Goal: Task Accomplishment & Management: Use online tool/utility

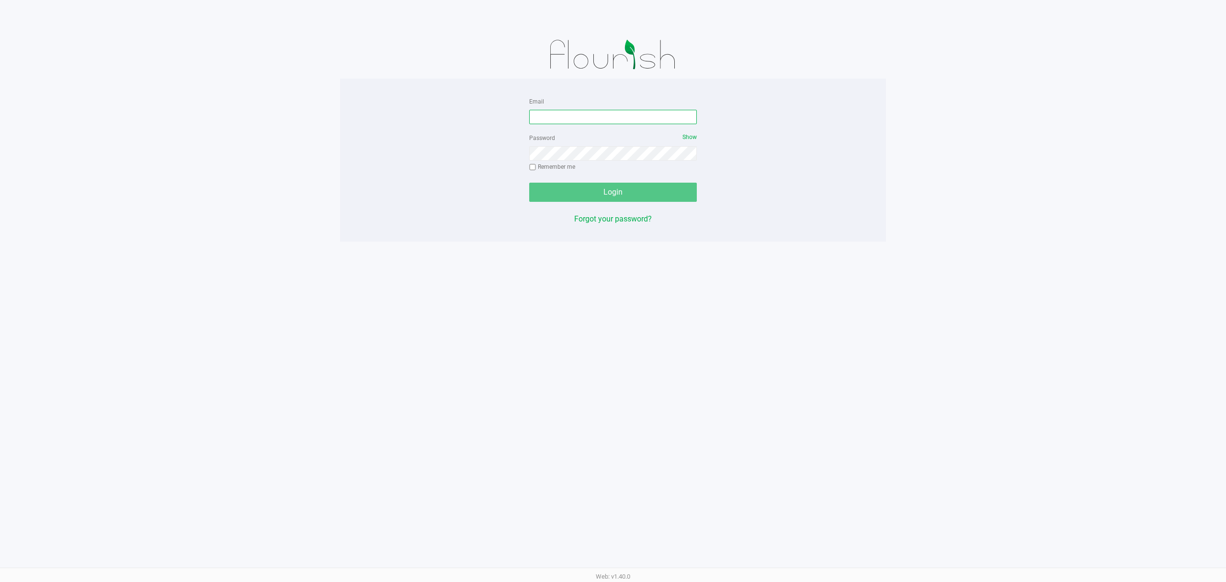
click at [568, 119] on input "Email" at bounding box center [613, 117] width 168 height 14
type input "[EMAIL_ADDRESS][DOMAIN_NAME]"
click at [529, 183] on button "Login" at bounding box center [613, 192] width 168 height 19
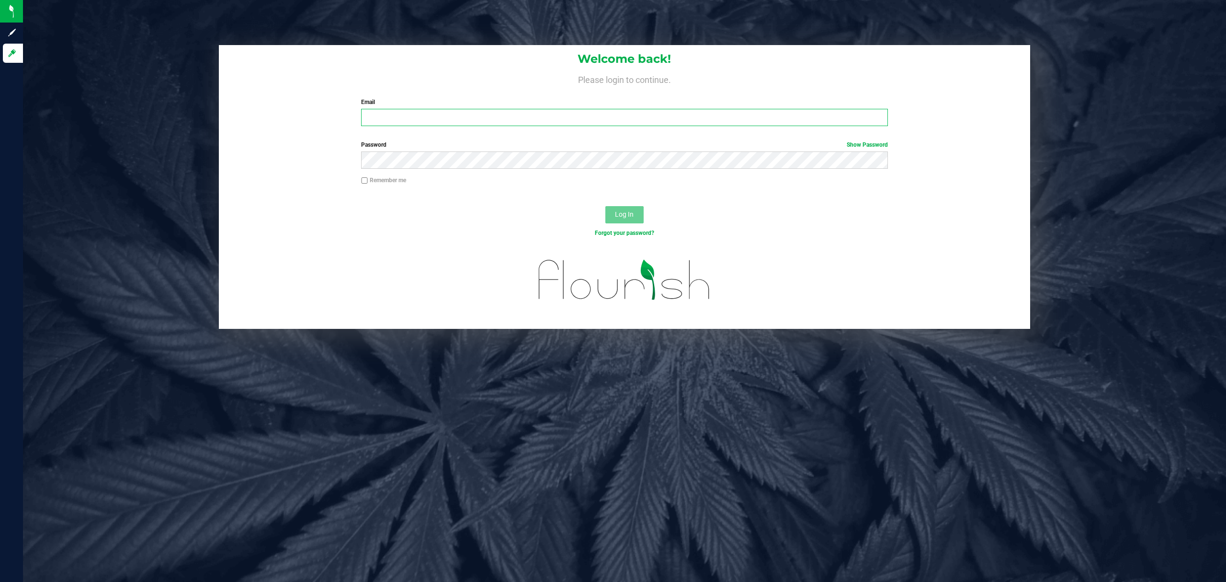
click at [407, 114] on input "Email" at bounding box center [624, 117] width 527 height 17
type input "[EMAIL_ADDRESS][DOMAIN_NAME]"
click at [606, 206] on button "Log In" at bounding box center [625, 214] width 38 height 17
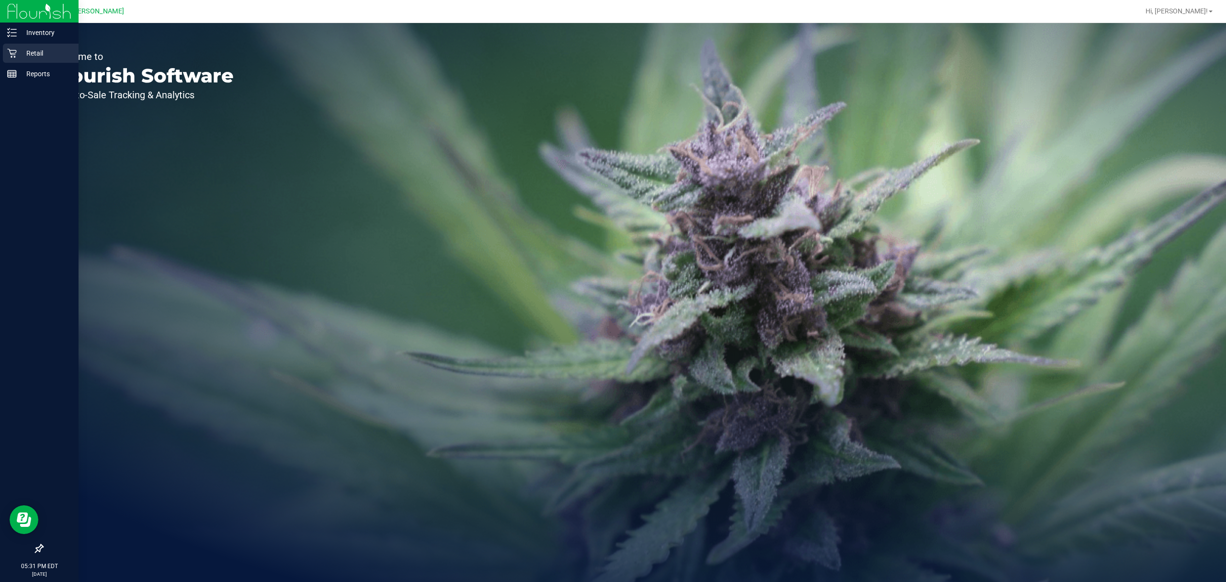
click at [34, 50] on p "Retail" at bounding box center [45, 52] width 57 height 11
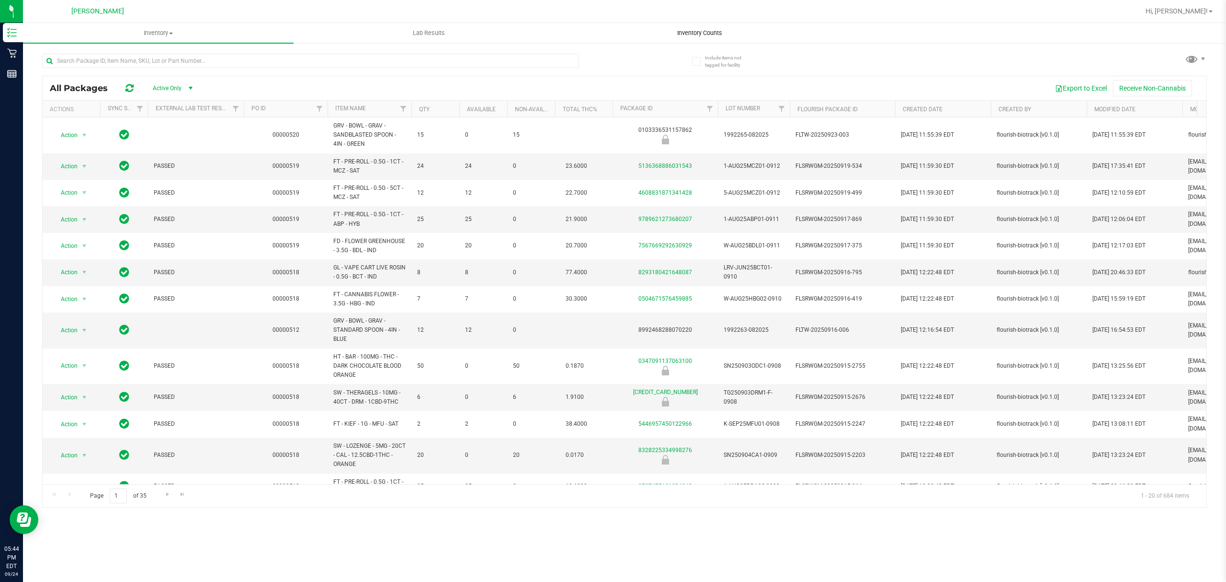
click at [710, 29] on span "Inventory Counts" at bounding box center [700, 33] width 71 height 9
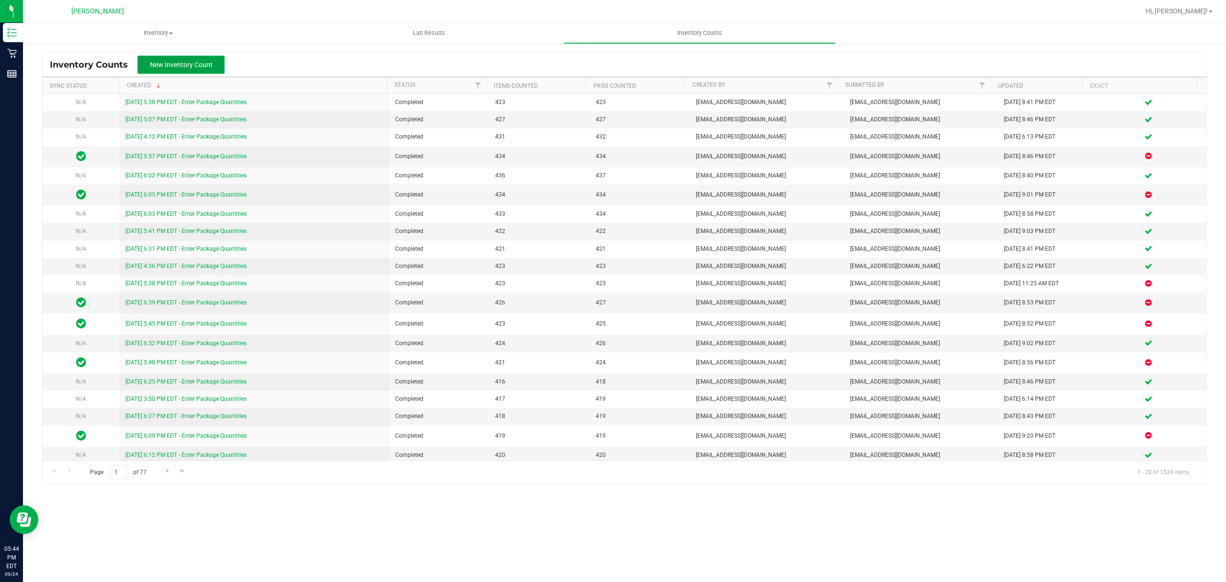
click at [194, 64] on span "New Inventory Count" at bounding box center [181, 65] width 63 height 8
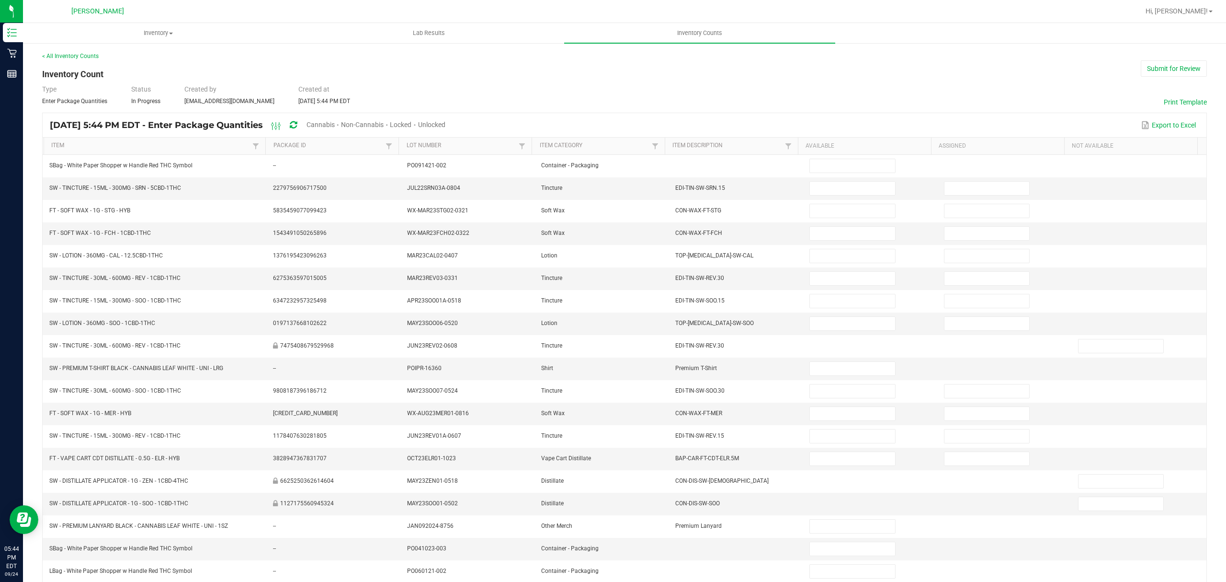
click at [335, 123] on span "Cannabis" at bounding box center [321, 125] width 28 height 8
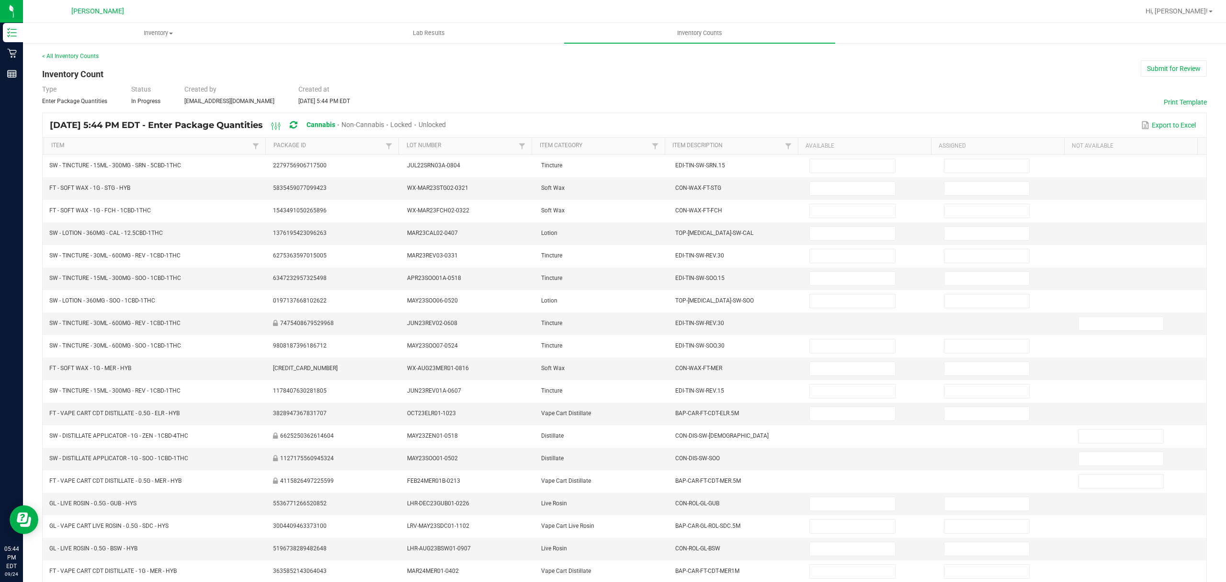
click at [446, 123] on span "Unlocked" at bounding box center [432, 125] width 27 height 8
click at [126, 149] on link "Item" at bounding box center [150, 146] width 199 height 8
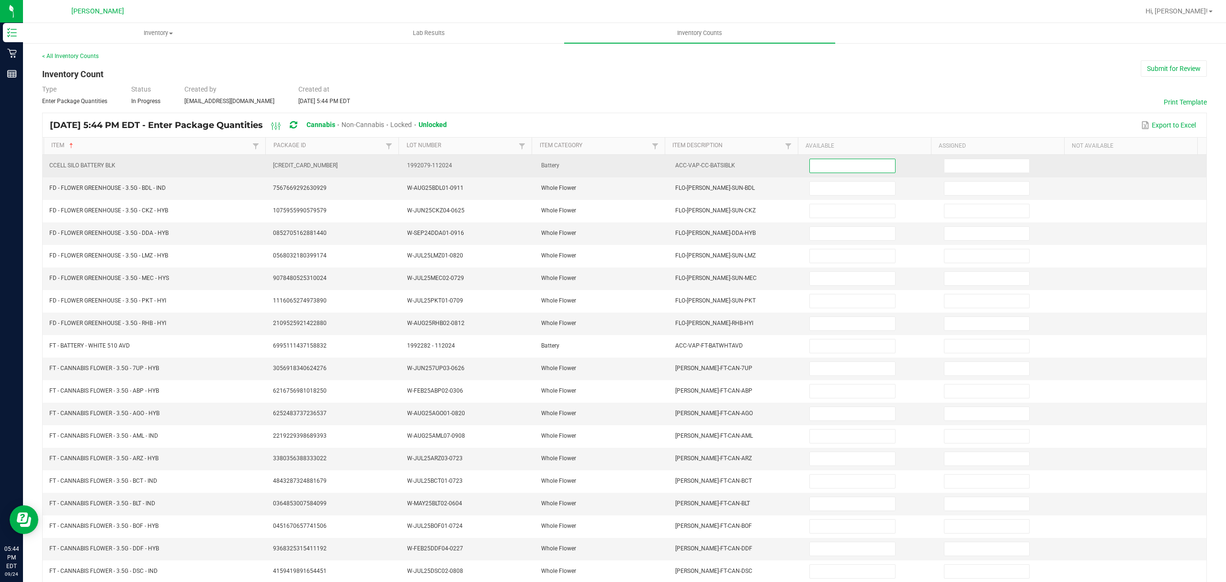
click at [828, 163] on input at bounding box center [852, 165] width 85 height 13
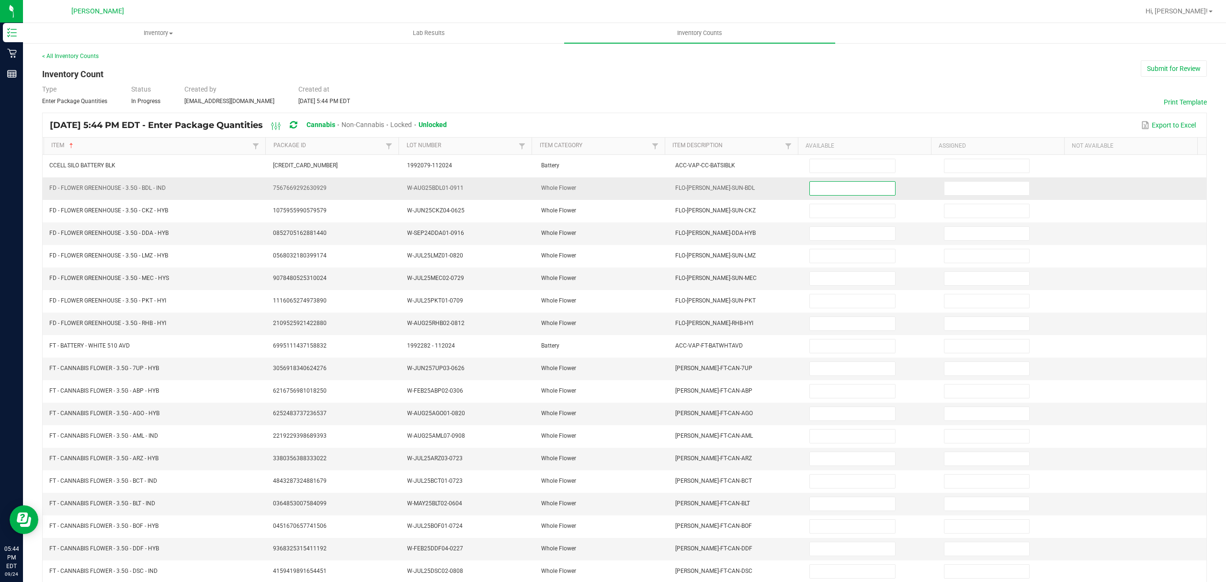
click at [831, 193] on input at bounding box center [852, 188] width 85 height 13
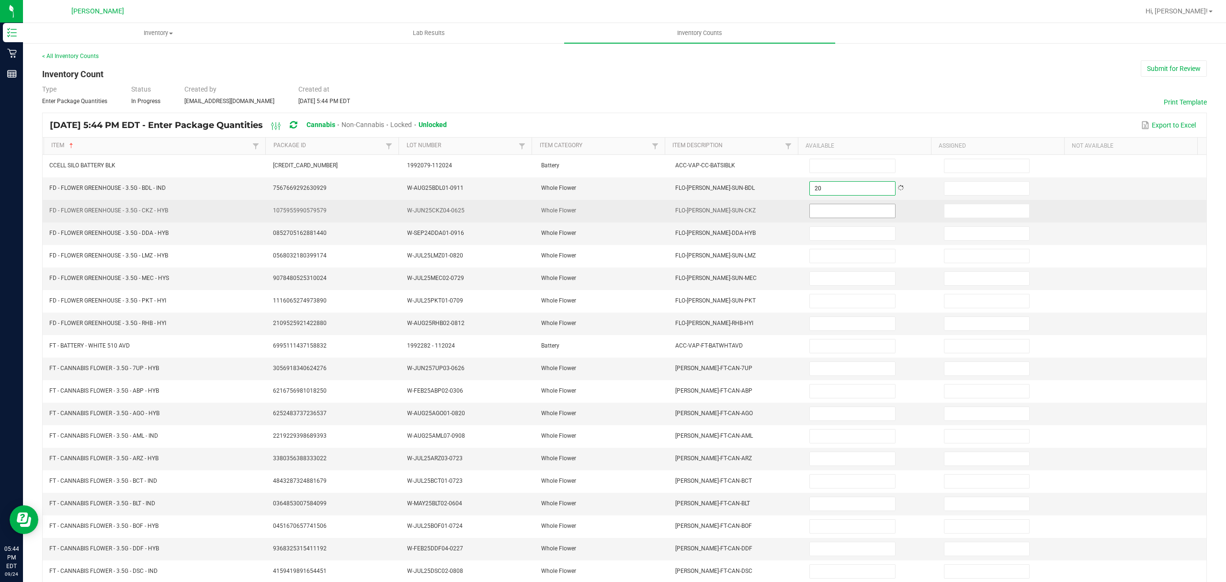
type input "20"
click at [826, 211] on input at bounding box center [852, 210] width 85 height 13
type input "18"
type input "6"
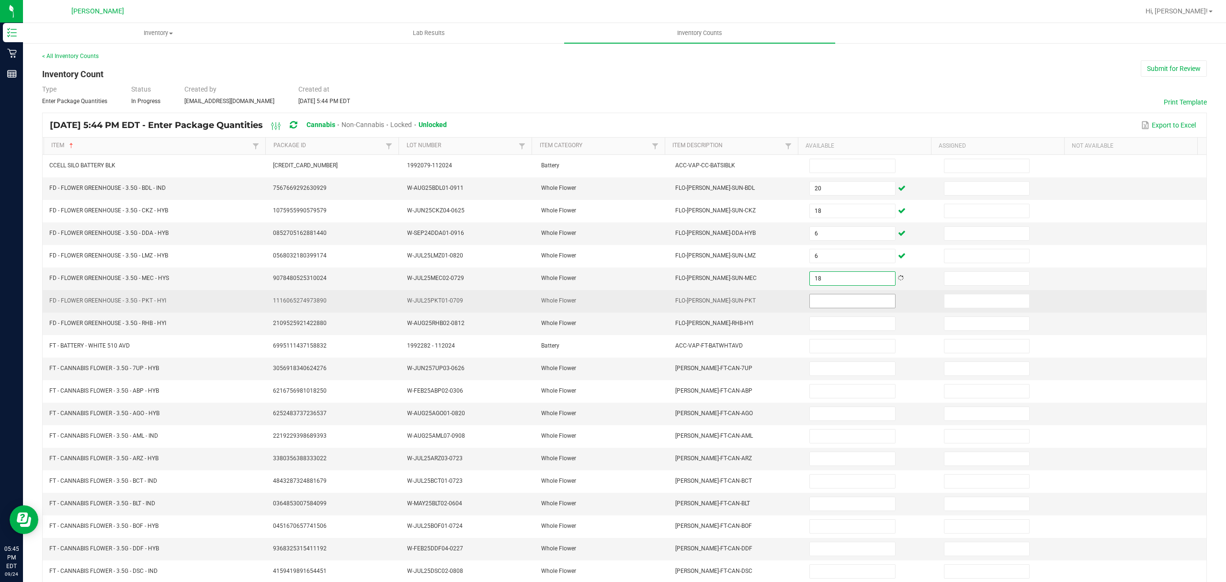
type input "18"
click at [833, 301] on input at bounding box center [852, 300] width 85 height 13
type input "16"
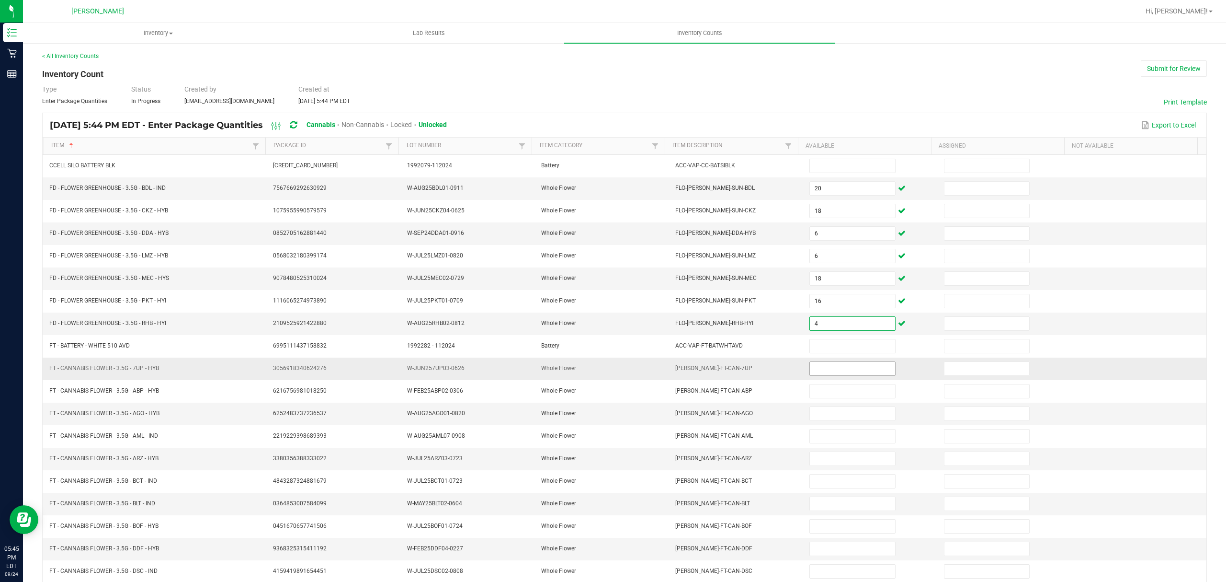
type input "4"
click at [815, 368] on input at bounding box center [852, 368] width 85 height 13
type input "3"
type input "20"
click at [826, 420] on input at bounding box center [852, 413] width 85 height 13
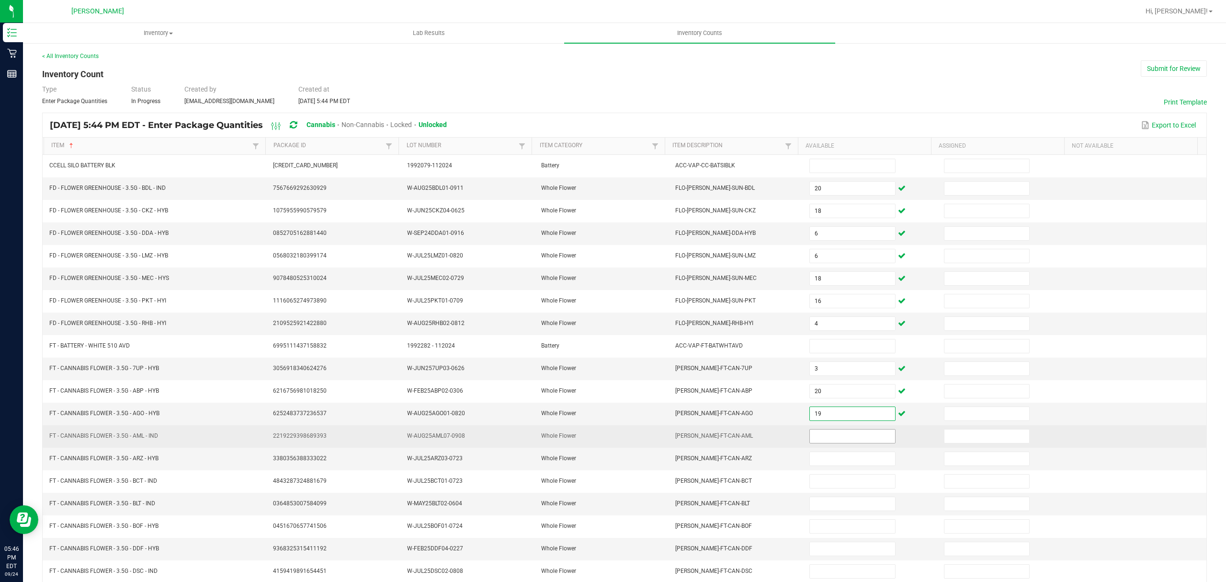
type input "19"
click at [813, 440] on input at bounding box center [852, 435] width 85 height 13
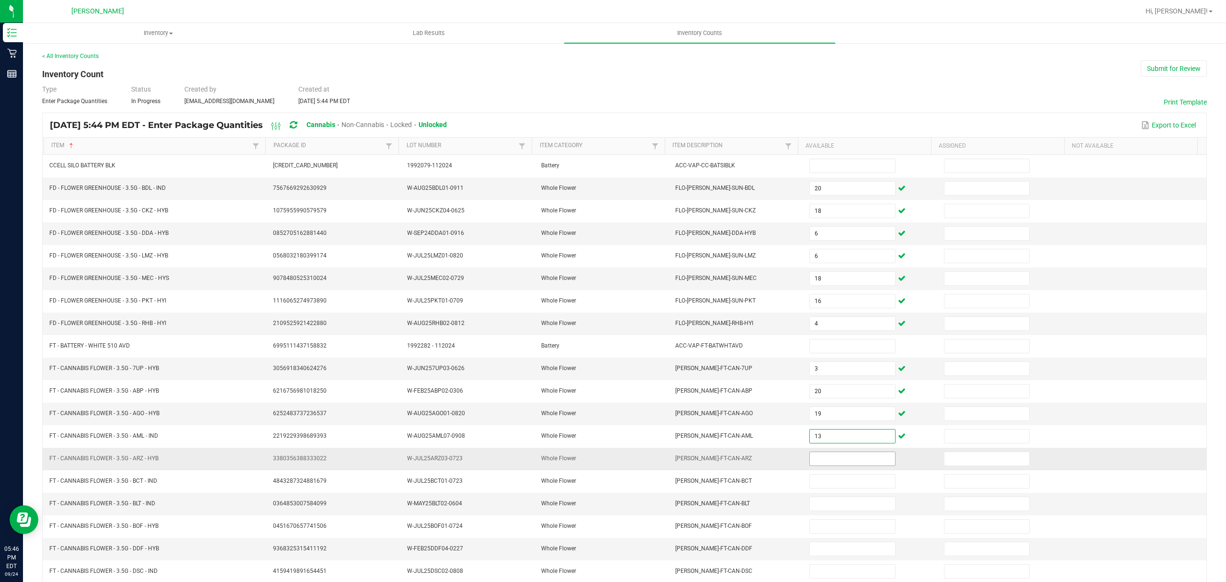
type input "13"
click at [834, 465] on input at bounding box center [852, 458] width 85 height 13
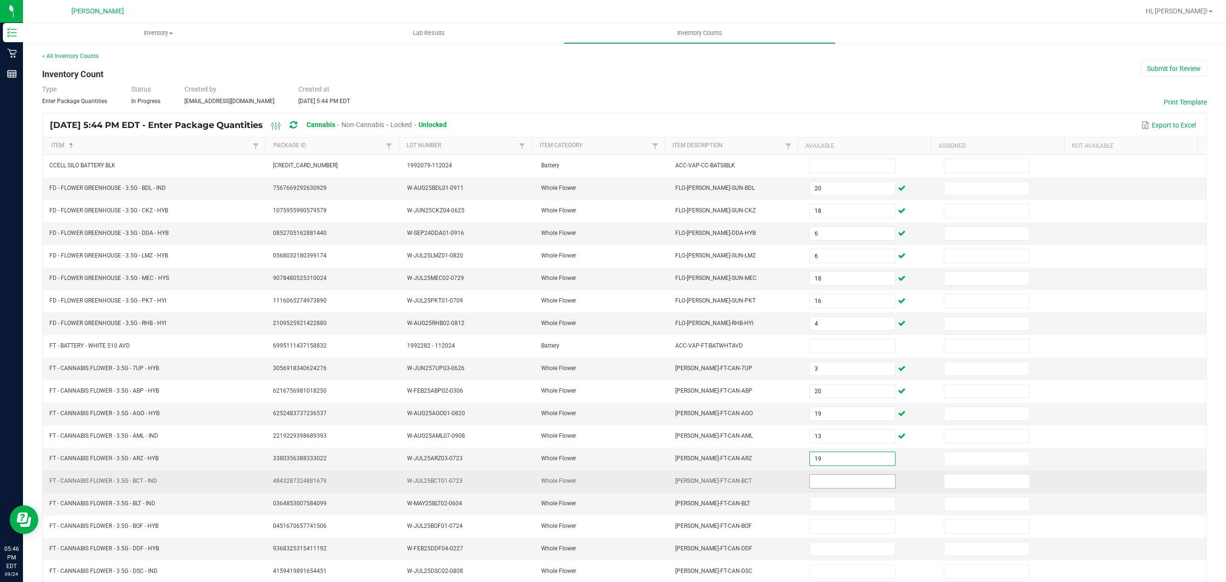
type input "19"
click at [853, 488] on input at bounding box center [852, 480] width 85 height 13
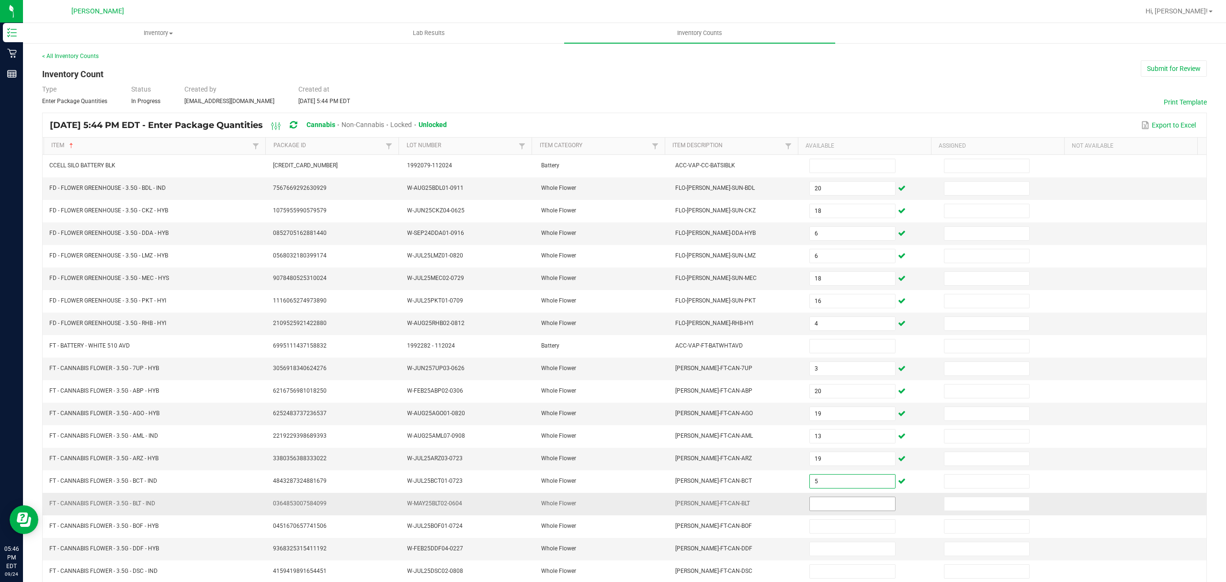
type input "5"
click at [827, 510] on input at bounding box center [852, 503] width 85 height 13
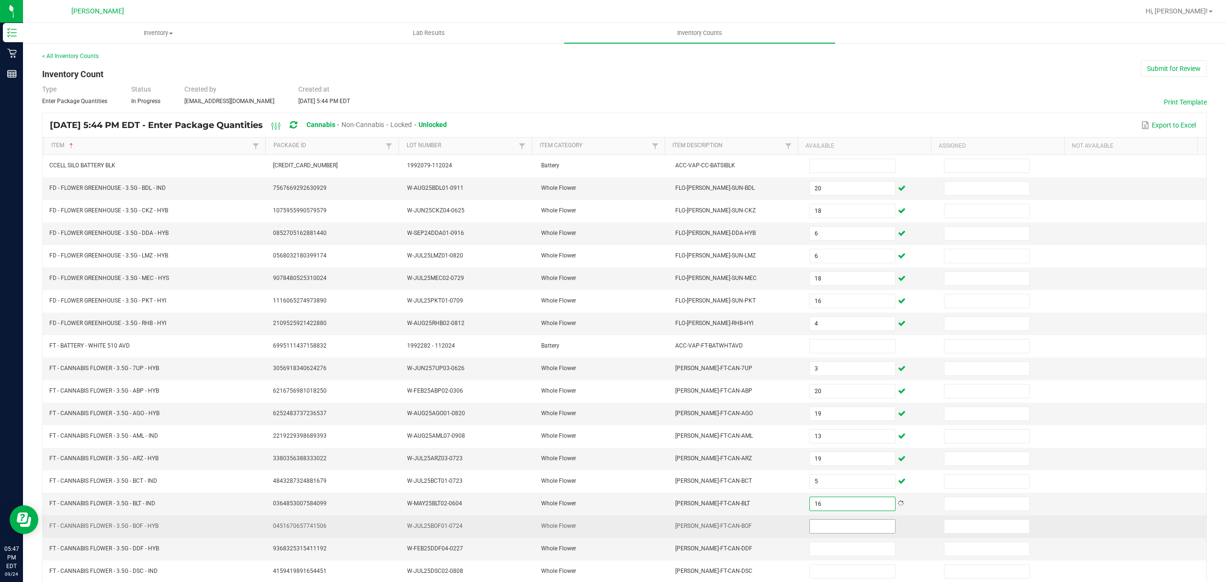
type input "16"
click at [814, 533] on input at bounding box center [852, 525] width 85 height 13
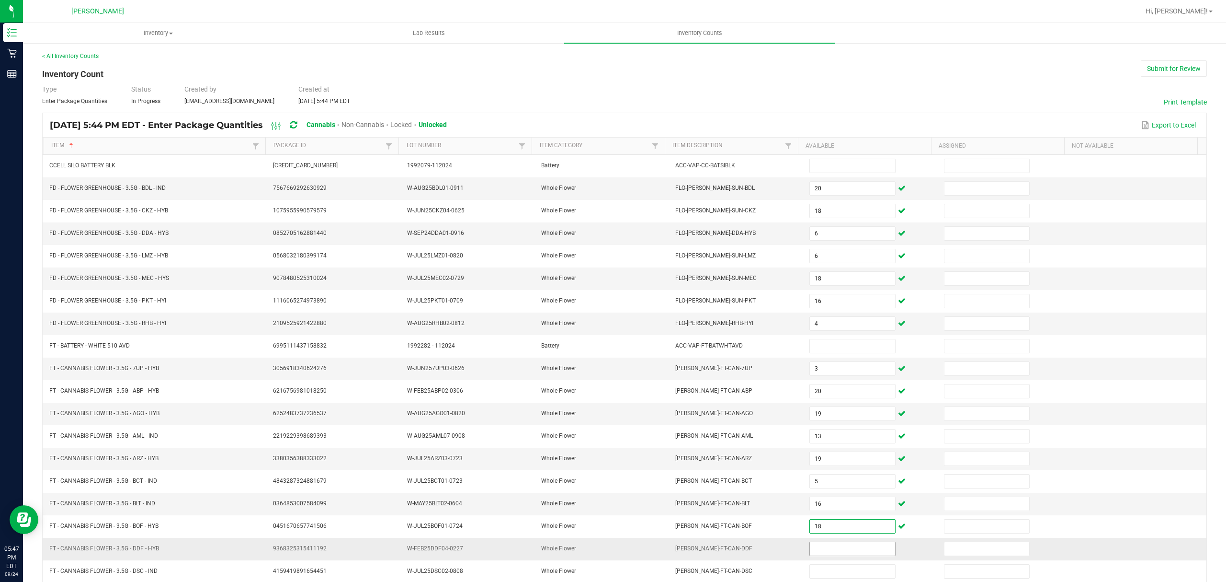
type input "18"
click at [824, 554] on input at bounding box center [852, 548] width 85 height 13
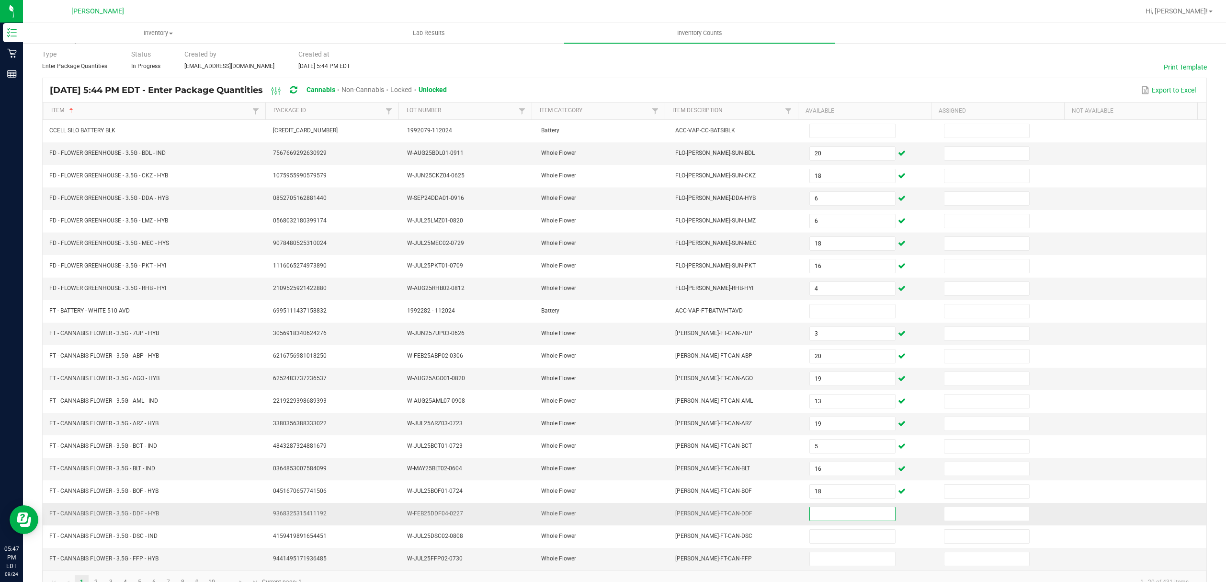
scroll to position [68, 0]
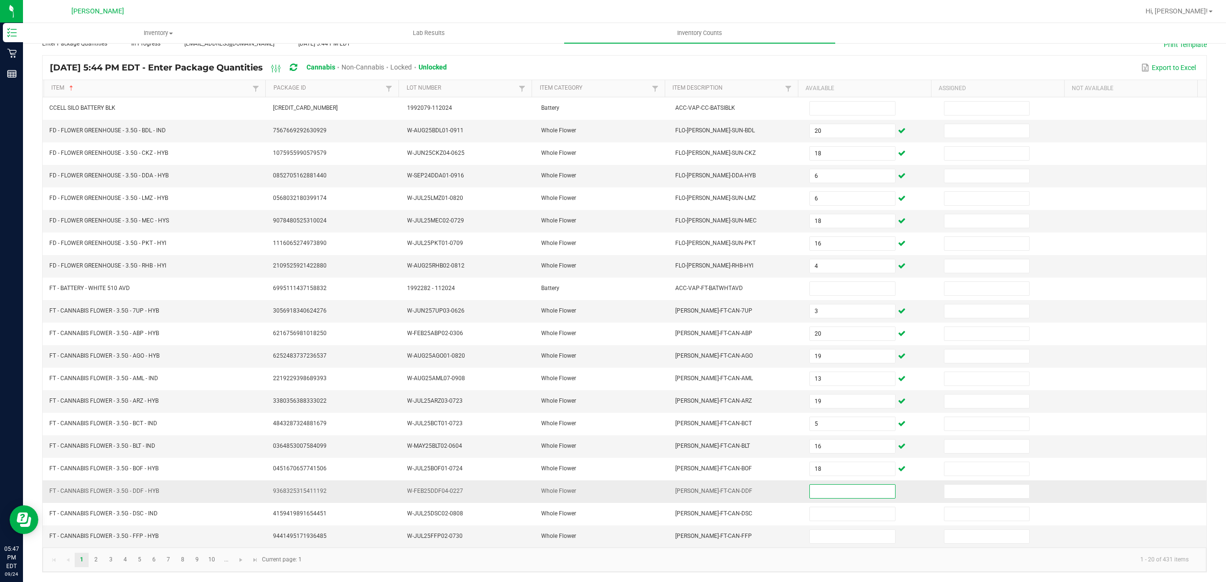
click at [819, 489] on input at bounding box center [852, 490] width 85 height 13
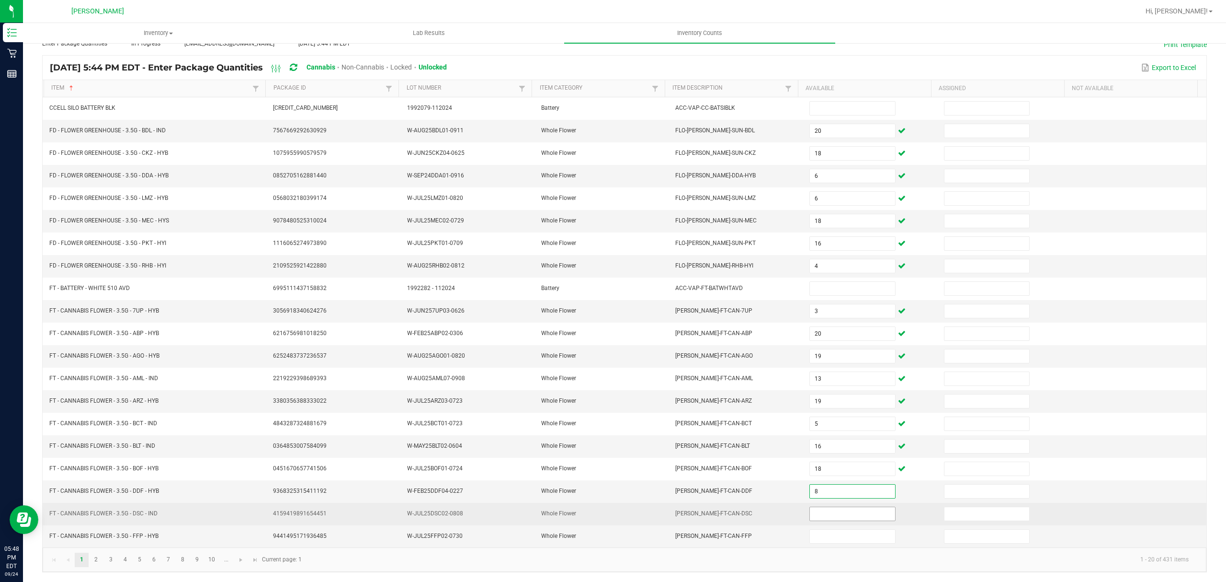
type input "8"
click at [817, 510] on input at bounding box center [852, 513] width 85 height 13
click at [814, 508] on input at bounding box center [852, 513] width 85 height 13
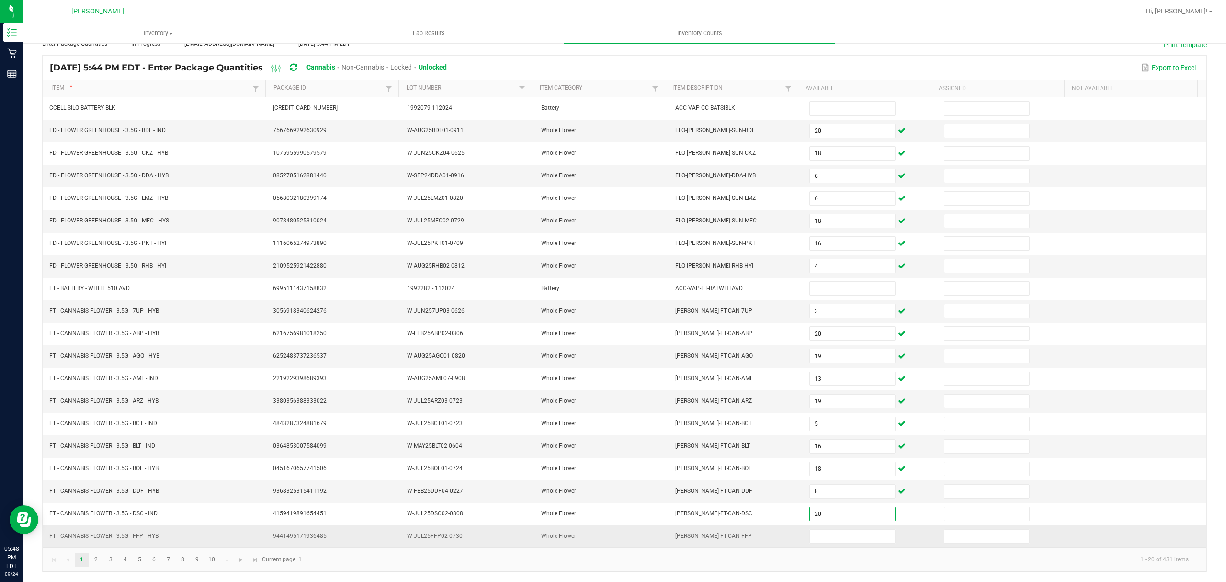
type input "20"
click at [819, 543] on td at bounding box center [871, 536] width 134 height 22
click at [820, 529] on span at bounding box center [853, 536] width 86 height 14
type input "15"
click at [98, 556] on link "2" at bounding box center [96, 559] width 14 height 14
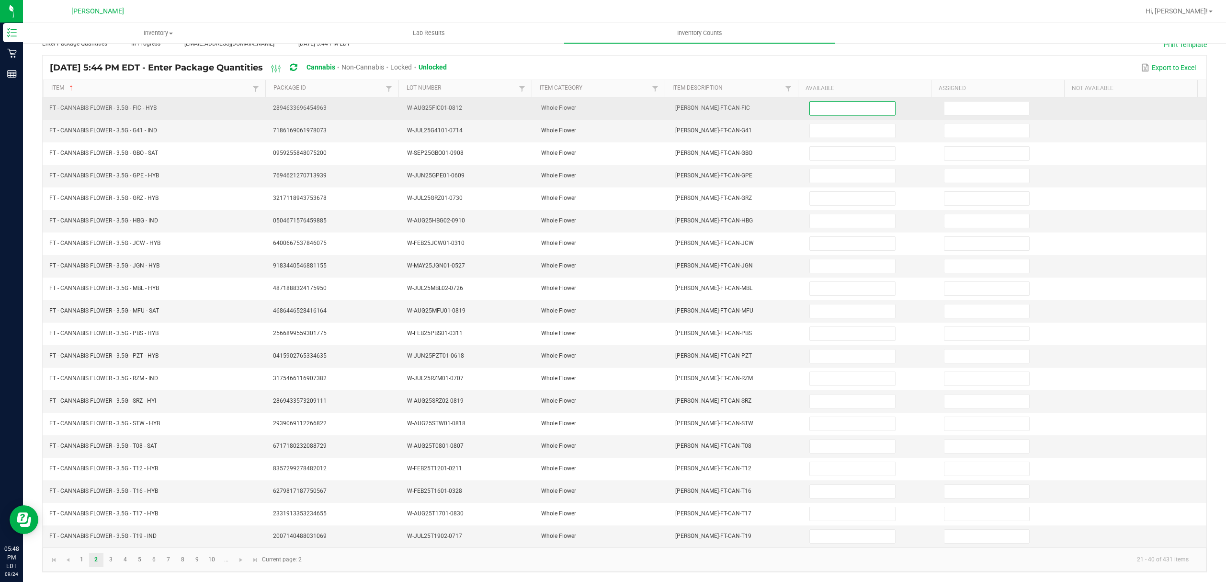
click at [834, 102] on input at bounding box center [852, 108] width 85 height 13
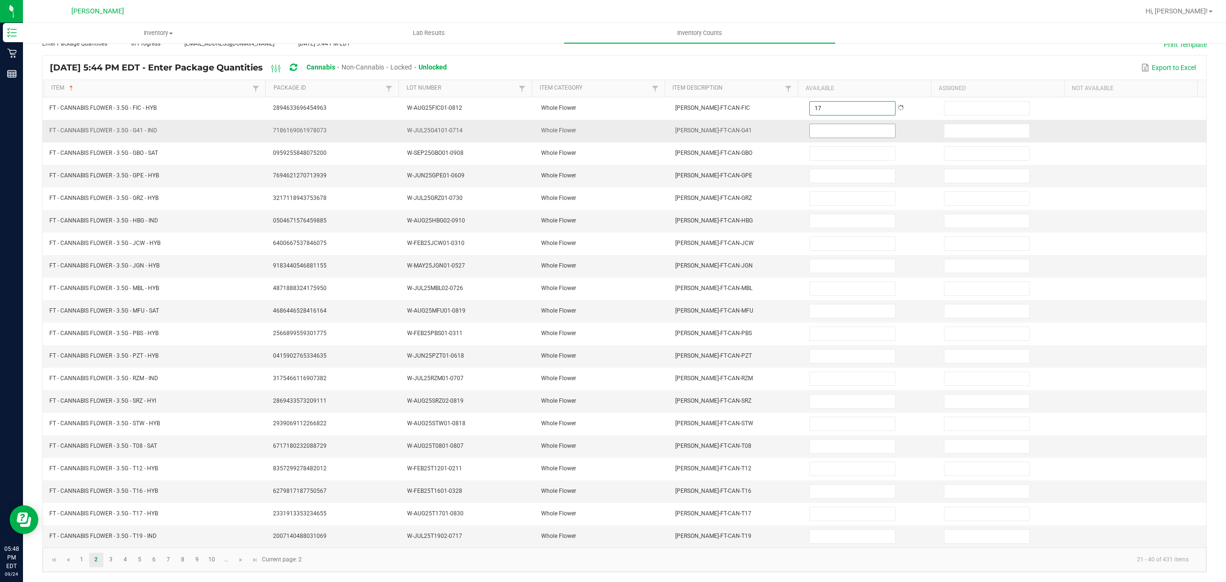
type input "17"
click at [822, 124] on input at bounding box center [852, 130] width 85 height 13
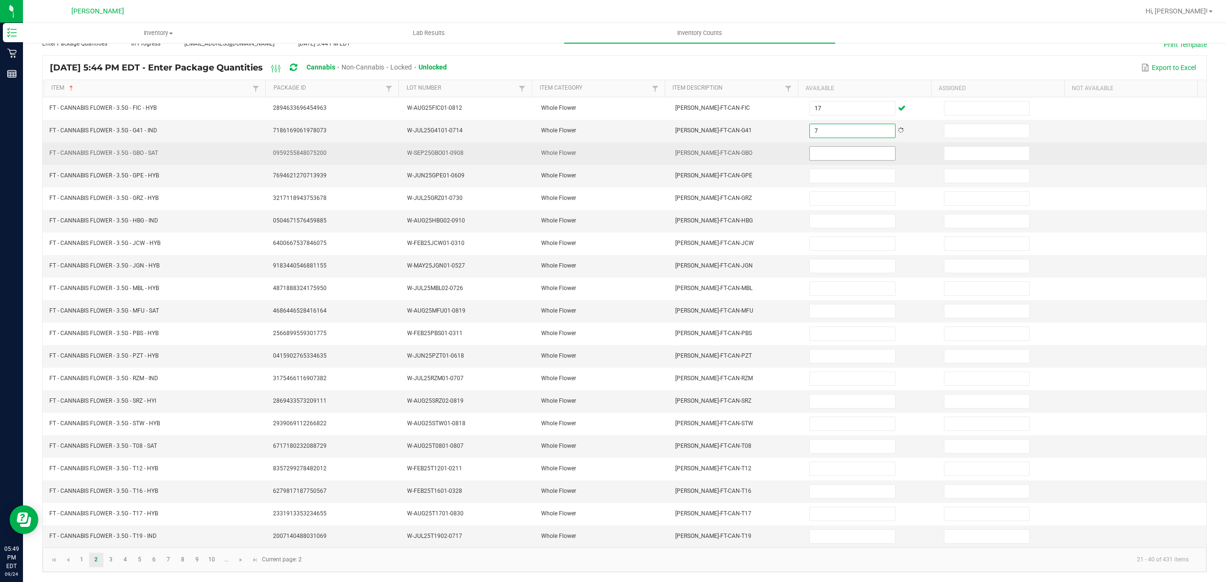
type input "7"
click at [819, 147] on input at bounding box center [852, 153] width 85 height 13
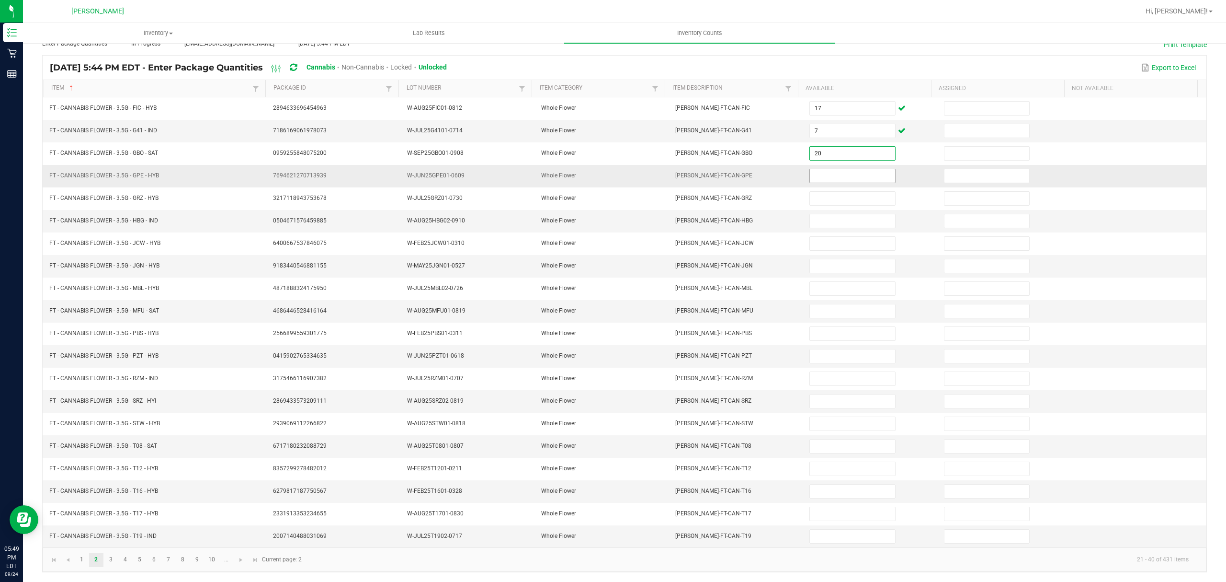
type input "20"
click at [810, 169] on input at bounding box center [852, 175] width 85 height 13
click at [819, 169] on input at bounding box center [852, 175] width 85 height 13
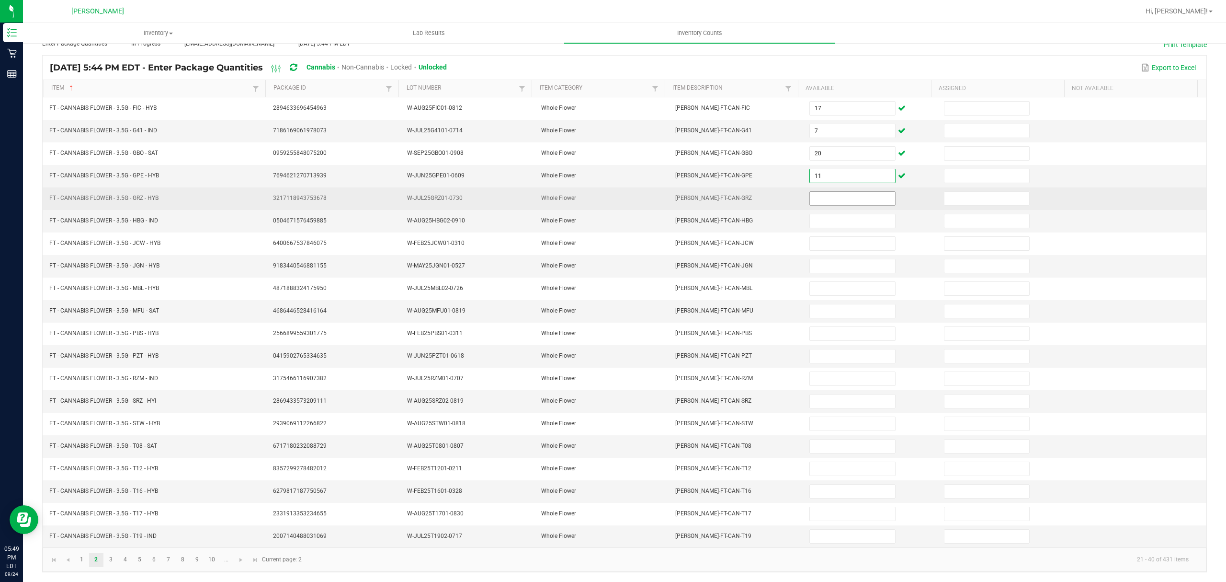
type input "11"
click at [829, 192] on input at bounding box center [852, 198] width 85 height 13
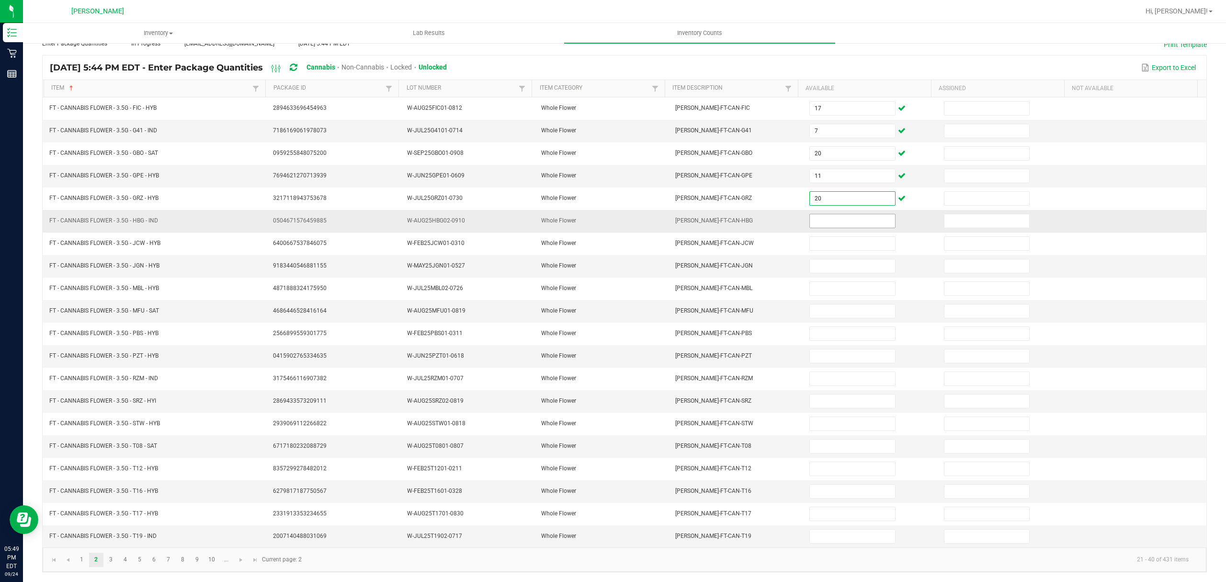
type input "20"
click at [838, 215] on input at bounding box center [852, 220] width 85 height 13
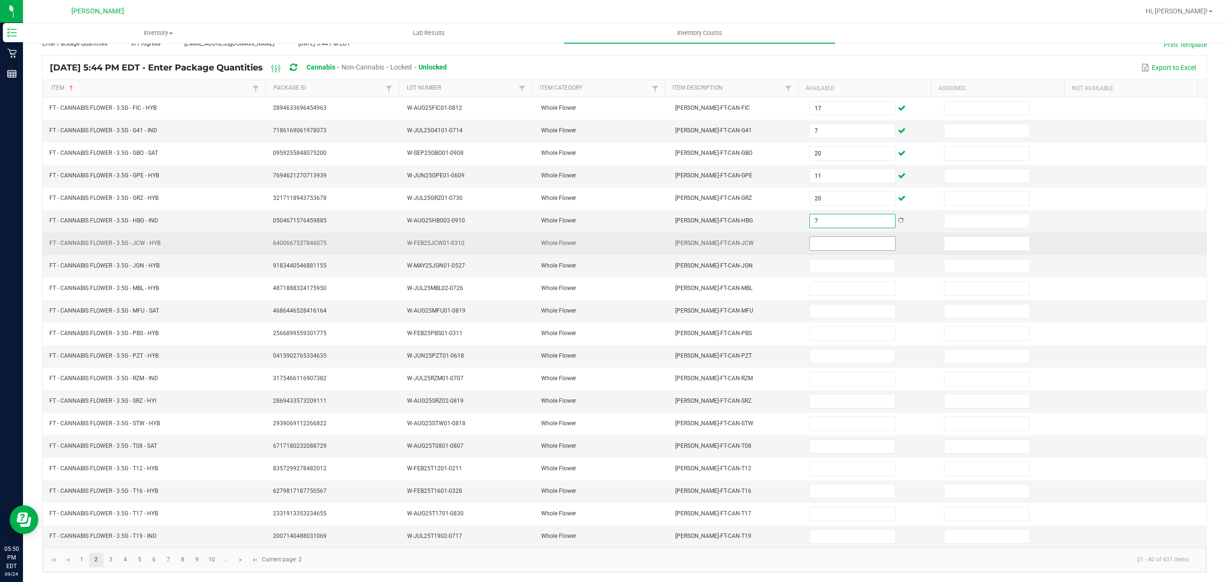
type input "7"
click at [822, 238] on input at bounding box center [852, 243] width 85 height 13
type input "9"
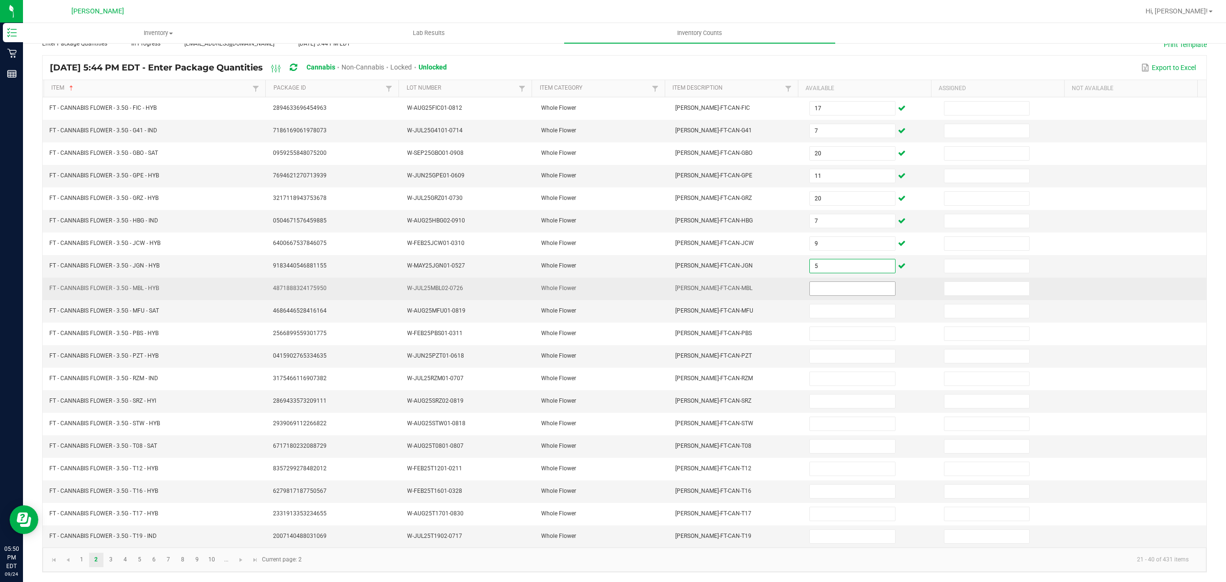
type input "5"
click at [818, 282] on input at bounding box center [852, 288] width 85 height 13
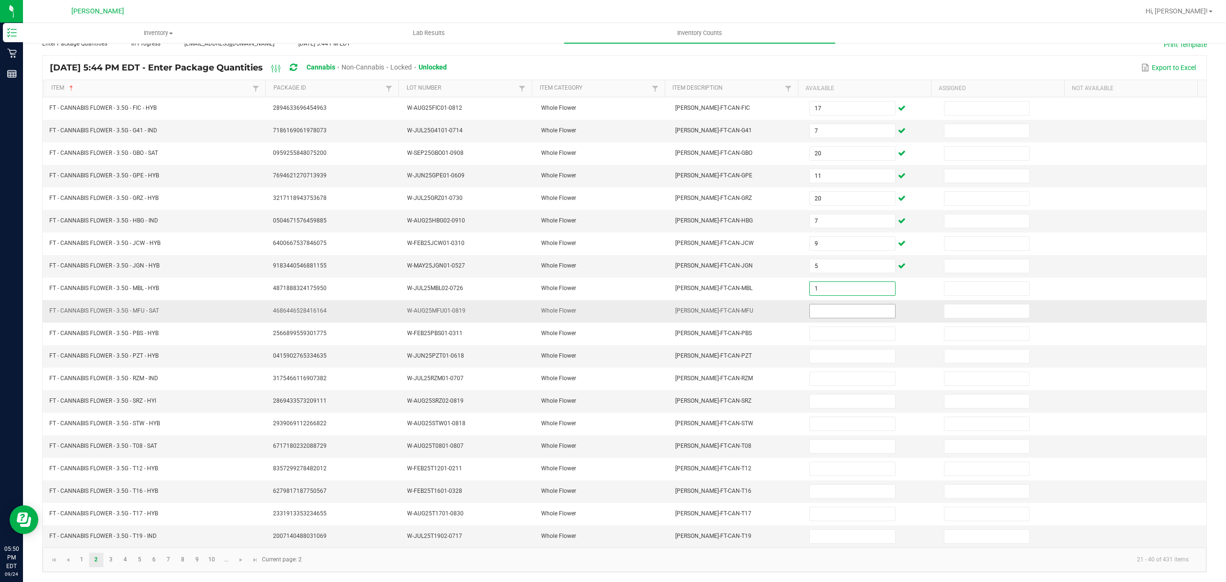
type input "1"
click at [810, 311] on input at bounding box center [852, 310] width 85 height 13
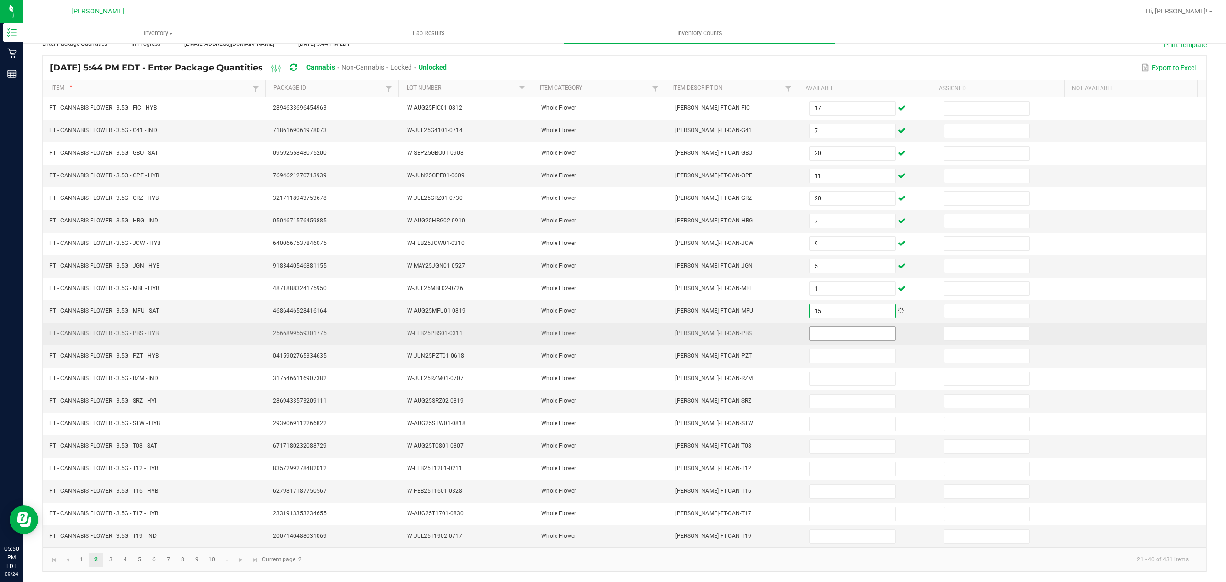
type input "15"
click at [813, 327] on input at bounding box center [852, 333] width 85 height 13
type input "8"
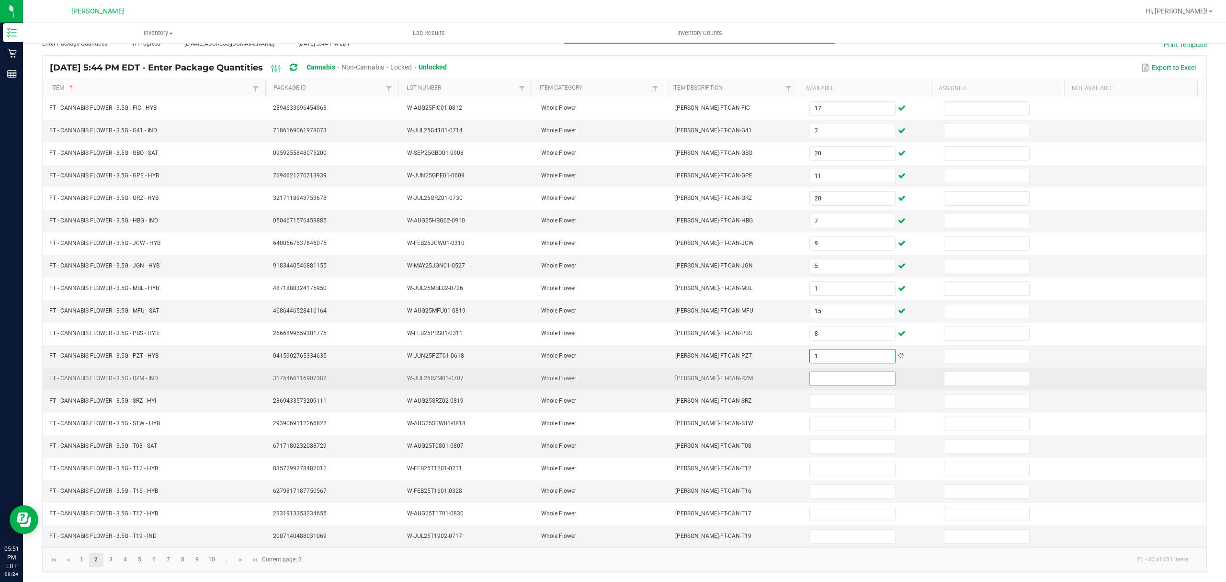
type input "1"
click at [812, 378] on input at bounding box center [852, 378] width 85 height 13
type input "6"
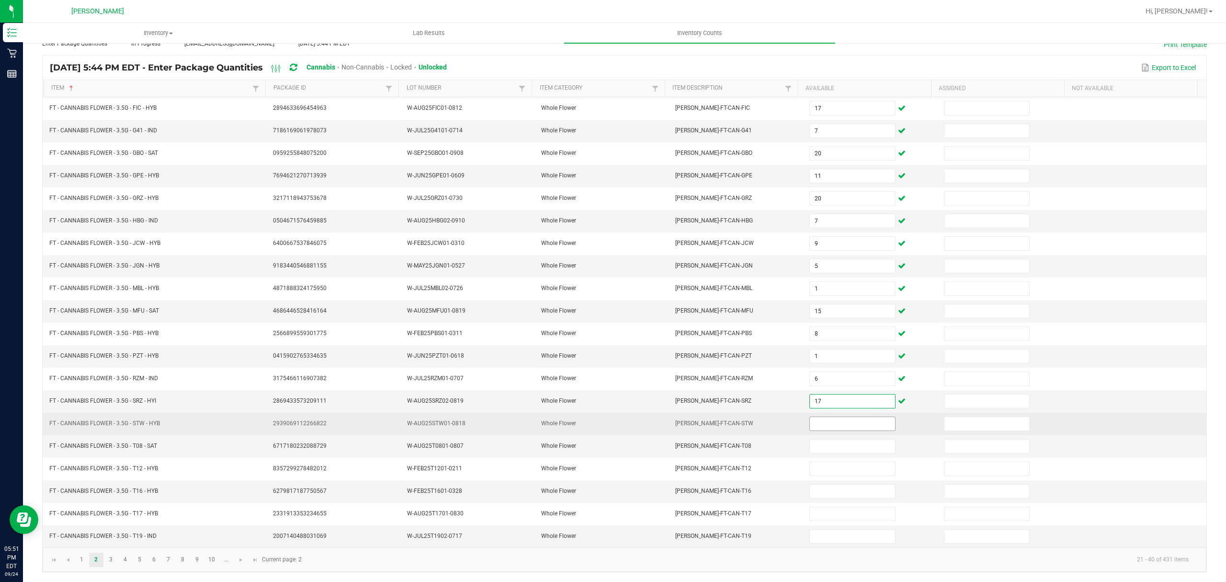
type input "17"
click at [813, 422] on input at bounding box center [852, 423] width 85 height 13
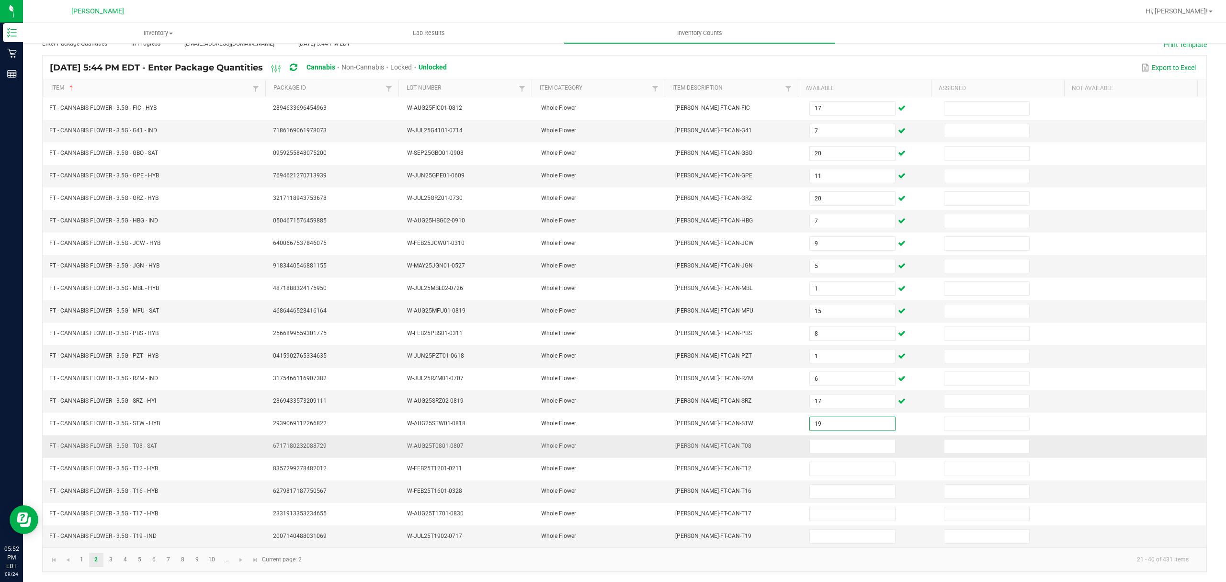
type input "19"
click at [808, 452] on td at bounding box center [871, 446] width 134 height 23
click at [811, 449] on input at bounding box center [852, 445] width 85 height 13
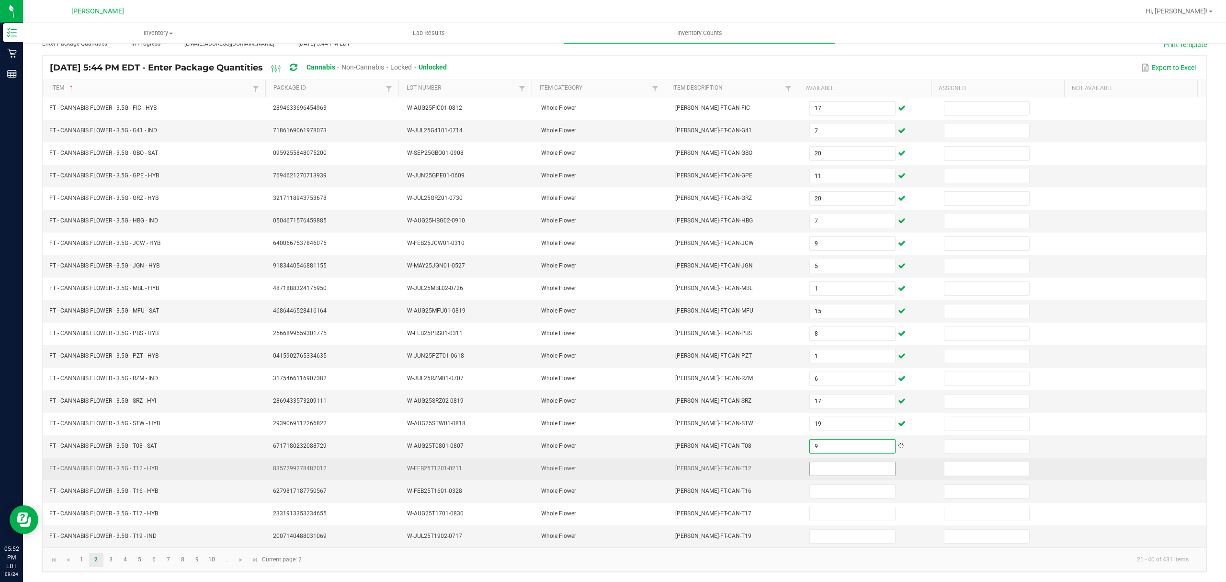
type input "9"
click at [817, 468] on input at bounding box center [852, 468] width 85 height 13
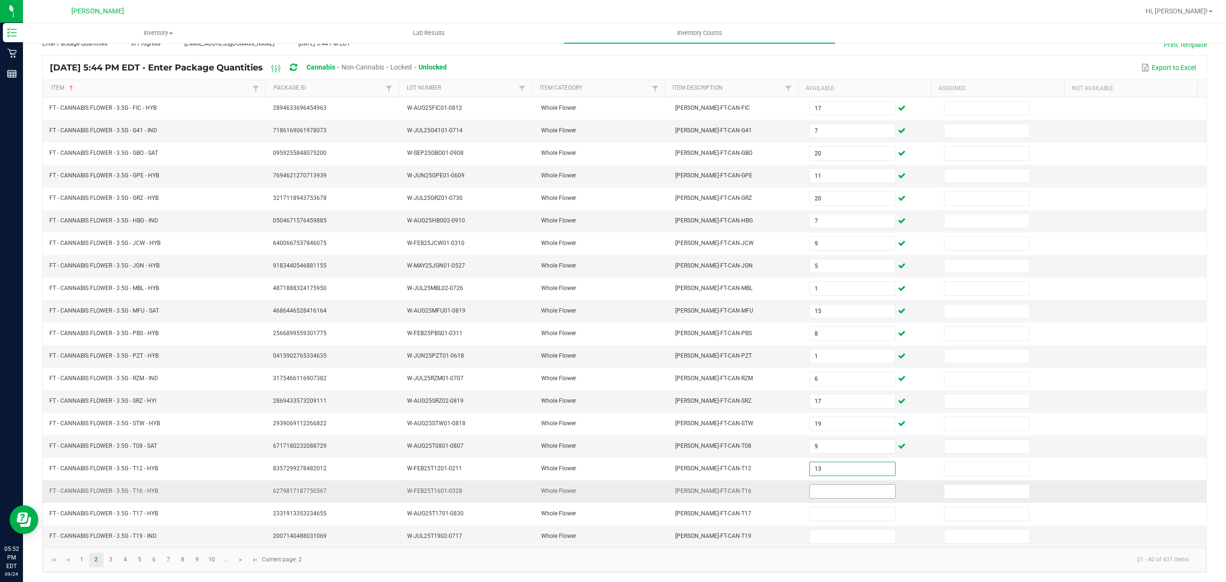
type input "13"
click at [837, 491] on input at bounding box center [852, 490] width 85 height 13
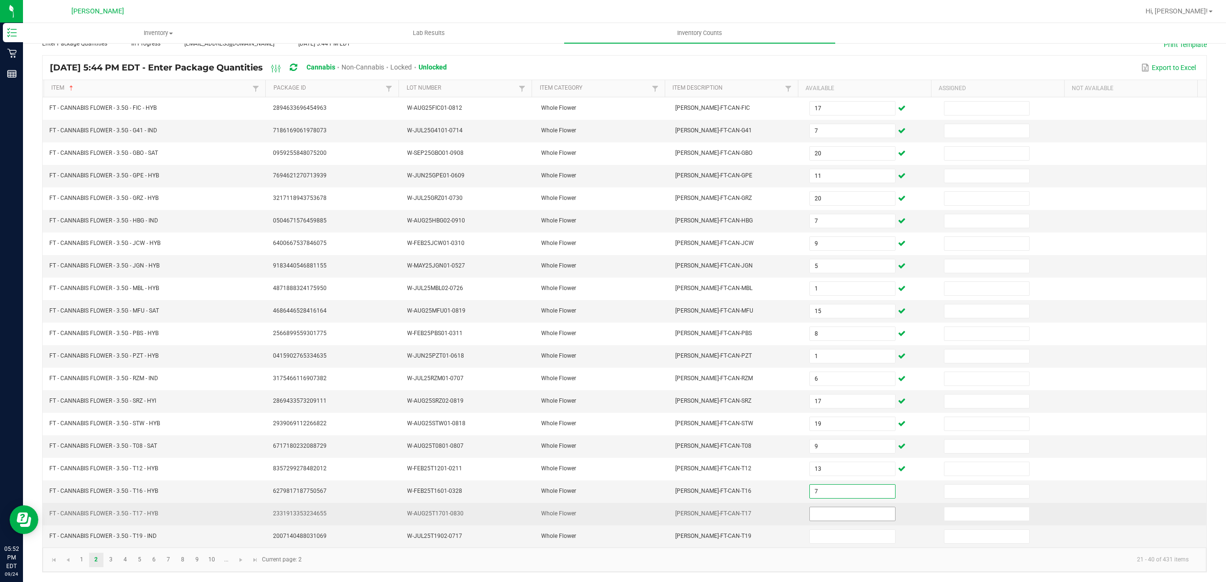
type input "7"
click at [818, 509] on input at bounding box center [852, 513] width 85 height 13
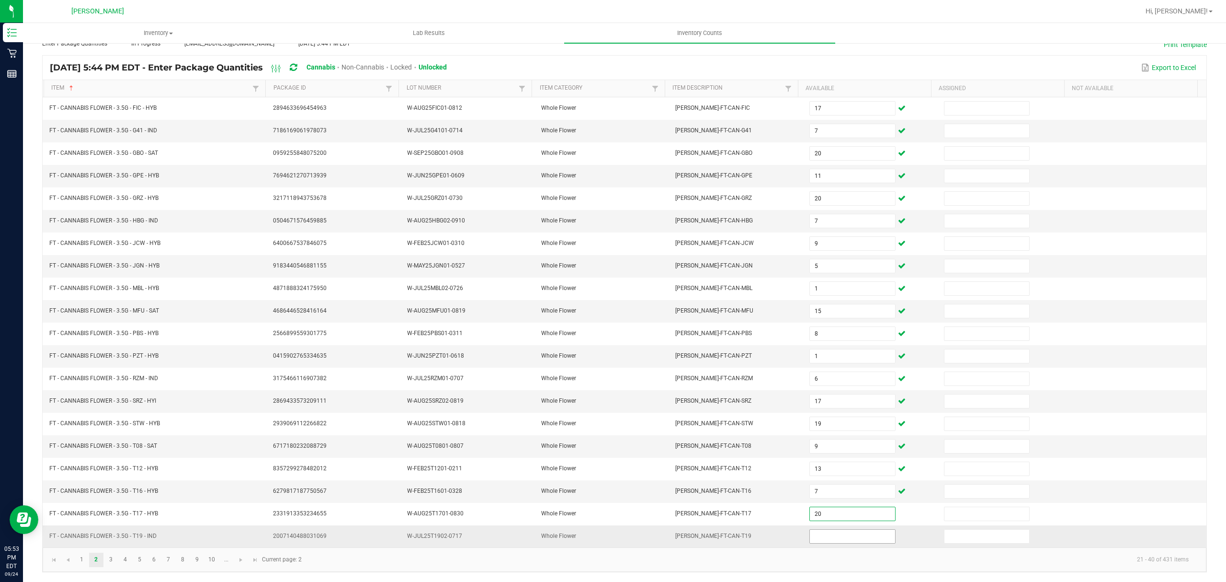
type input "20"
click at [822, 537] on input at bounding box center [852, 535] width 85 height 13
type input "16"
click at [114, 560] on link "3" at bounding box center [111, 559] width 14 height 14
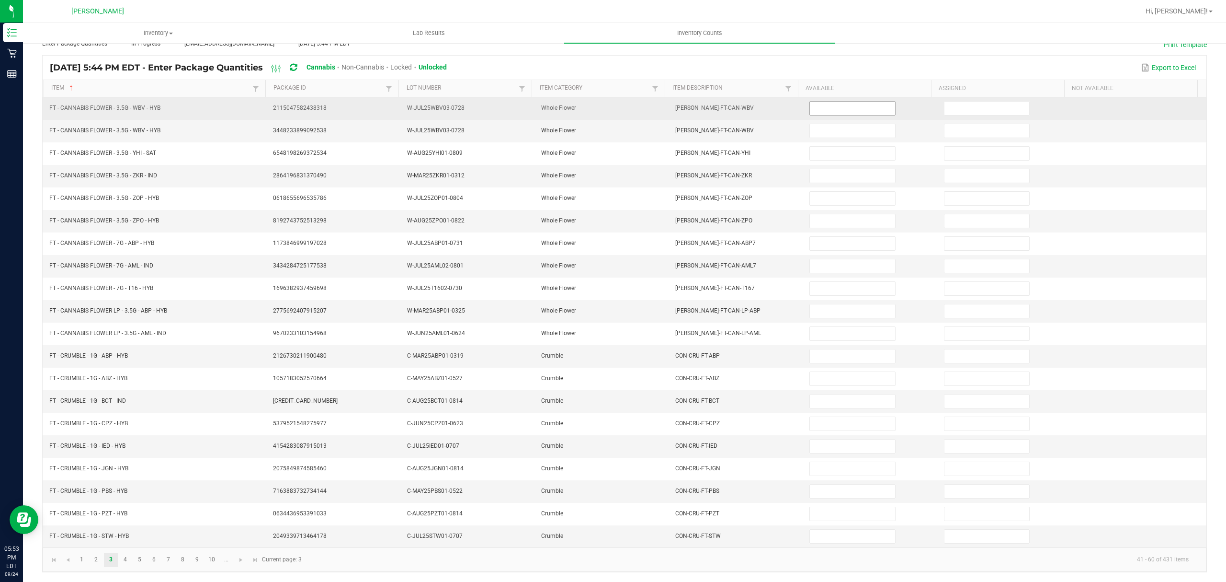
click at [844, 104] on input at bounding box center [852, 108] width 85 height 13
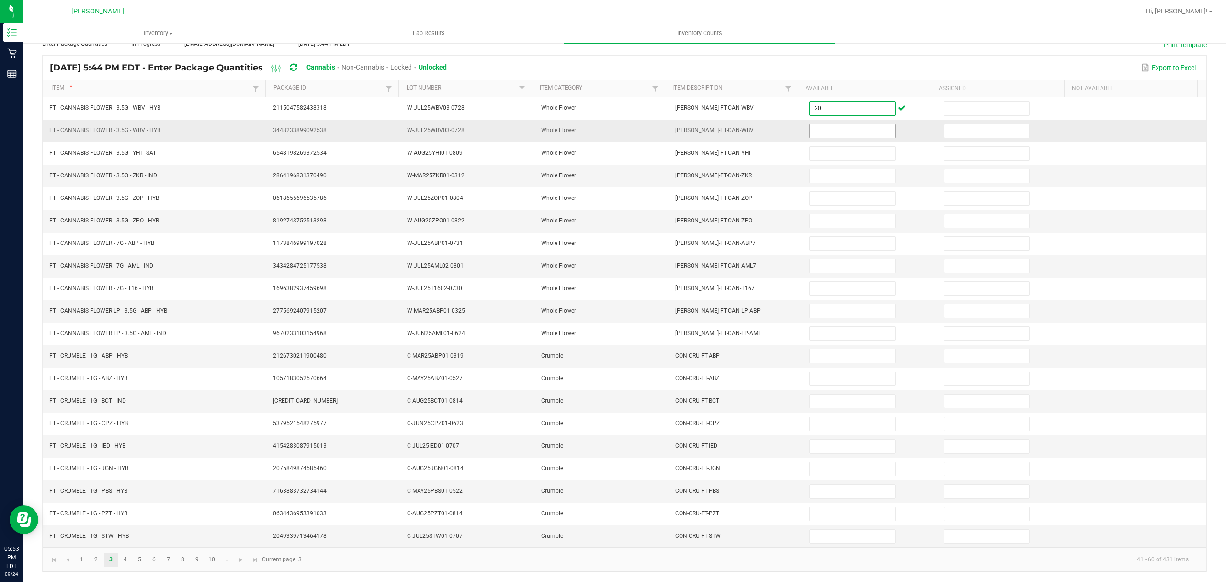
type input "20"
click at [816, 124] on input at bounding box center [852, 130] width 85 height 13
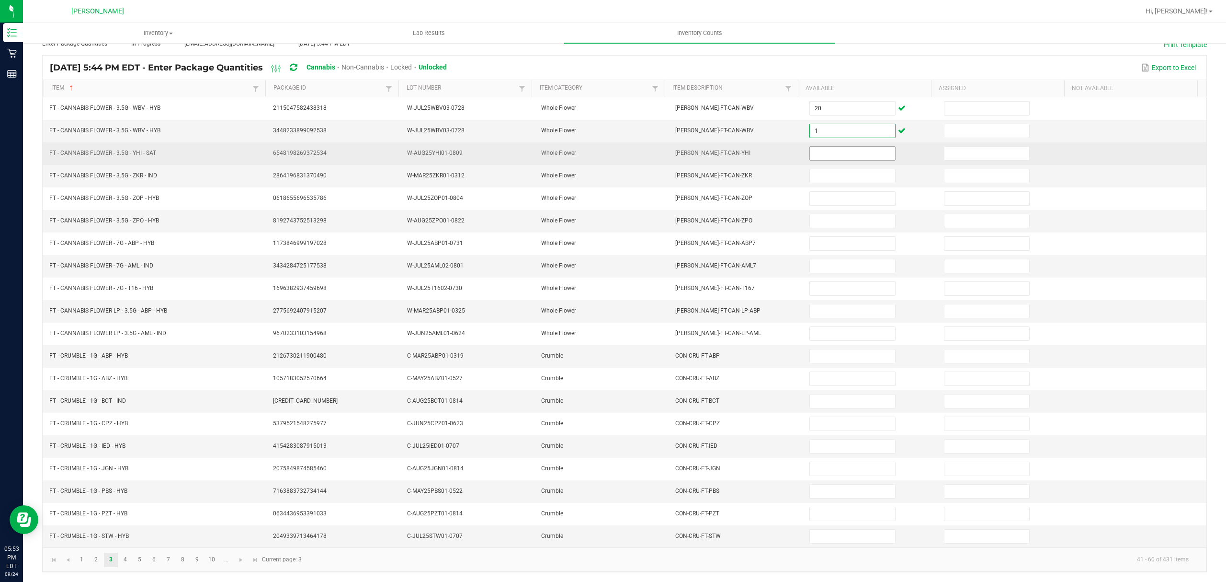
type input "1"
click at [831, 149] on input at bounding box center [852, 153] width 85 height 13
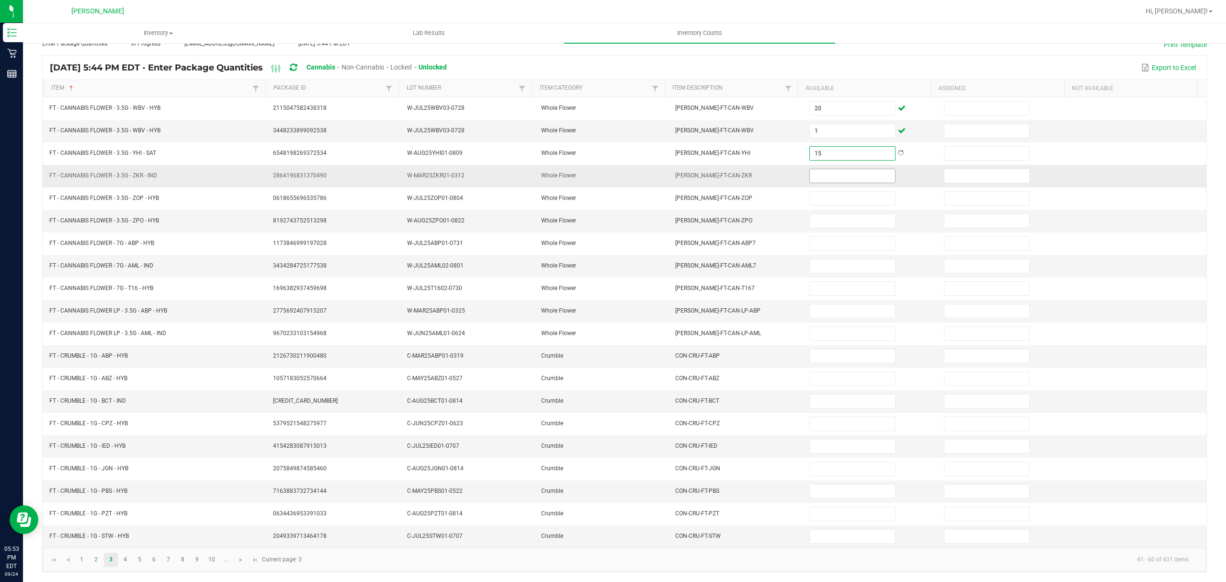
type input "15"
click at [813, 169] on input at bounding box center [852, 175] width 85 height 13
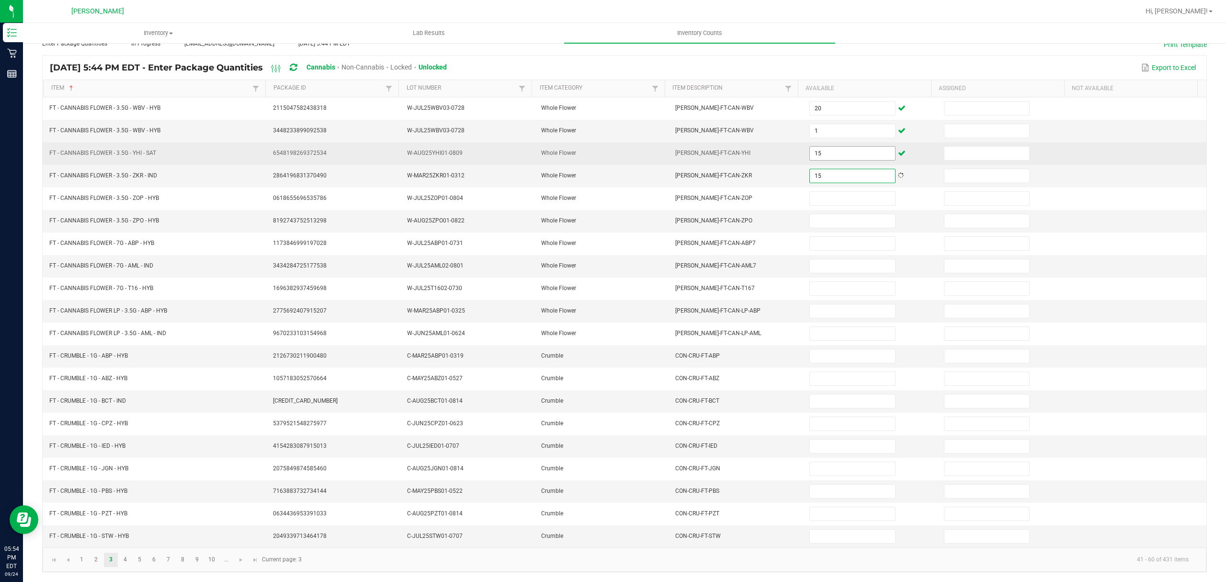
type input "15"
click at [835, 147] on input "15" at bounding box center [852, 153] width 85 height 13
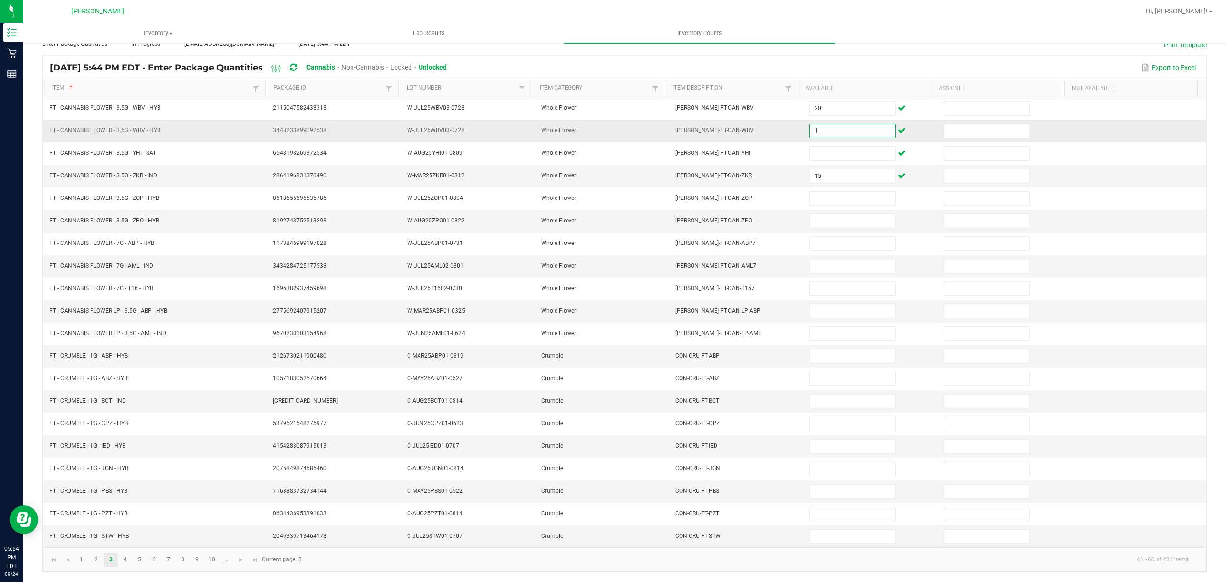
click at [810, 125] on input "1" at bounding box center [852, 130] width 85 height 13
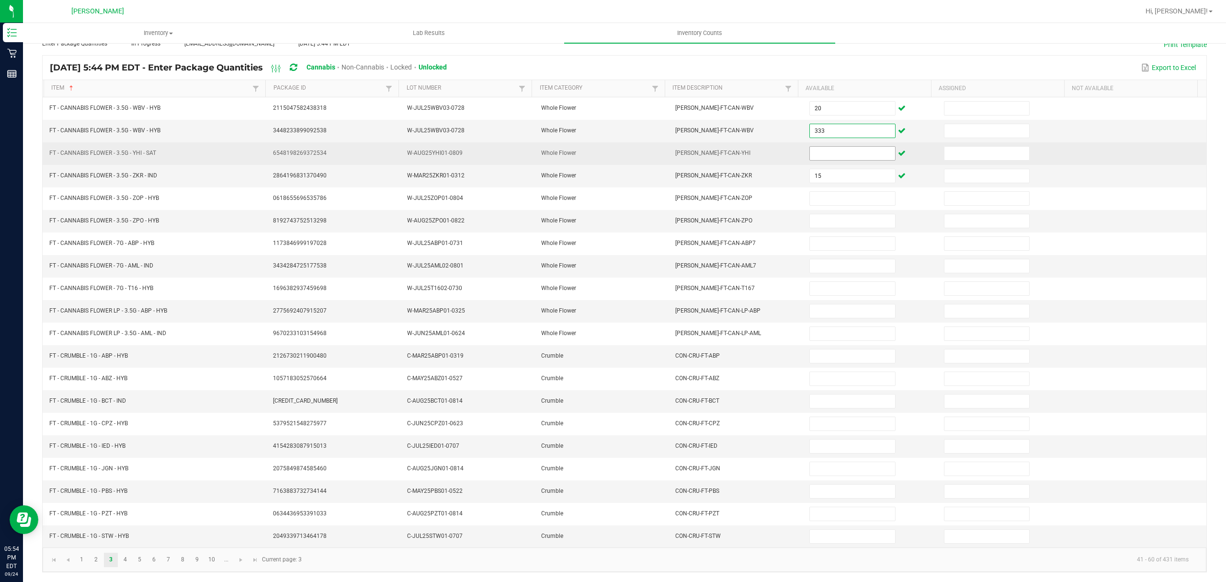
type input "333"
click at [811, 148] on input at bounding box center [852, 153] width 85 height 13
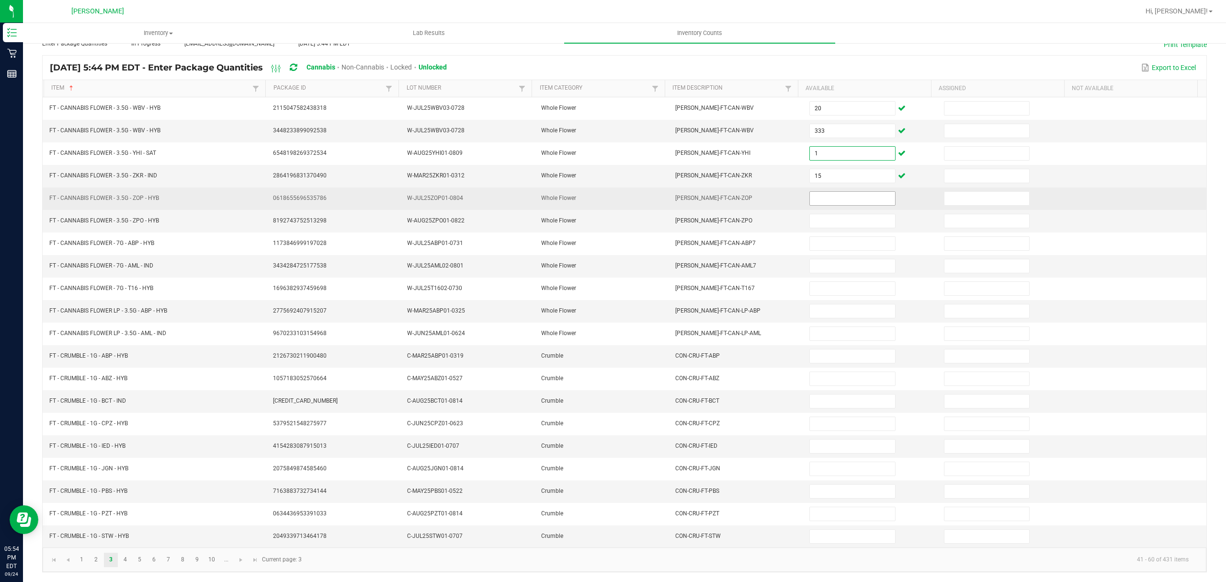
type input "1"
click at [813, 192] on input at bounding box center [852, 198] width 85 height 13
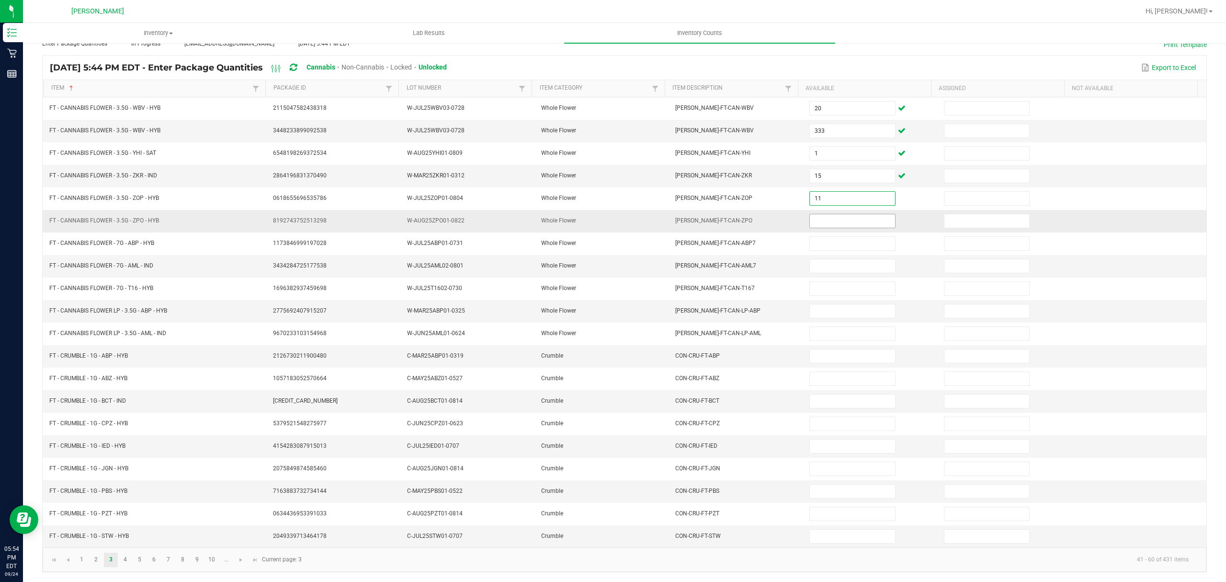
type input "11"
click at [826, 214] on input at bounding box center [852, 220] width 85 height 13
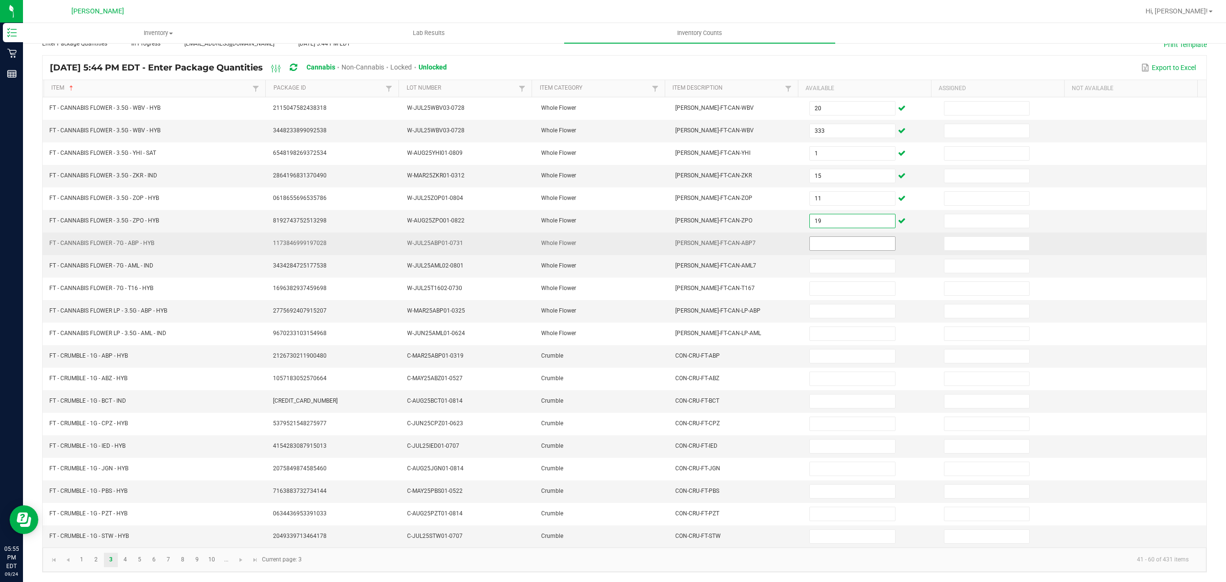
type input "19"
click at [849, 240] on input at bounding box center [852, 243] width 85 height 13
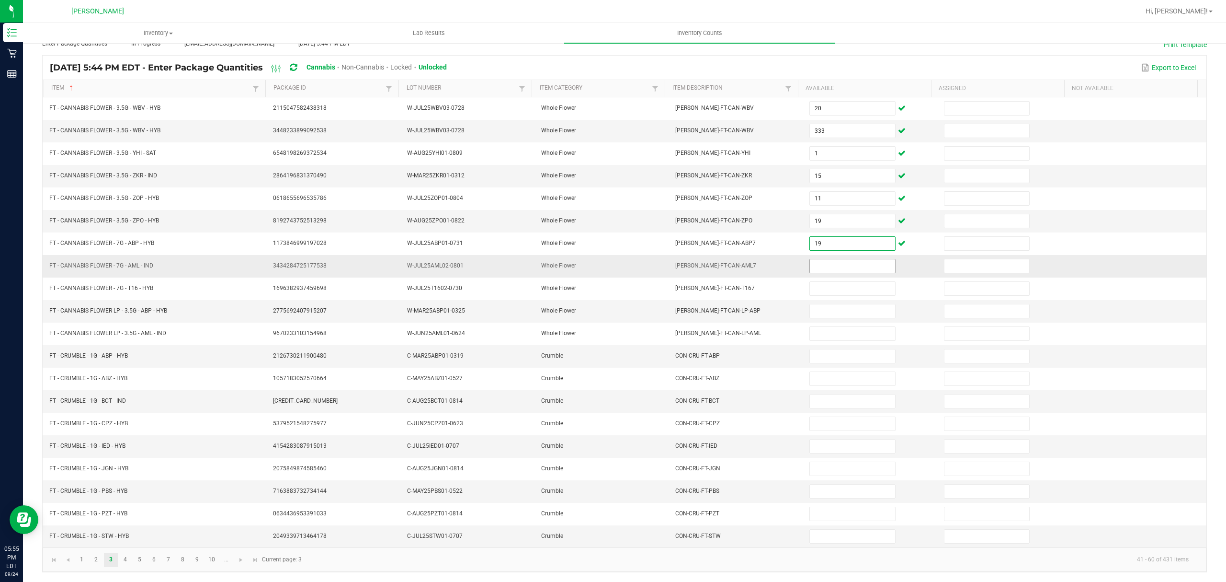
type input "19"
click at [823, 260] on input at bounding box center [852, 265] width 85 height 13
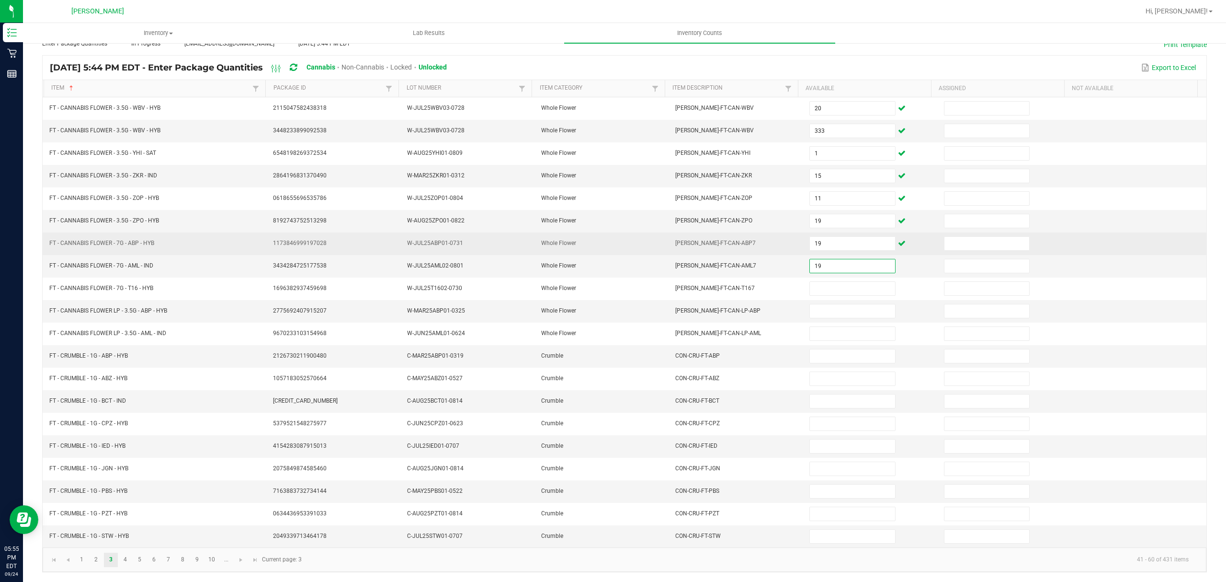
type input "19"
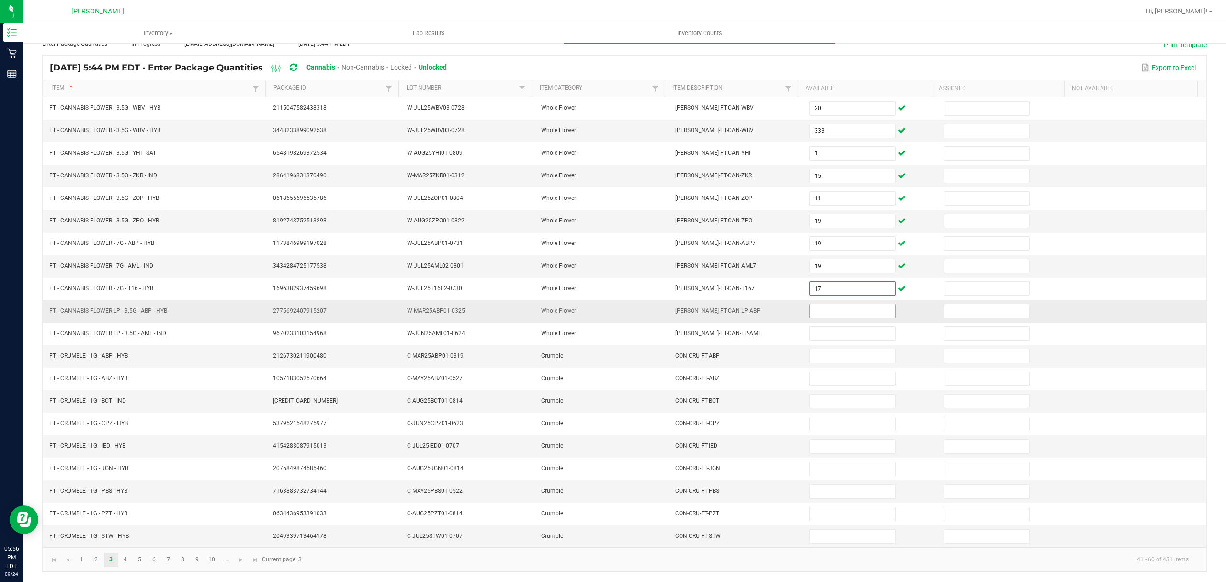
type input "17"
click at [816, 304] on input at bounding box center [852, 310] width 85 height 13
click at [143, 560] on link "5" at bounding box center [140, 559] width 14 height 14
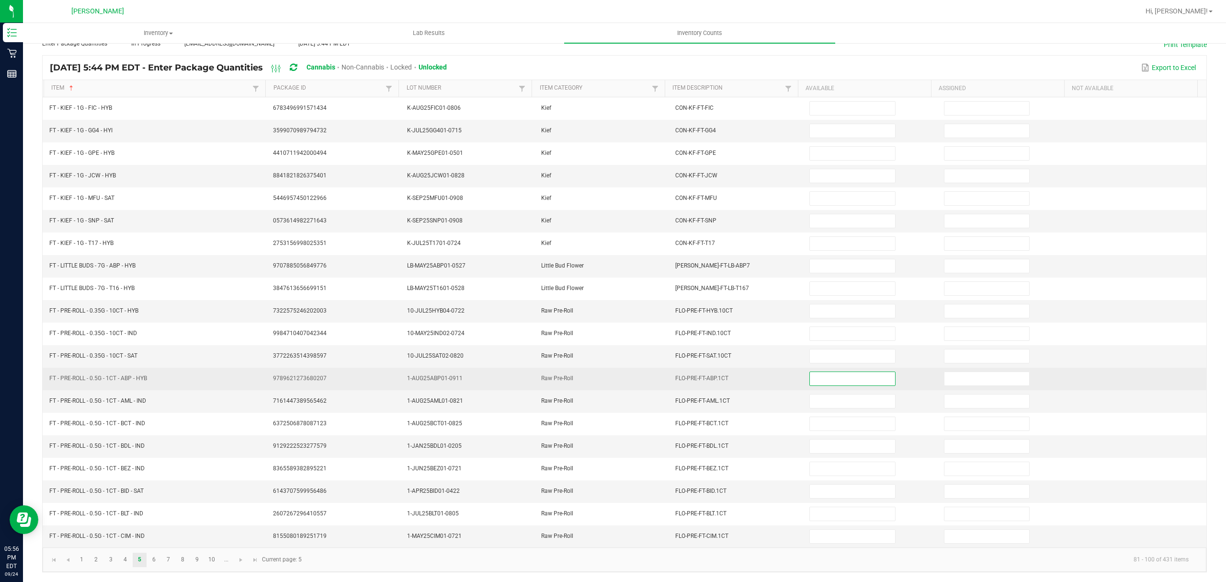
click at [819, 380] on input at bounding box center [852, 378] width 85 height 13
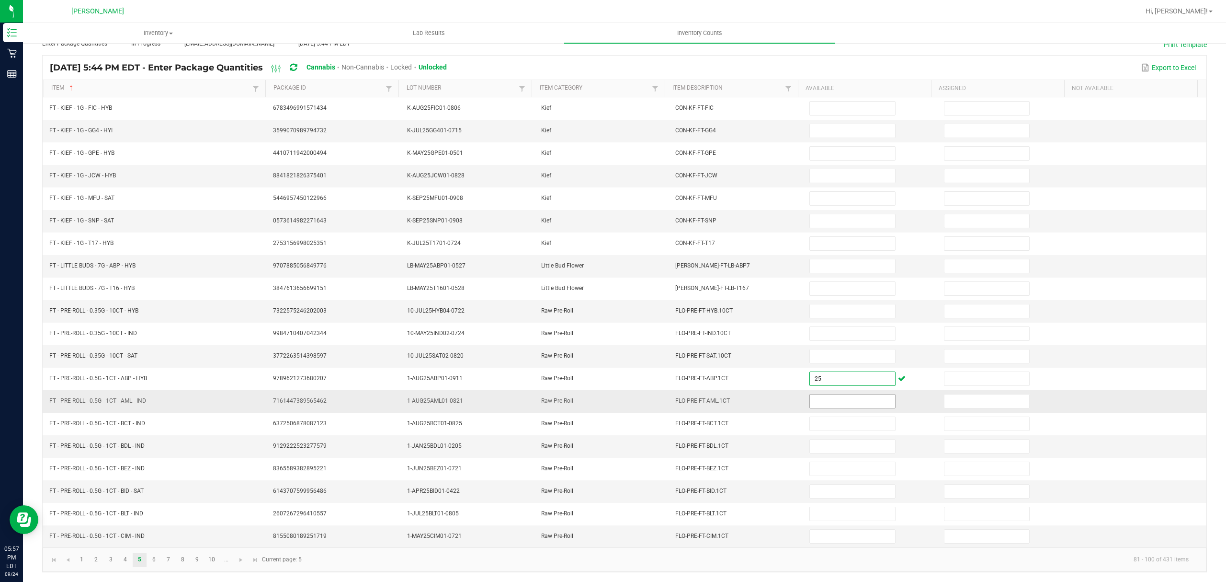
type input "25"
click at [822, 396] on input at bounding box center [852, 400] width 85 height 13
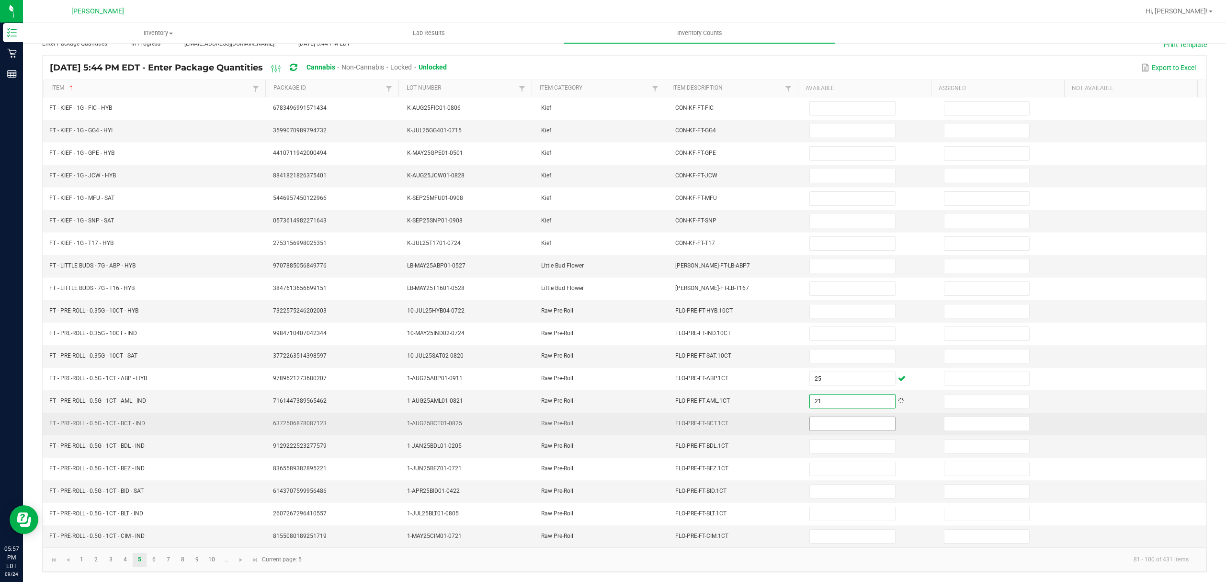
type input "21"
click at [816, 422] on input at bounding box center [852, 423] width 85 height 13
type input "8"
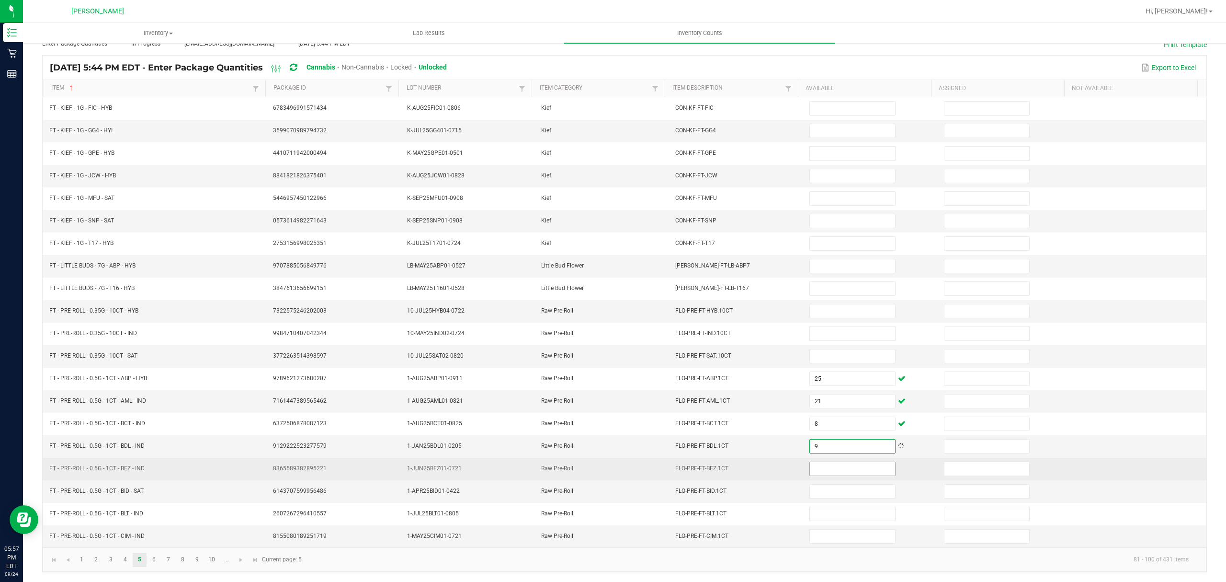
type input "9"
click at [814, 470] on input at bounding box center [852, 468] width 85 height 13
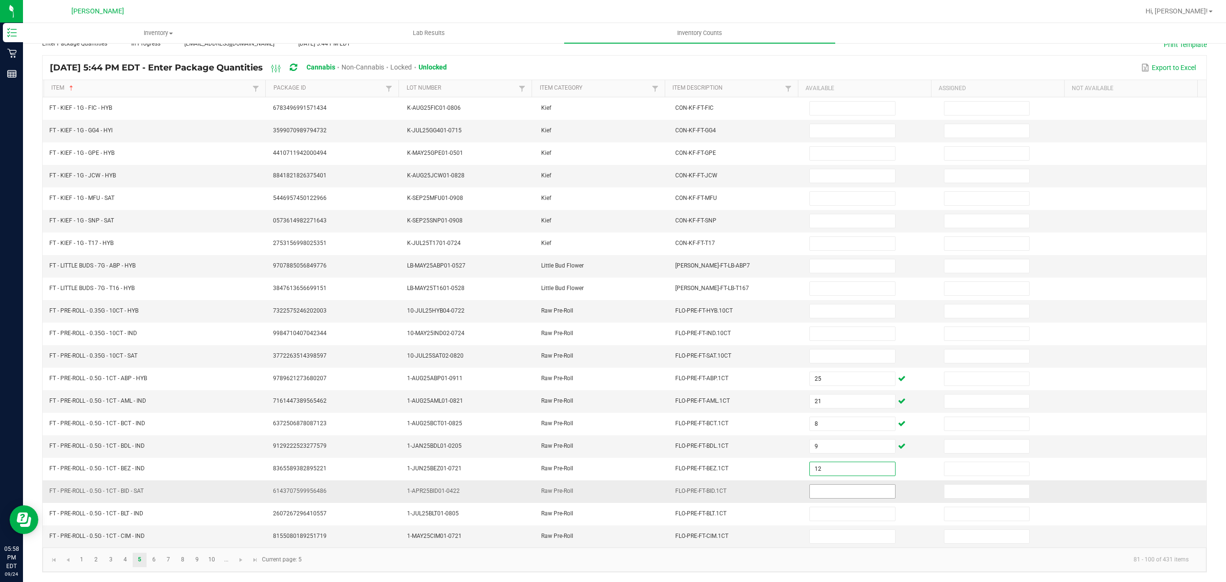
type input "12"
click at [810, 489] on input at bounding box center [852, 490] width 85 height 13
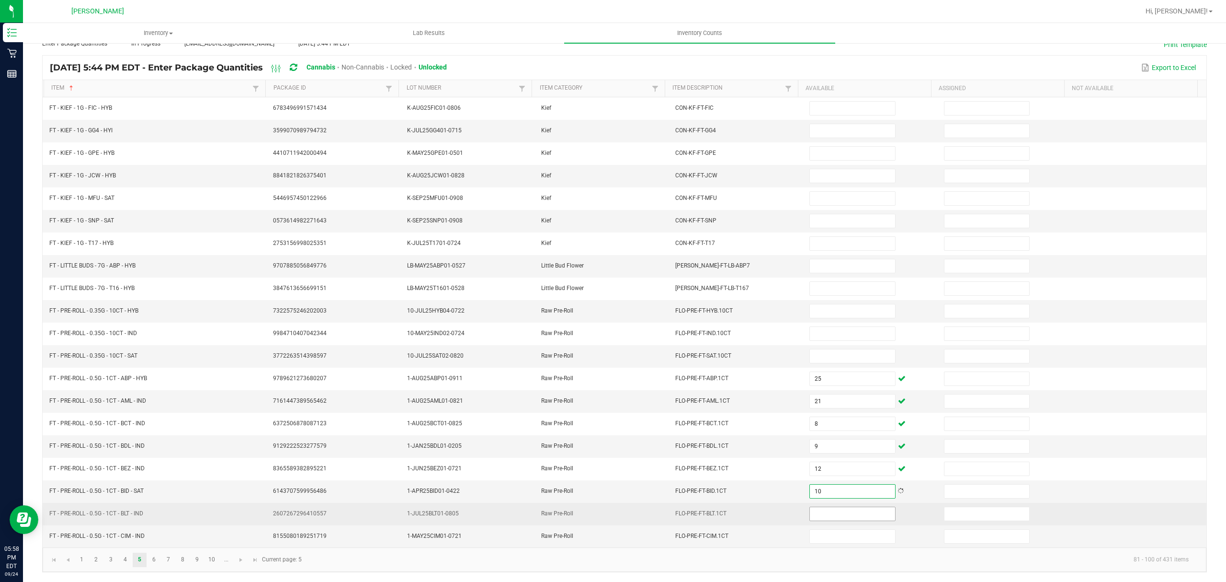
type input "10"
click at [820, 506] on span at bounding box center [853, 513] width 86 height 14
click at [817, 511] on input at bounding box center [852, 513] width 85 height 13
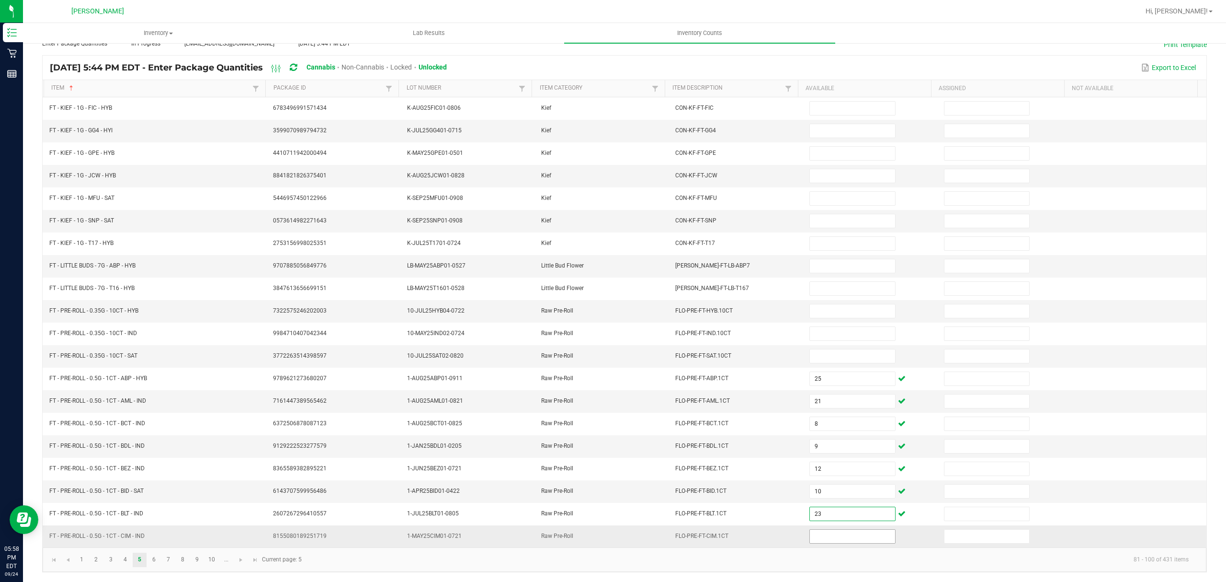
type input "23"
click at [837, 536] on input at bounding box center [852, 535] width 85 height 13
type input "19"
click at [151, 562] on link "6" at bounding box center [154, 559] width 14 height 14
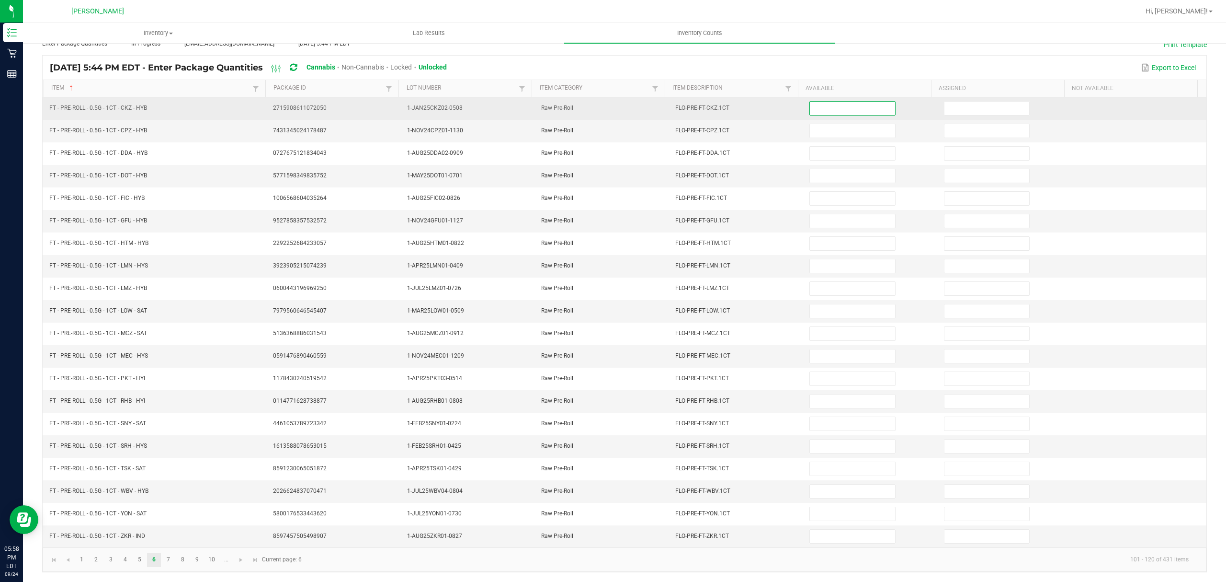
click at [846, 102] on input at bounding box center [852, 108] width 85 height 13
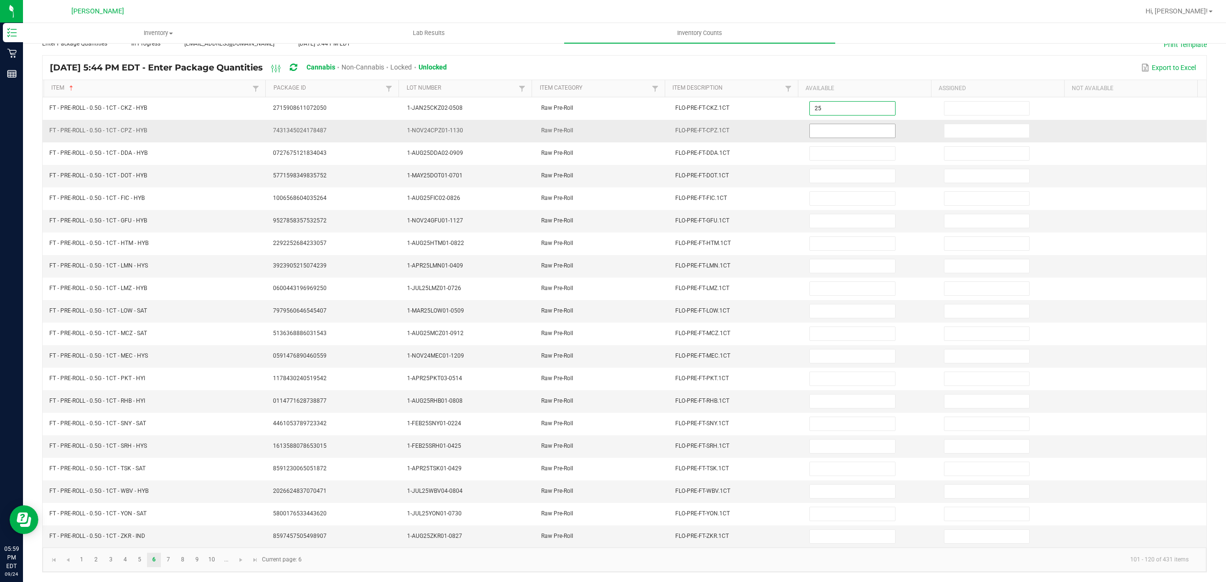
type input "25"
click at [819, 124] on input at bounding box center [852, 130] width 85 height 13
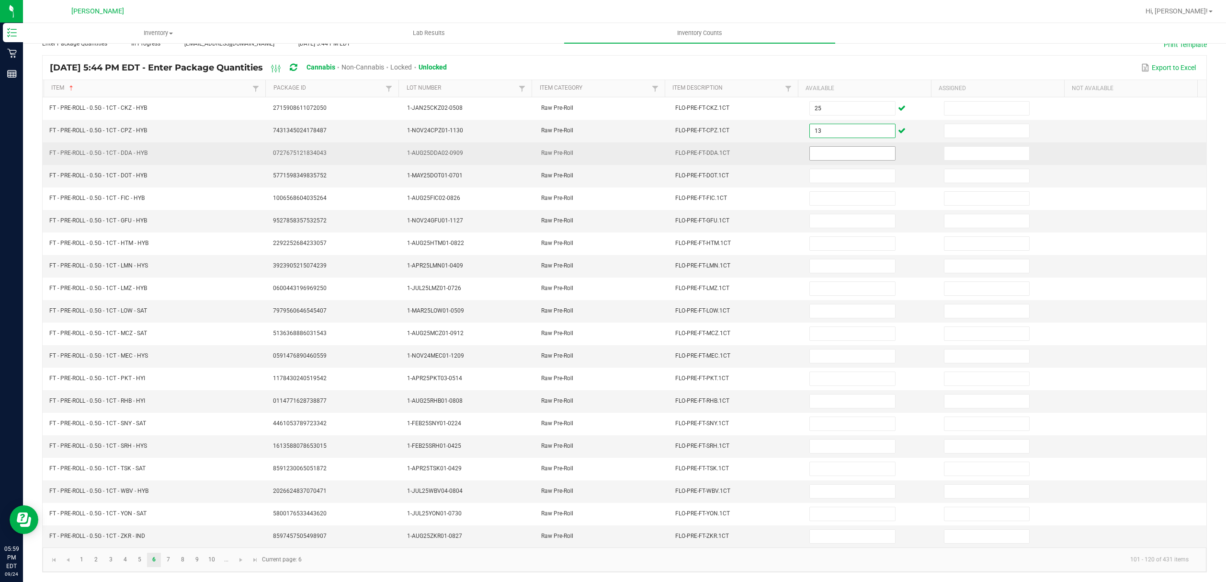
type input "13"
click at [823, 147] on input at bounding box center [852, 153] width 85 height 13
click at [814, 147] on input at bounding box center [852, 153] width 85 height 13
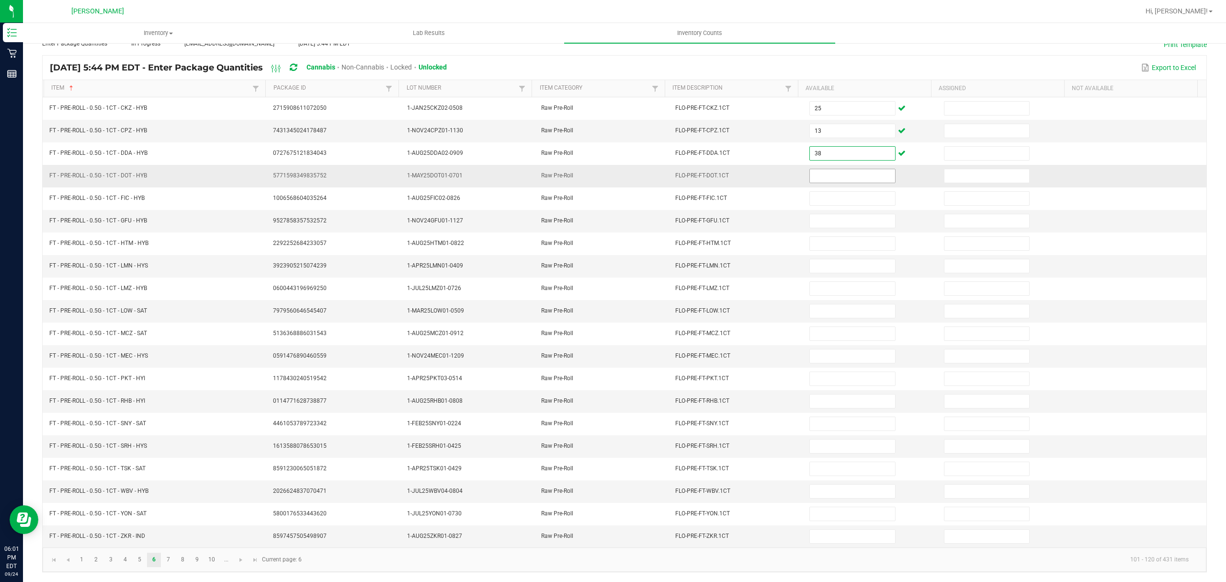
type input "38"
click at [821, 169] on input at bounding box center [852, 175] width 85 height 13
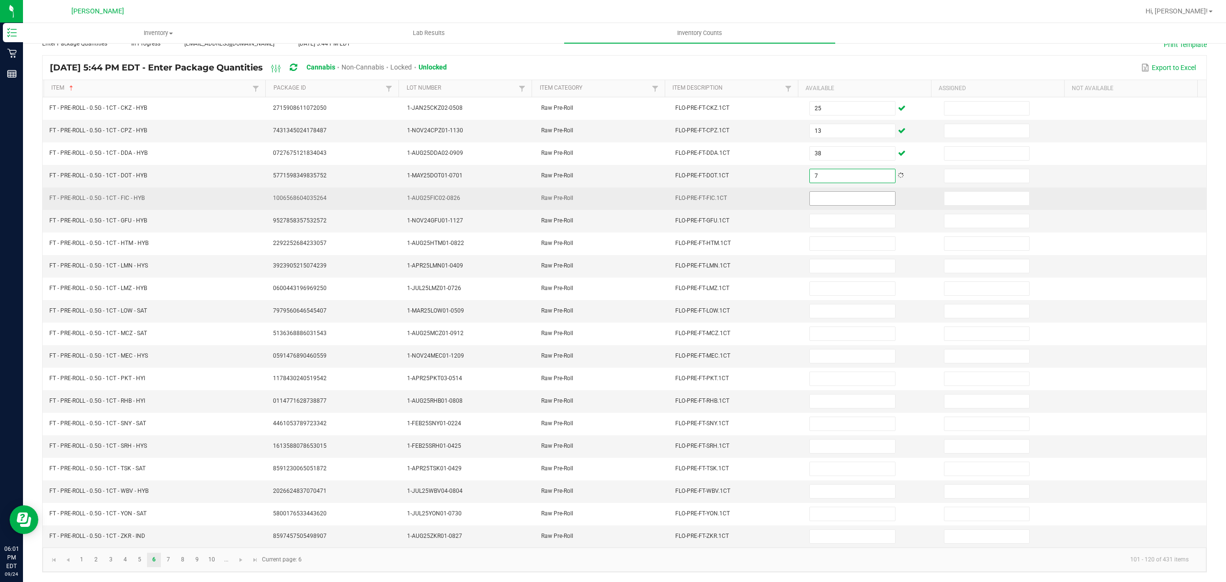
type input "7"
click at [819, 193] on input at bounding box center [852, 198] width 85 height 13
click at [817, 192] on input at bounding box center [852, 198] width 85 height 13
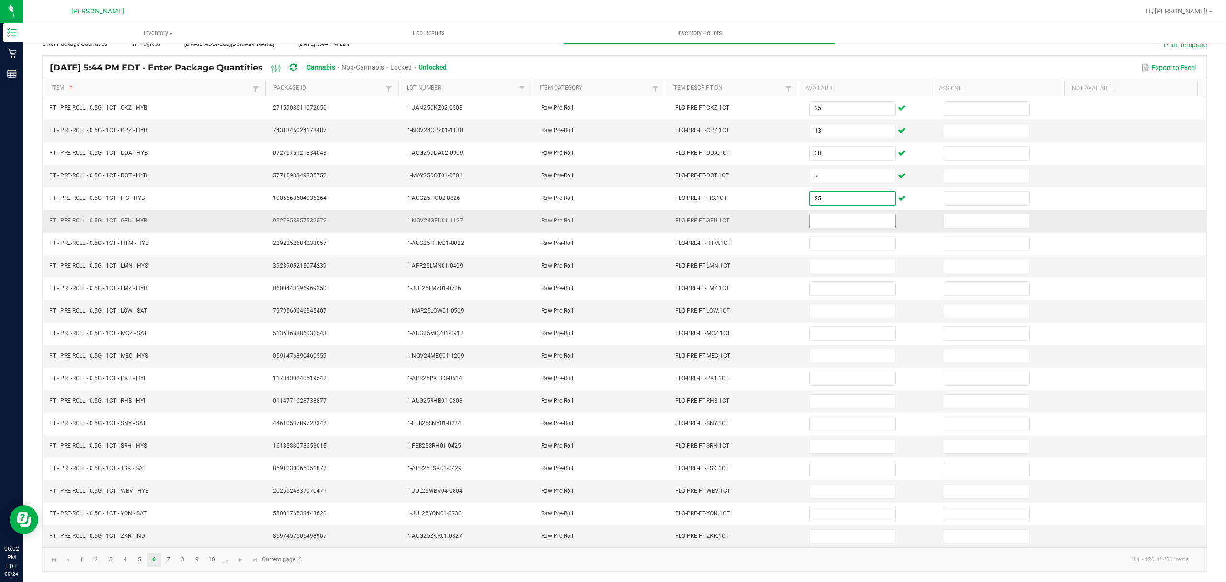
type input "25"
click at [813, 214] on input at bounding box center [852, 220] width 85 height 13
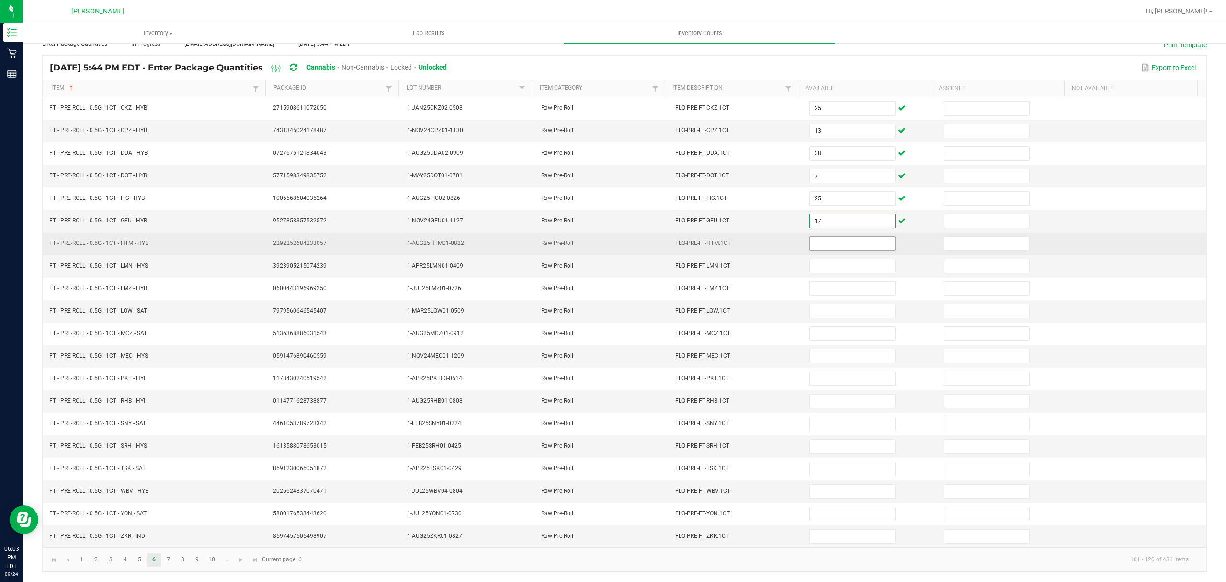
type input "17"
click at [821, 240] on input at bounding box center [852, 243] width 85 height 13
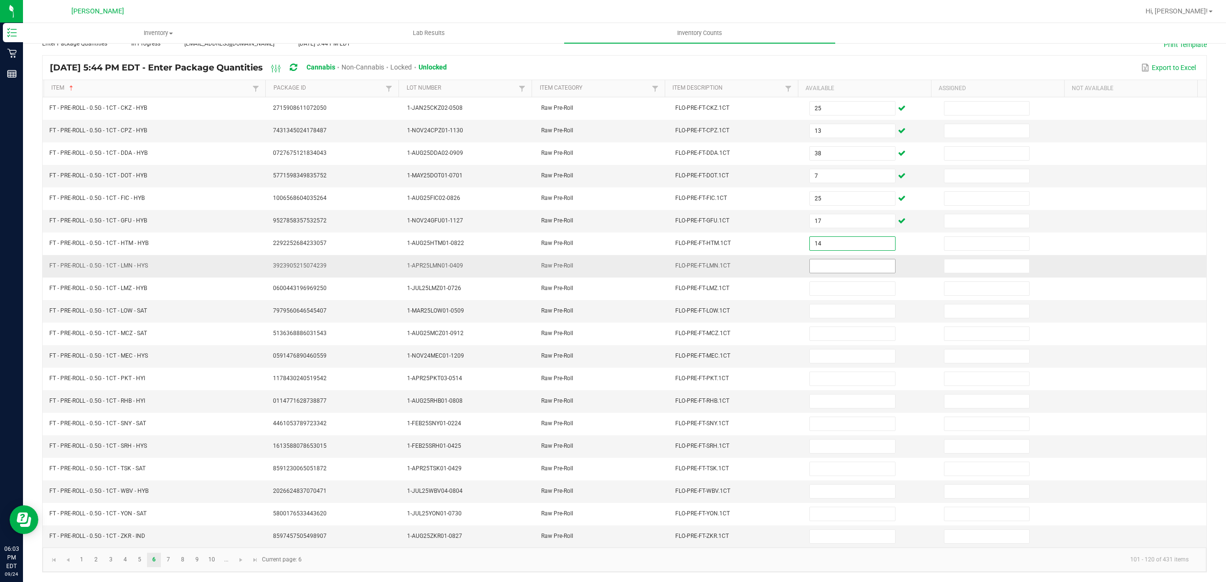
type input "14"
click at [823, 259] on input at bounding box center [852, 265] width 85 height 13
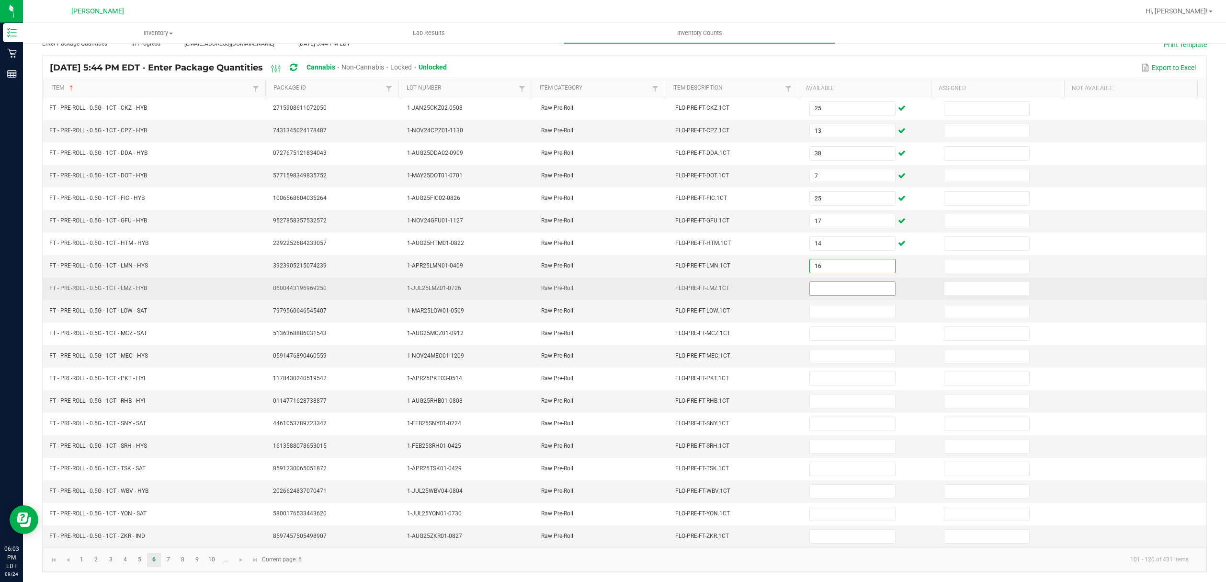
type input "16"
click at [815, 286] on input at bounding box center [852, 288] width 85 height 13
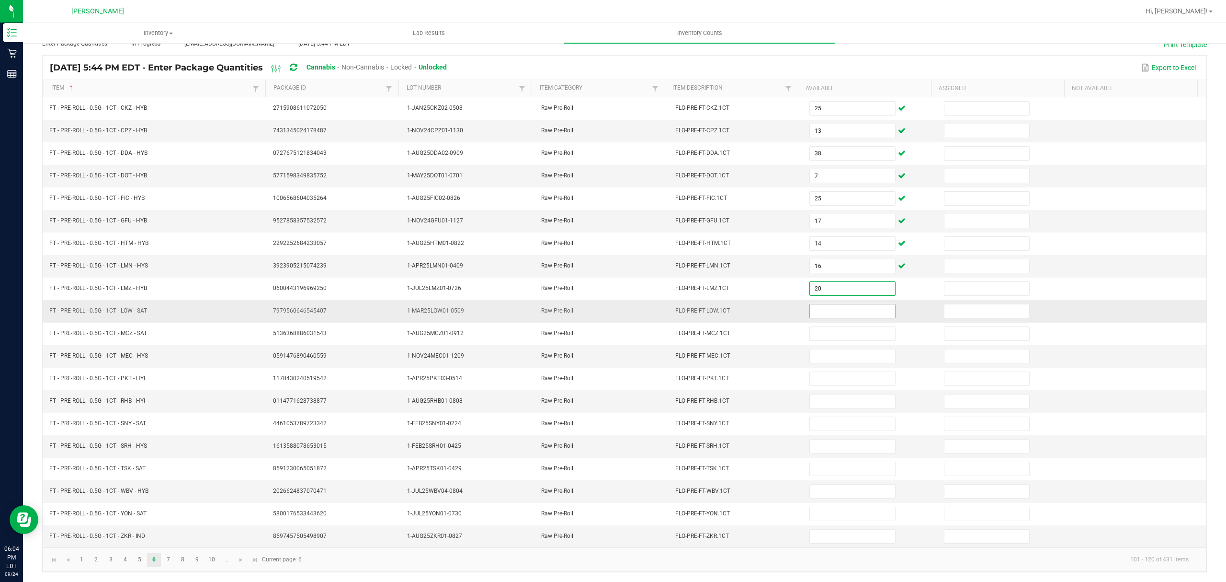
type input "20"
click at [810, 305] on input at bounding box center [852, 310] width 85 height 13
type input "17"
type input "24"
click at [836, 353] on input at bounding box center [852, 355] width 85 height 13
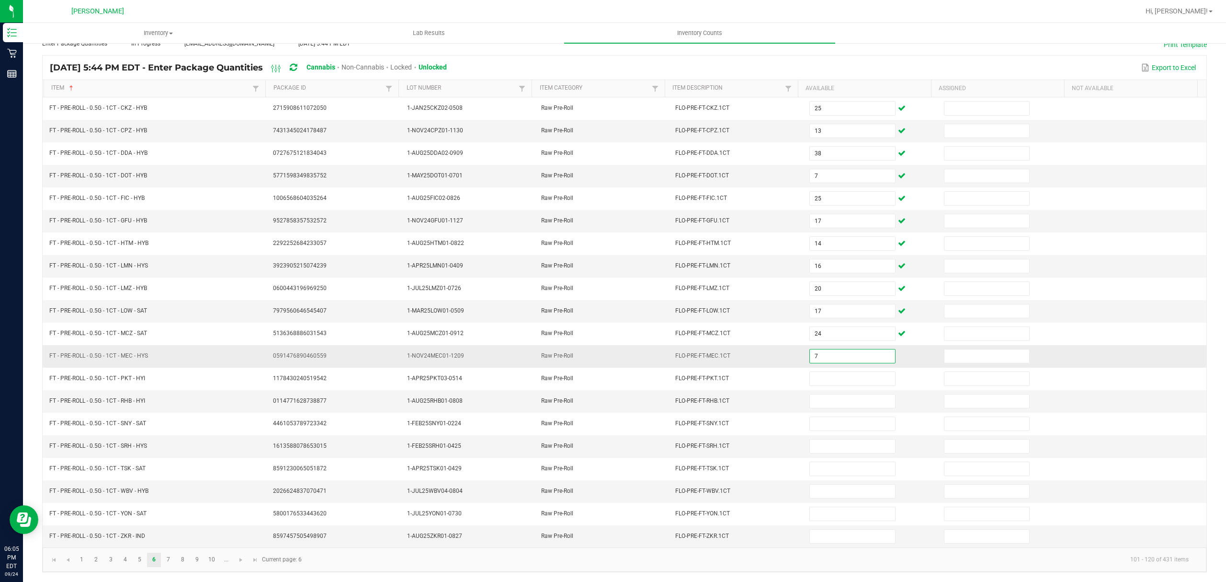
type input "7"
type input "19"
click at [816, 398] on input at bounding box center [852, 400] width 85 height 13
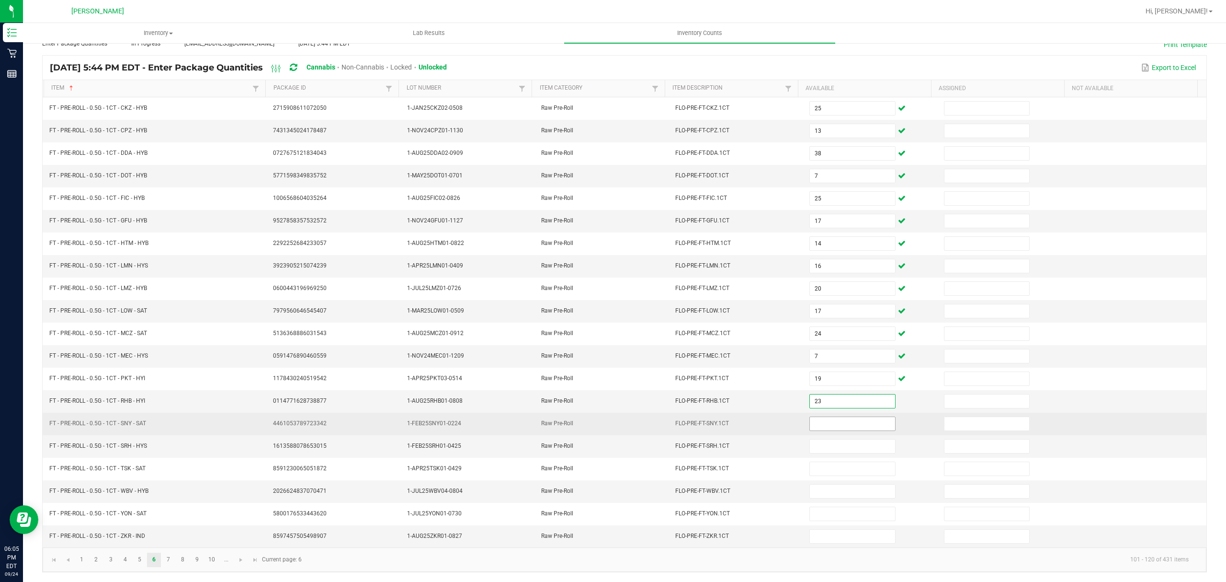
type input "23"
click at [813, 419] on input at bounding box center [852, 423] width 85 height 13
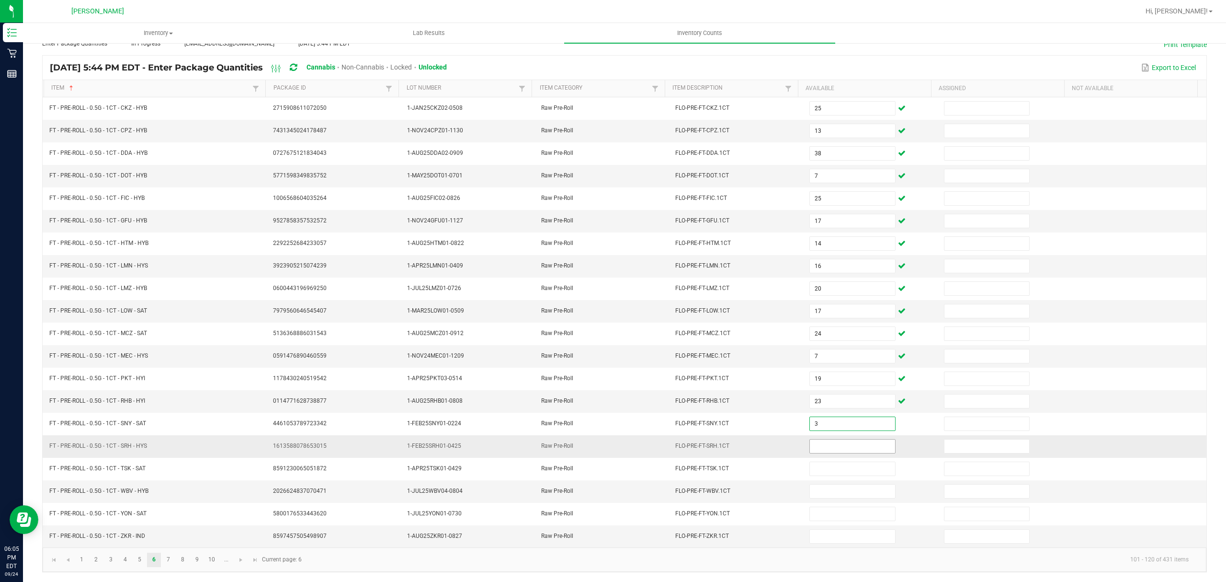
type input "3"
click at [849, 443] on input at bounding box center [852, 445] width 85 height 13
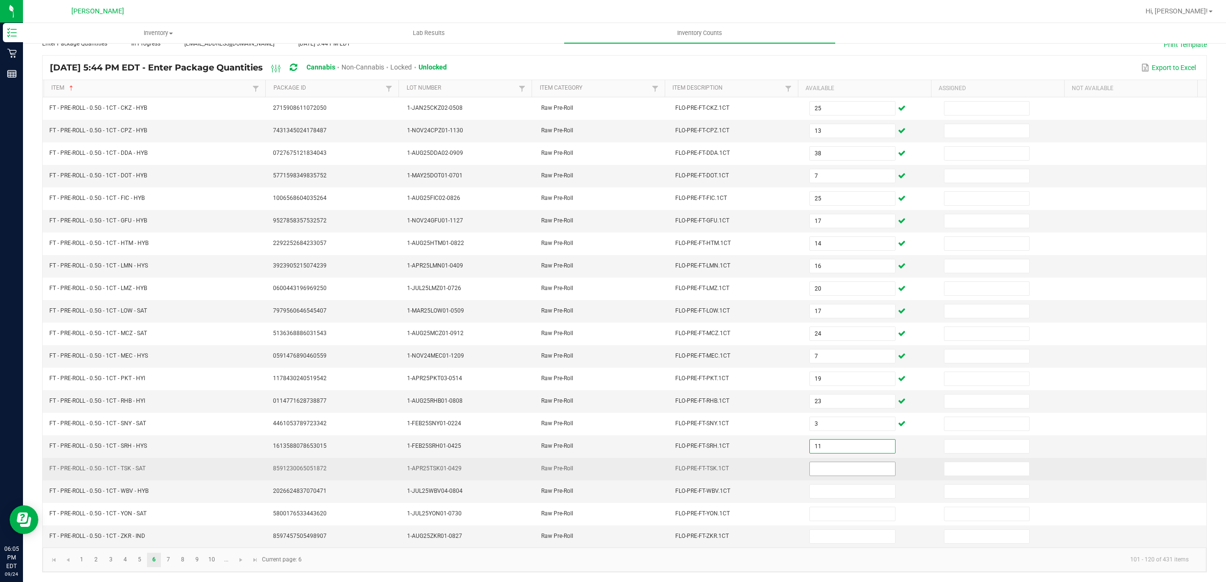
type input "11"
click at [833, 464] on input at bounding box center [852, 468] width 85 height 13
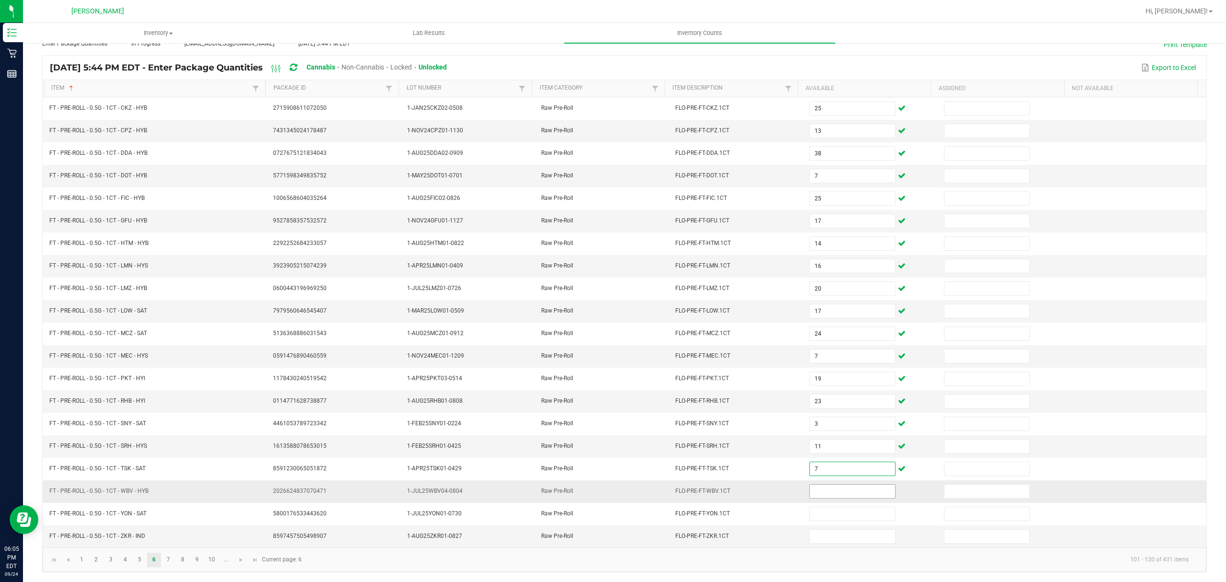
type input "7"
click at [816, 487] on input at bounding box center [852, 490] width 85 height 13
type input "2"
type input "23"
click at [832, 533] on input at bounding box center [852, 535] width 85 height 13
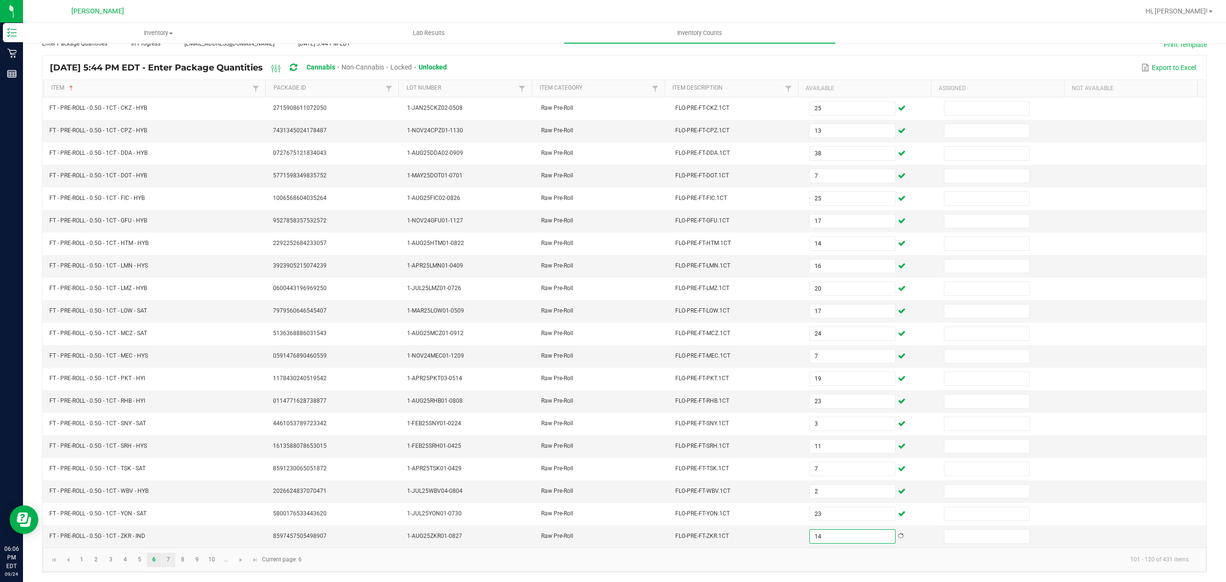
type input "14"
click at [167, 562] on link "7" at bounding box center [168, 559] width 14 height 14
click at [167, 560] on link "7" at bounding box center [168, 559] width 14 height 14
click at [157, 559] on link "6" at bounding box center [154, 559] width 14 height 14
type input "25"
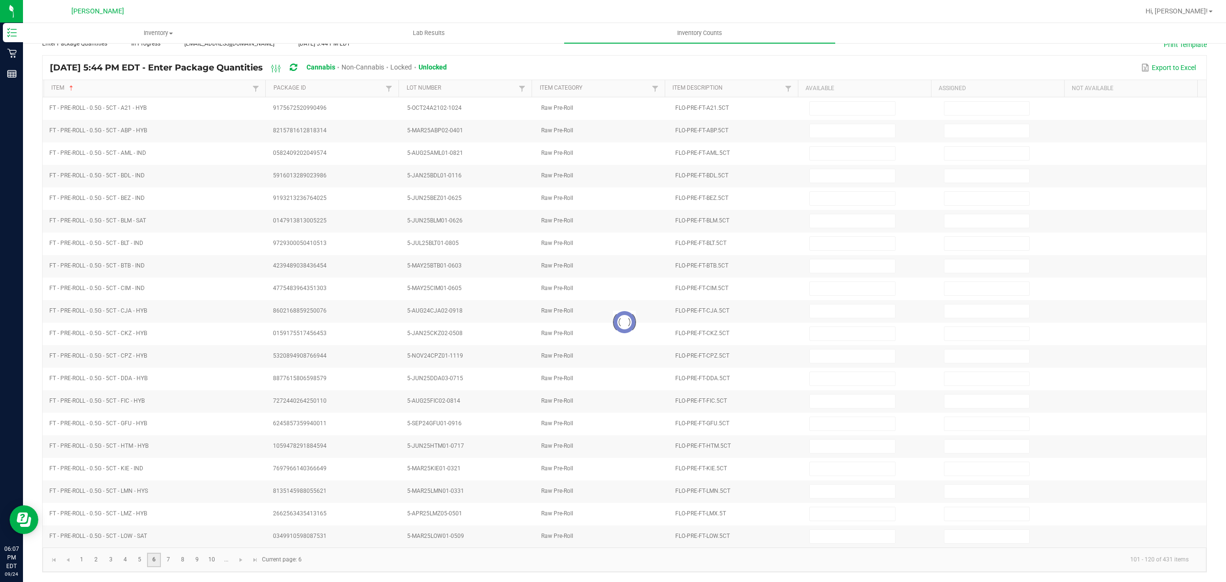
type input "13"
type input "38"
type input "7"
type input "25"
type input "17"
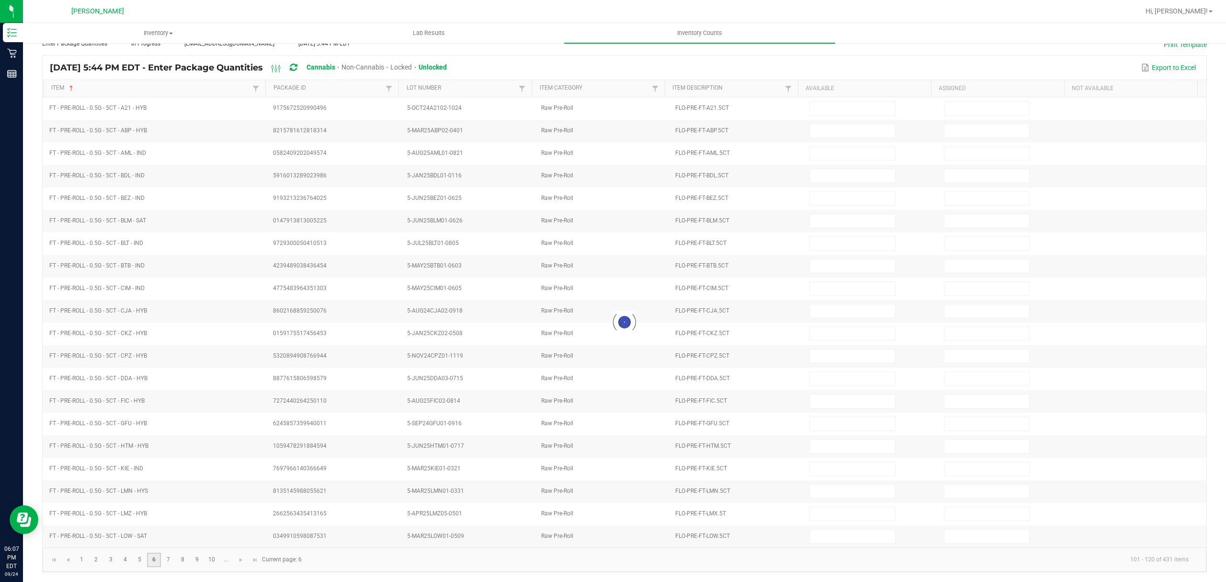
type input "14"
type input "17"
type input "24"
type input "7"
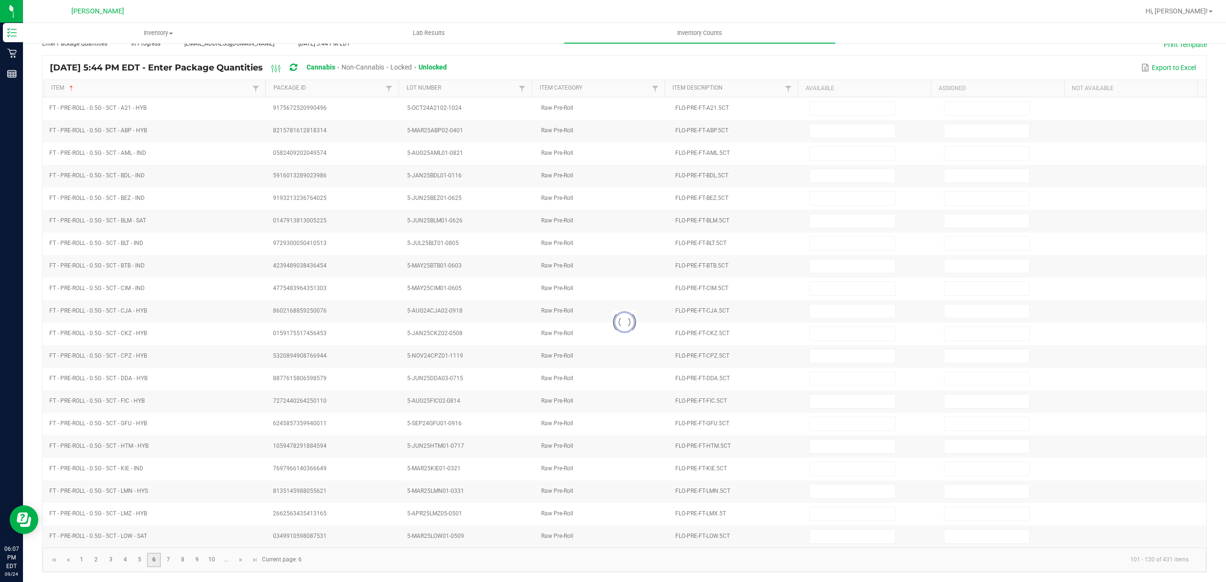
type input "2"
type input "23"
type input "20"
type input "11"
type input "16"
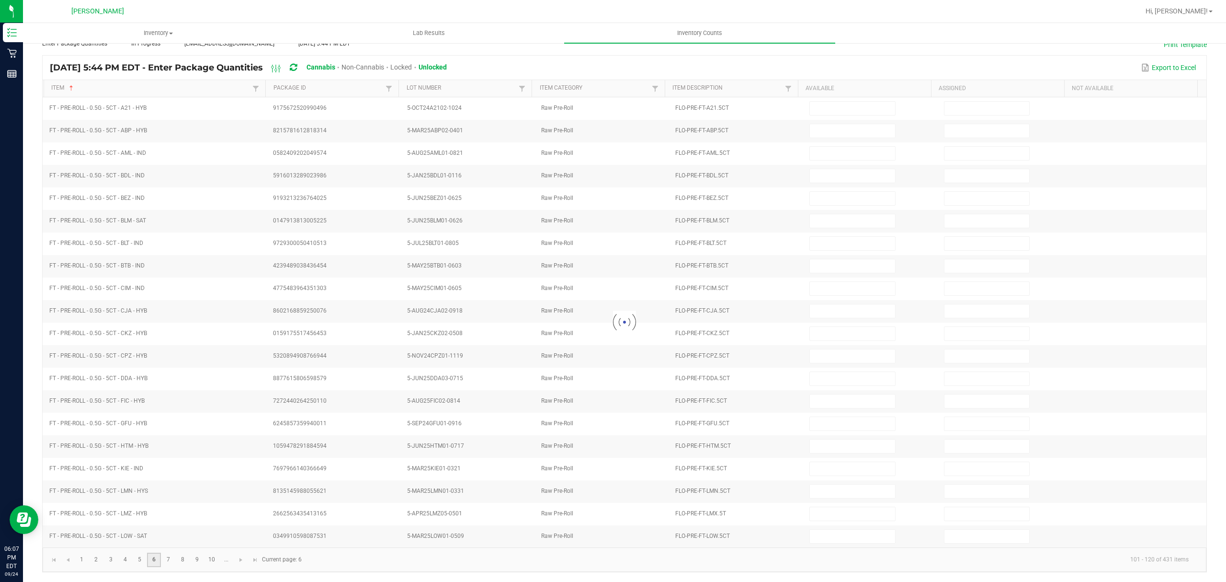
type input "19"
type input "23"
type input "3"
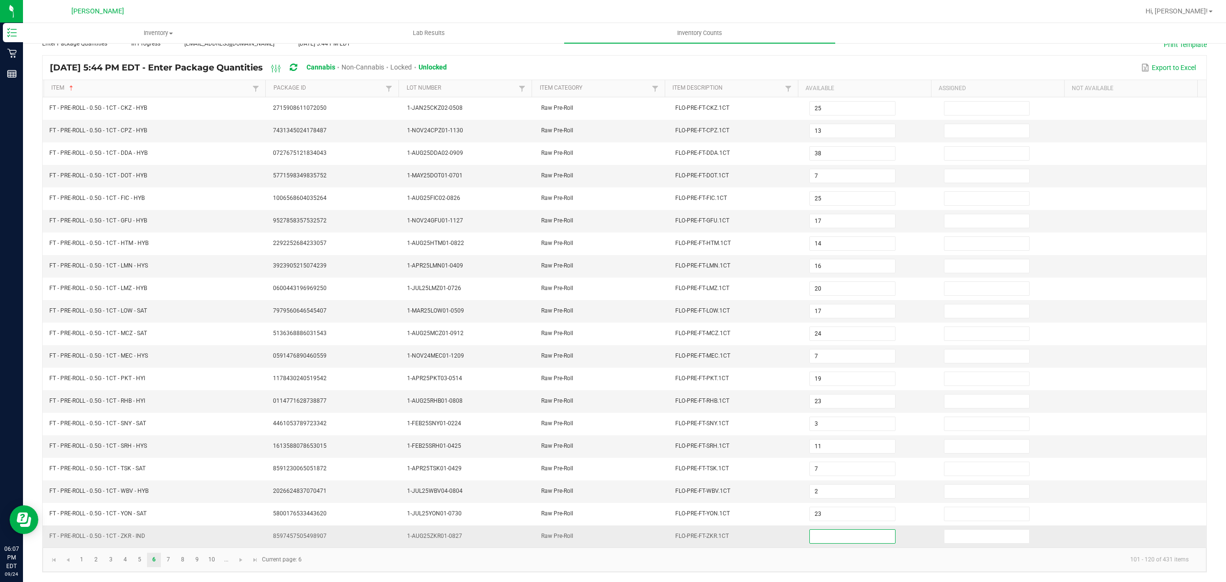
click at [810, 533] on input at bounding box center [852, 535] width 85 height 13
type input "14"
click at [173, 562] on link "7" at bounding box center [168, 559] width 14 height 14
click at [156, 560] on link "6" at bounding box center [154, 559] width 14 height 14
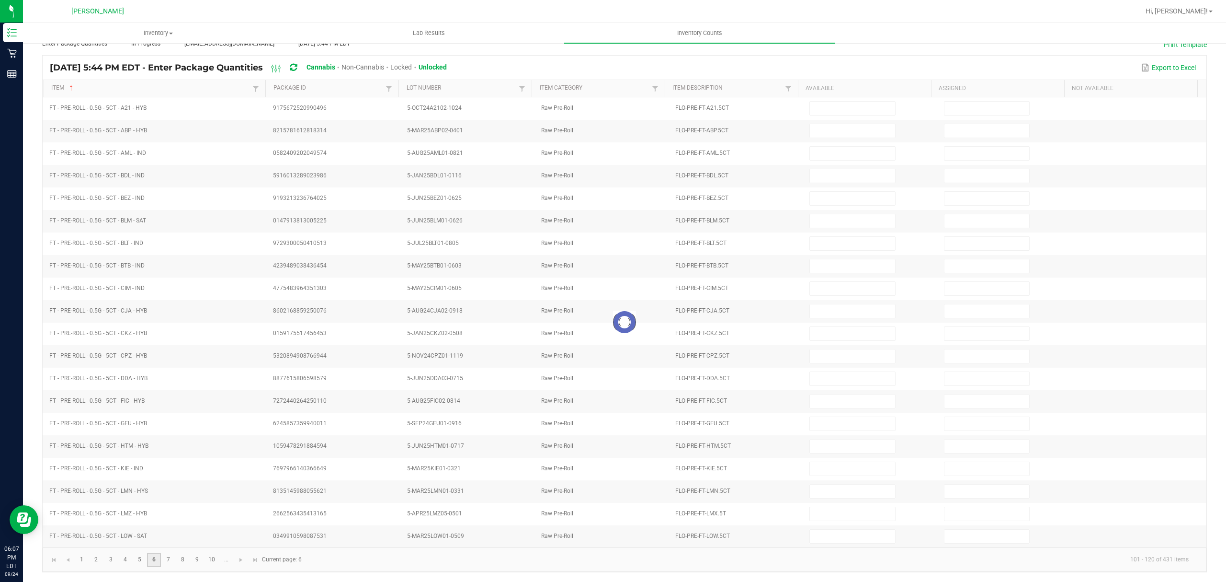
type input "25"
type input "13"
type input "38"
type input "7"
type input "25"
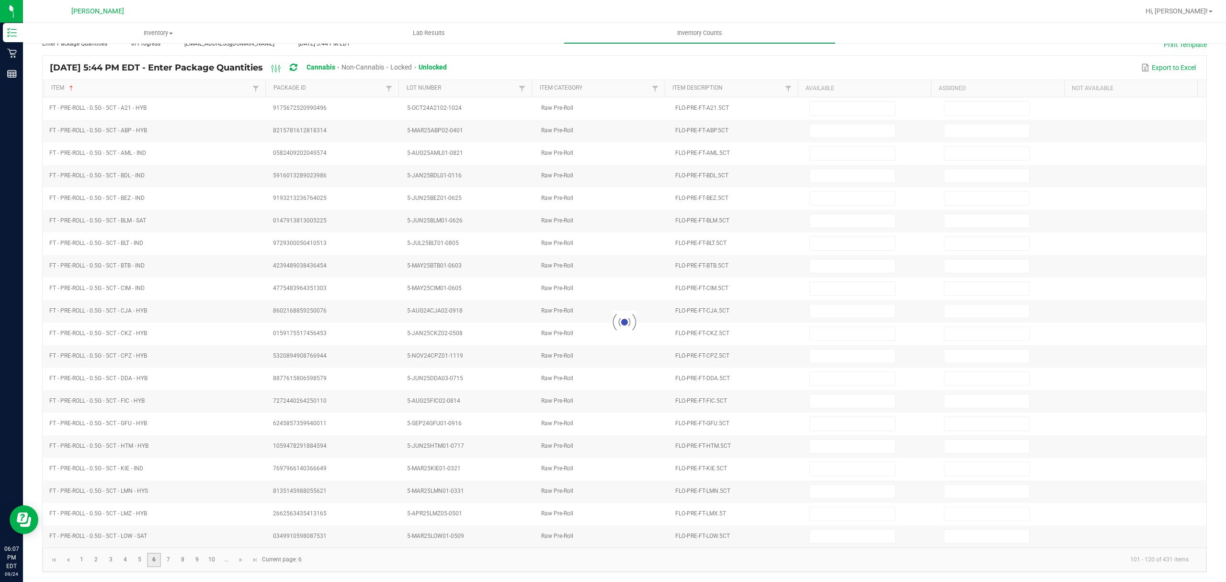
type input "17"
type input "14"
click at [169, 560] on link "7" at bounding box center [168, 559] width 14 height 14
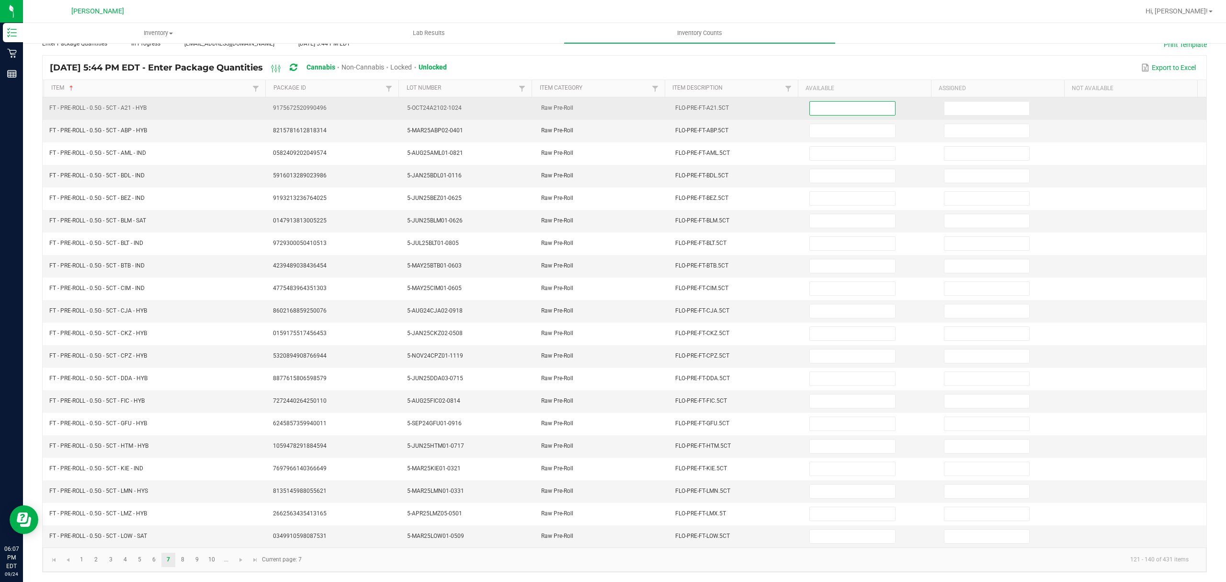
click at [833, 102] on input at bounding box center [852, 108] width 85 height 13
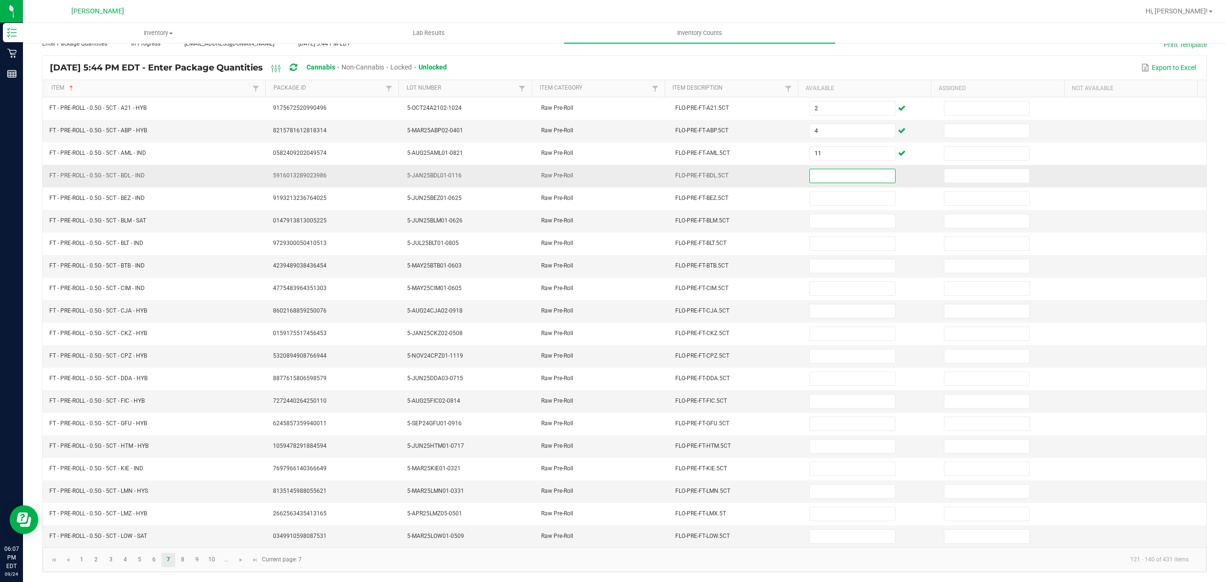
click at [817, 169] on input at bounding box center [852, 175] width 85 height 13
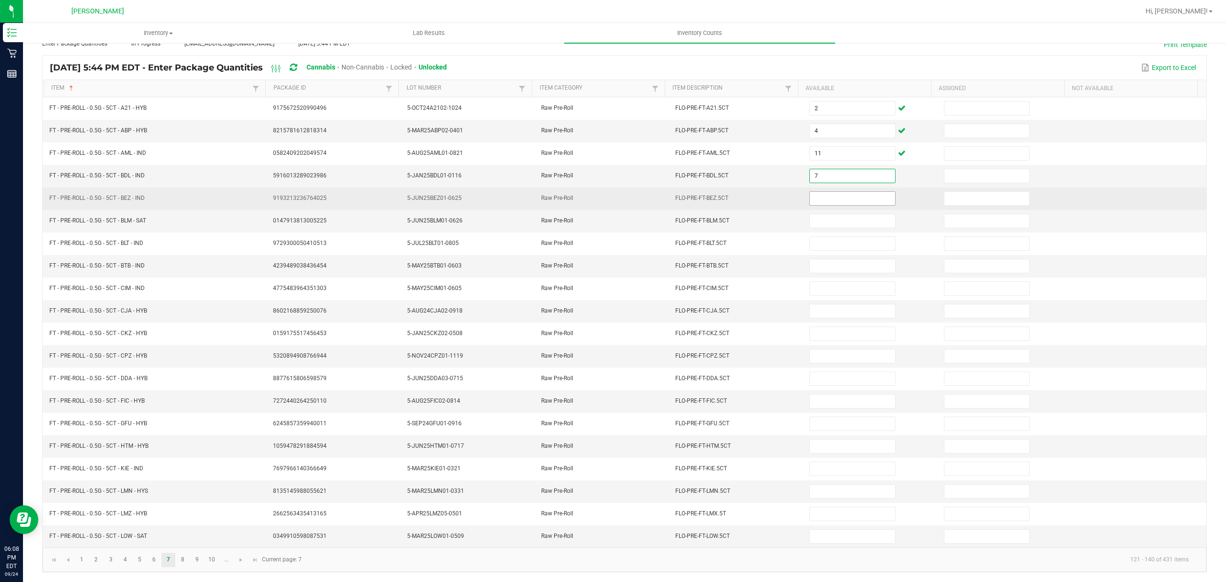
click at [810, 192] on input at bounding box center [852, 198] width 85 height 13
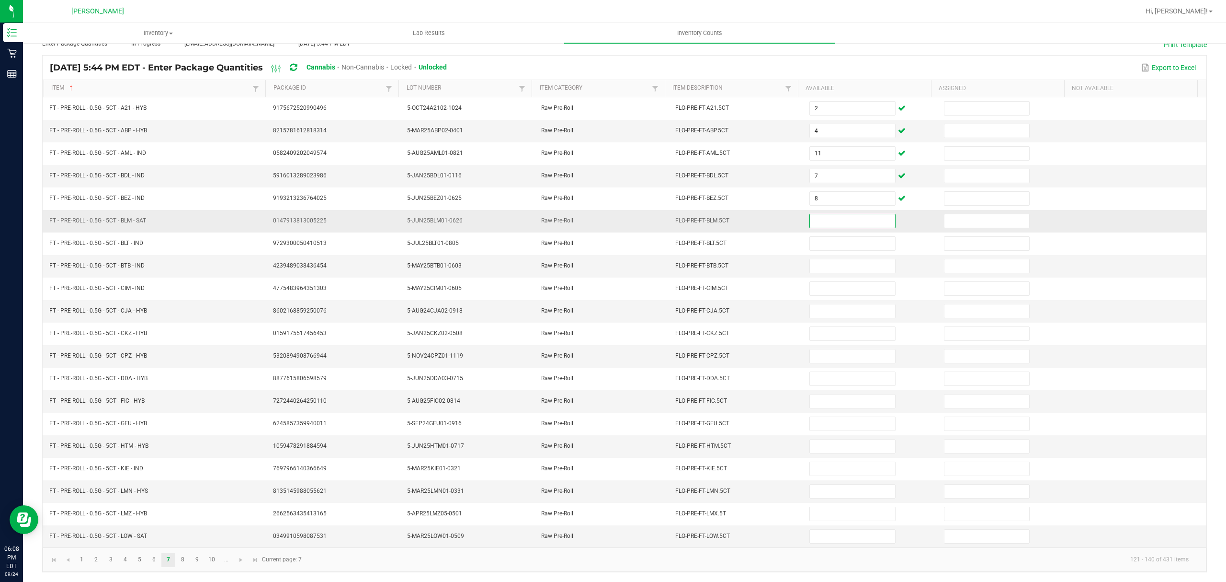
click at [810, 214] on input at bounding box center [852, 220] width 85 height 13
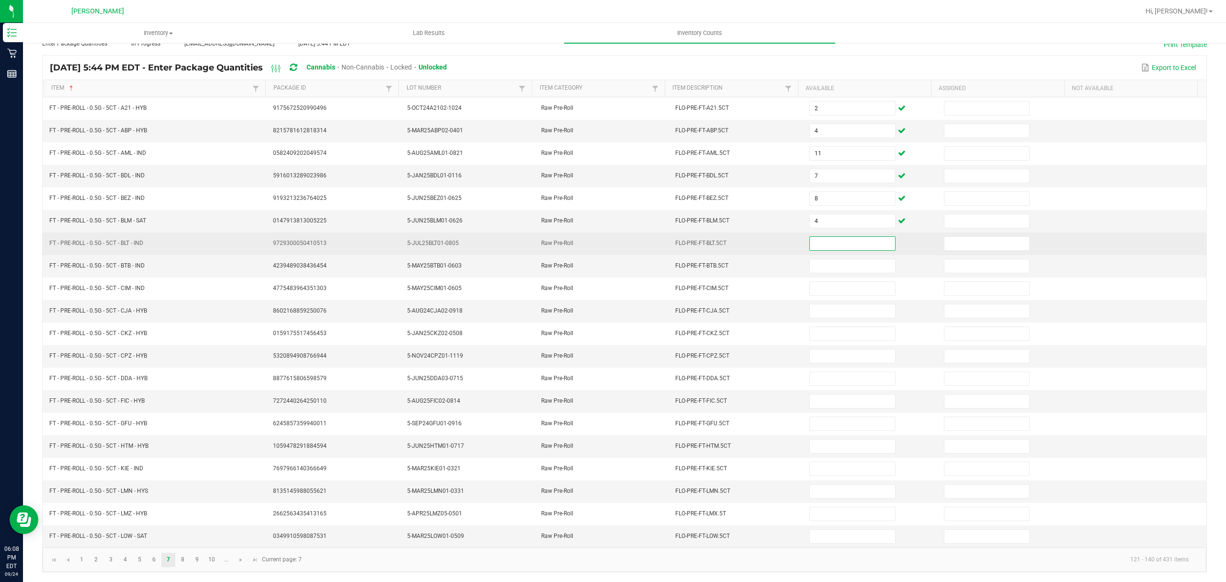
click at [814, 238] on input at bounding box center [852, 243] width 85 height 13
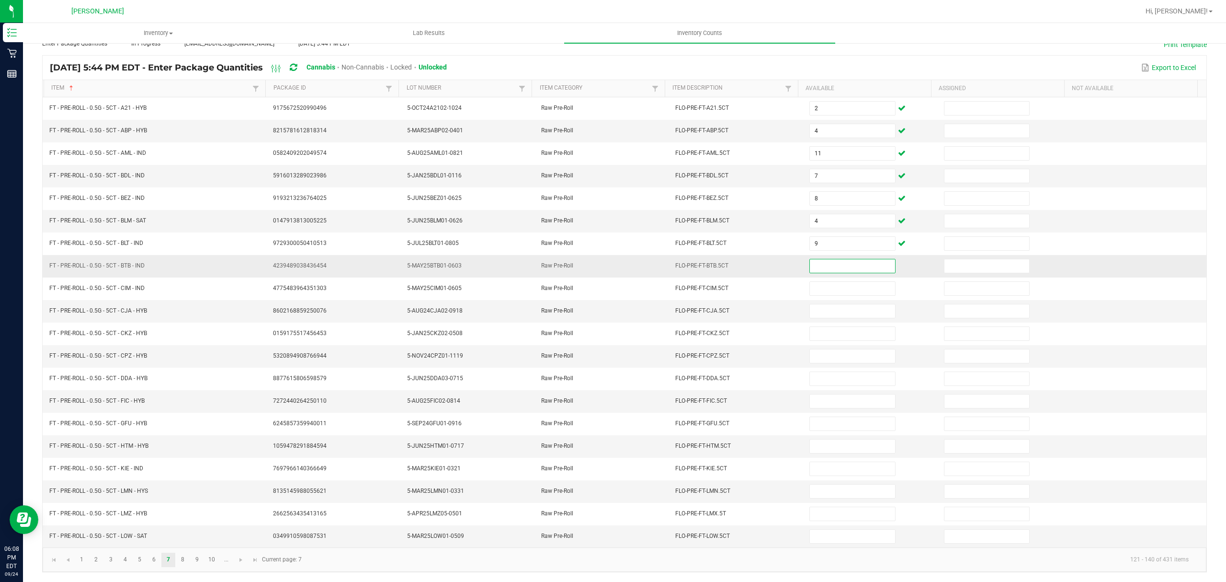
click at [818, 264] on input at bounding box center [852, 265] width 85 height 13
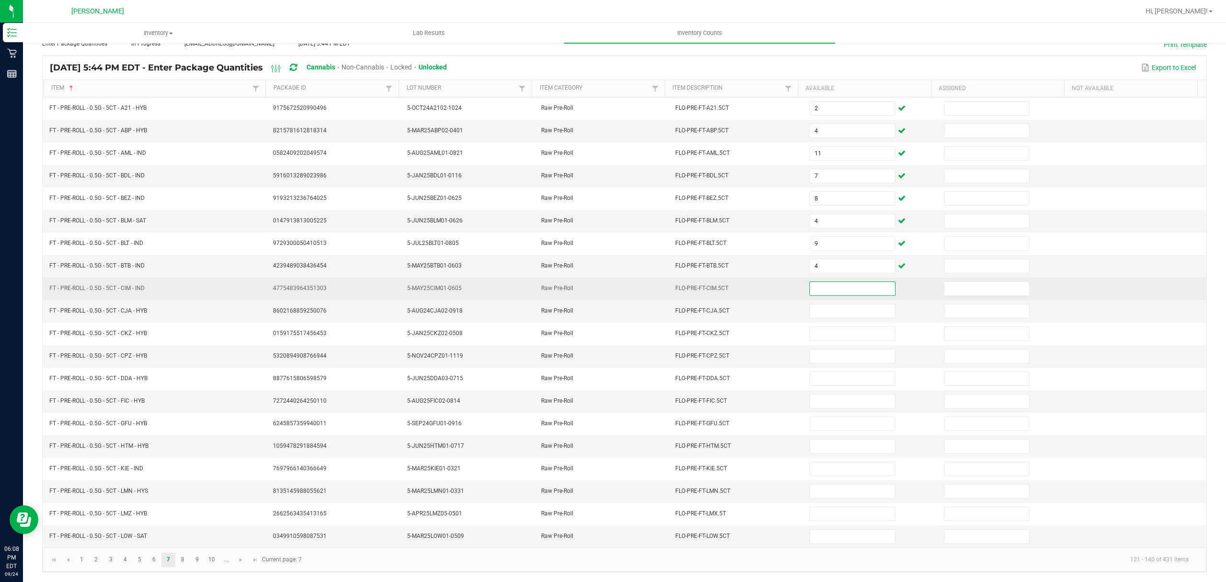
click at [819, 285] on input at bounding box center [852, 288] width 85 height 13
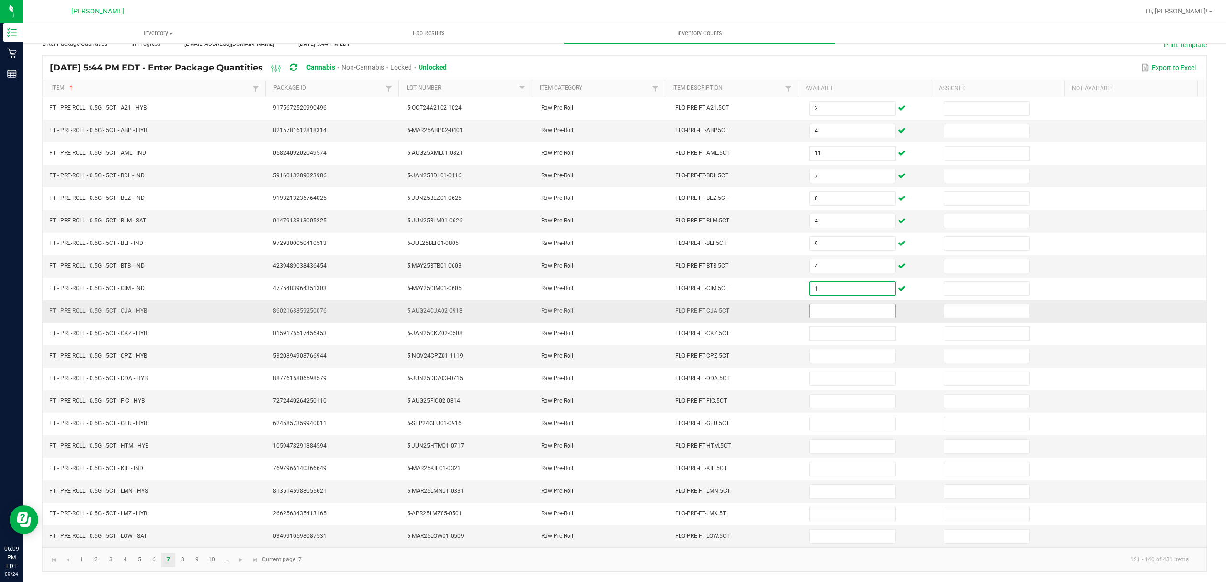
click at [827, 304] on input at bounding box center [852, 310] width 85 height 13
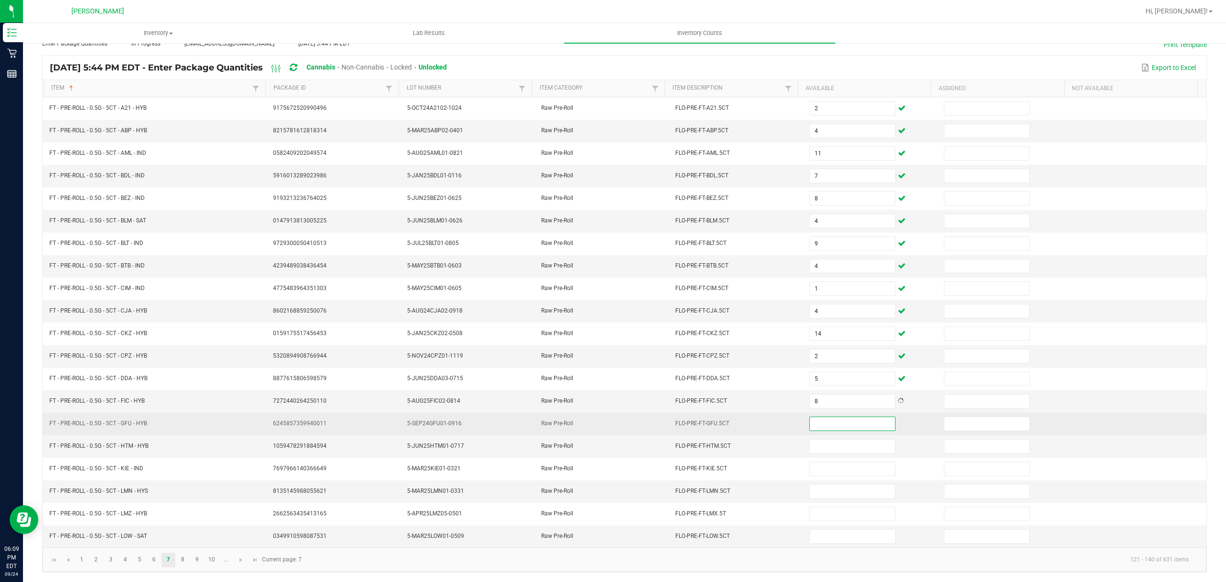
click at [815, 420] on input at bounding box center [852, 423] width 85 height 13
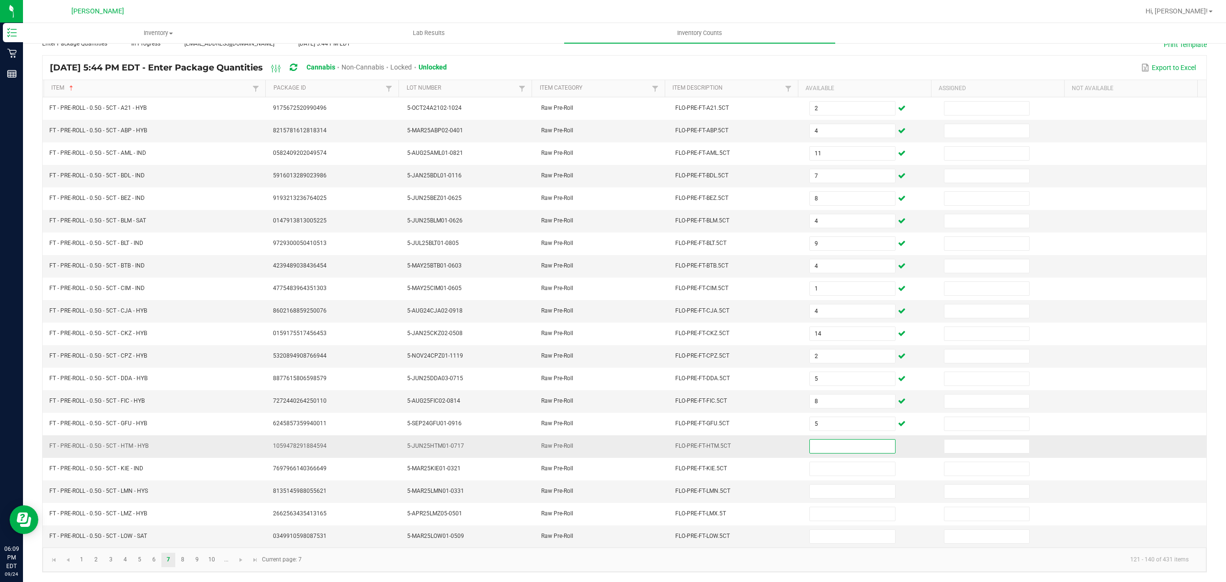
click at [844, 444] on input at bounding box center [852, 445] width 85 height 13
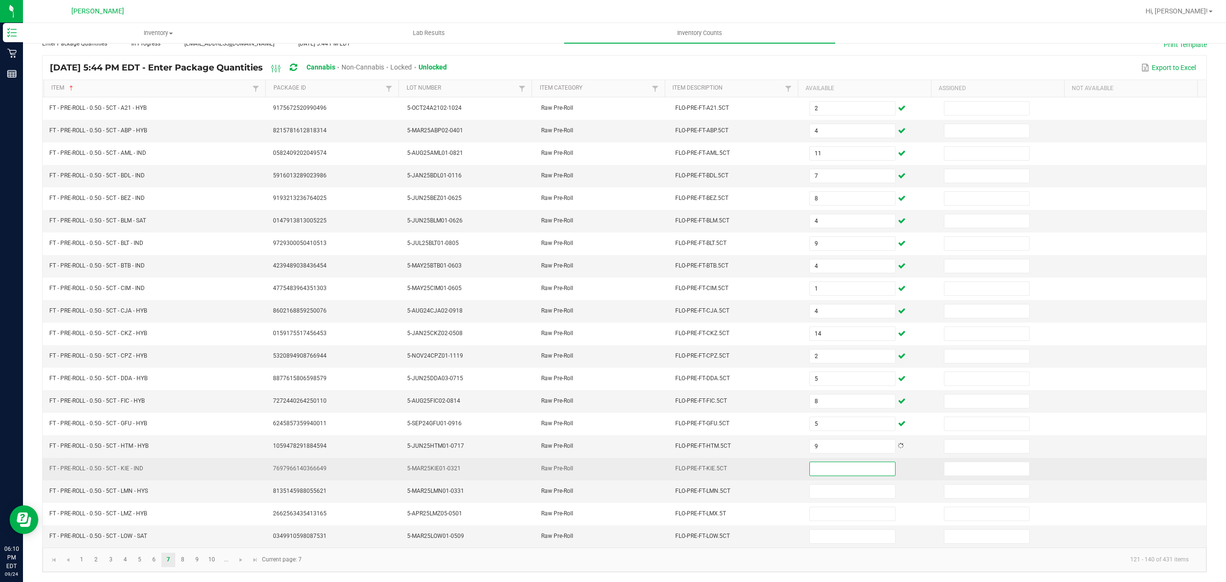
click at [841, 464] on input at bounding box center [852, 468] width 85 height 13
click at [810, 469] on input at bounding box center [852, 468] width 85 height 13
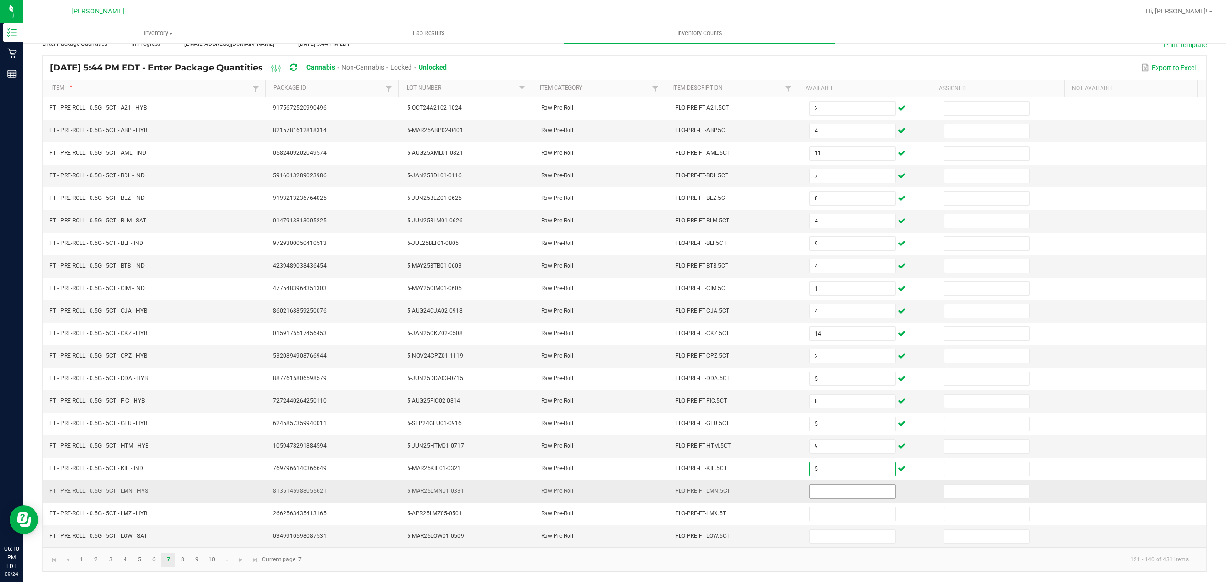
click at [835, 491] on input at bounding box center [852, 490] width 85 height 13
click at [812, 535] on input at bounding box center [852, 535] width 85 height 13
click at [183, 562] on link "8" at bounding box center [183, 559] width 14 height 14
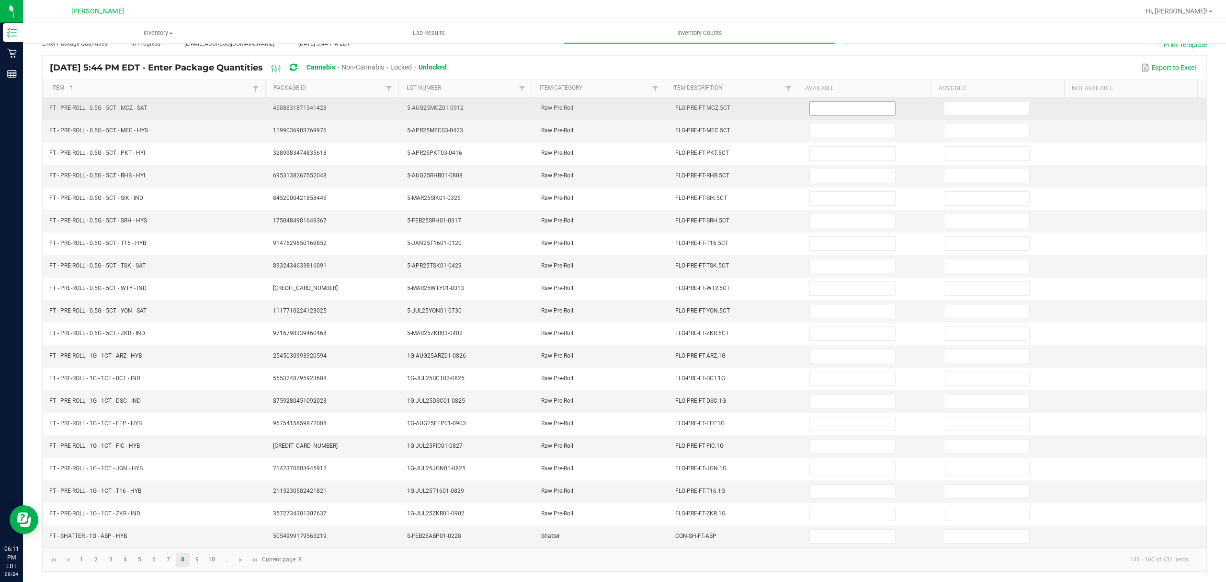
click at [810, 102] on input at bounding box center [852, 108] width 85 height 13
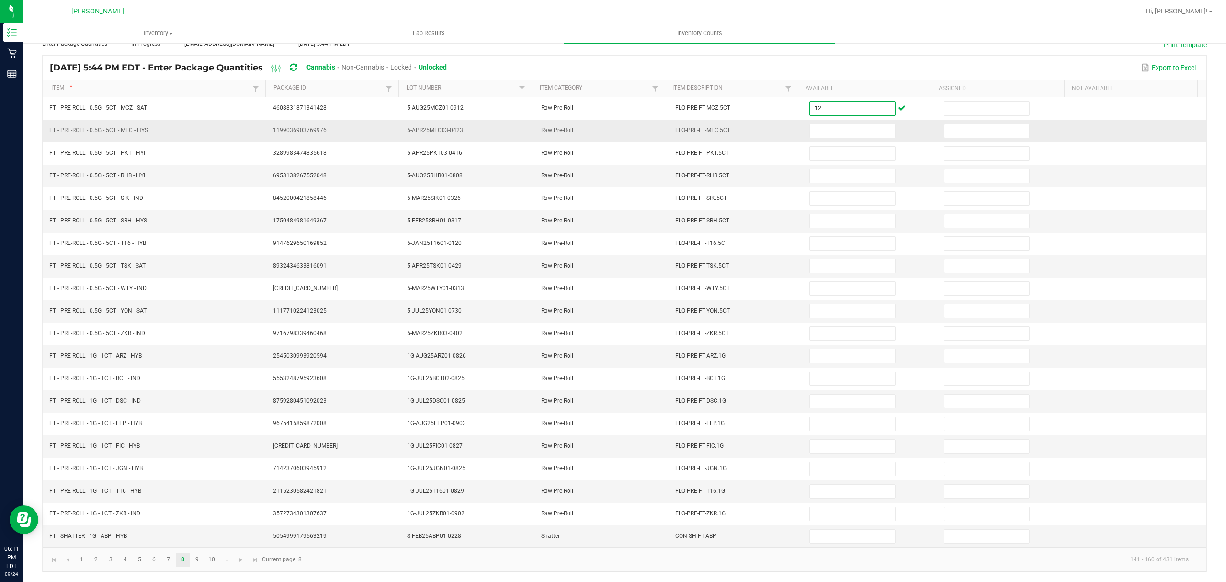
click at [844, 120] on td at bounding box center [871, 131] width 134 height 23
click at [836, 124] on input at bounding box center [852, 130] width 85 height 13
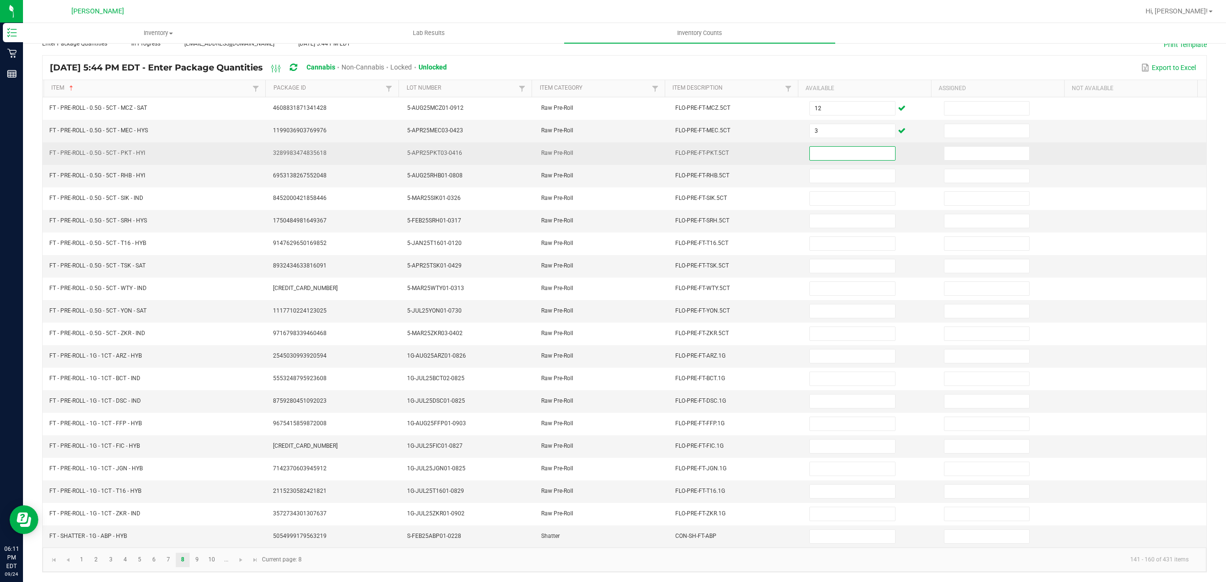
click at [823, 147] on input at bounding box center [852, 153] width 85 height 13
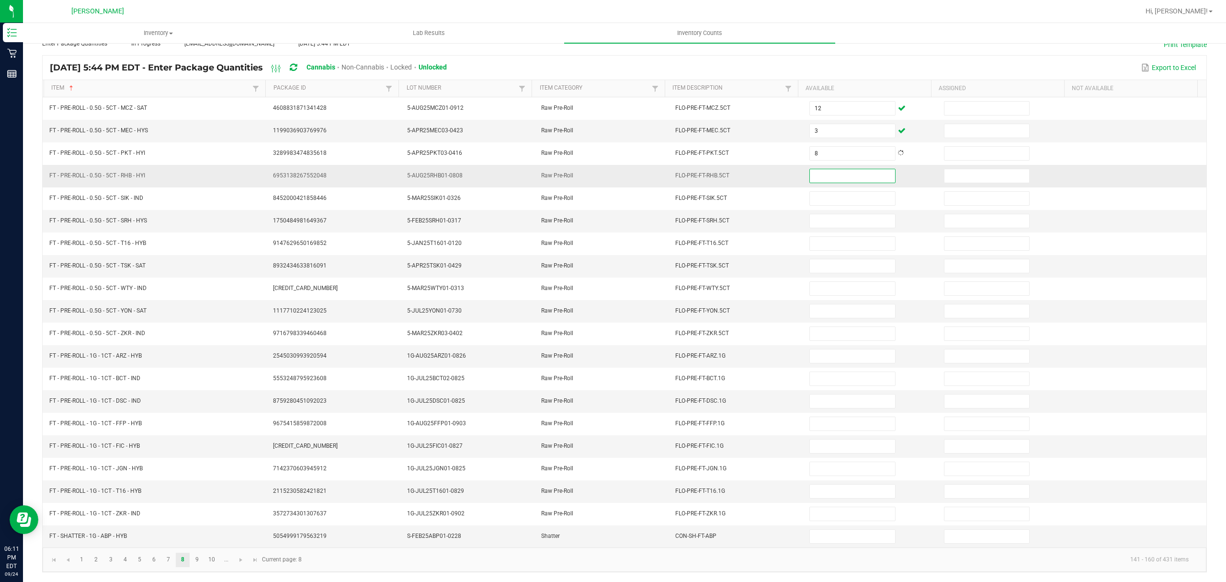
click at [821, 169] on input at bounding box center [852, 175] width 85 height 13
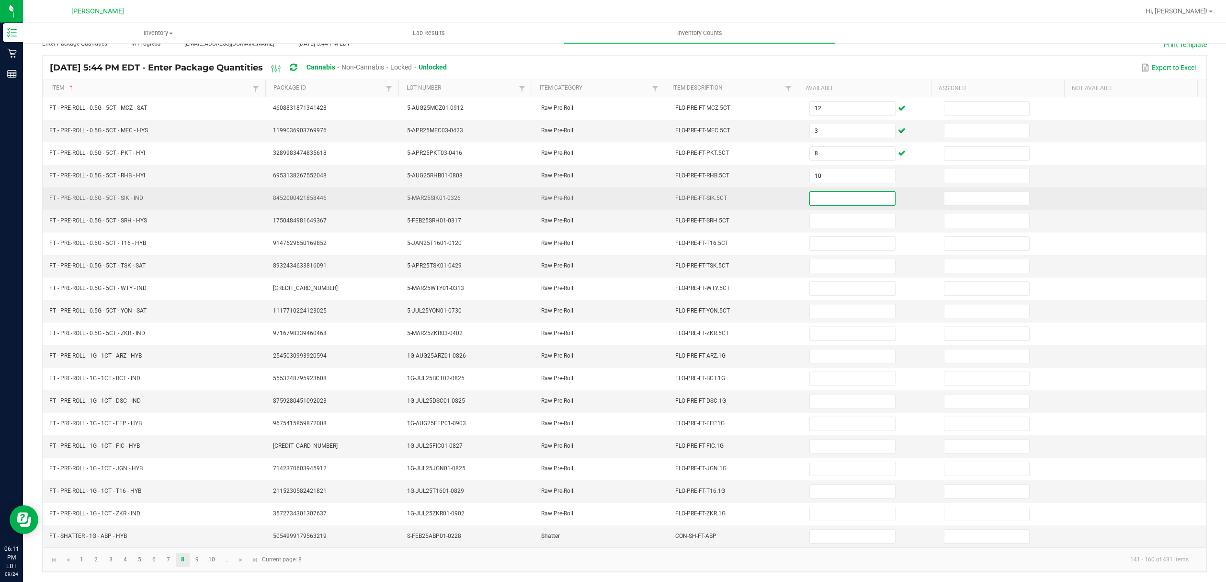
click at [814, 192] on input at bounding box center [852, 198] width 85 height 13
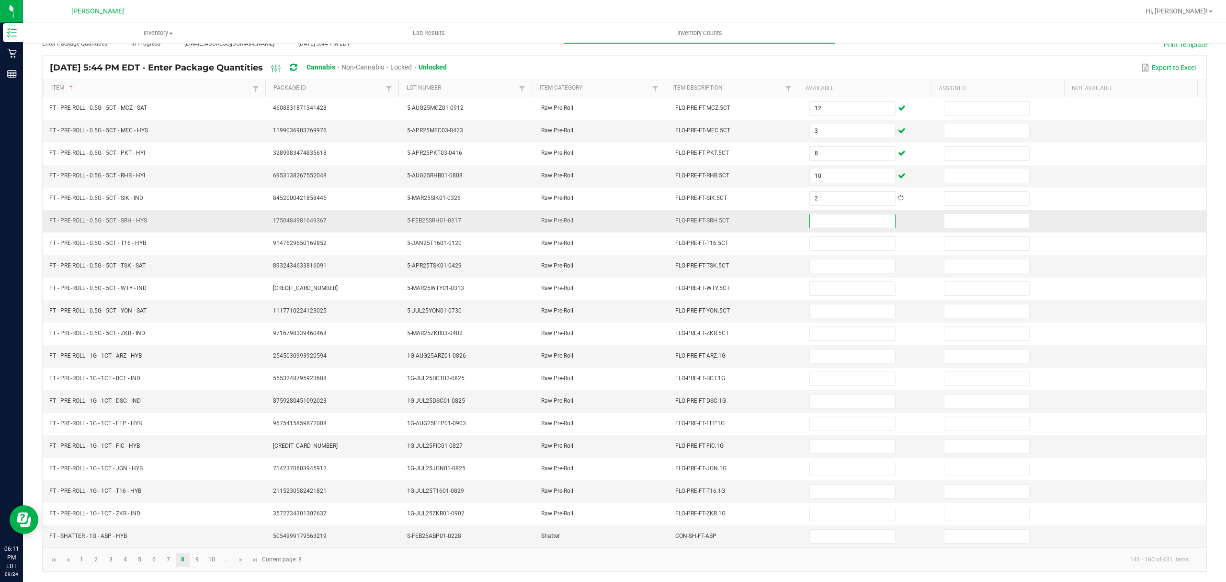
click at [811, 214] on input at bounding box center [852, 220] width 85 height 13
click at [818, 349] on input at bounding box center [852, 355] width 85 height 13
click at [840, 401] on input at bounding box center [852, 400] width 85 height 13
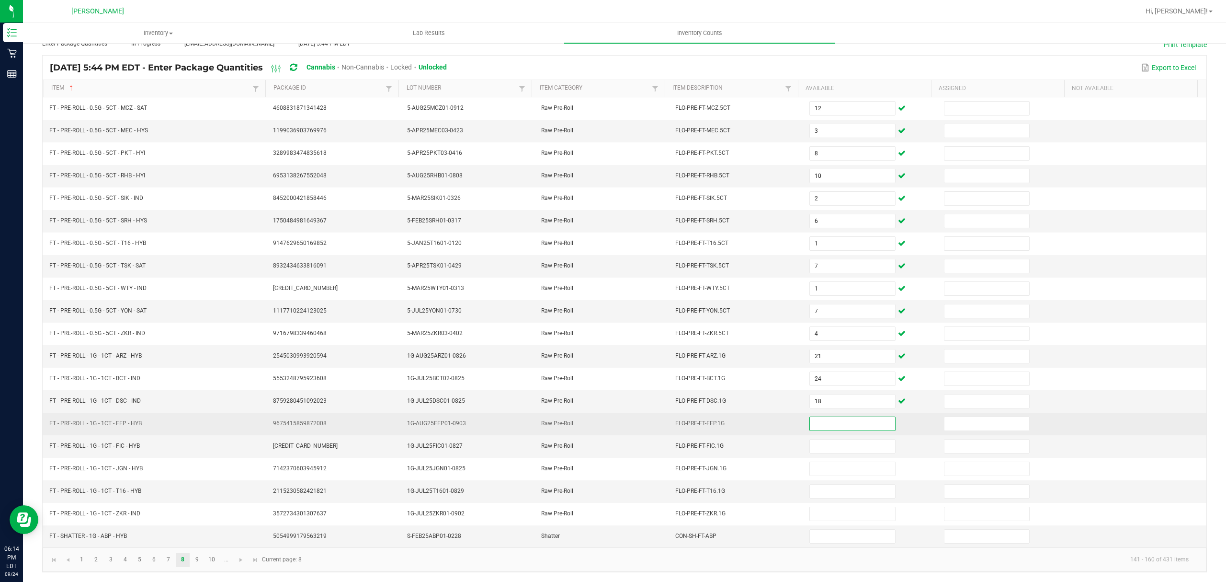
click at [833, 422] on input at bounding box center [852, 423] width 85 height 13
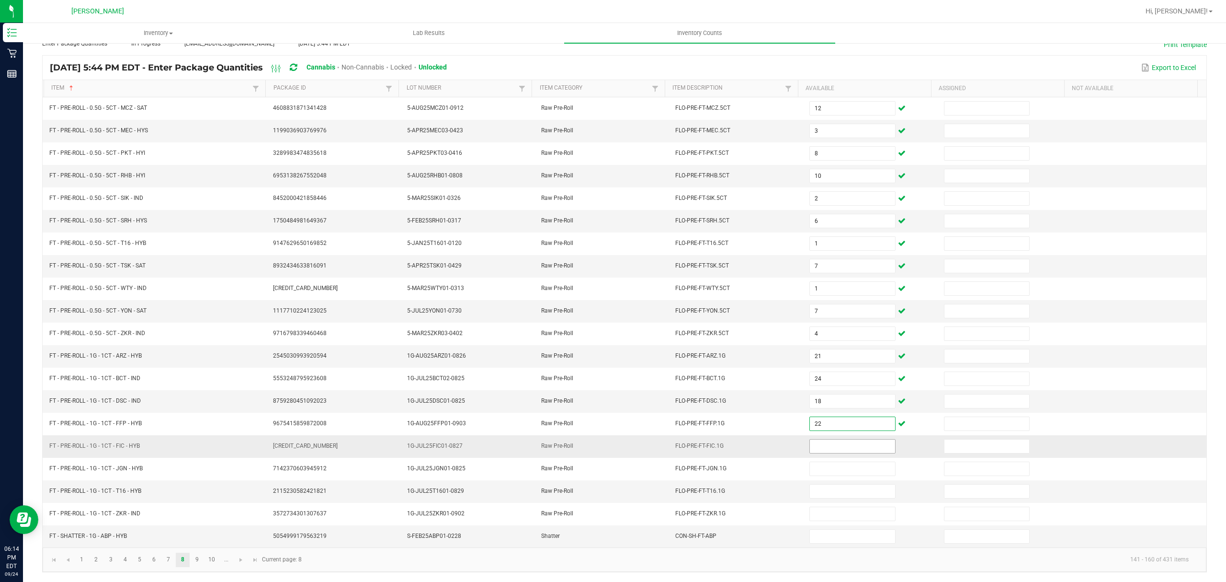
click at [821, 445] on input at bounding box center [852, 445] width 85 height 13
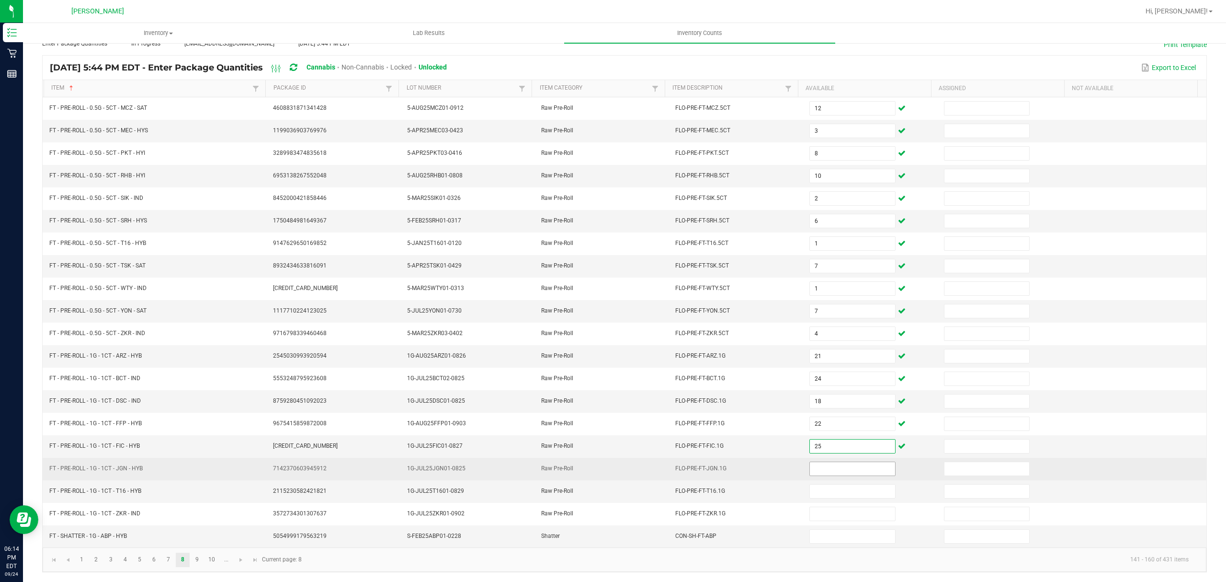
click at [818, 469] on input at bounding box center [852, 468] width 85 height 13
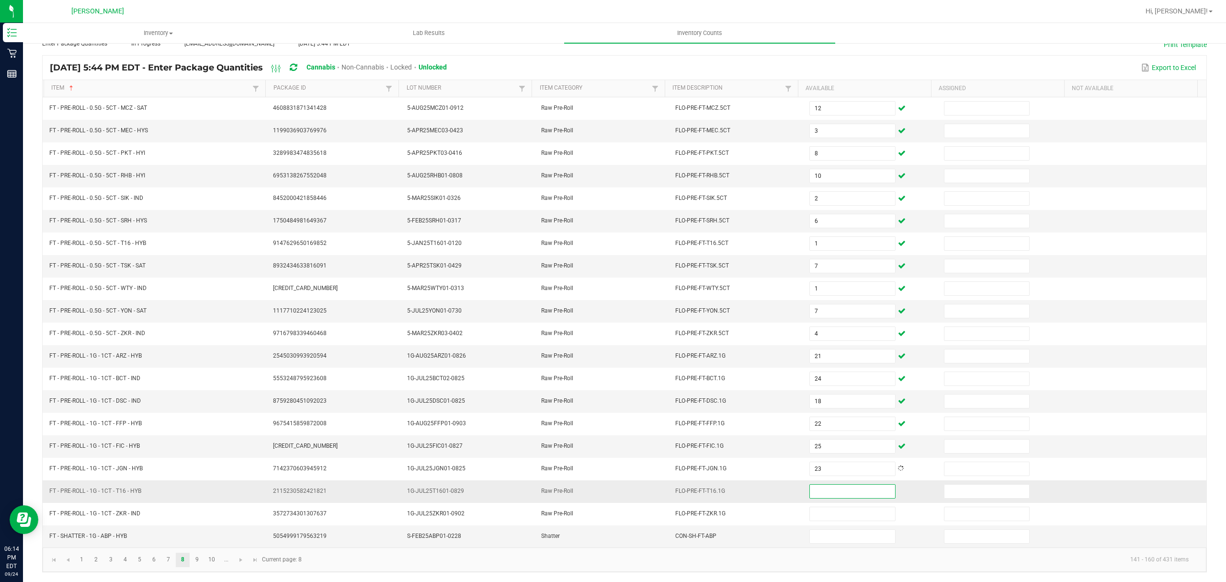
click at [830, 493] on input at bounding box center [852, 490] width 85 height 13
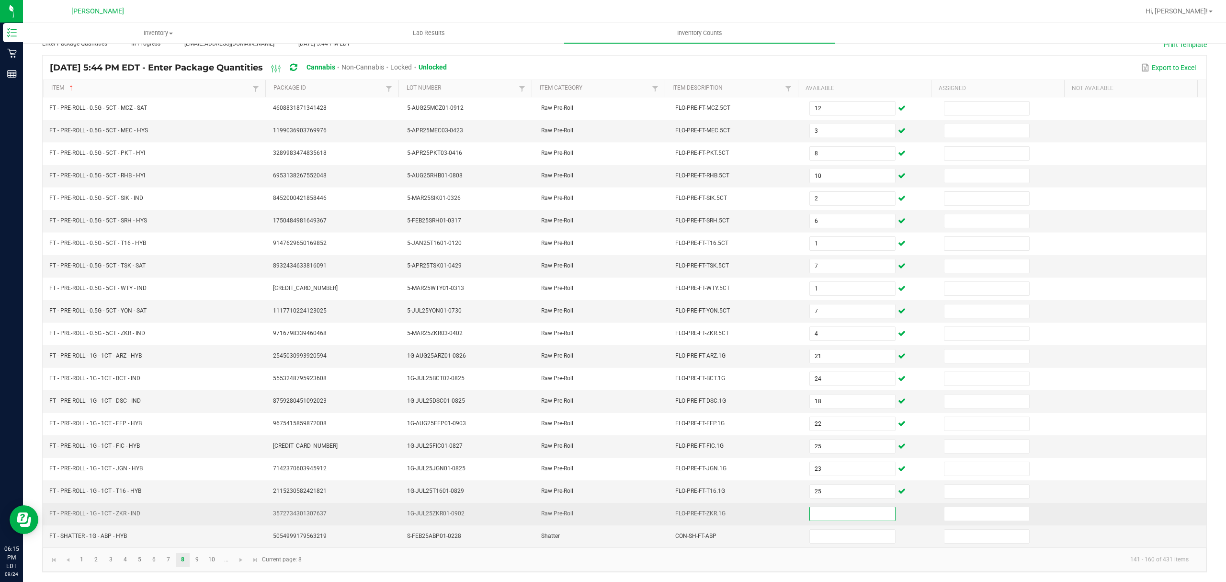
click at [815, 518] on input at bounding box center [852, 513] width 85 height 13
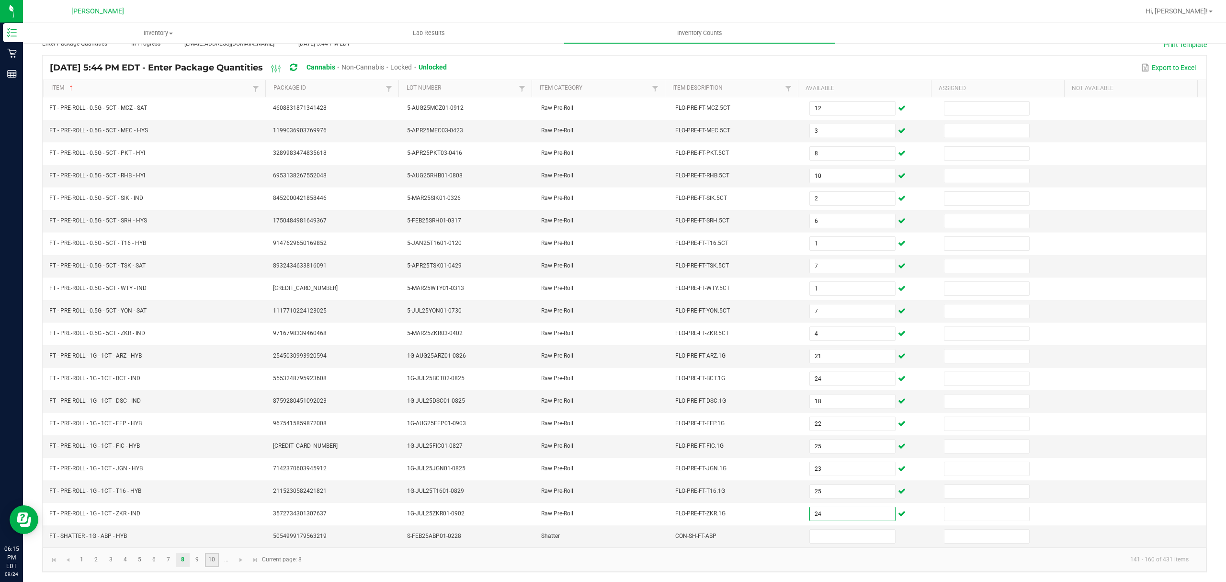
click at [215, 561] on link "10" at bounding box center [212, 559] width 14 height 14
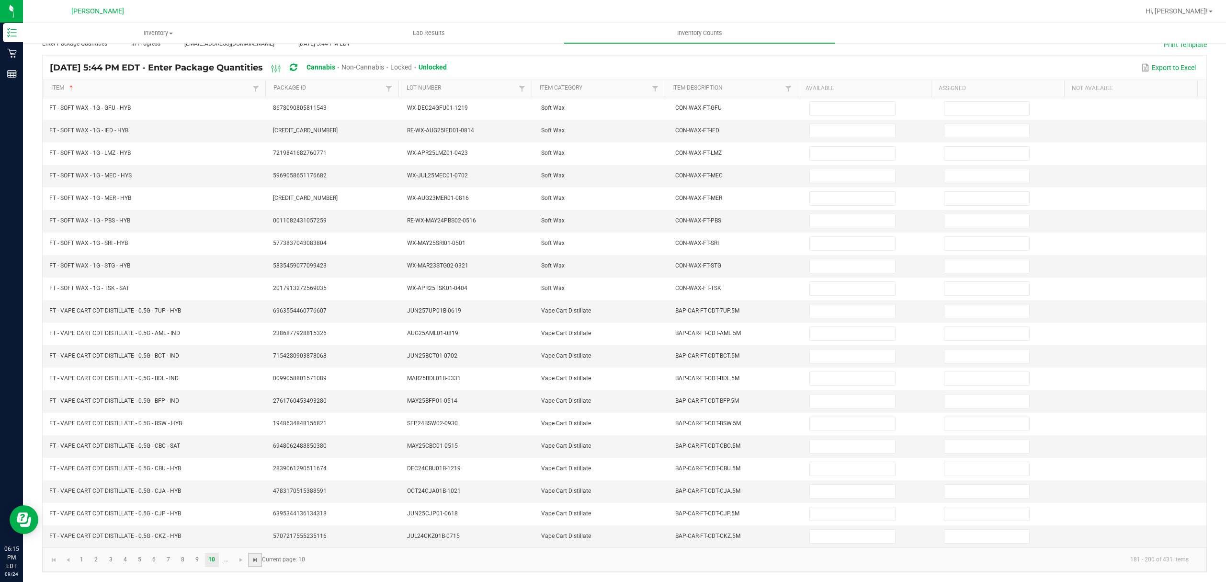
click at [253, 560] on span "Go to the last page" at bounding box center [256, 560] width 8 height 8
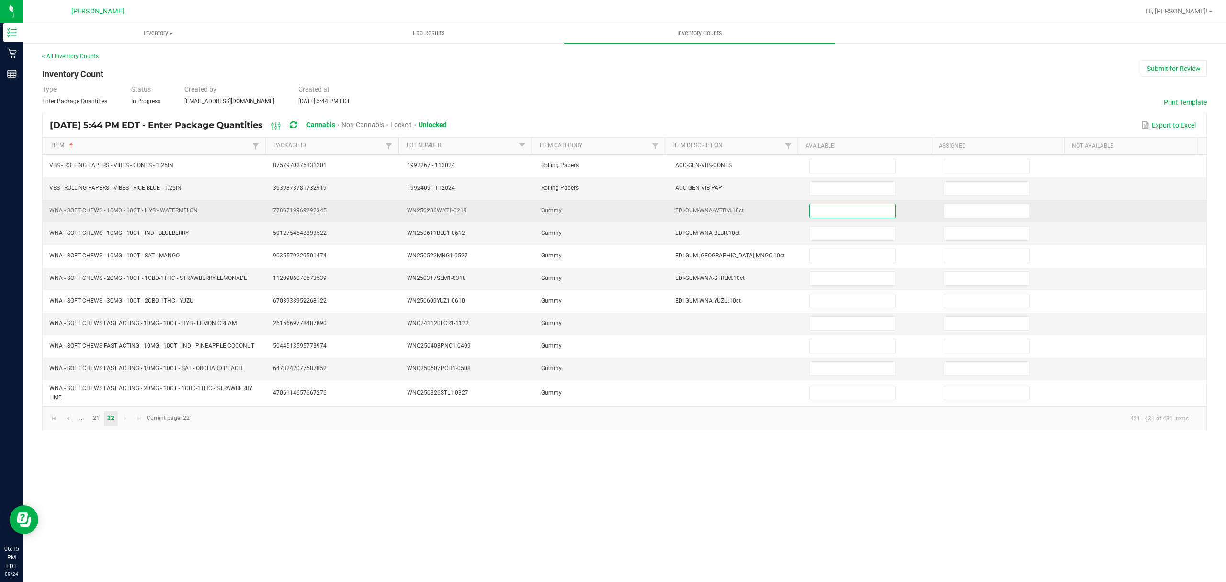
click at [823, 215] on input at bounding box center [852, 210] width 85 height 13
click at [825, 211] on input at bounding box center [852, 210] width 85 height 13
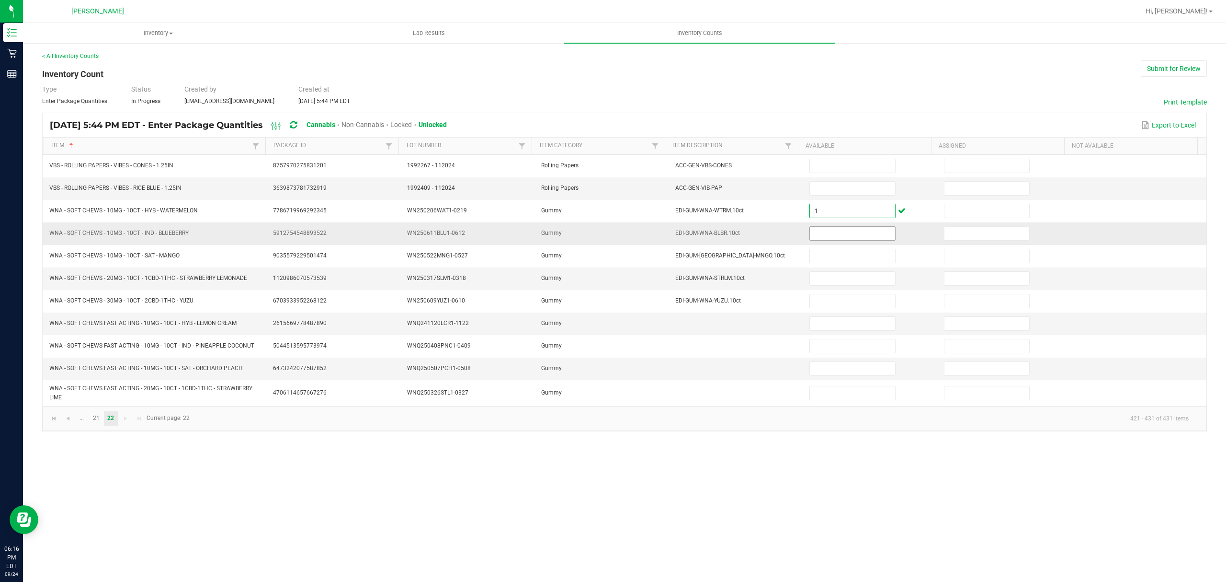
click at [835, 232] on input at bounding box center [852, 233] width 85 height 13
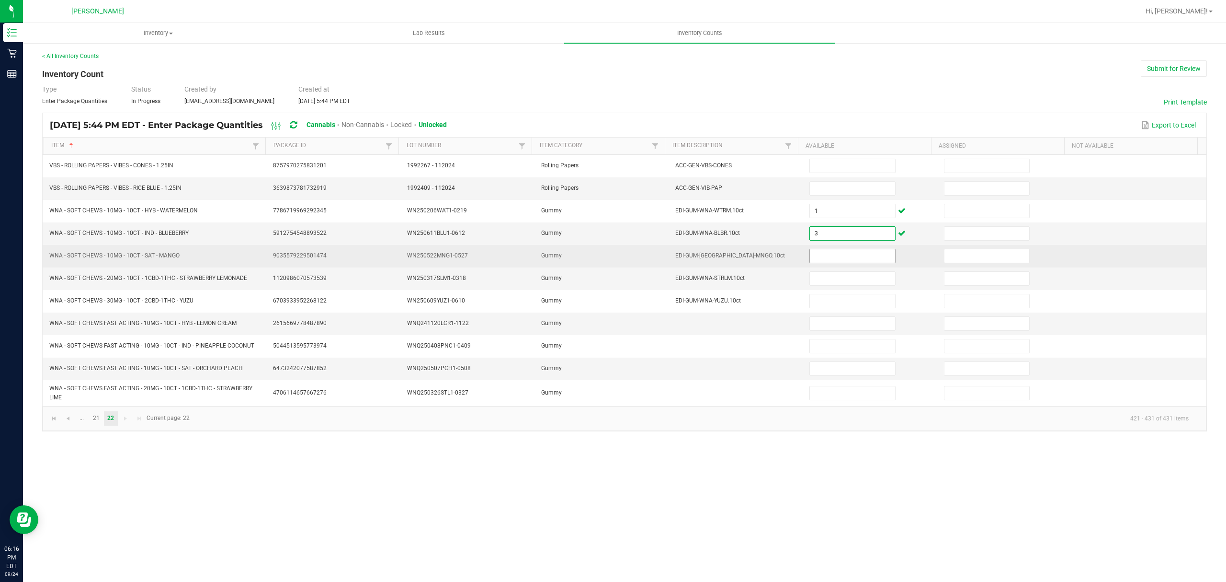
click at [844, 258] on input at bounding box center [852, 255] width 85 height 13
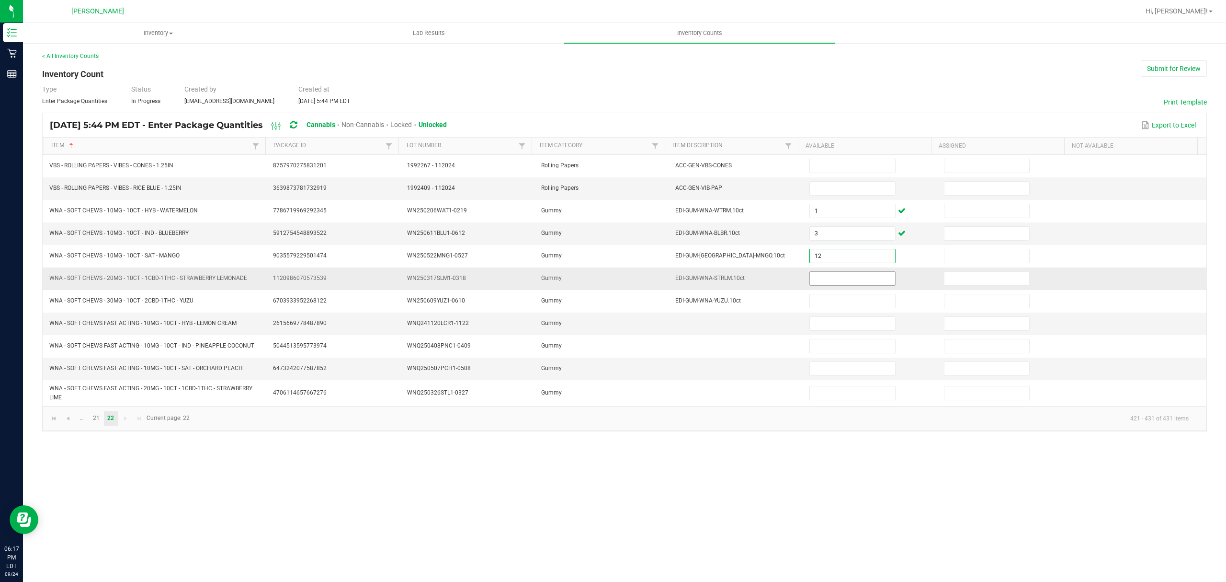
click at [830, 280] on input at bounding box center [852, 278] width 85 height 13
click at [828, 285] on input at bounding box center [852, 278] width 85 height 13
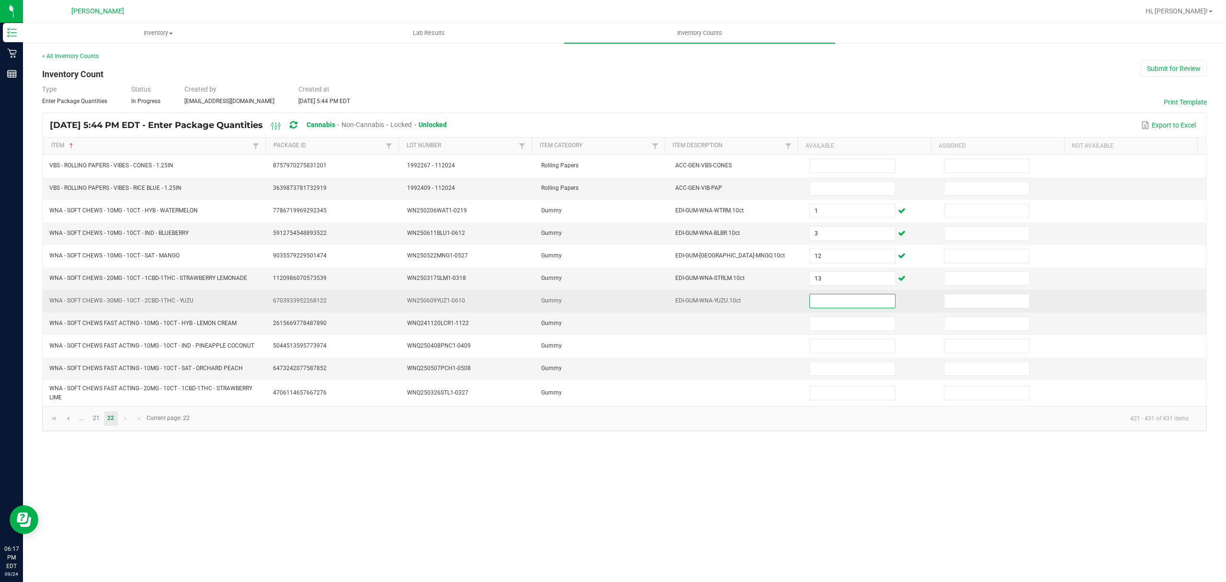
click at [821, 303] on input at bounding box center [852, 300] width 85 height 13
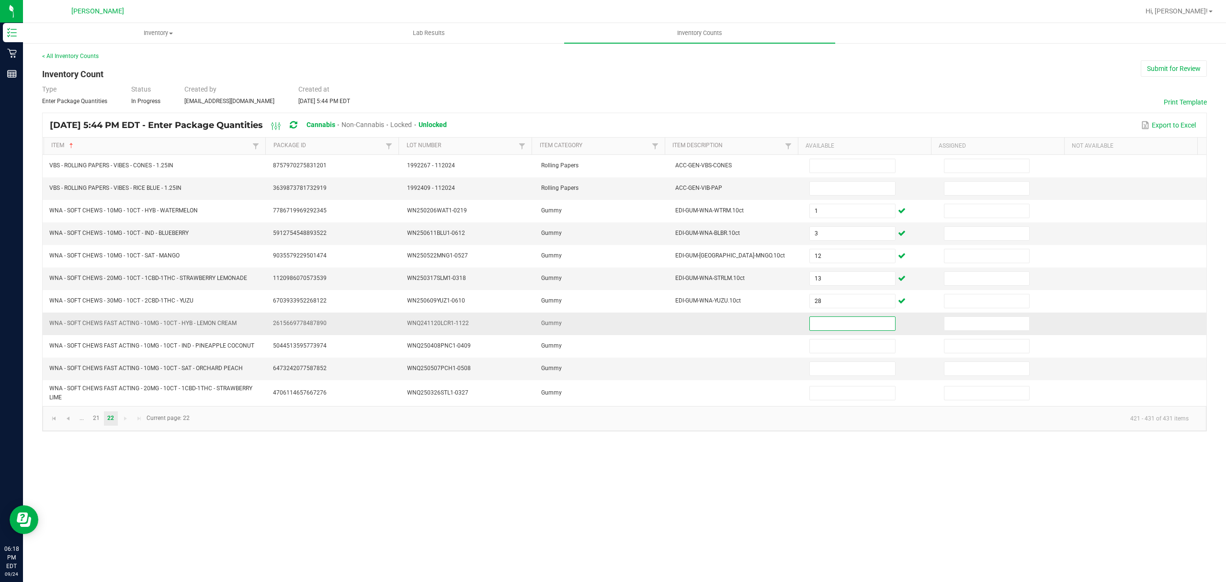
click at [835, 327] on input at bounding box center [852, 323] width 85 height 13
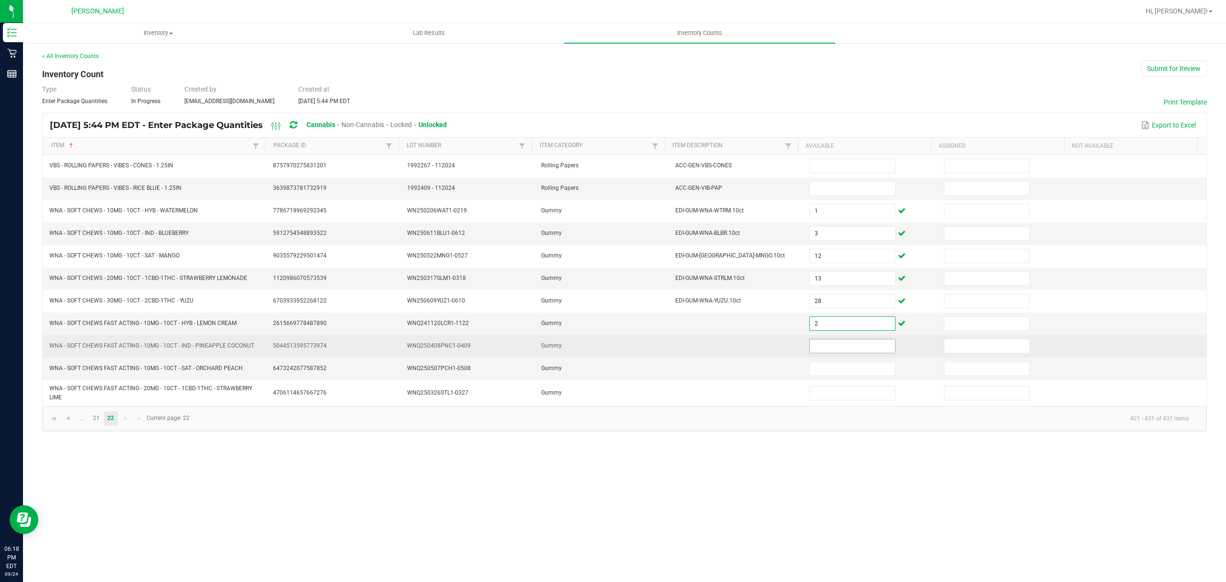
click at [831, 352] on input at bounding box center [852, 345] width 85 height 13
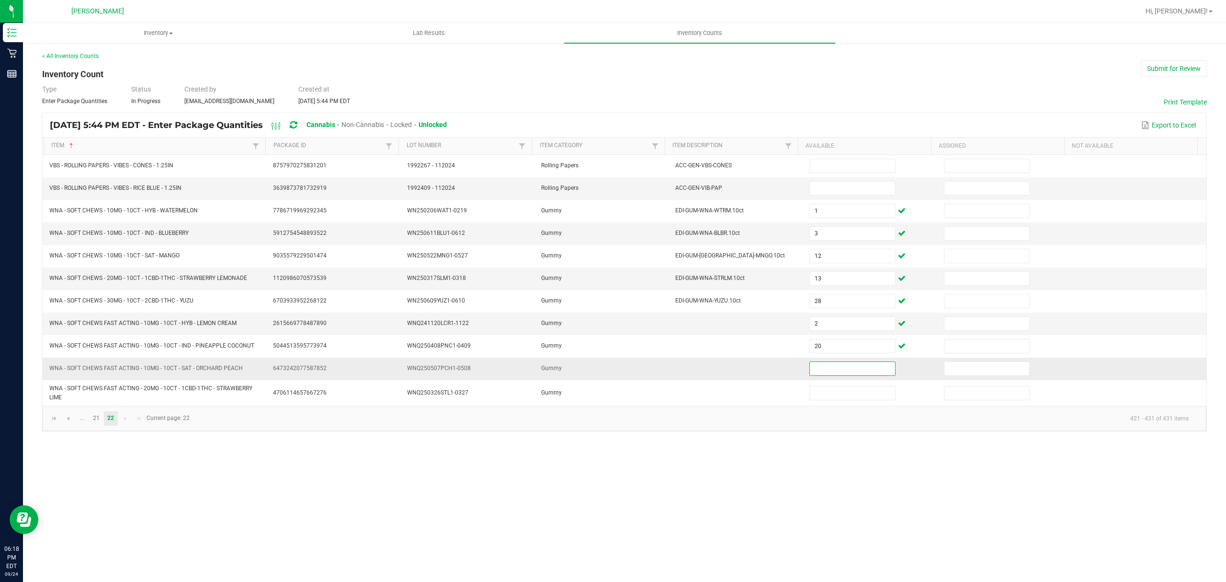
click at [853, 372] on input at bounding box center [852, 368] width 85 height 13
click at [95, 424] on link "21" at bounding box center [96, 418] width 14 height 14
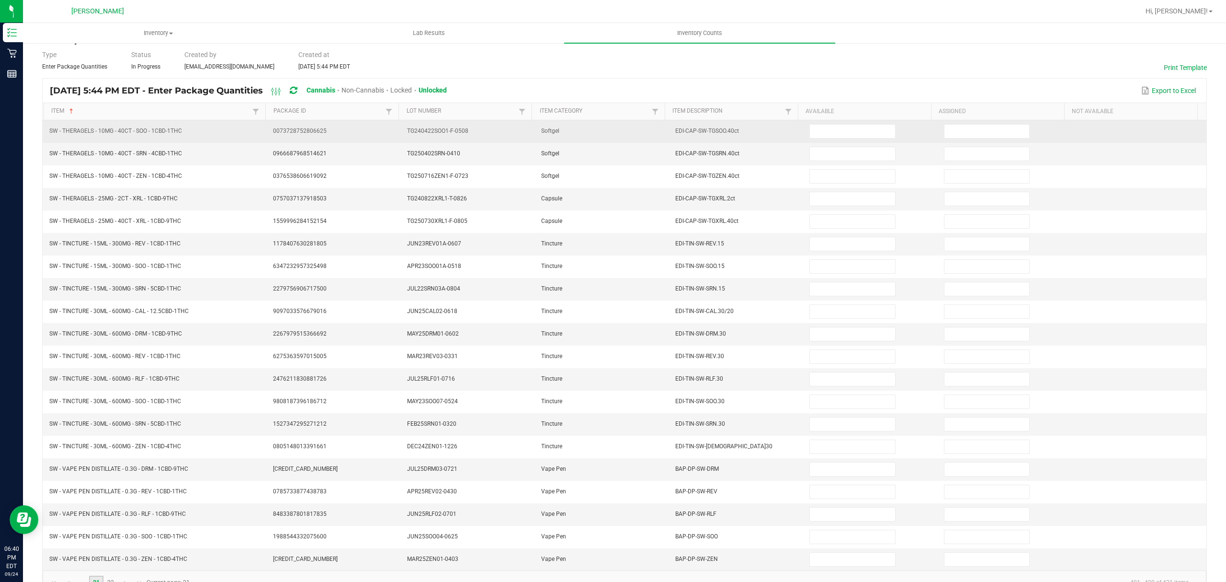
scroll to position [68, 0]
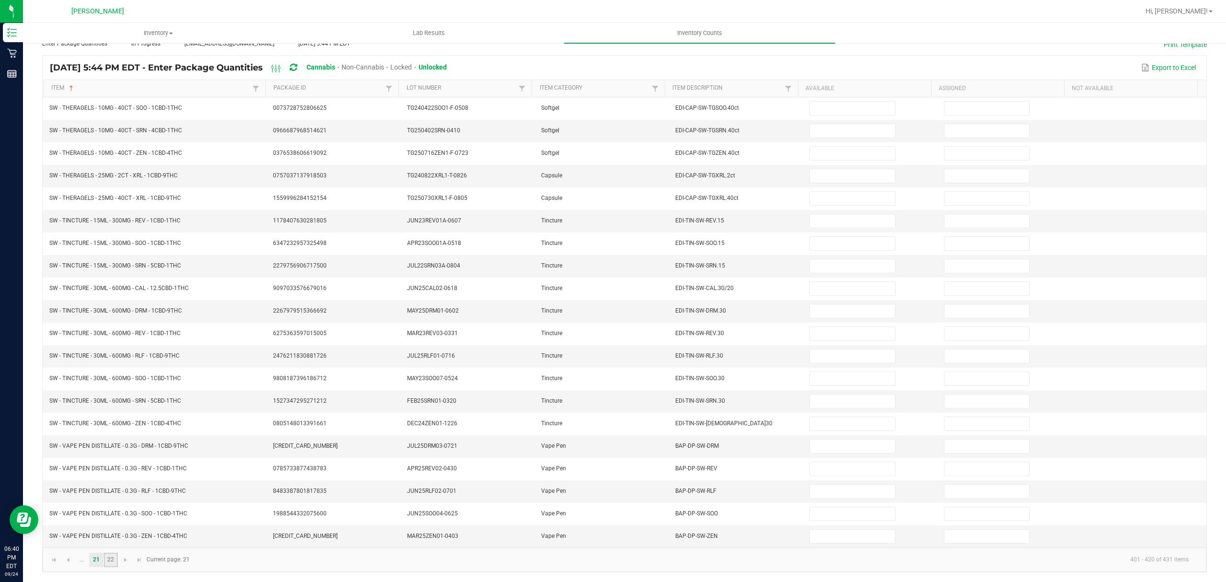
click at [114, 555] on link "22" at bounding box center [111, 559] width 14 height 14
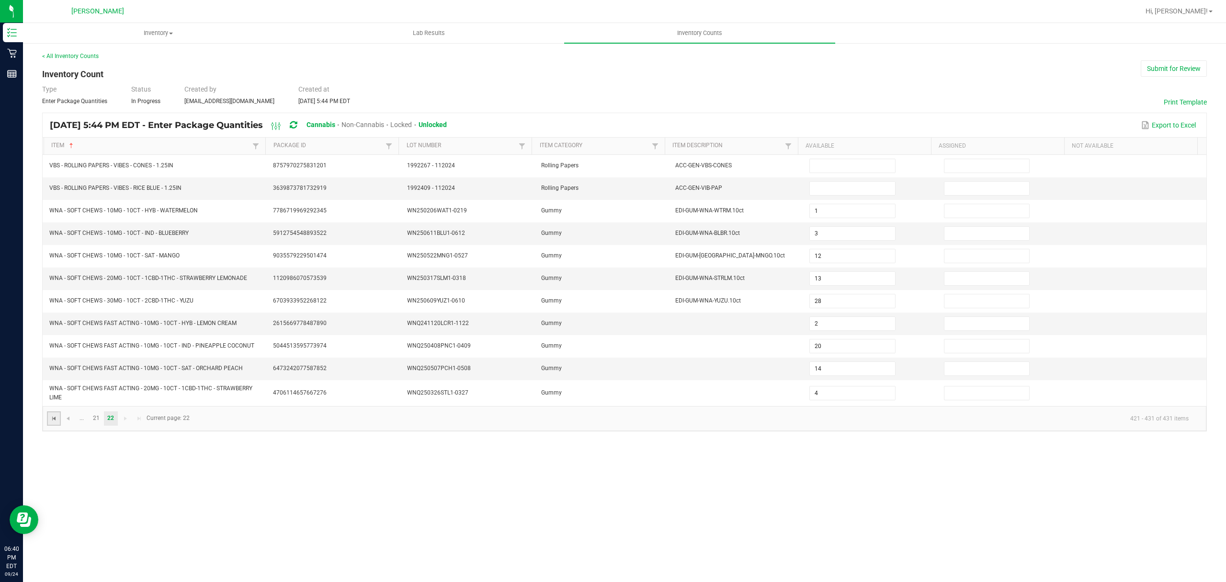
click at [53, 422] on span "Go to the first page" at bounding box center [54, 418] width 8 height 8
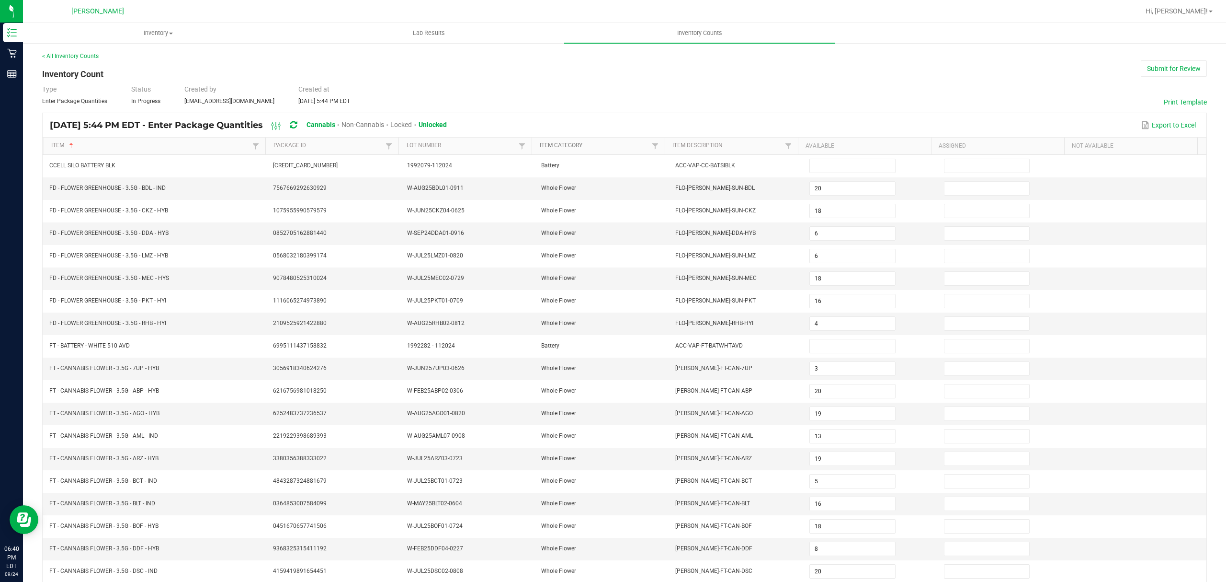
click at [583, 149] on link "Item Category" at bounding box center [595, 146] width 110 height 8
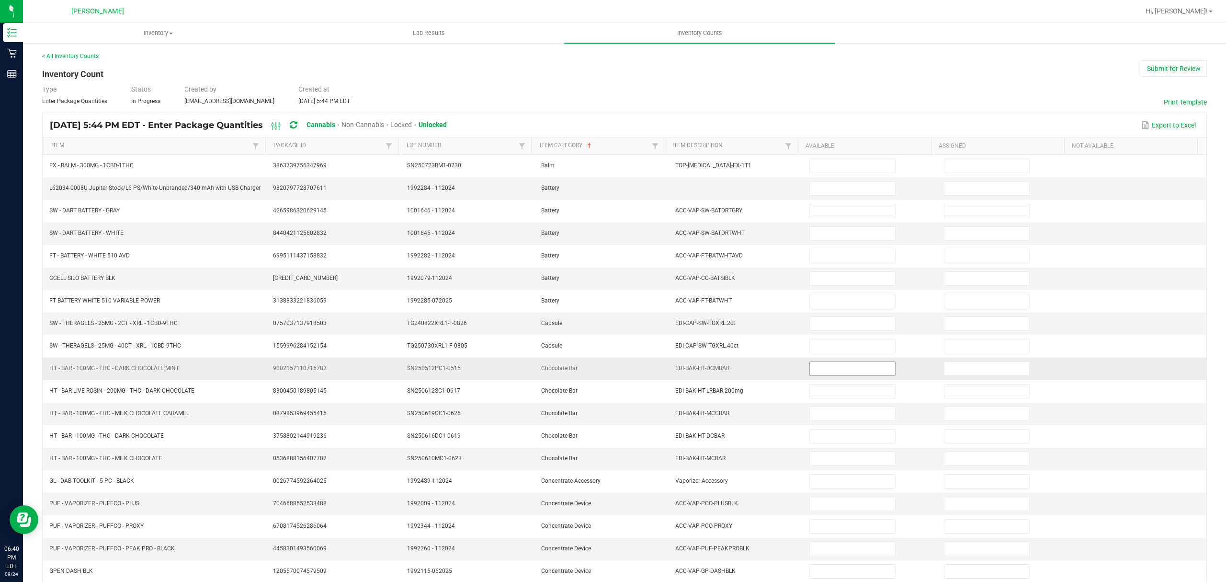
click at [824, 368] on input at bounding box center [852, 368] width 85 height 13
click at [846, 375] on input at bounding box center [852, 368] width 85 height 13
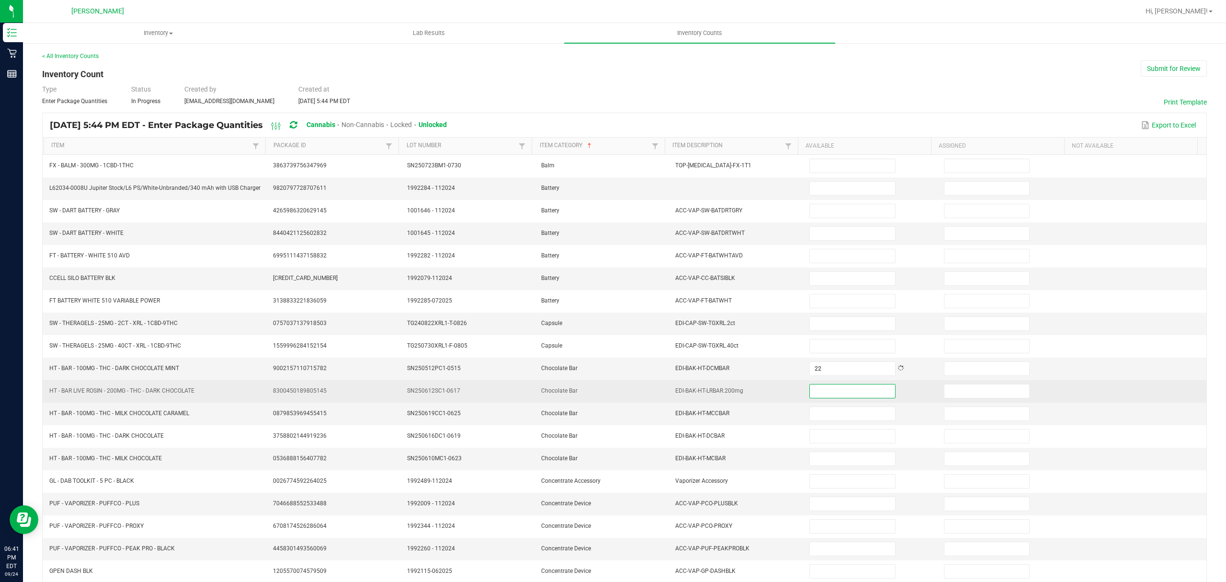
click at [814, 390] on input at bounding box center [852, 390] width 85 height 13
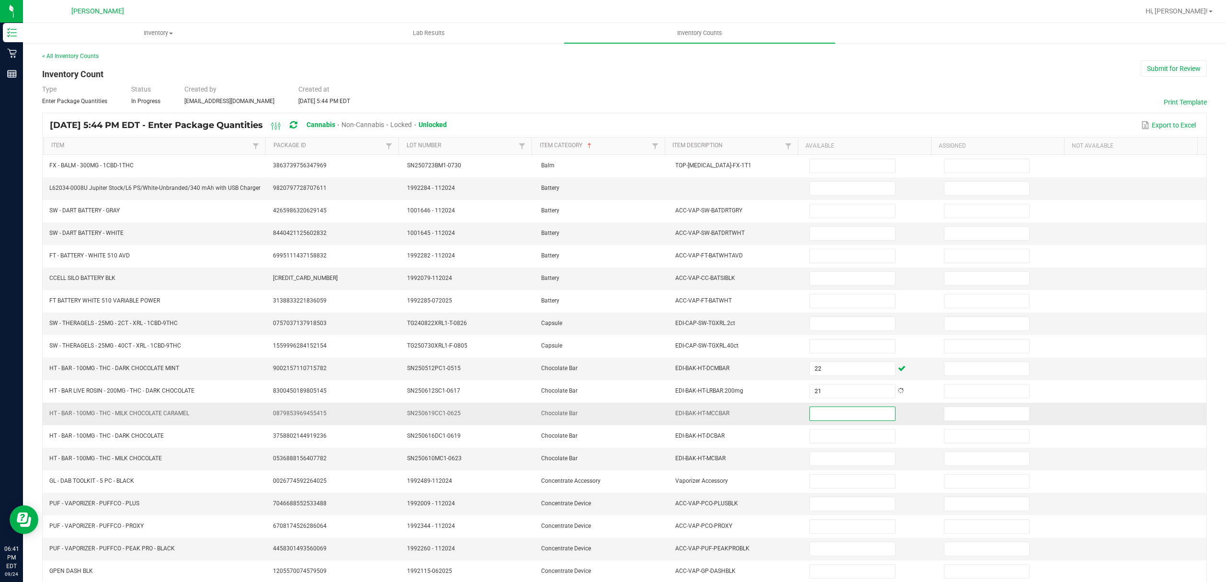
click at [812, 415] on input at bounding box center [852, 413] width 85 height 13
click at [810, 465] on input at bounding box center [852, 458] width 85 height 13
click at [736, 74] on div "< All Inventory Counts Inventory Count Submit for Review Type Enter Package Qua…" at bounding box center [624, 341] width 1165 height 578
click at [810, 414] on input at bounding box center [852, 413] width 85 height 13
click at [810, 462] on input at bounding box center [852, 458] width 85 height 13
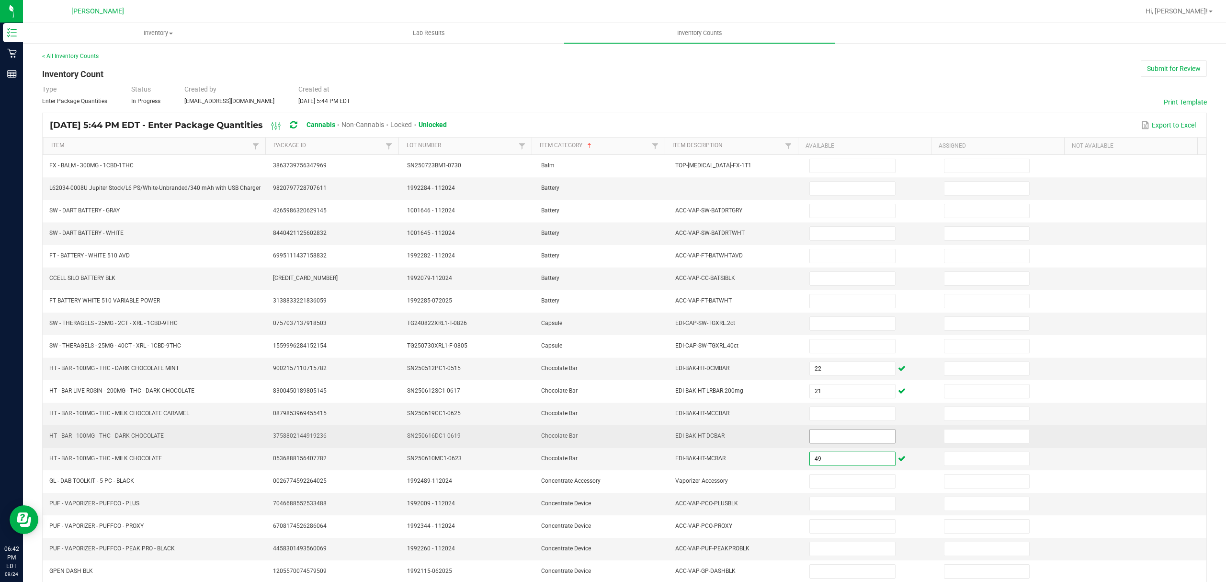
click at [830, 442] on input at bounding box center [852, 435] width 85 height 13
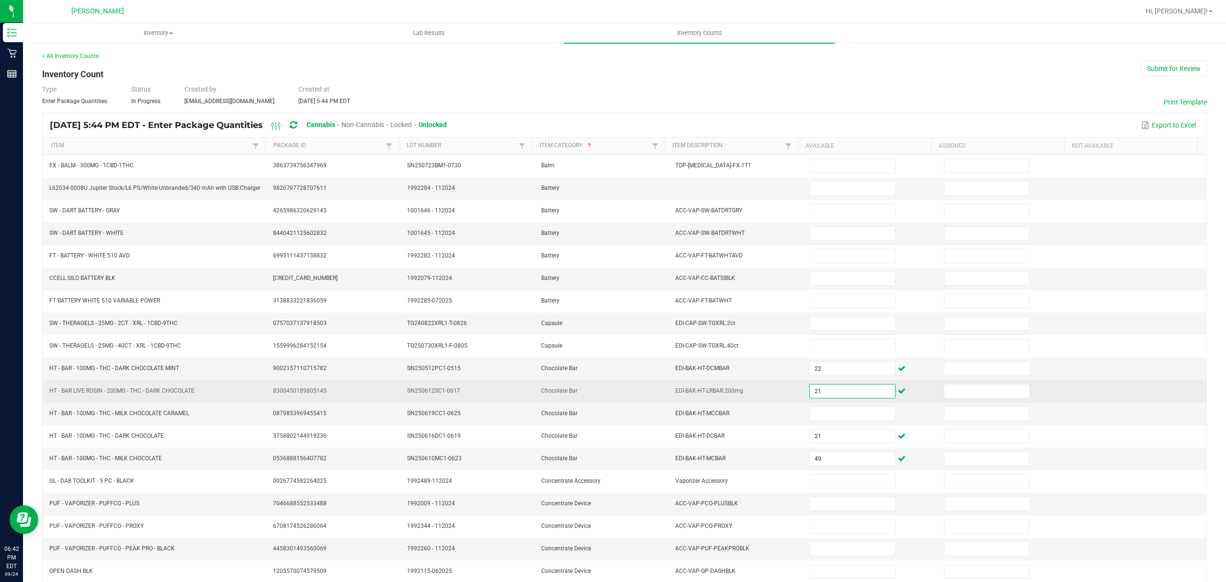
click at [822, 392] on input "21" at bounding box center [852, 390] width 85 height 13
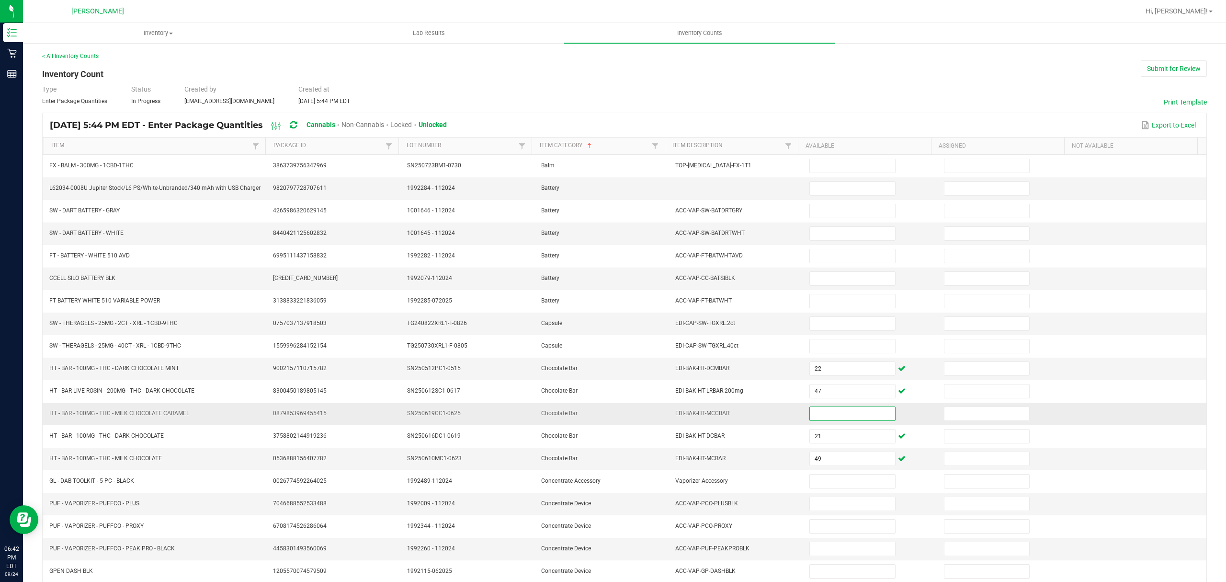
click at [821, 414] on input at bounding box center [852, 413] width 85 height 13
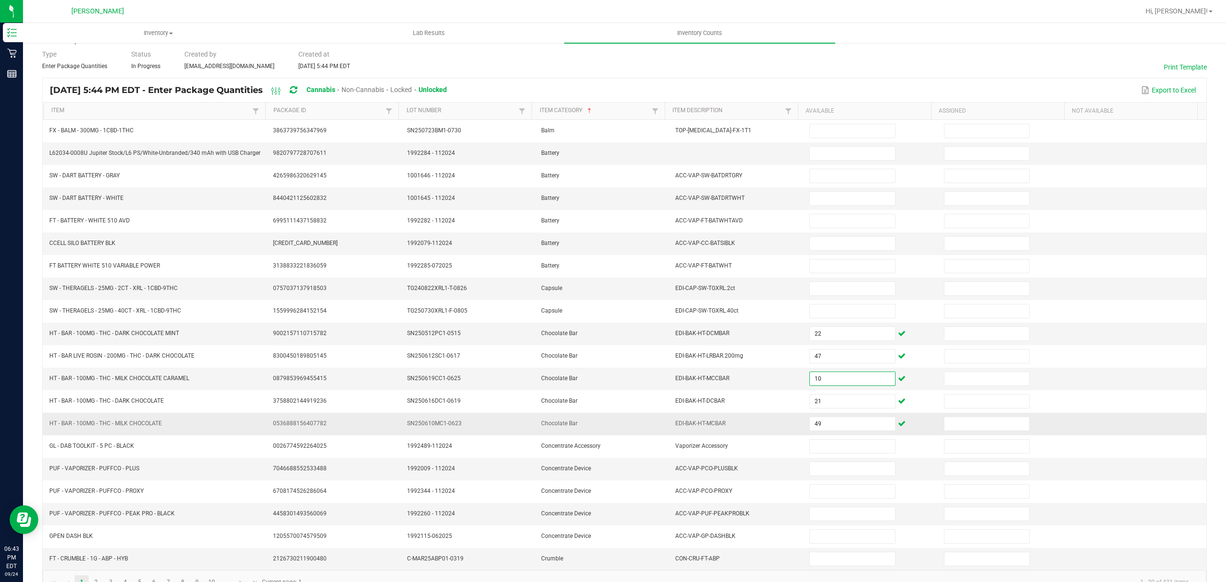
scroll to position [68, 0]
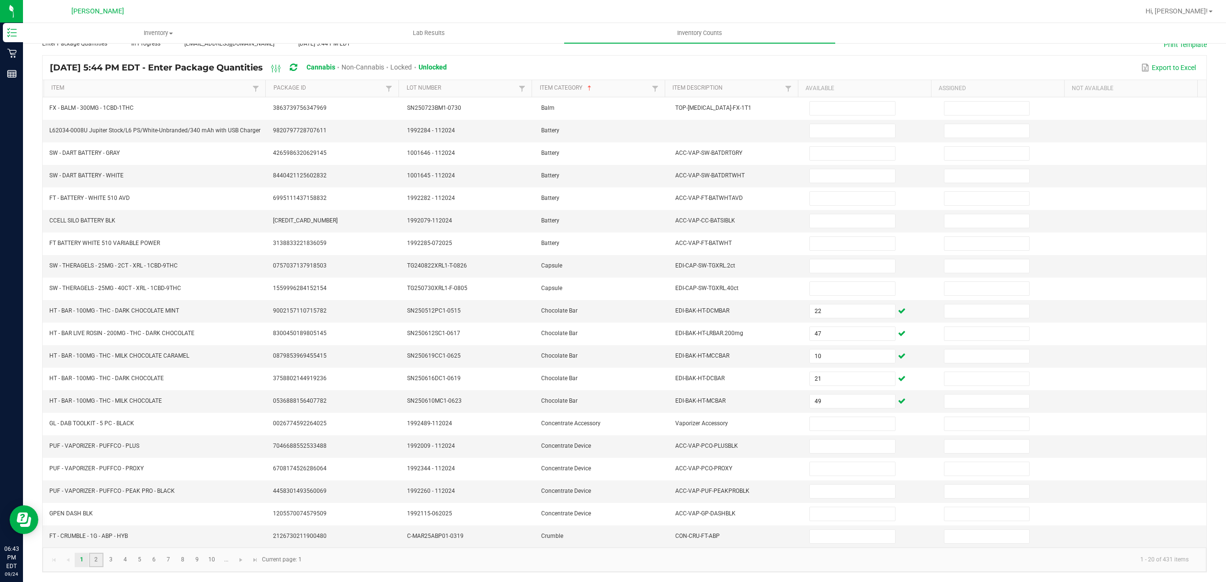
click at [102, 556] on link "2" at bounding box center [96, 559] width 14 height 14
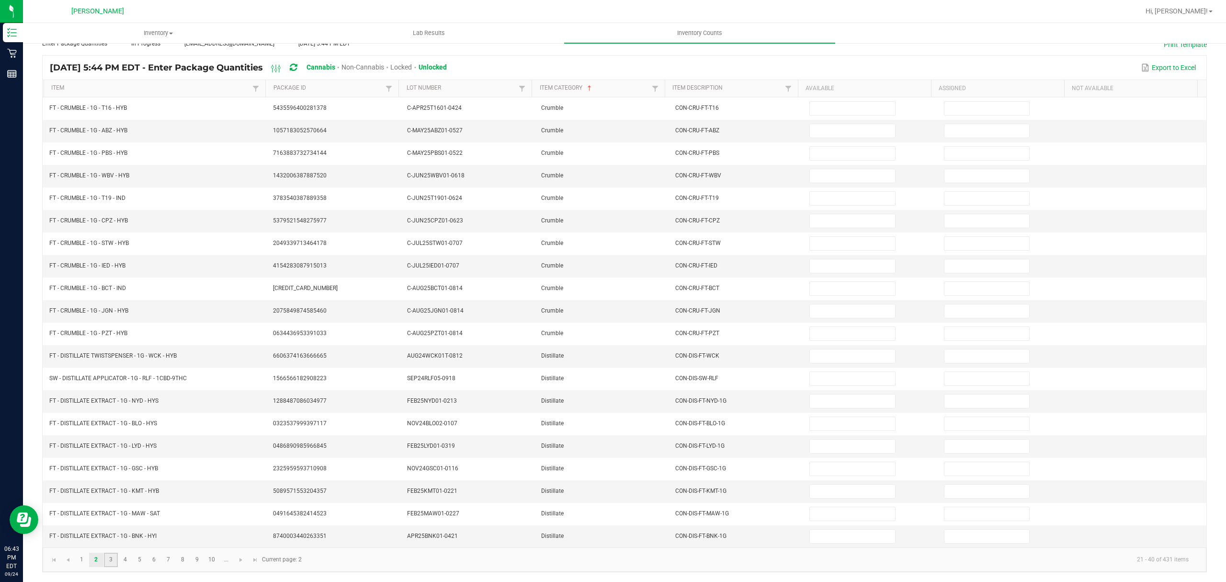
click at [110, 557] on link "3" at bounding box center [111, 559] width 14 height 14
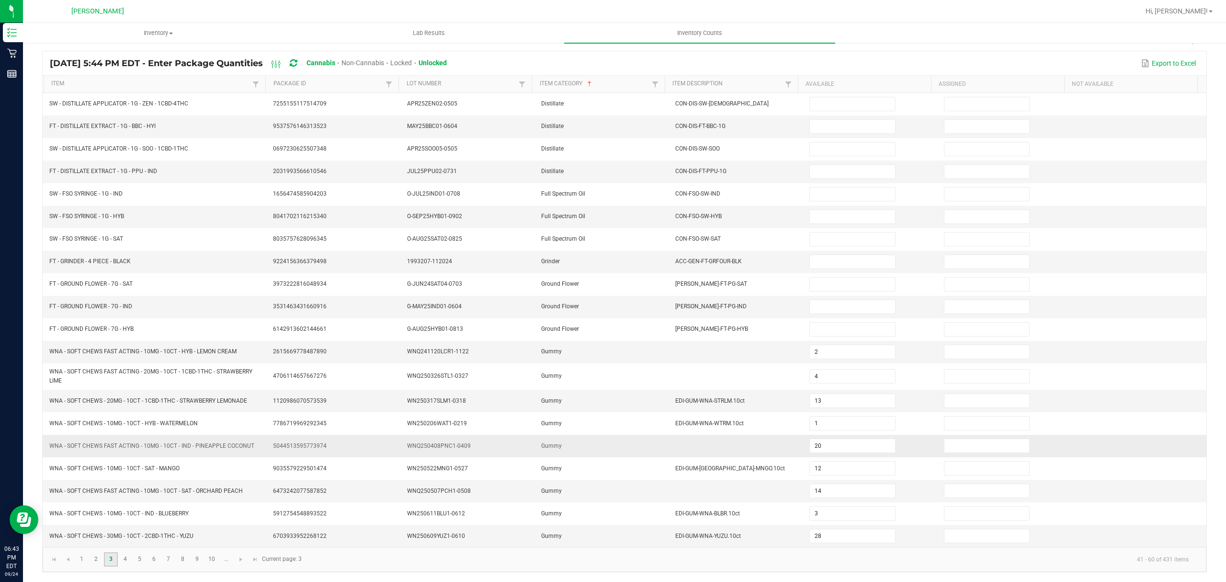
scroll to position [71, 0]
click at [122, 562] on link "4" at bounding box center [125, 559] width 14 height 14
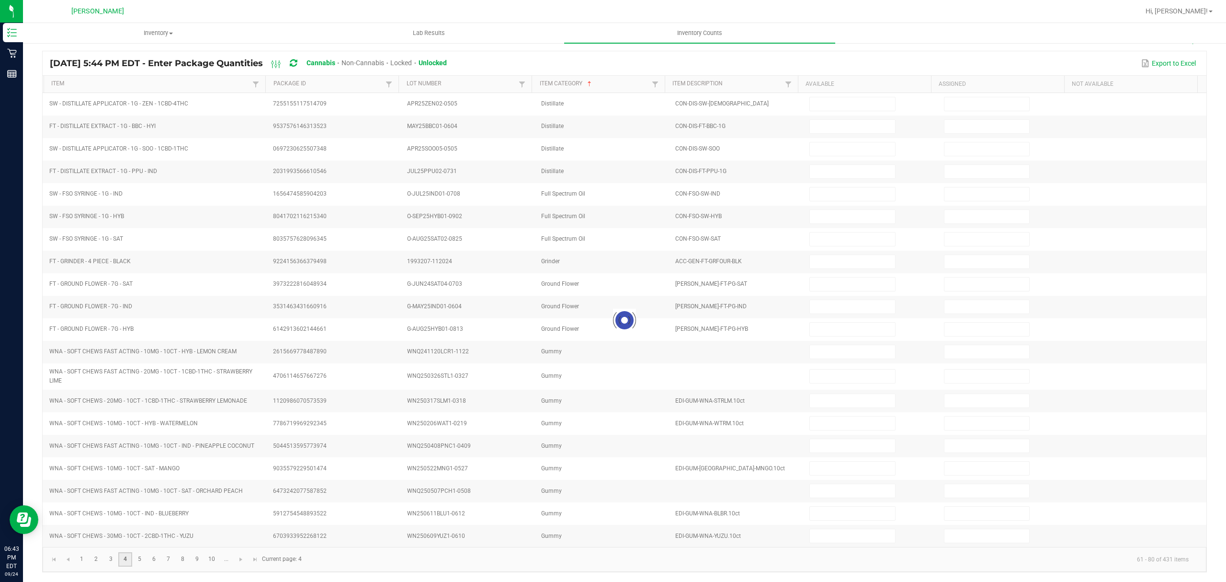
scroll to position [68, 0]
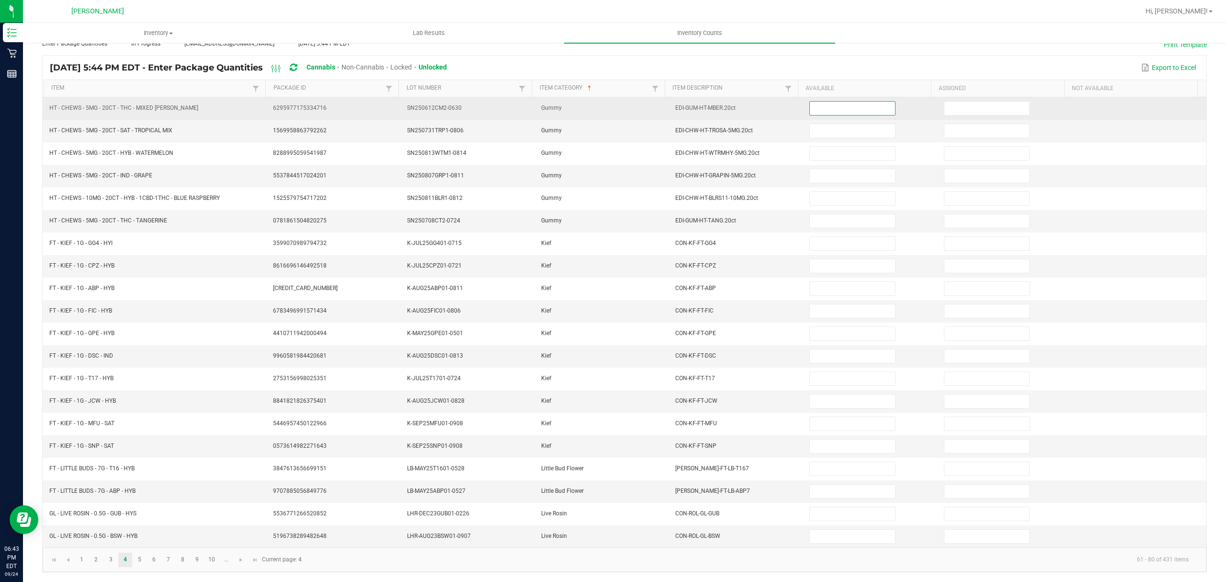
click at [821, 102] on input at bounding box center [852, 108] width 85 height 13
click at [815, 102] on input at bounding box center [852, 108] width 85 height 13
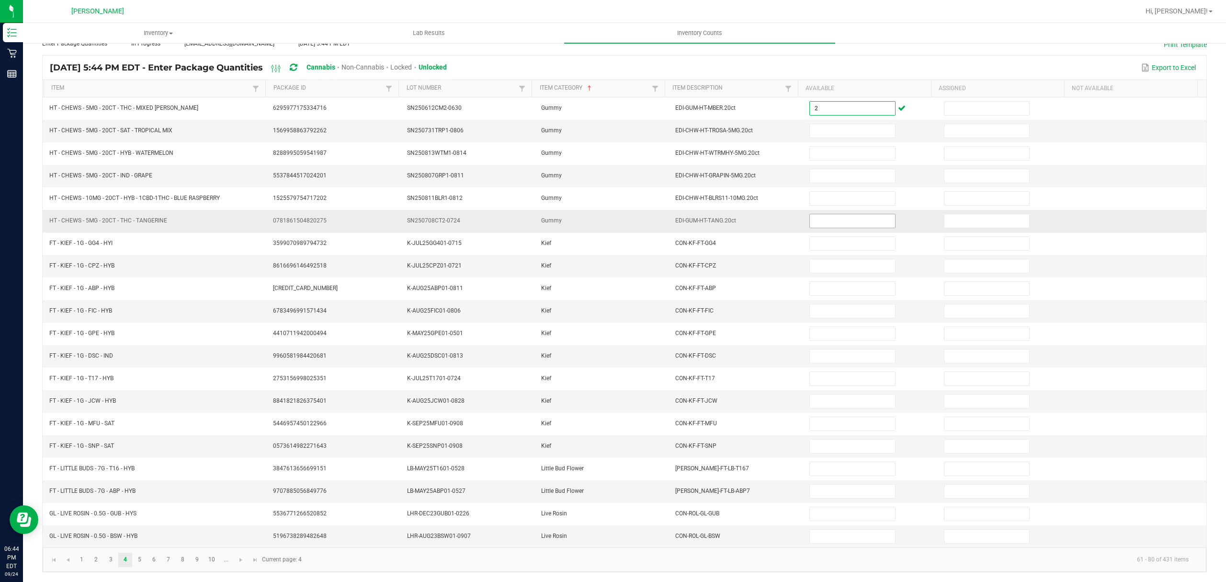
click at [845, 220] on input at bounding box center [852, 220] width 85 height 13
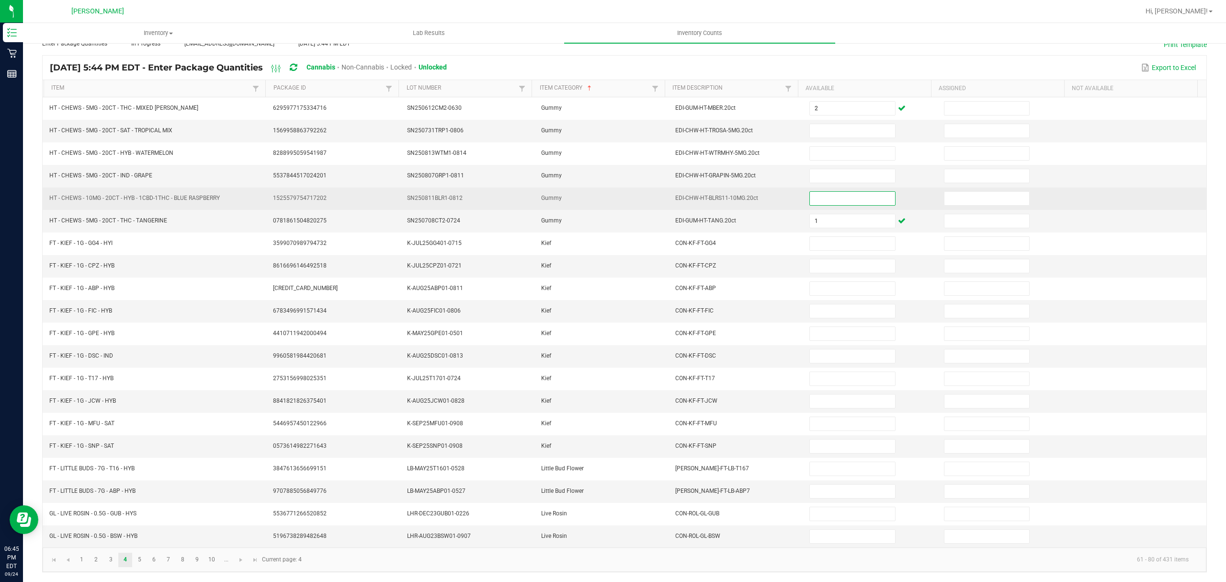
click at [830, 194] on input at bounding box center [852, 198] width 85 height 13
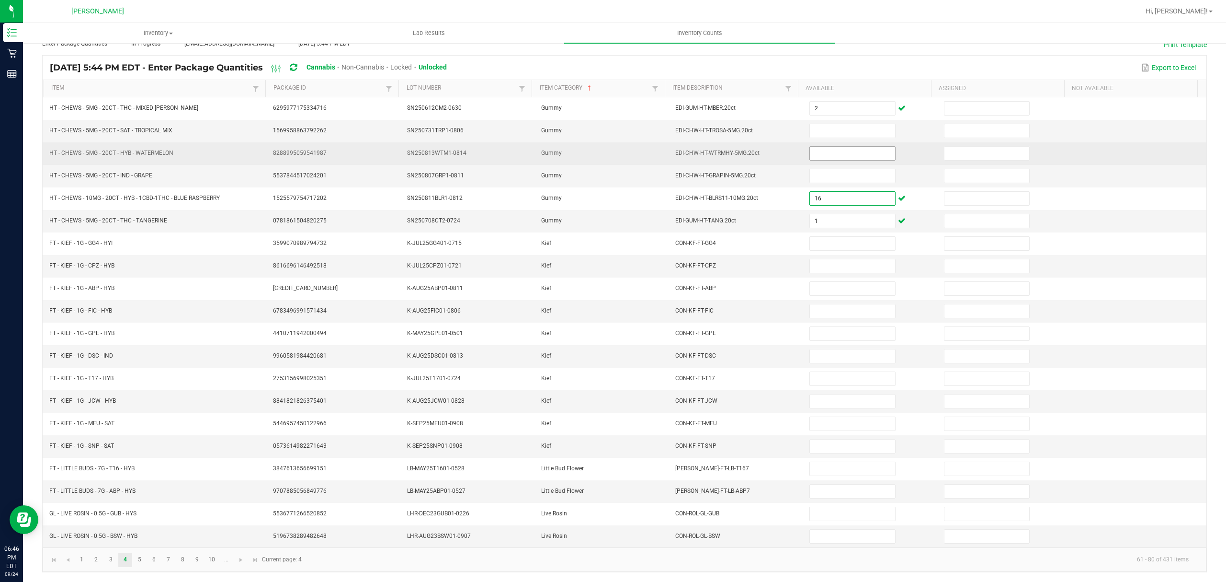
click at [853, 148] on input at bounding box center [852, 153] width 85 height 13
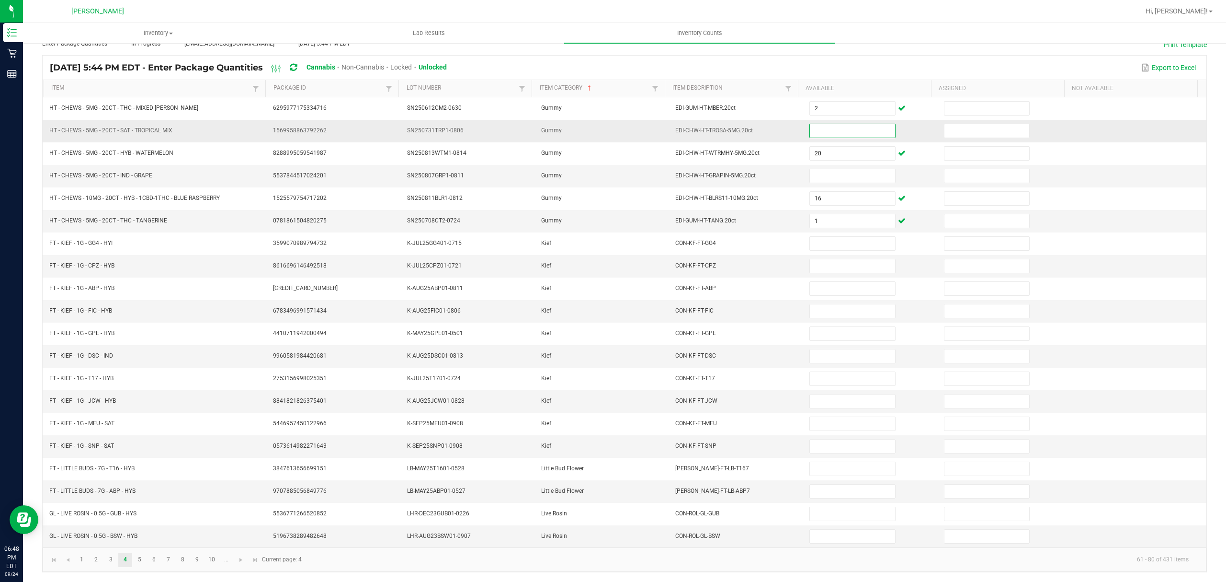
click at [825, 124] on input at bounding box center [852, 130] width 85 height 13
click at [842, 169] on span at bounding box center [853, 176] width 86 height 14
click at [834, 169] on input at bounding box center [852, 175] width 85 height 13
click at [144, 561] on link "5" at bounding box center [140, 559] width 14 height 14
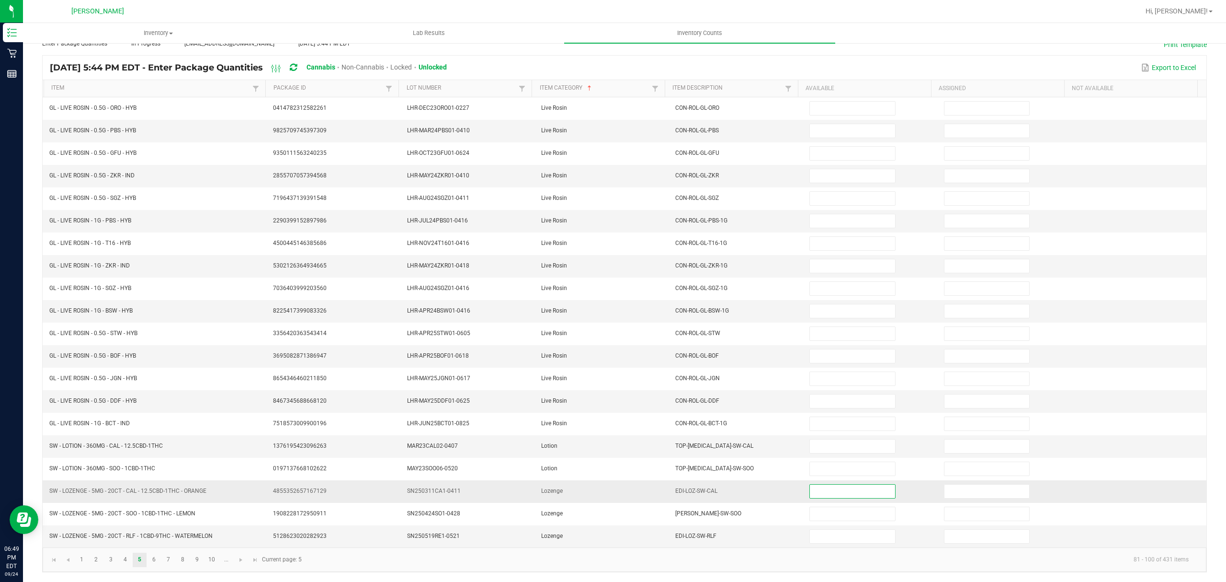
click at [821, 491] on input at bounding box center [852, 490] width 85 height 13
click at [817, 535] on input at bounding box center [852, 535] width 85 height 13
click at [157, 556] on link "6" at bounding box center [154, 559] width 14 height 14
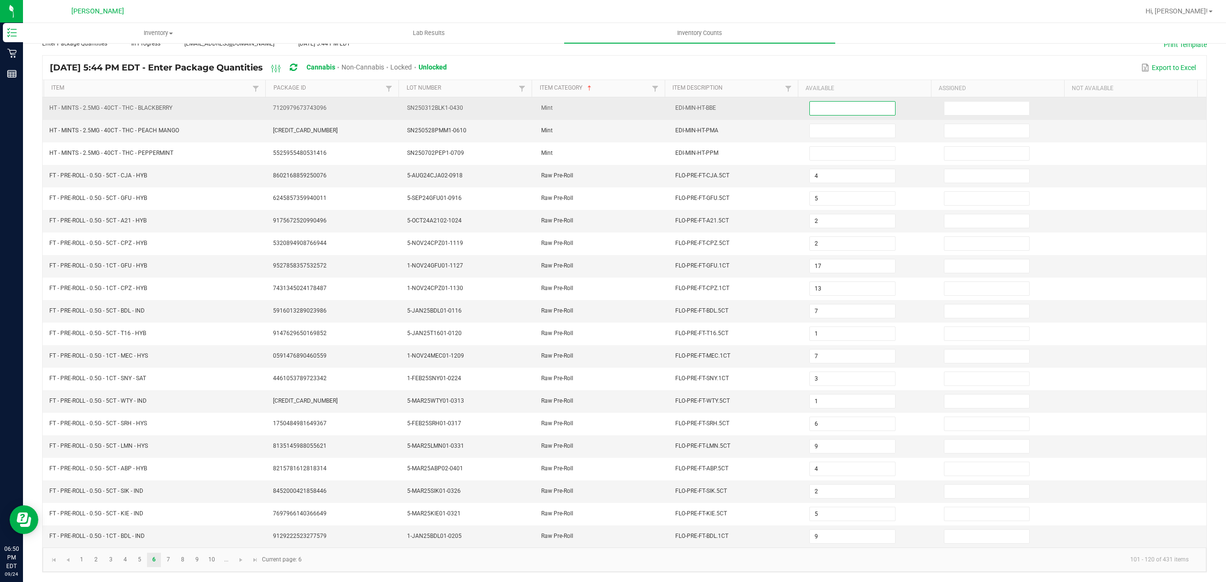
click at [844, 103] on input at bounding box center [852, 108] width 85 height 13
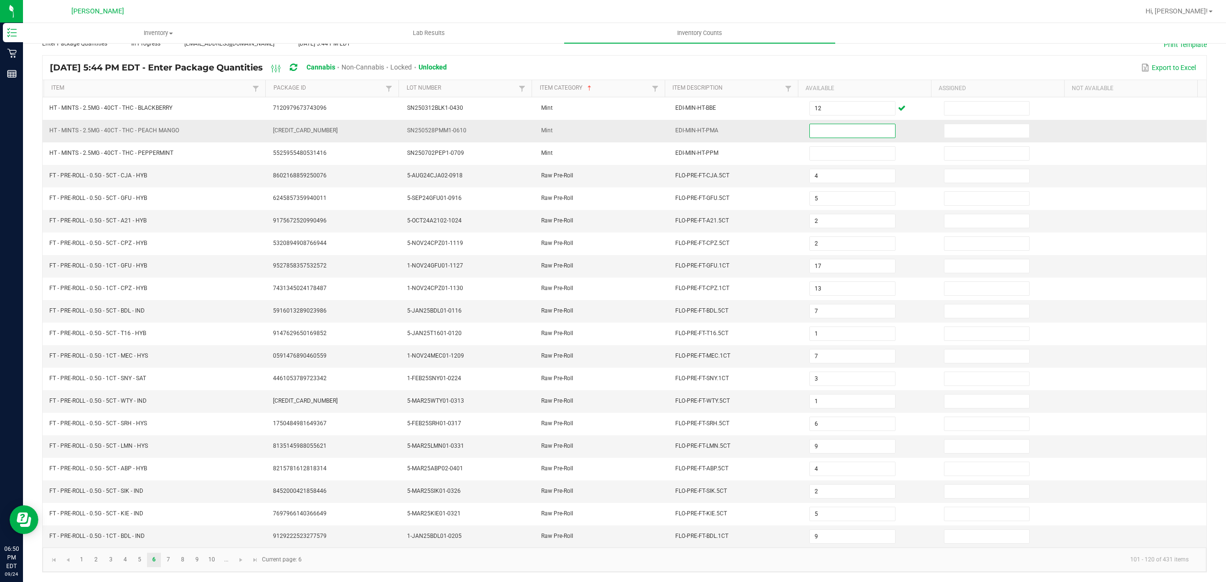
click at [825, 125] on input at bounding box center [852, 130] width 85 height 13
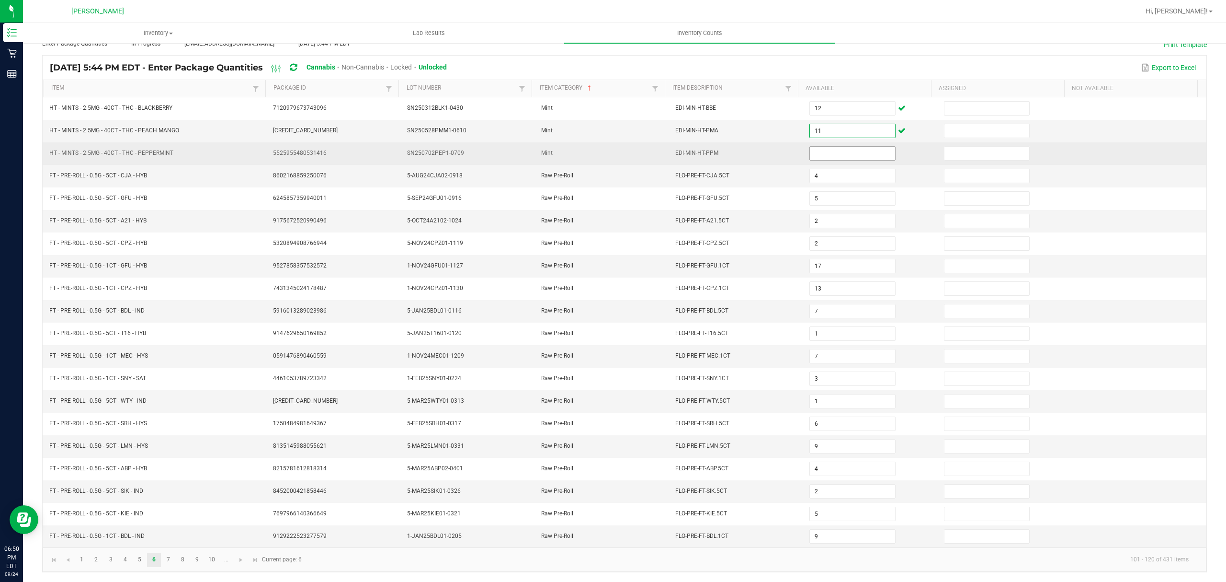
click at [832, 147] on input at bounding box center [852, 153] width 85 height 13
click at [850, 148] on input at bounding box center [852, 153] width 85 height 13
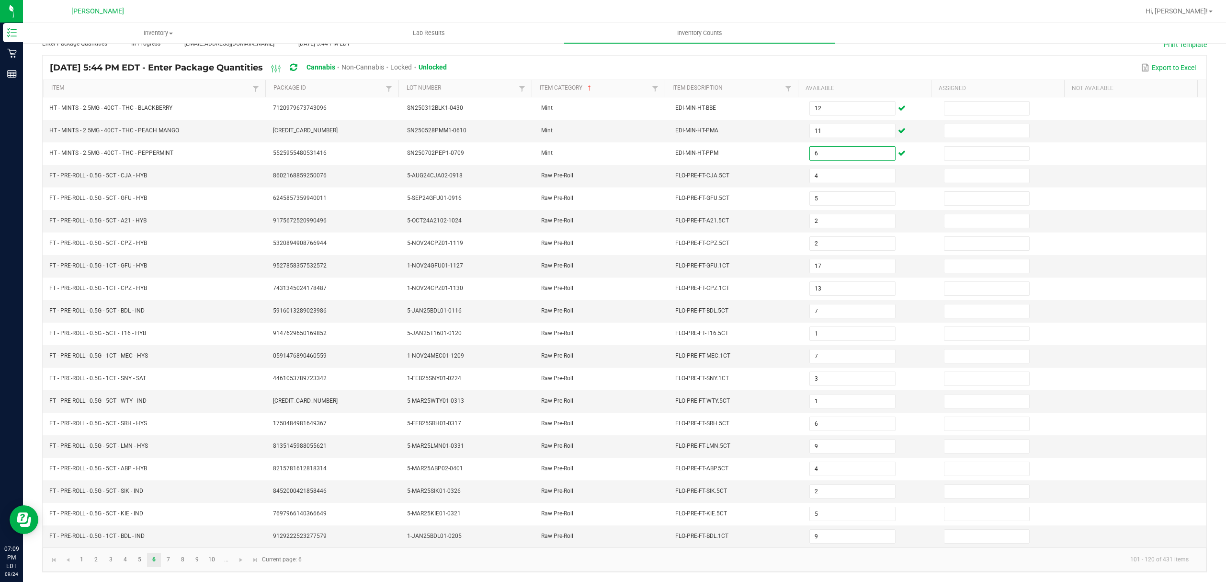
click at [871, 60] on div "Export to Excel" at bounding box center [826, 67] width 745 height 16
click at [83, 84] on link "Item" at bounding box center [150, 88] width 199 height 8
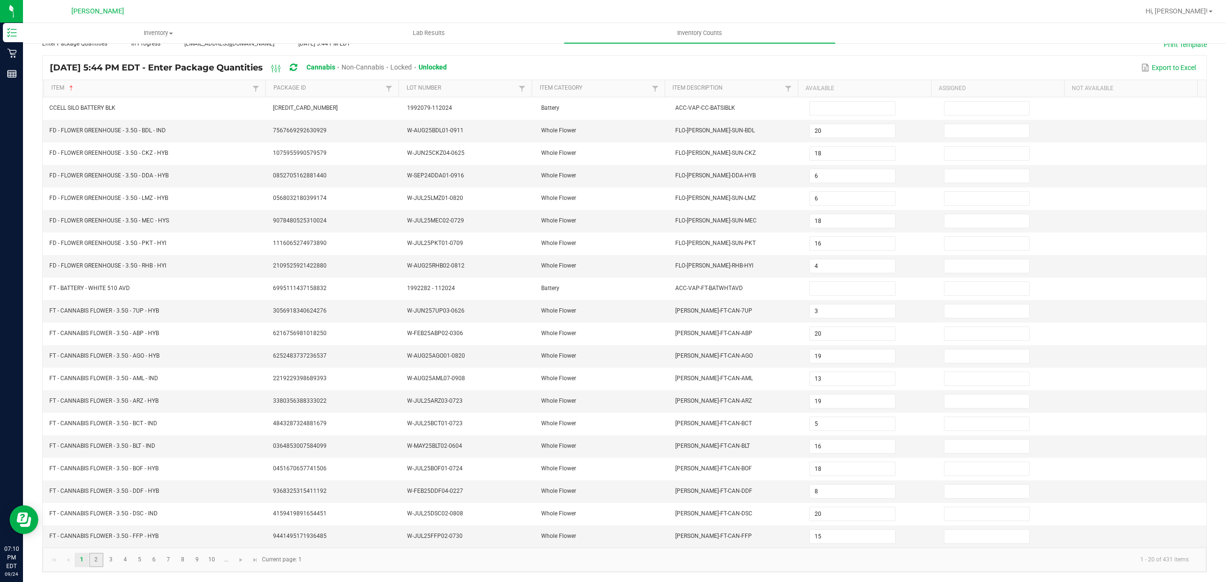
click at [97, 558] on link "2" at bounding box center [96, 559] width 14 height 14
click at [109, 556] on link "3" at bounding box center [111, 559] width 14 height 14
click at [810, 310] on input at bounding box center [852, 310] width 85 height 13
click at [827, 349] on input at bounding box center [852, 355] width 85 height 13
click at [169, 558] on link "7" at bounding box center [168, 559] width 14 height 14
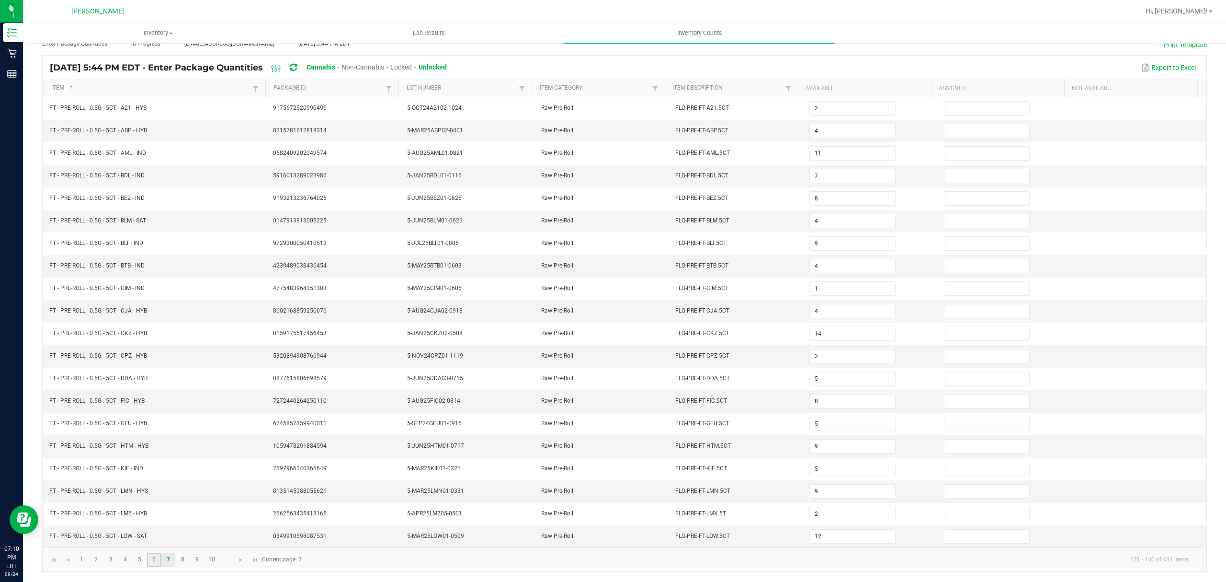
click at [148, 559] on link "6" at bounding box center [154, 559] width 14 height 14
click at [138, 558] on link "5" at bounding box center [140, 559] width 14 height 14
click at [832, 308] on input at bounding box center [852, 310] width 85 height 13
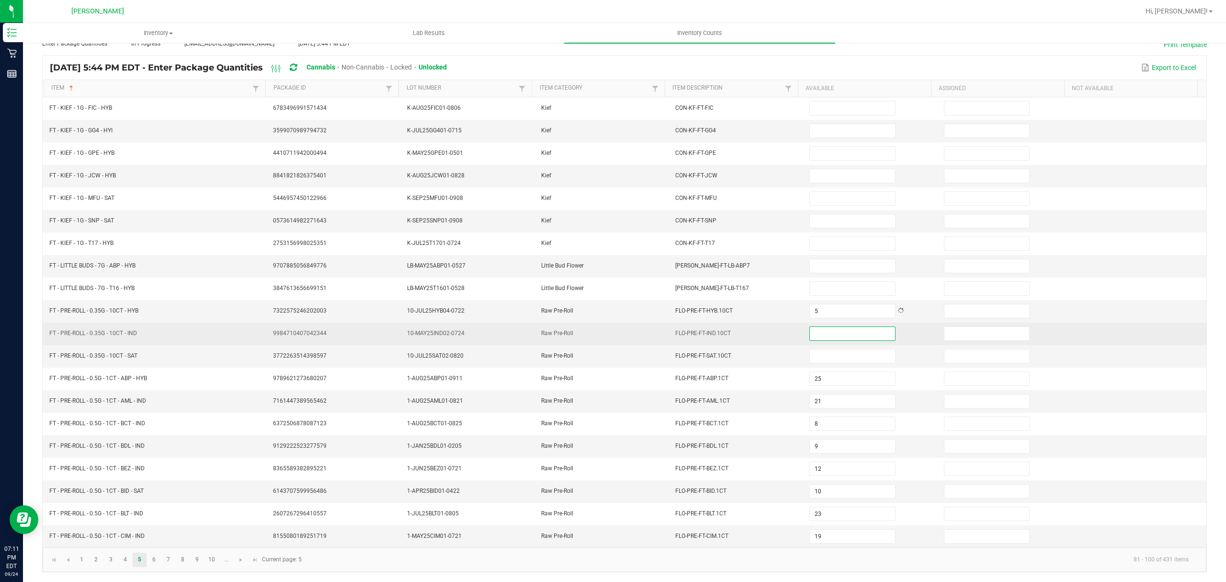
click at [815, 330] on input at bounding box center [852, 333] width 85 height 13
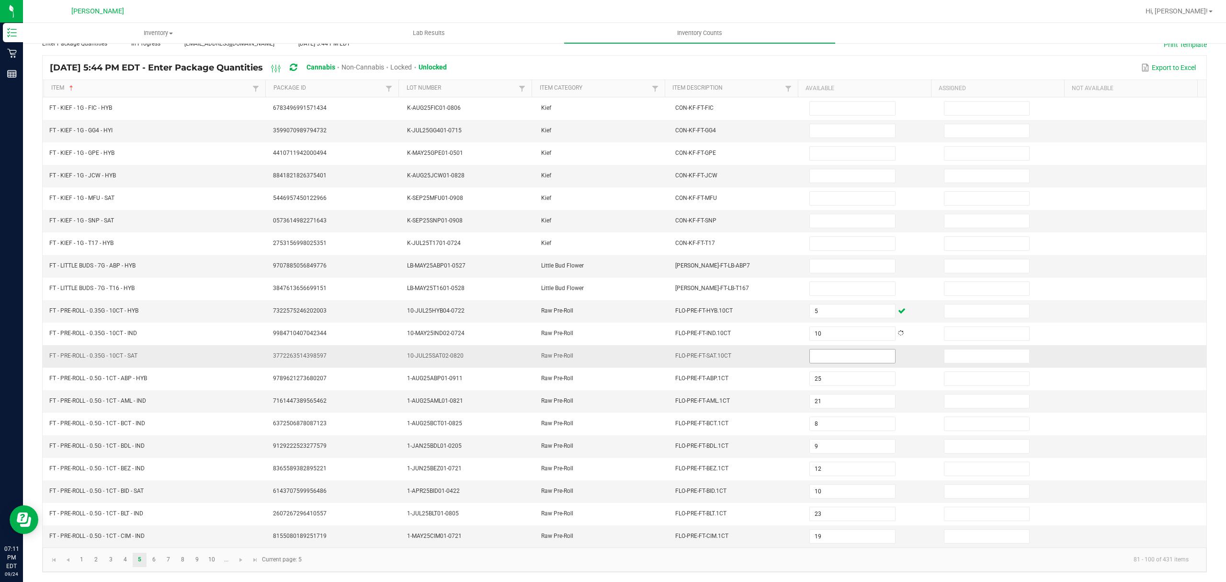
click at [815, 359] on span at bounding box center [853, 356] width 86 height 14
click at [815, 355] on input at bounding box center [852, 355] width 85 height 13
click at [121, 562] on link "4" at bounding box center [125, 559] width 14 height 14
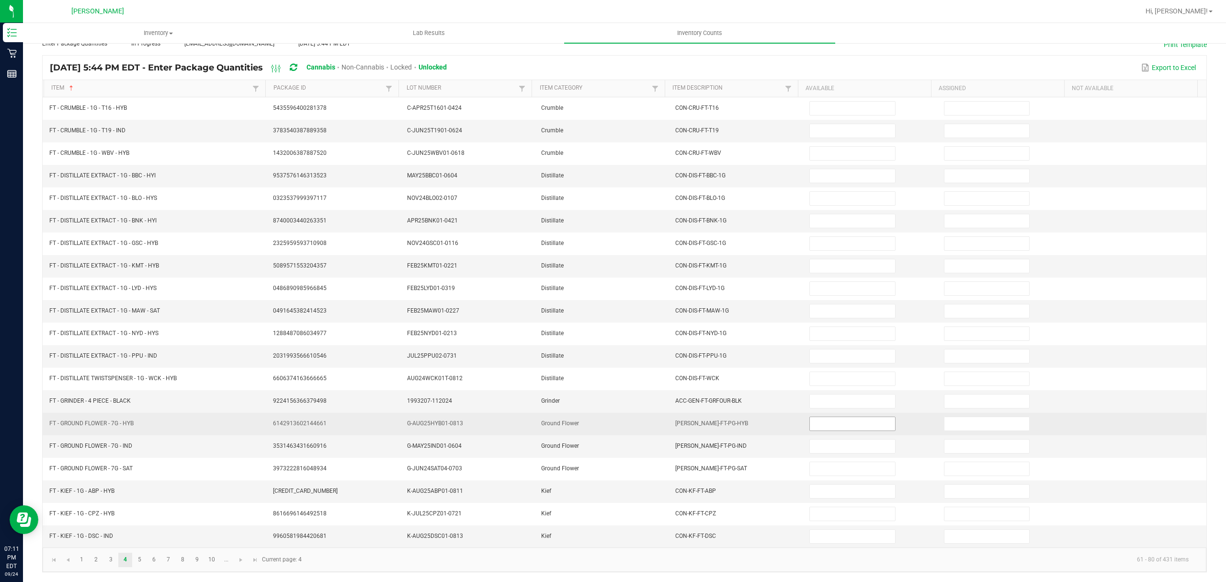
click at [810, 419] on input at bounding box center [852, 423] width 85 height 13
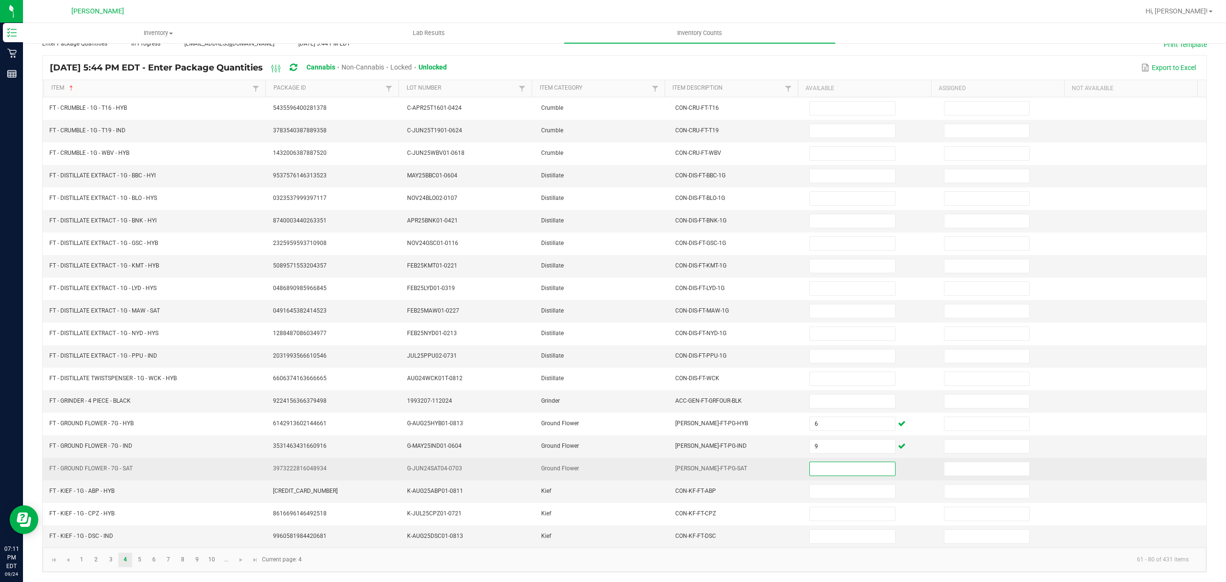
click at [832, 470] on input at bounding box center [852, 468] width 85 height 13
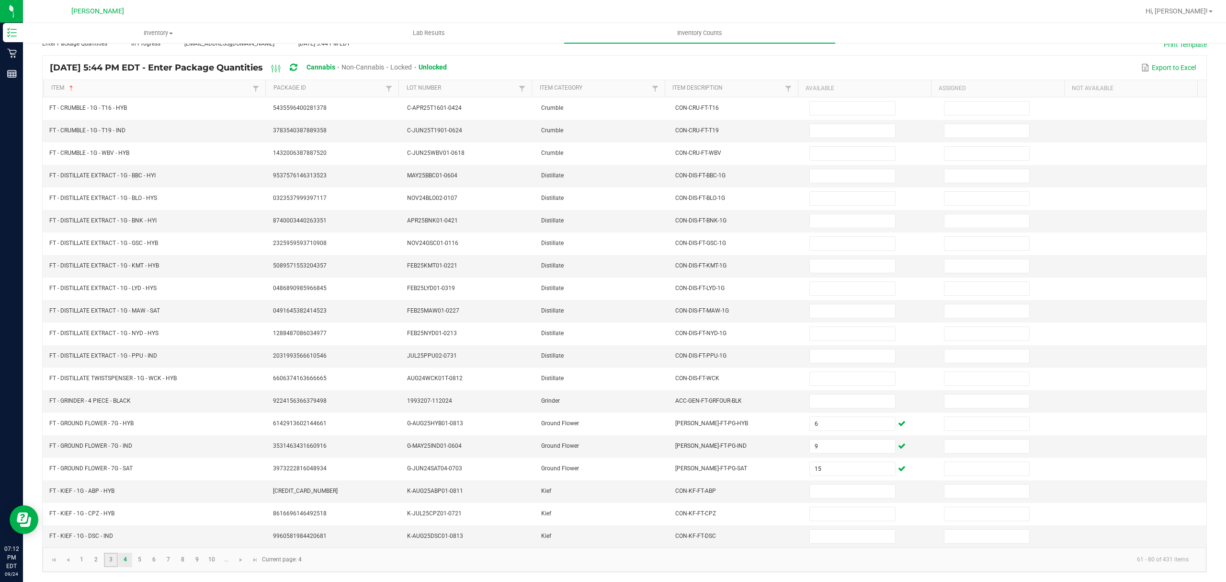
click at [115, 559] on link "3" at bounding box center [111, 559] width 14 height 14
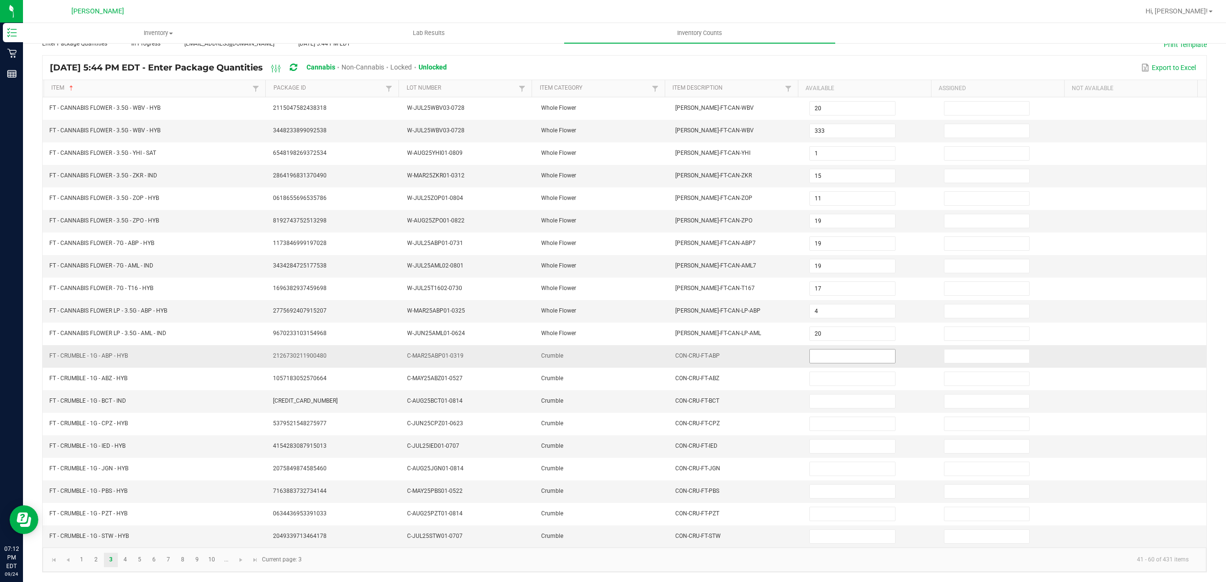
click at [818, 353] on input at bounding box center [852, 355] width 85 height 13
click at [92, 556] on link "2" at bounding box center [96, 559] width 14 height 14
click at [105, 560] on link "3" at bounding box center [111, 559] width 14 height 14
click at [826, 349] on input at bounding box center [852, 355] width 85 height 13
click at [810, 352] on input at bounding box center [852, 355] width 85 height 13
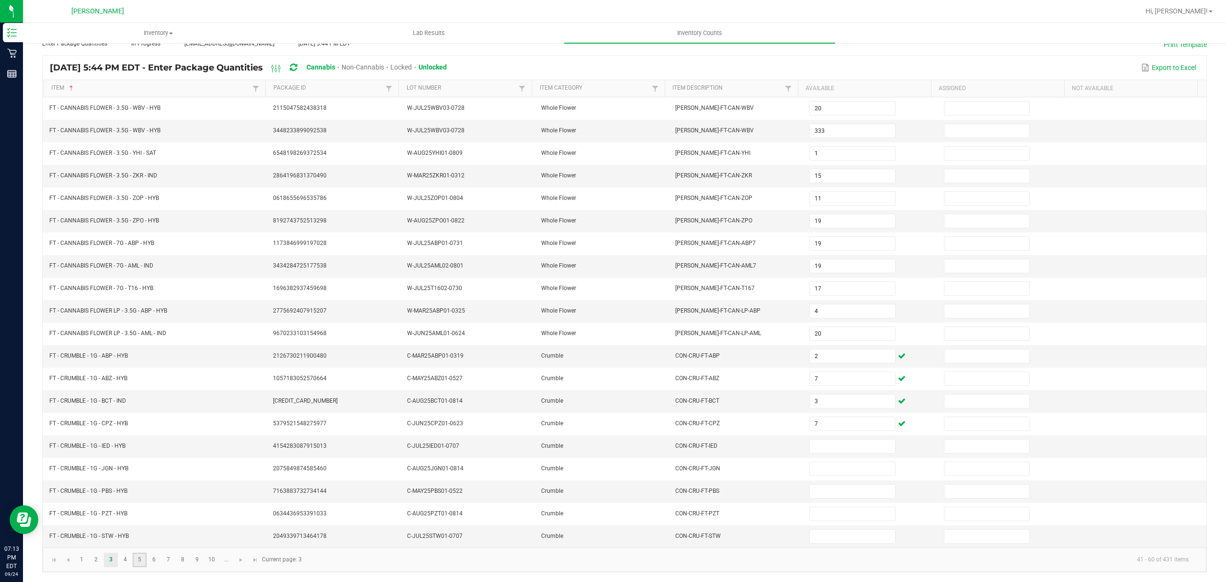
click at [143, 558] on link "5" at bounding box center [140, 559] width 14 height 14
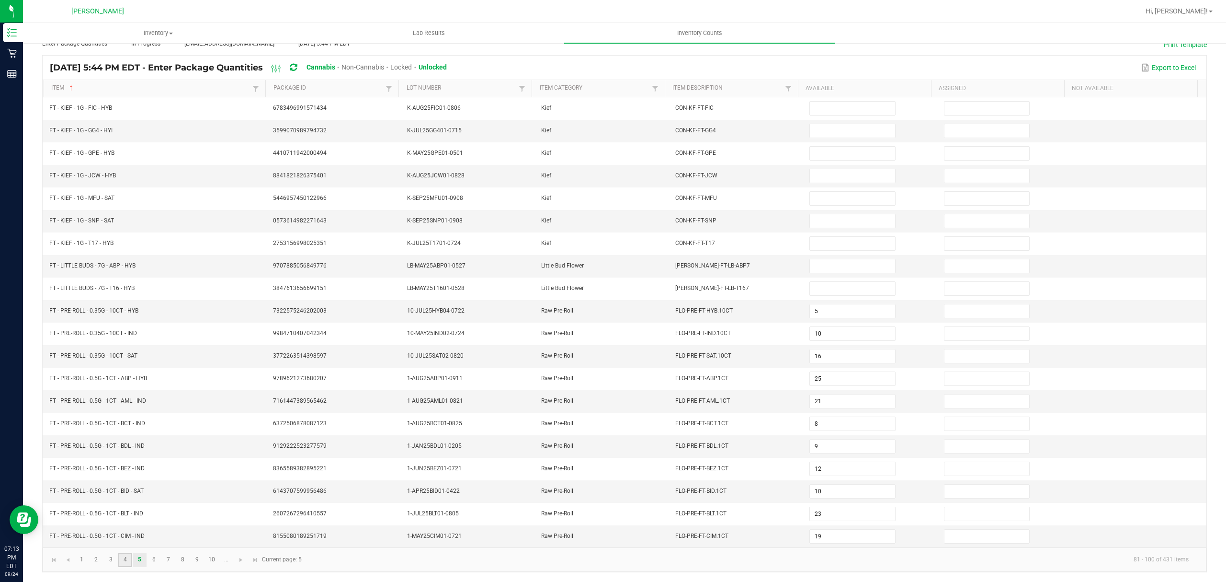
click at [126, 555] on link "4" at bounding box center [125, 559] width 14 height 14
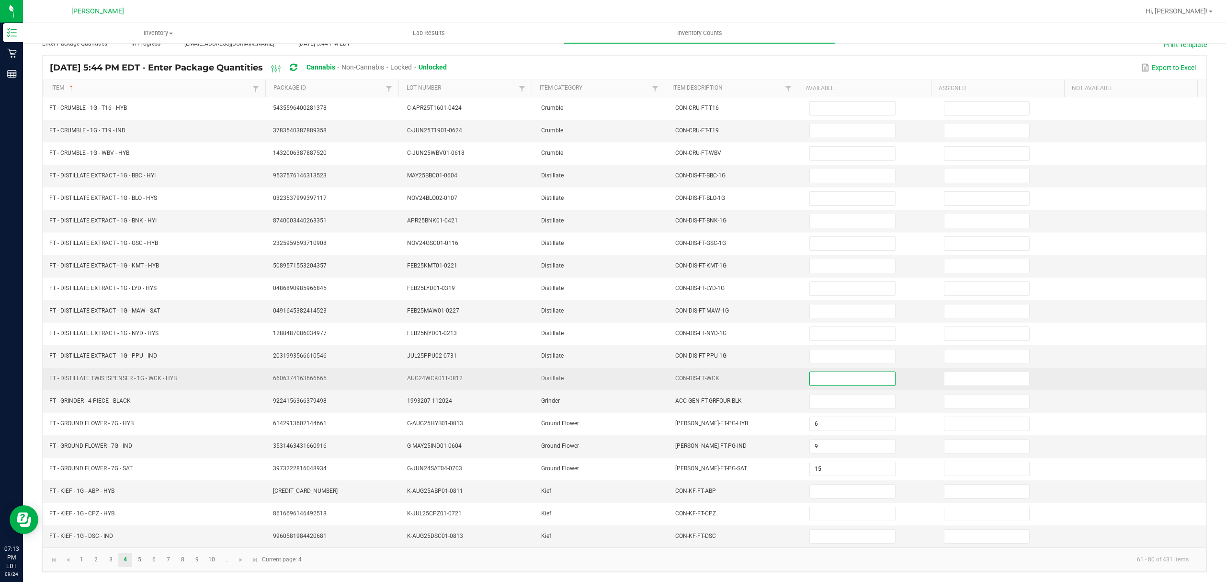
click at [815, 379] on input at bounding box center [852, 378] width 85 height 13
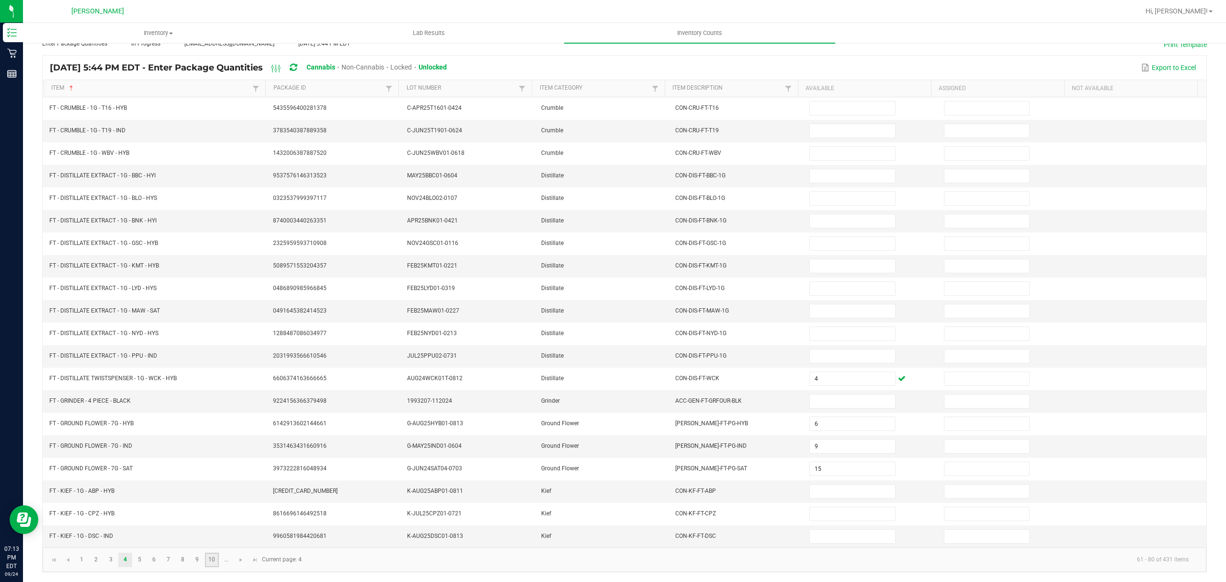
click at [210, 558] on link "10" at bounding box center [212, 559] width 14 height 14
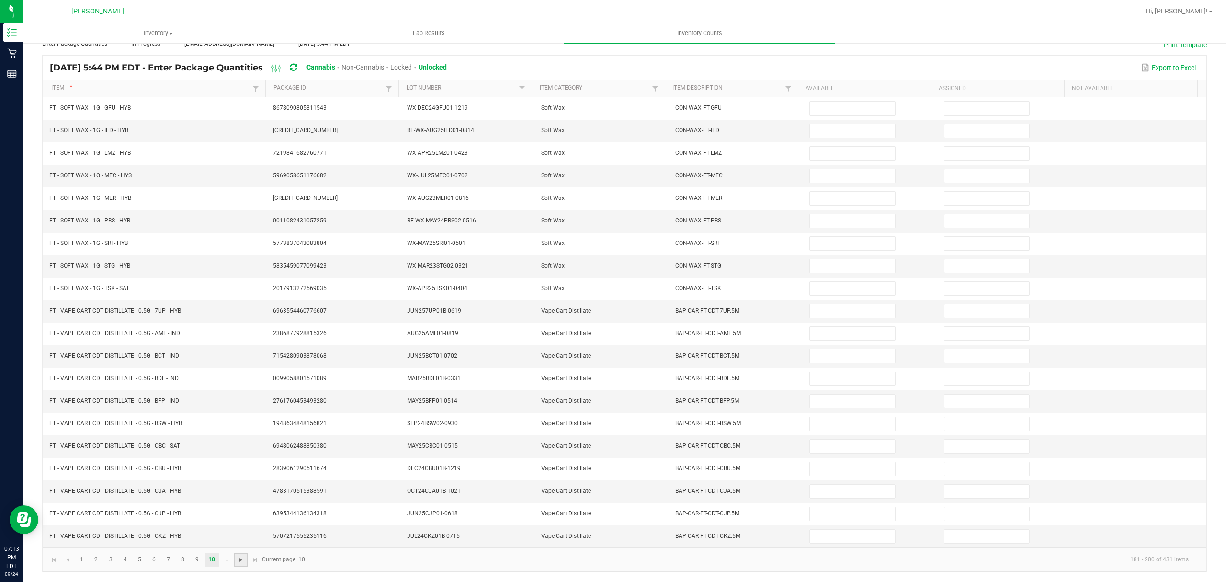
click at [240, 560] on span "Go to the next page" at bounding box center [241, 560] width 8 height 8
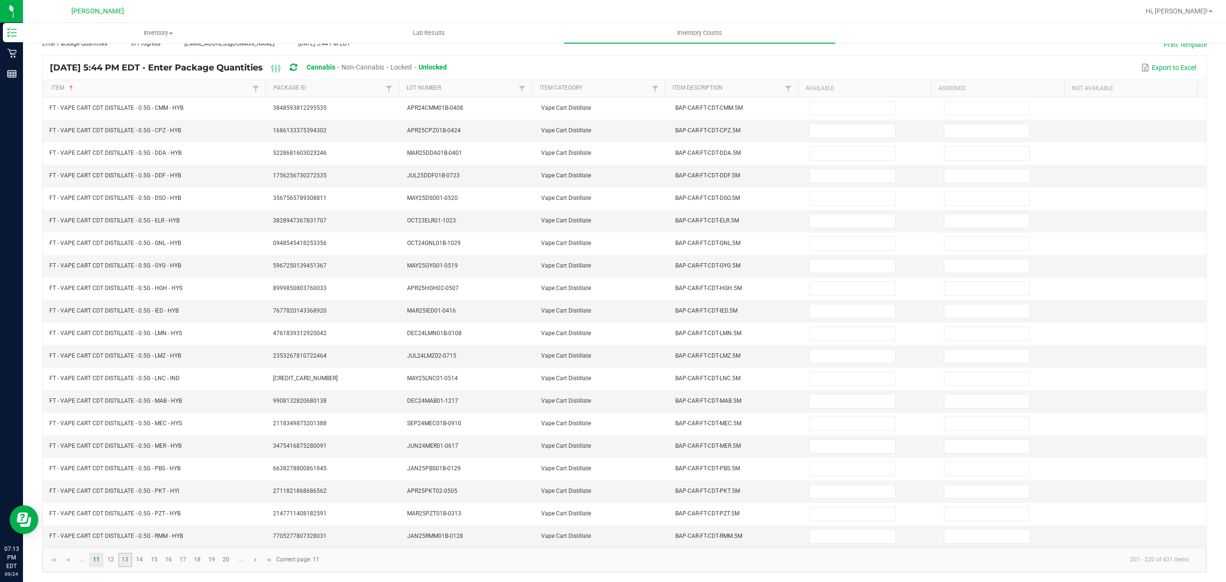
click at [119, 560] on link "13" at bounding box center [125, 559] width 14 height 14
click at [810, 442] on input at bounding box center [852, 445] width 85 height 13
click at [820, 402] on input at bounding box center [852, 400] width 85 height 13
click at [821, 491] on input at bounding box center [852, 490] width 85 height 13
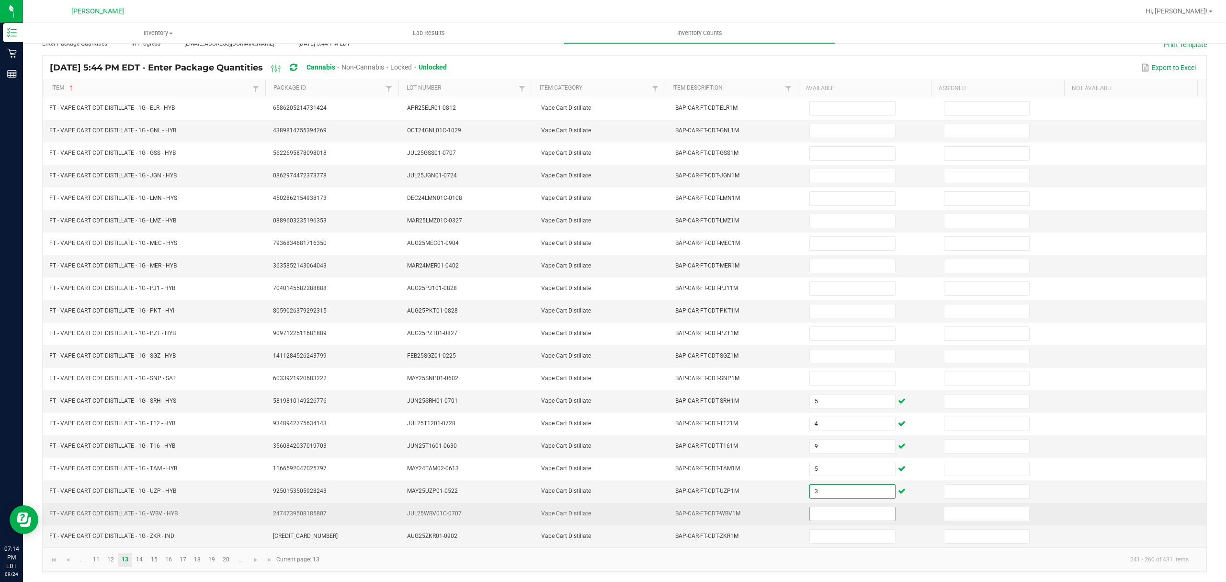
click at [814, 511] on input at bounding box center [852, 513] width 85 height 13
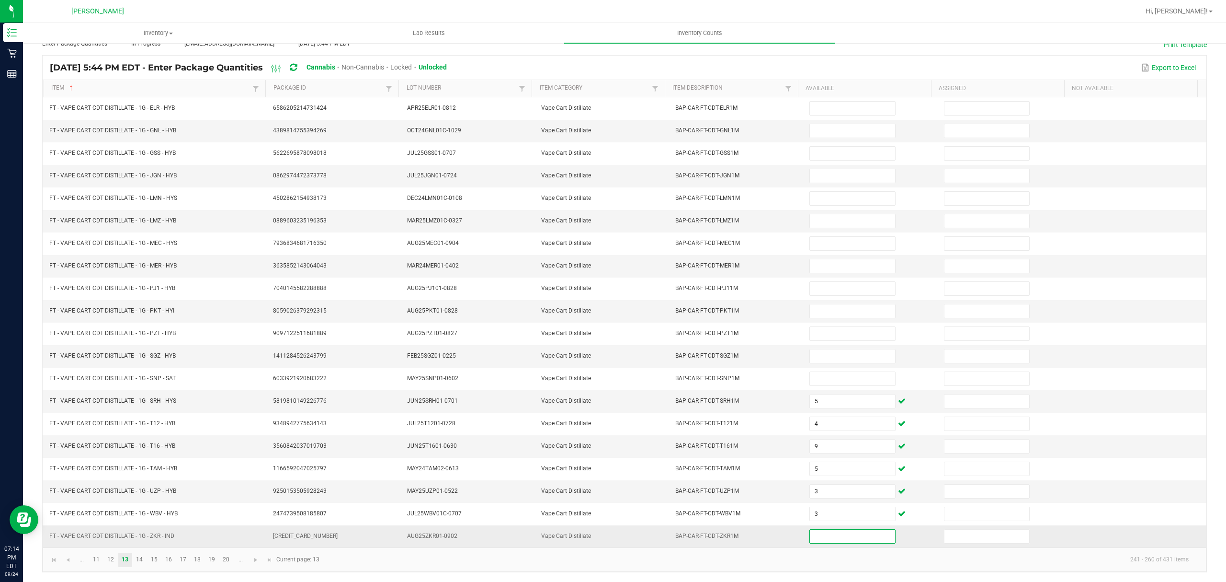
click at [853, 538] on input at bounding box center [852, 535] width 85 height 13
click at [59, 562] on link at bounding box center [54, 559] width 14 height 14
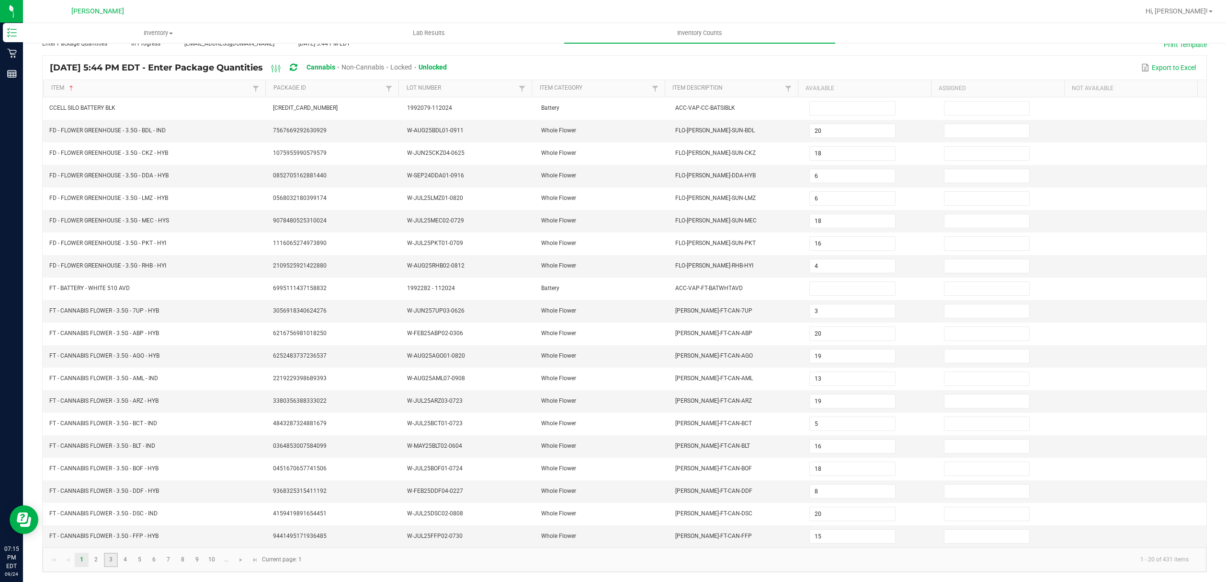
click at [110, 556] on link "3" at bounding box center [111, 559] width 14 height 14
click at [819, 440] on input at bounding box center [852, 445] width 85 height 13
click at [121, 558] on link "4" at bounding box center [125, 559] width 14 height 14
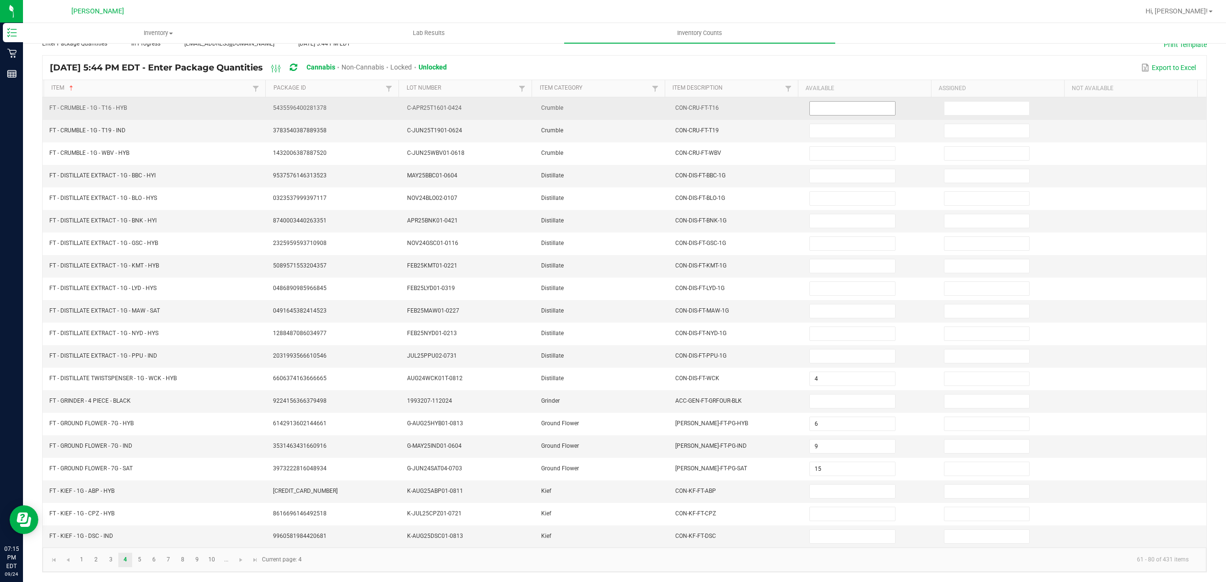
click at [811, 102] on input at bounding box center [852, 108] width 85 height 13
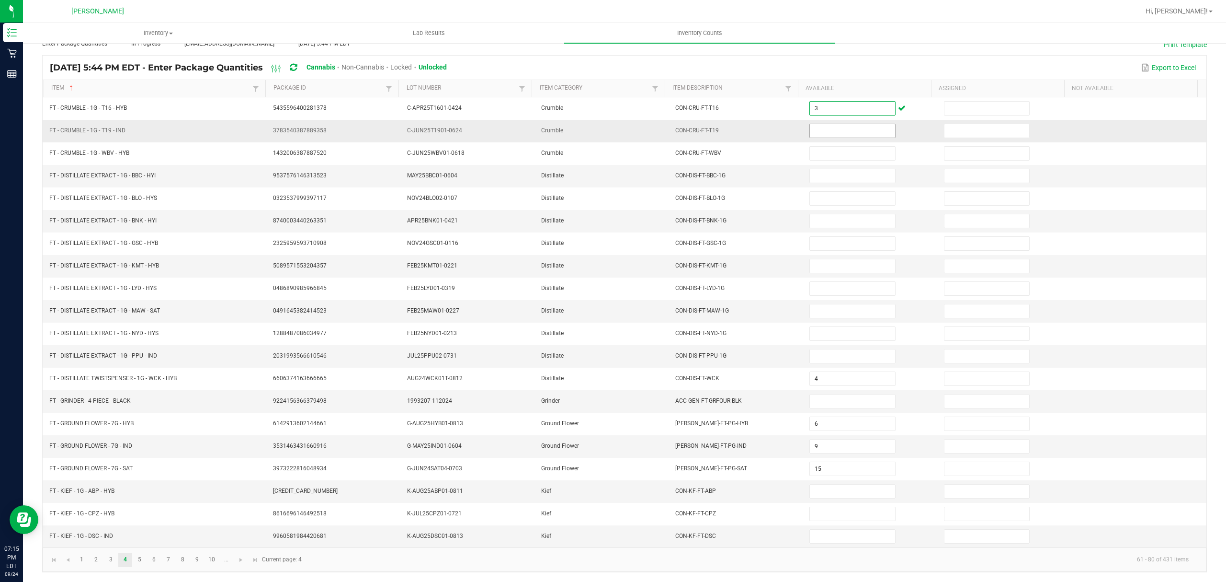
click at [810, 124] on input at bounding box center [852, 130] width 85 height 13
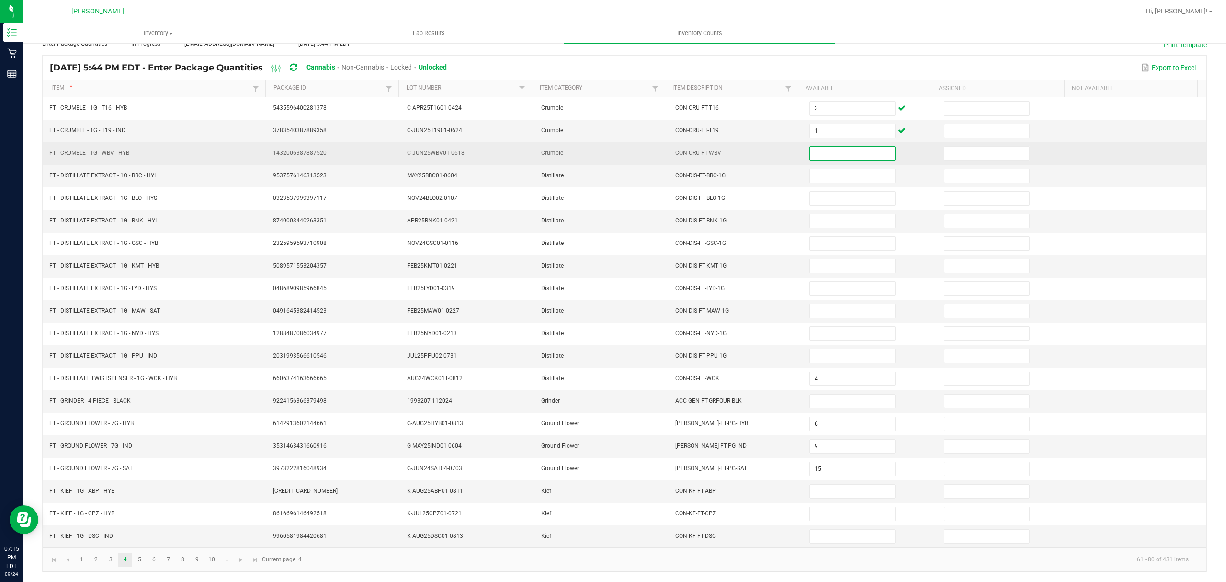
click at [842, 147] on input at bounding box center [852, 153] width 85 height 13
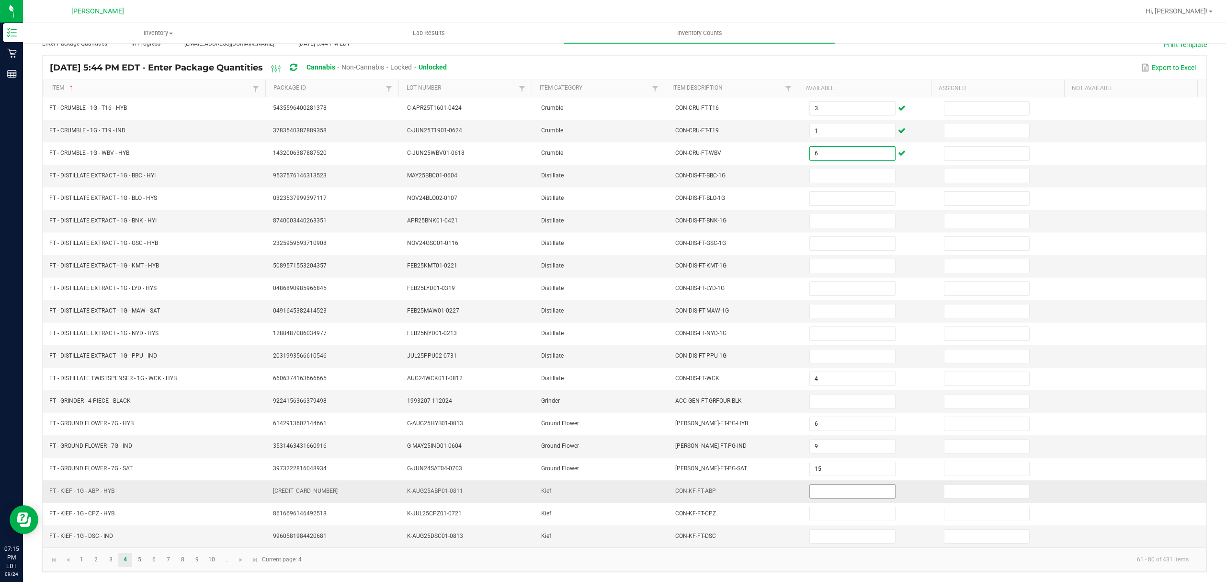
click at [813, 493] on input at bounding box center [852, 490] width 85 height 13
click at [138, 562] on link "5" at bounding box center [140, 559] width 14 height 14
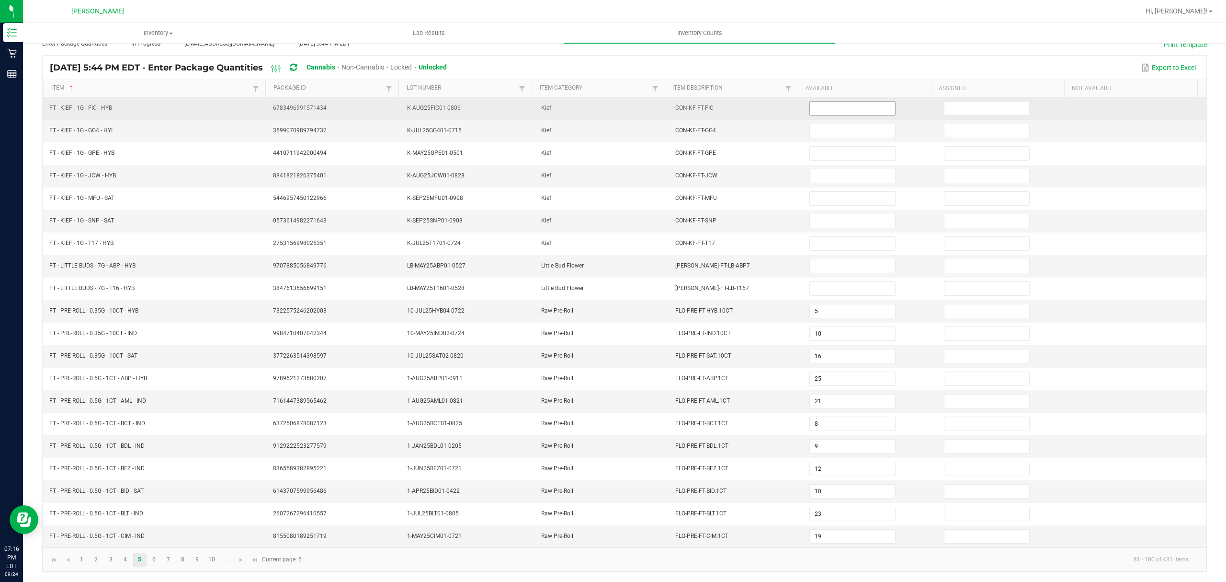
click at [846, 102] on input at bounding box center [852, 108] width 85 height 13
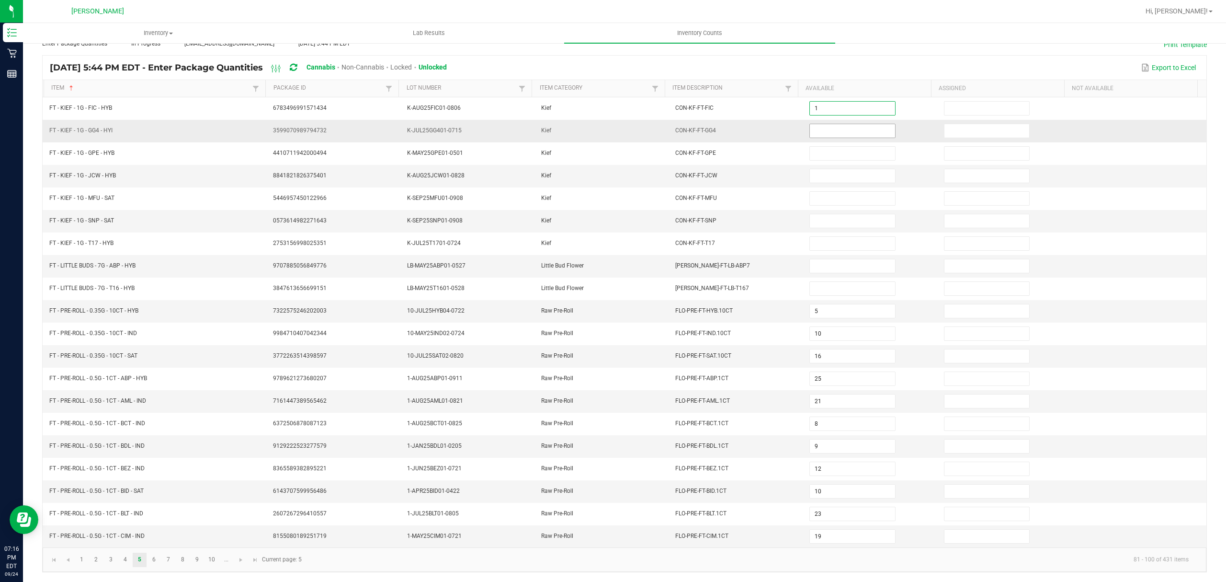
click at [811, 124] on input at bounding box center [852, 130] width 85 height 13
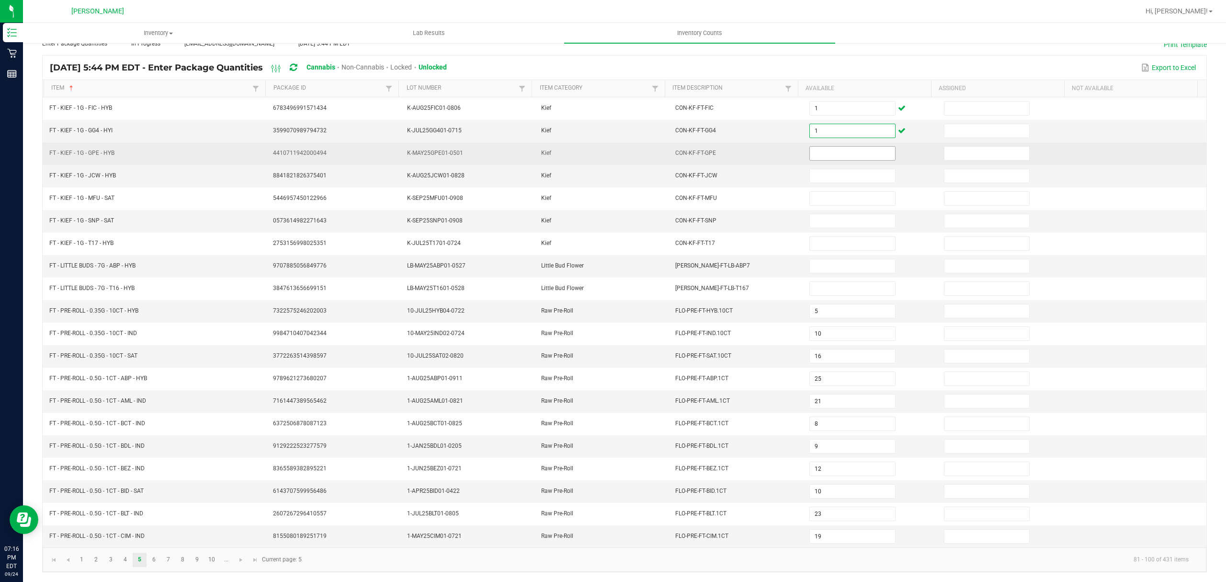
click at [818, 147] on input at bounding box center [852, 153] width 85 height 13
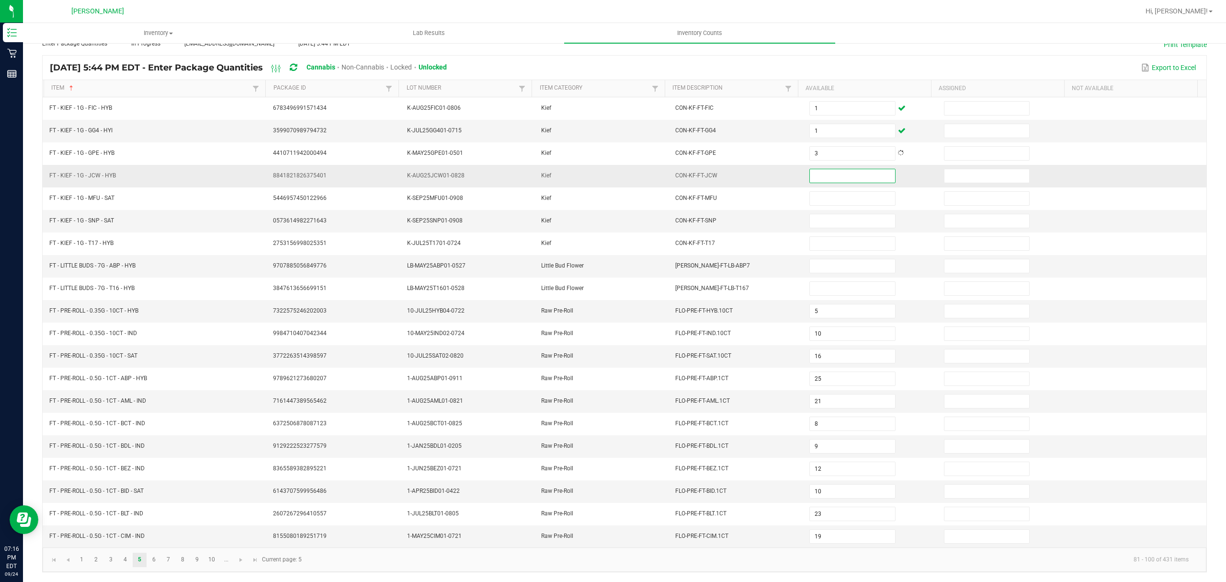
click at [826, 169] on input at bounding box center [852, 175] width 85 height 13
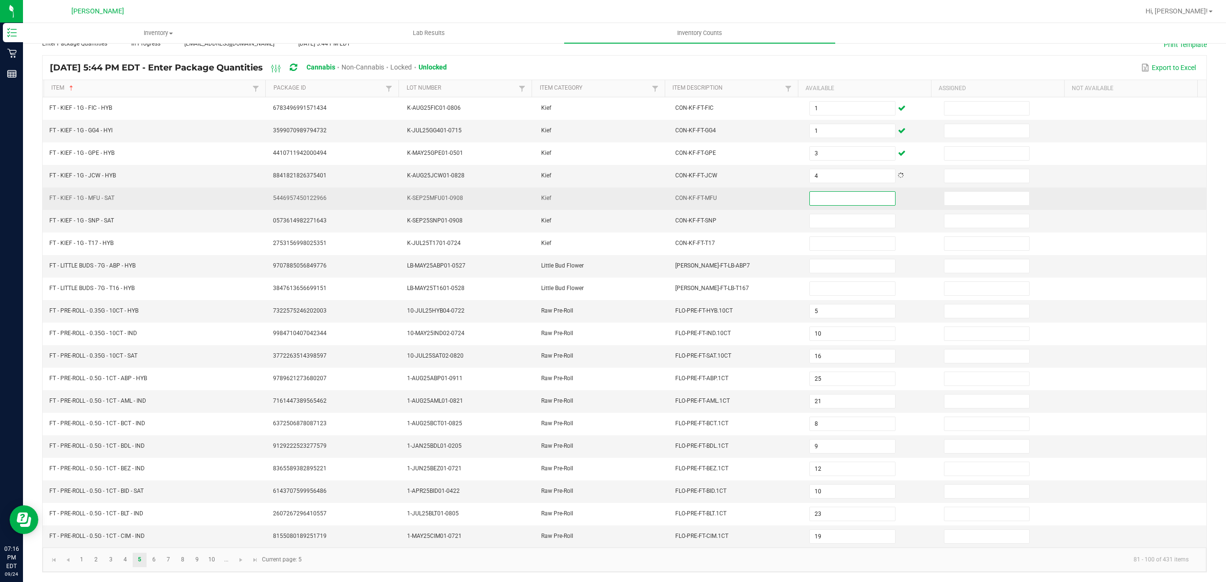
click at [824, 194] on input at bounding box center [852, 198] width 85 height 13
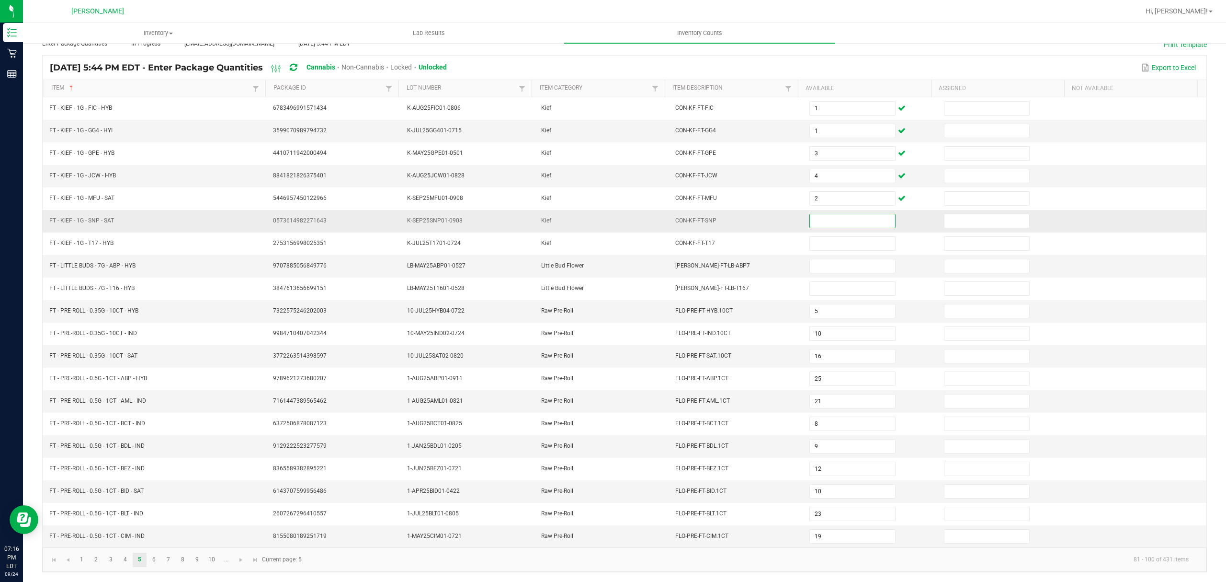
click at [823, 218] on input at bounding box center [852, 220] width 85 height 13
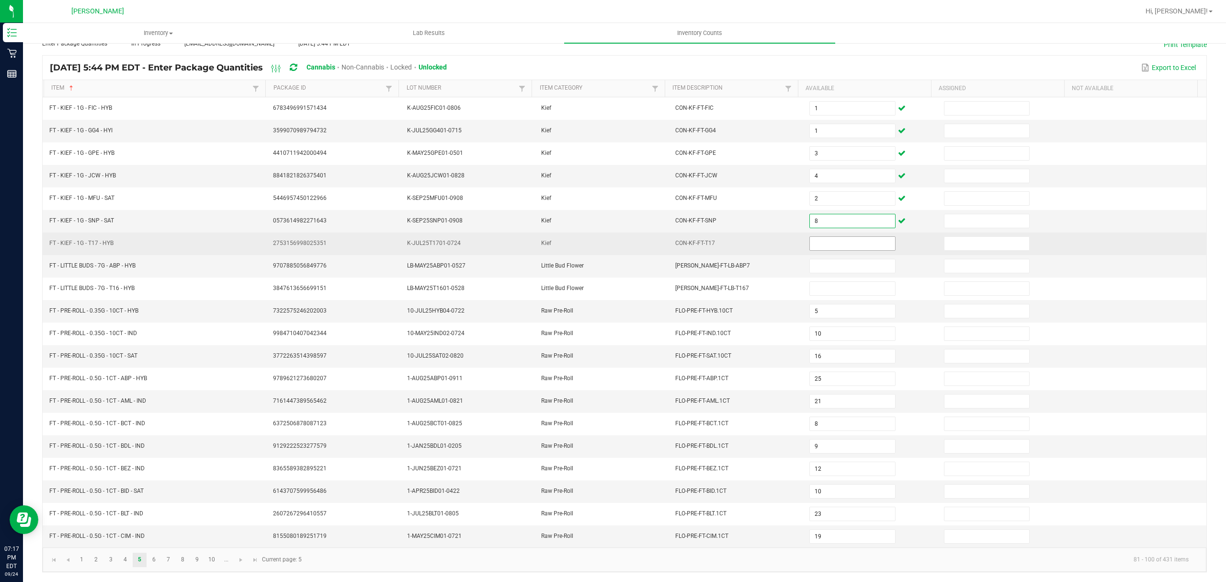
click at [817, 243] on input at bounding box center [852, 243] width 85 height 13
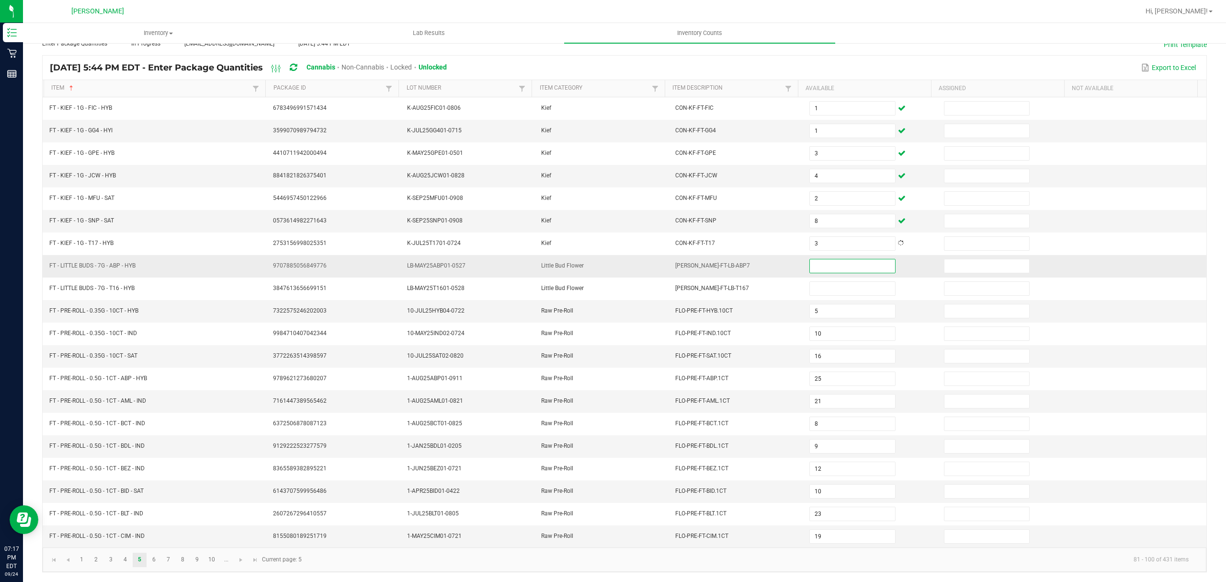
click at [844, 259] on input at bounding box center [852, 265] width 85 height 13
click at [810, 304] on input "5" at bounding box center [852, 310] width 85 height 13
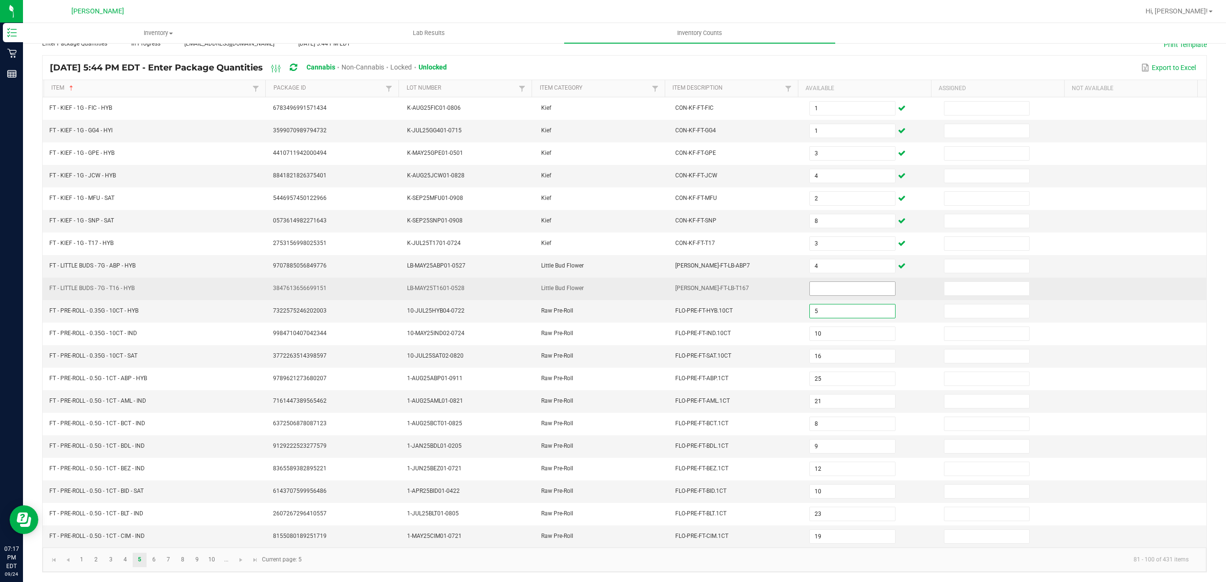
click at [814, 286] on input at bounding box center [852, 288] width 85 height 13
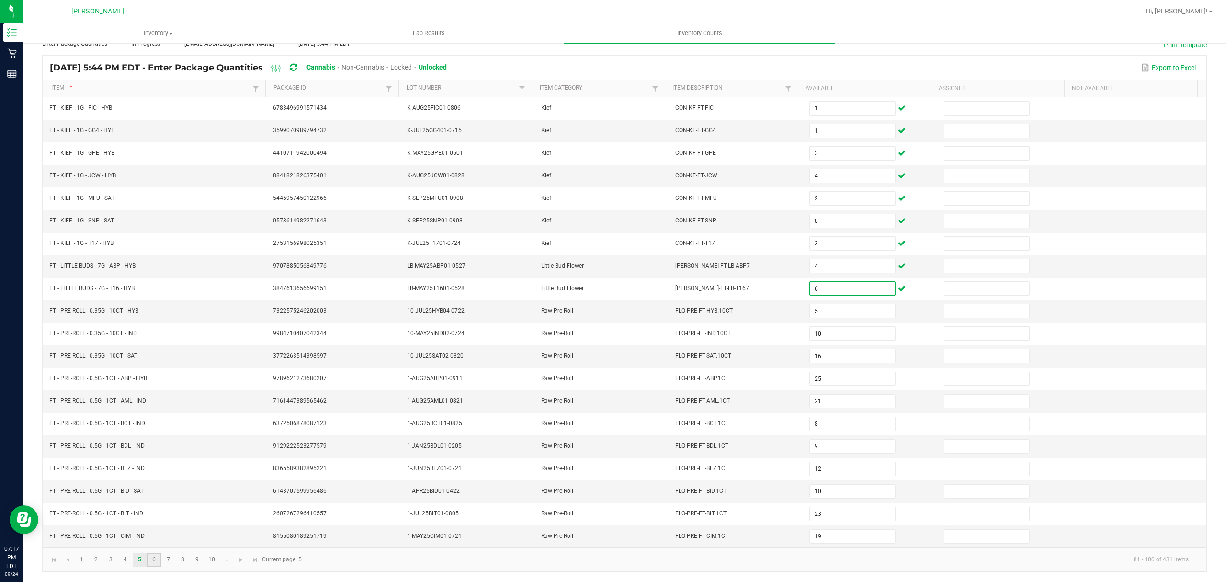
click at [150, 563] on link "6" at bounding box center [154, 559] width 14 height 14
click at [170, 554] on link "7" at bounding box center [168, 559] width 14 height 14
click at [183, 558] on link "8" at bounding box center [183, 559] width 14 height 14
click at [830, 535] on input at bounding box center [852, 535] width 85 height 13
click at [201, 560] on link "9" at bounding box center [197, 559] width 14 height 14
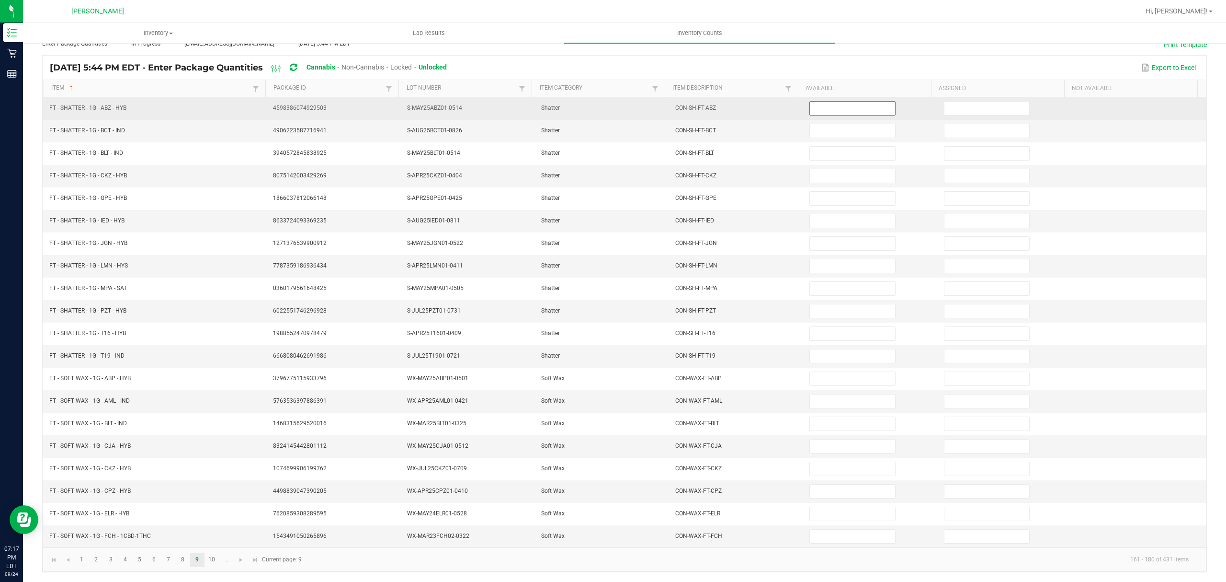
click at [818, 102] on input at bounding box center [852, 108] width 85 height 13
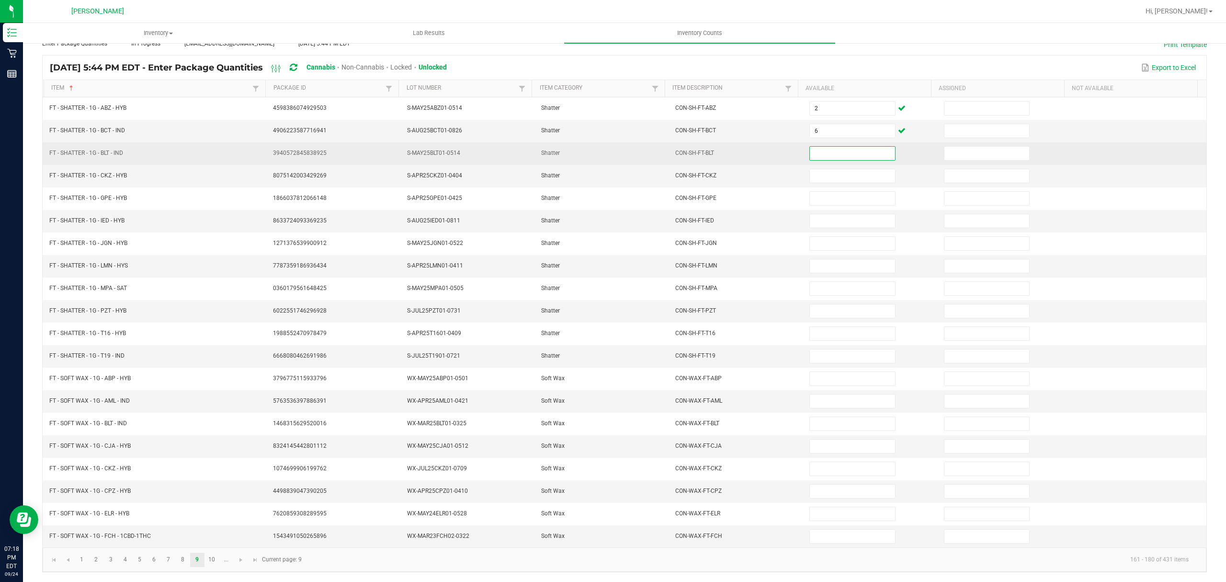
click at [810, 147] on input at bounding box center [852, 153] width 85 height 13
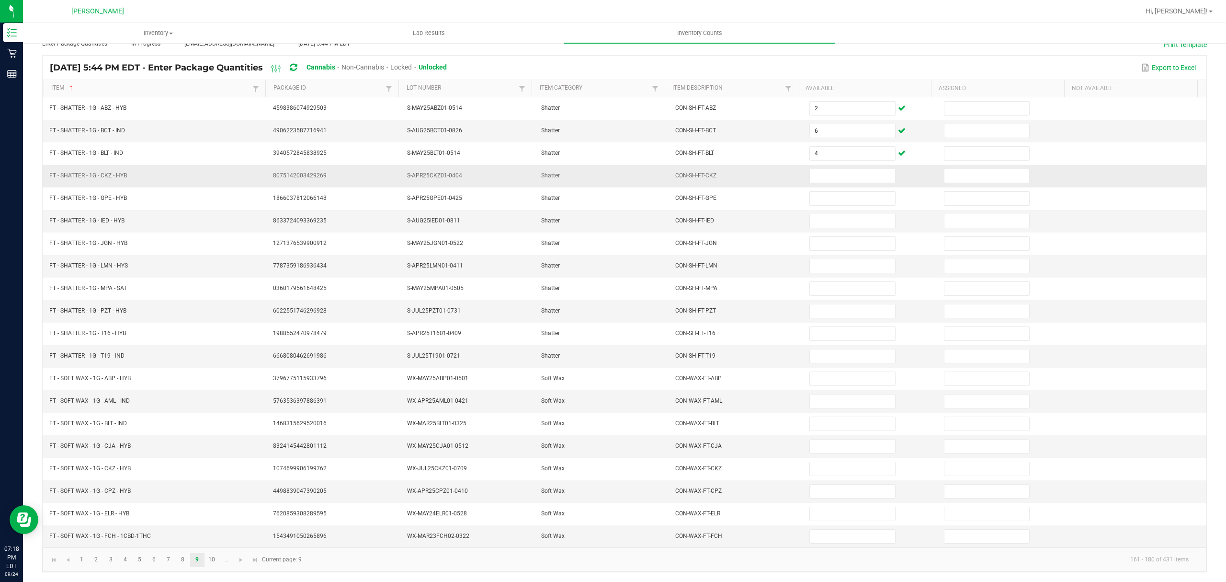
click at [818, 165] on td at bounding box center [871, 176] width 134 height 23
click at [812, 169] on input at bounding box center [852, 175] width 85 height 13
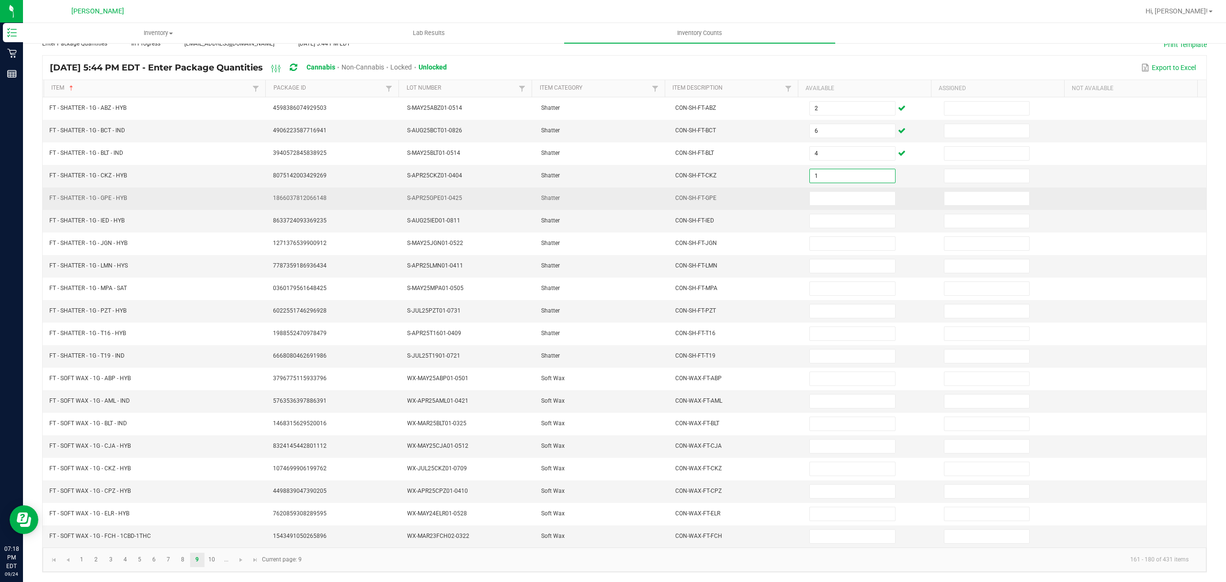
click at [816, 199] on td at bounding box center [871, 198] width 134 height 23
click at [814, 192] on input at bounding box center [852, 198] width 85 height 13
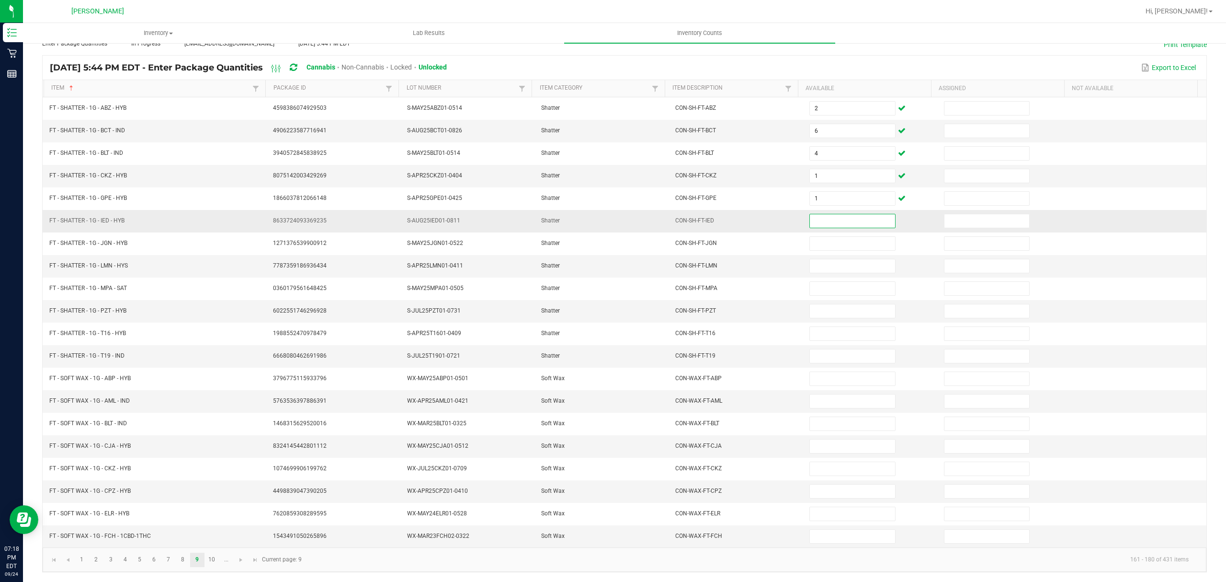
click at [820, 217] on input at bounding box center [852, 220] width 85 height 13
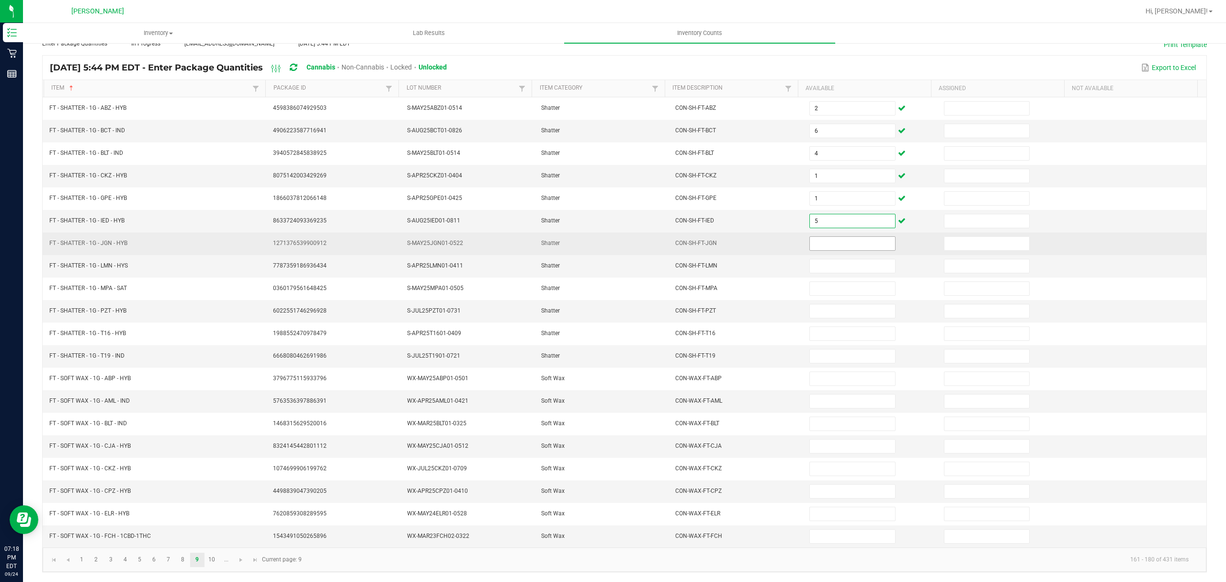
click at [813, 237] on input at bounding box center [852, 243] width 85 height 13
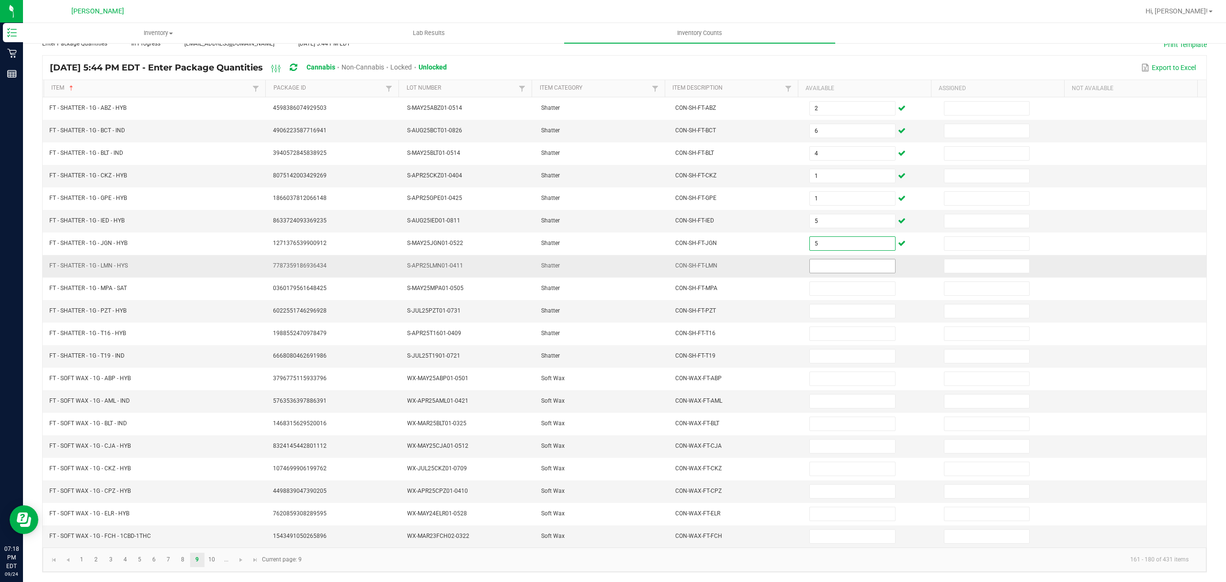
click at [815, 264] on input at bounding box center [852, 265] width 85 height 13
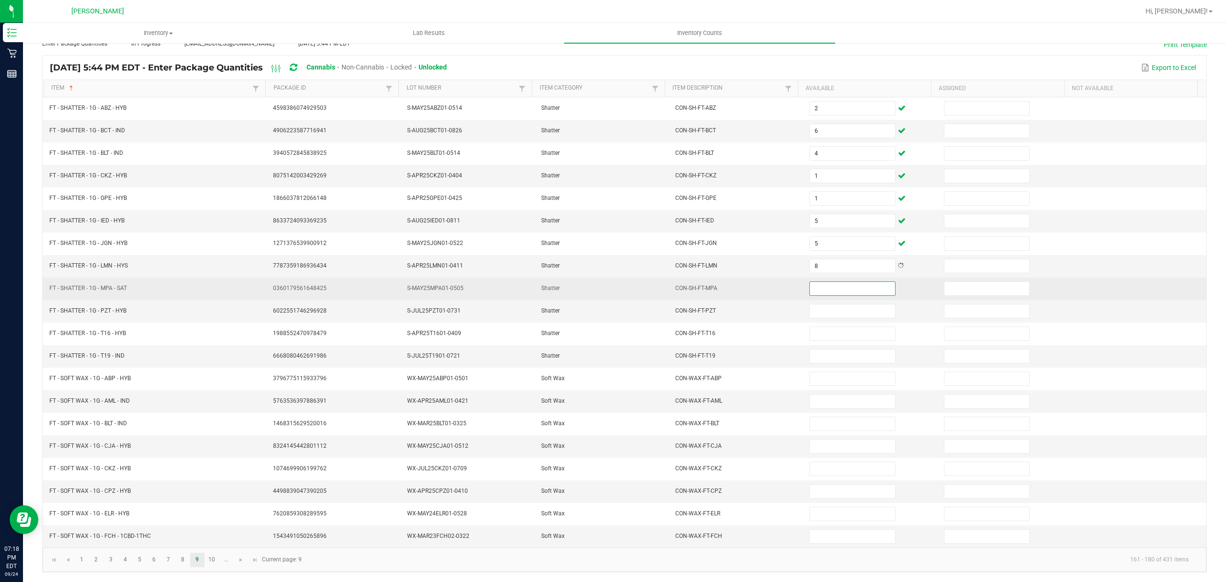
click at [844, 282] on input at bounding box center [852, 288] width 85 height 13
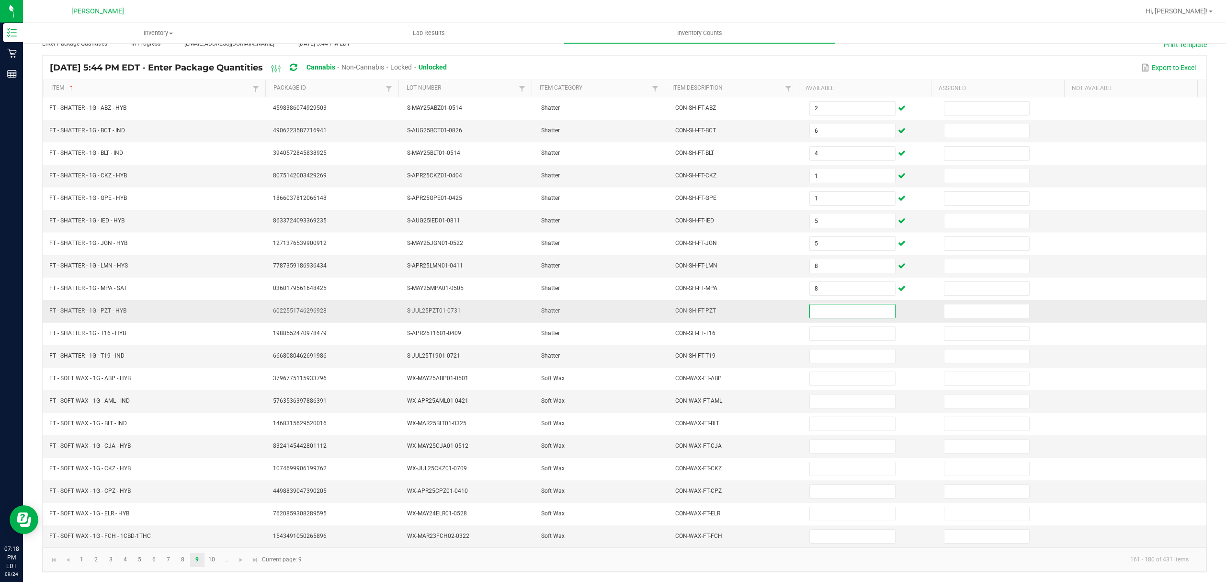
click at [813, 304] on input at bounding box center [852, 310] width 85 height 13
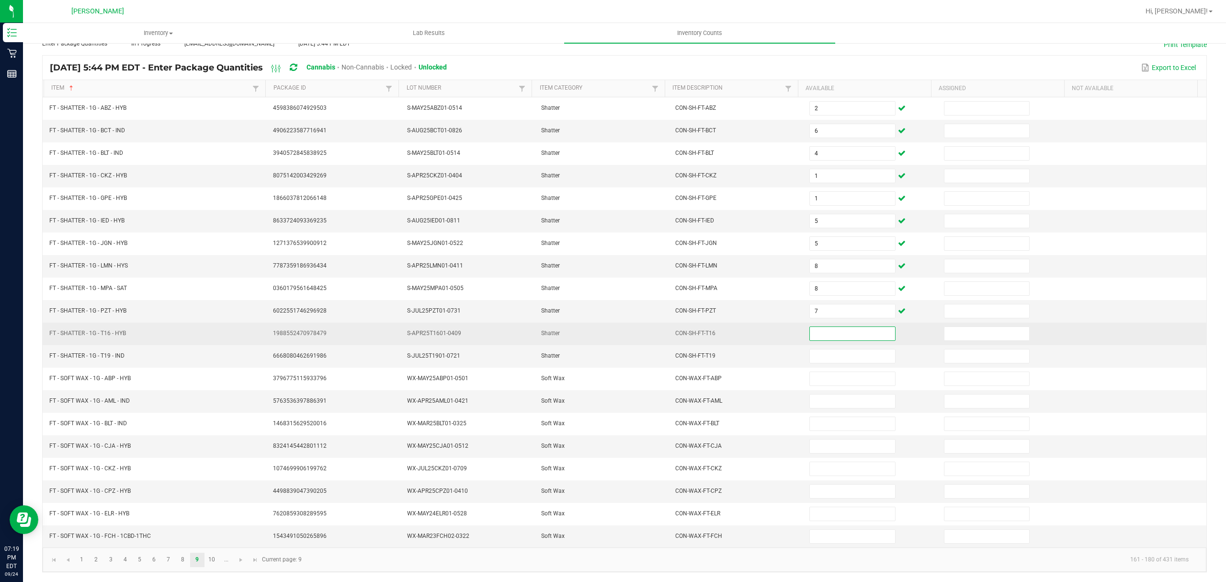
click at [827, 327] on input at bounding box center [852, 333] width 85 height 13
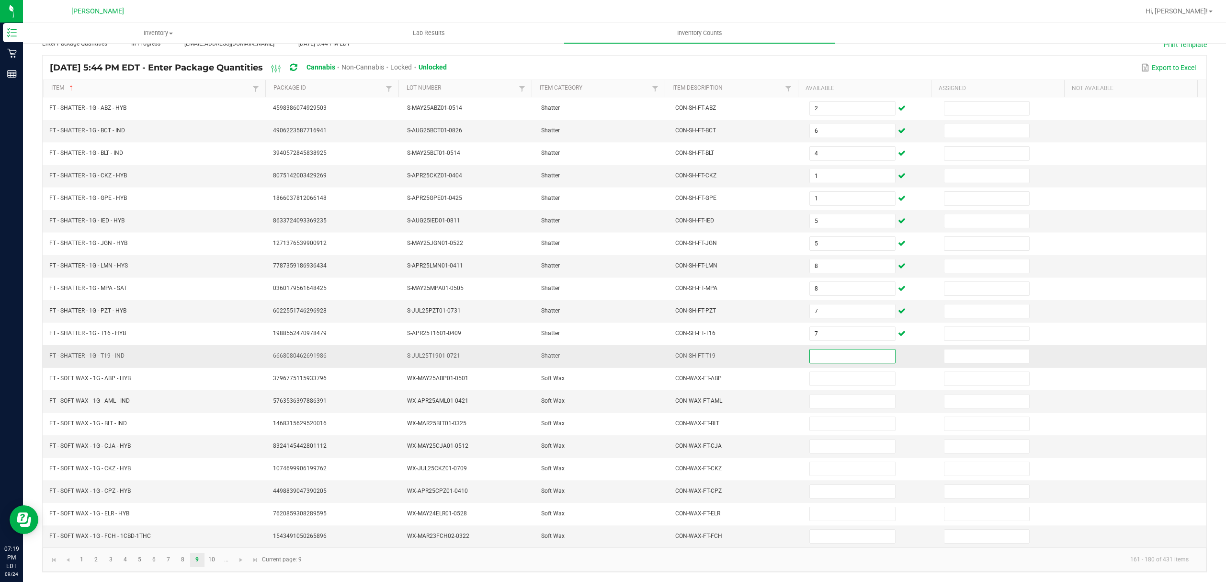
click at [837, 349] on input at bounding box center [852, 355] width 85 height 13
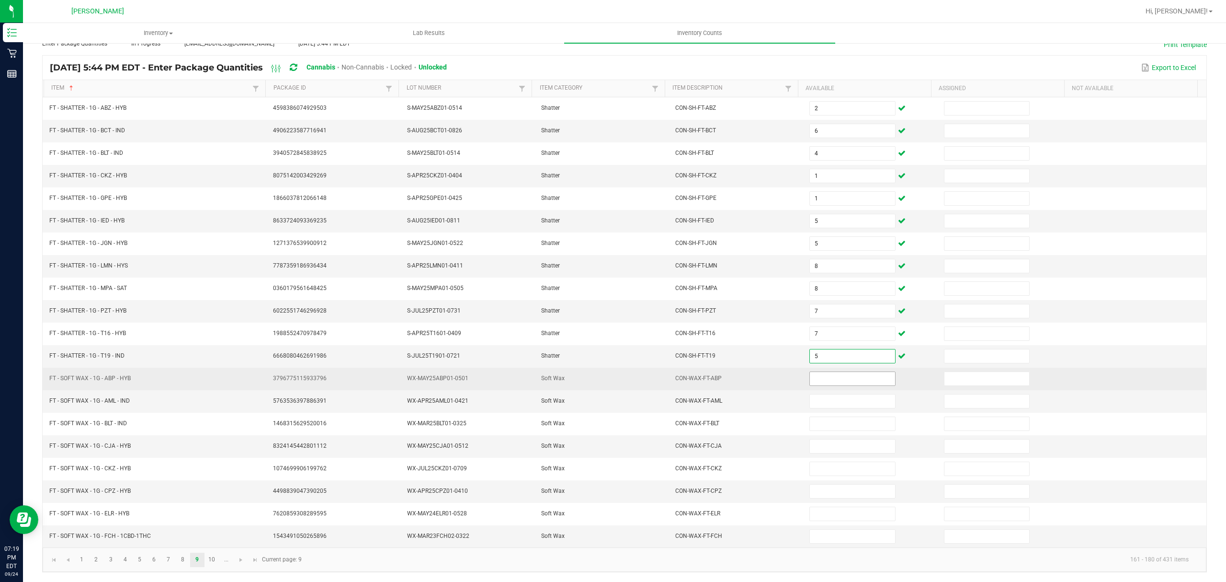
click at [825, 384] on td at bounding box center [871, 378] width 134 height 23
click at [823, 367] on td at bounding box center [871, 378] width 134 height 23
click at [816, 372] on input at bounding box center [852, 378] width 85 height 13
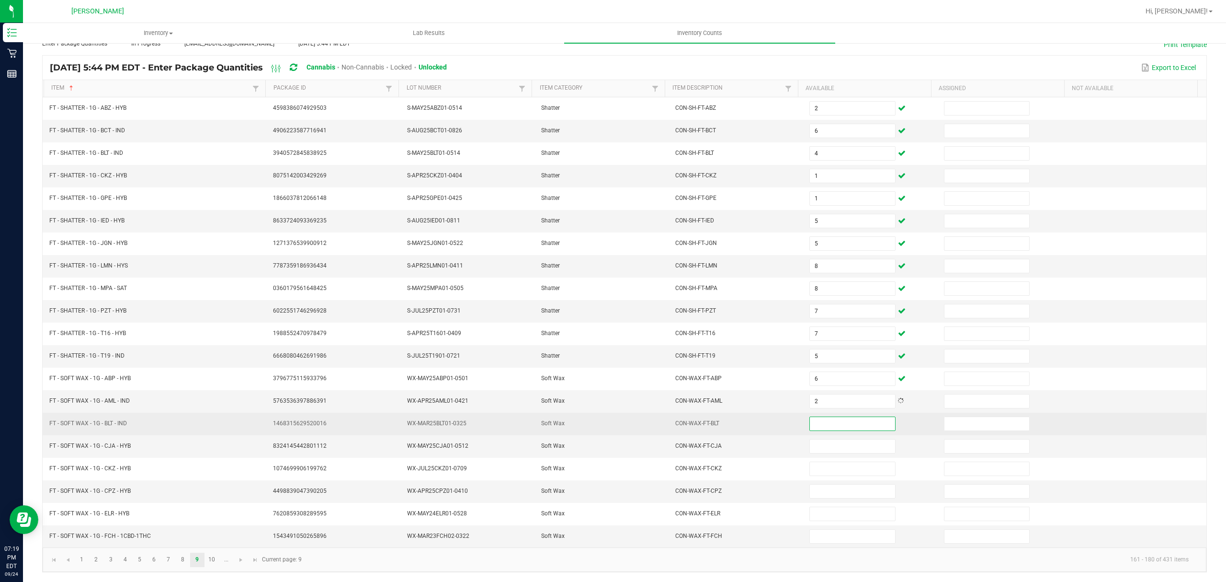
click at [837, 426] on input at bounding box center [852, 423] width 85 height 13
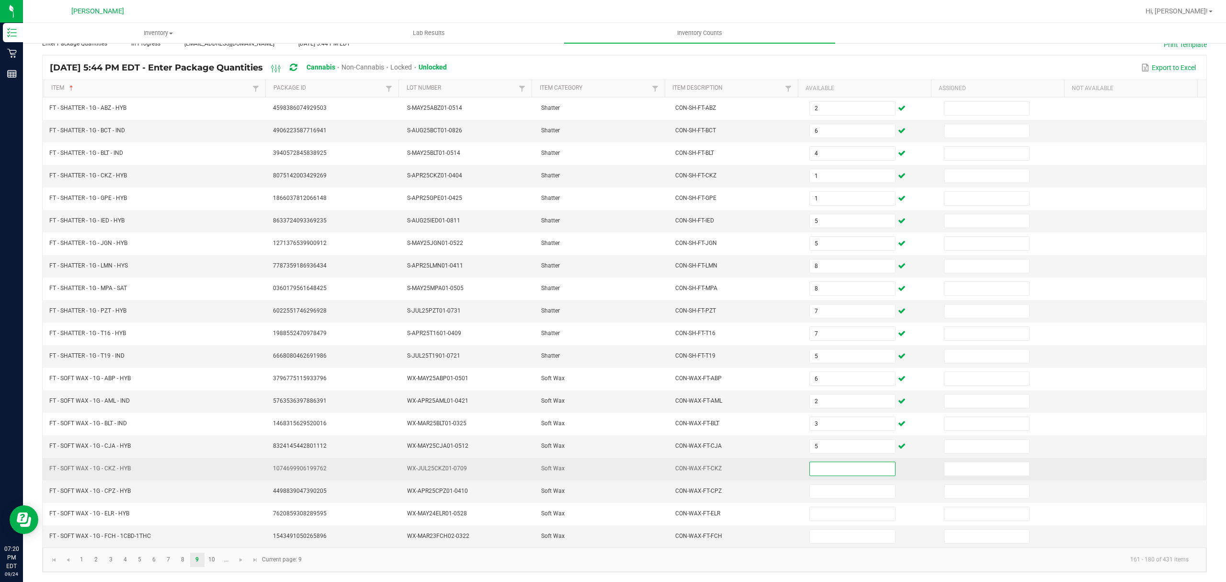
click at [820, 470] on input at bounding box center [852, 468] width 85 height 13
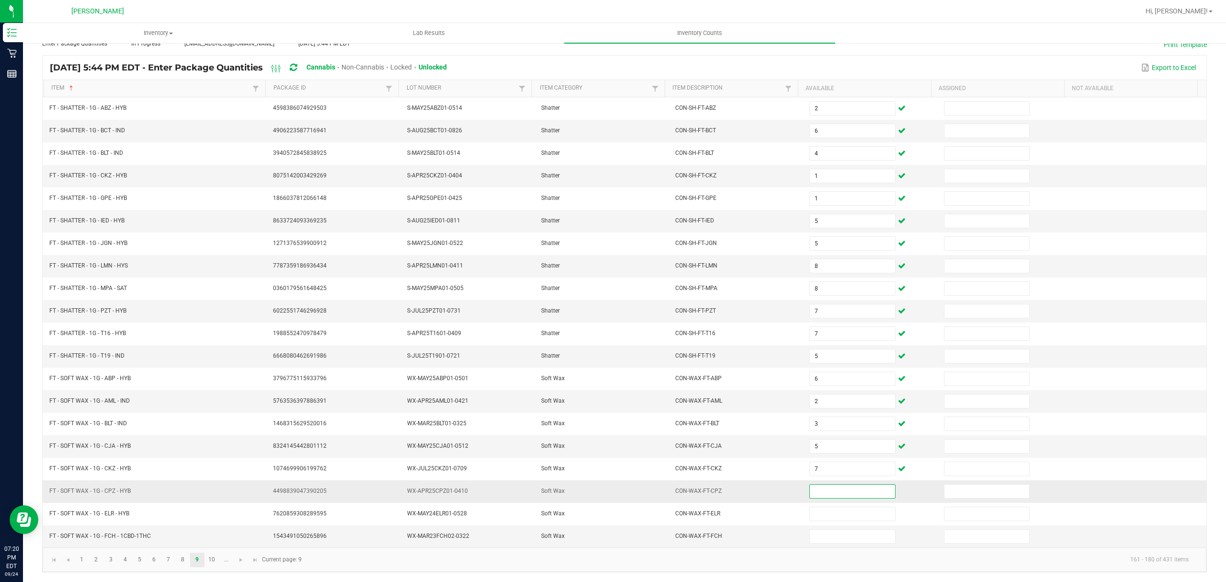
click at [829, 493] on input at bounding box center [852, 490] width 85 height 13
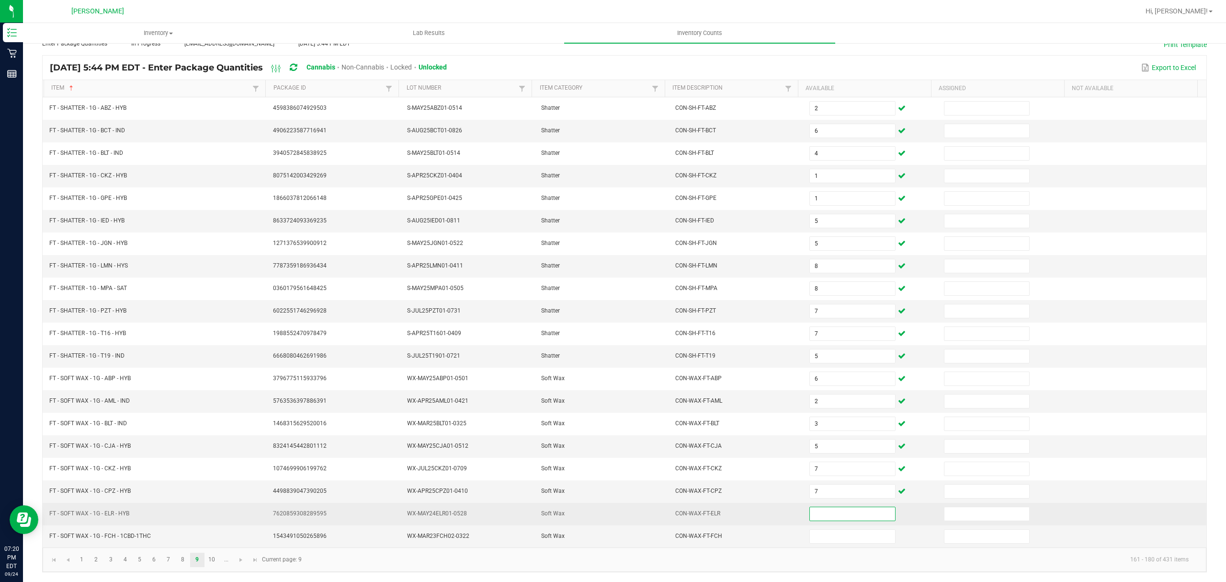
click at [819, 507] on input at bounding box center [852, 513] width 85 height 13
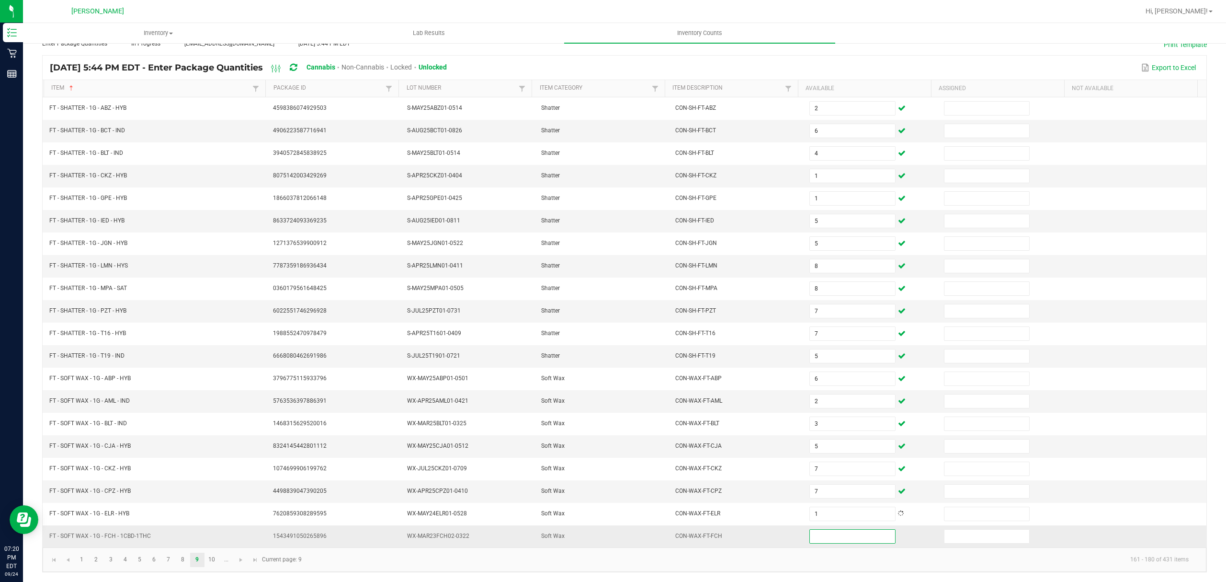
click at [815, 533] on input at bounding box center [852, 535] width 85 height 13
click at [213, 559] on link "10" at bounding box center [212, 559] width 14 height 14
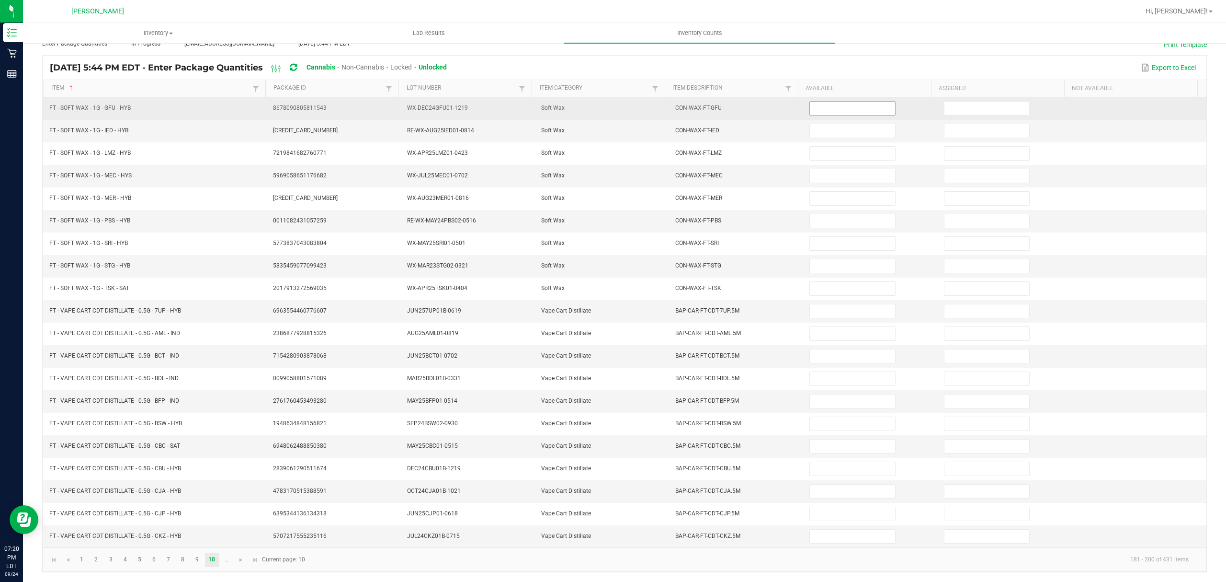
click at [815, 102] on input at bounding box center [852, 108] width 85 height 13
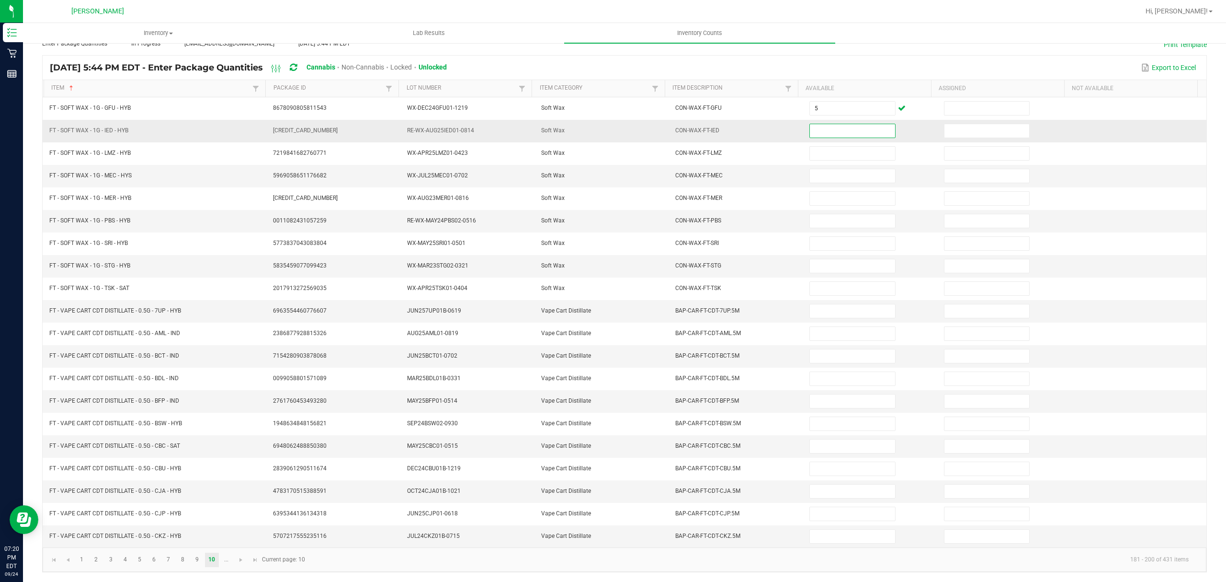
click at [823, 126] on input at bounding box center [852, 130] width 85 height 13
click at [828, 169] on input at bounding box center [852, 175] width 85 height 13
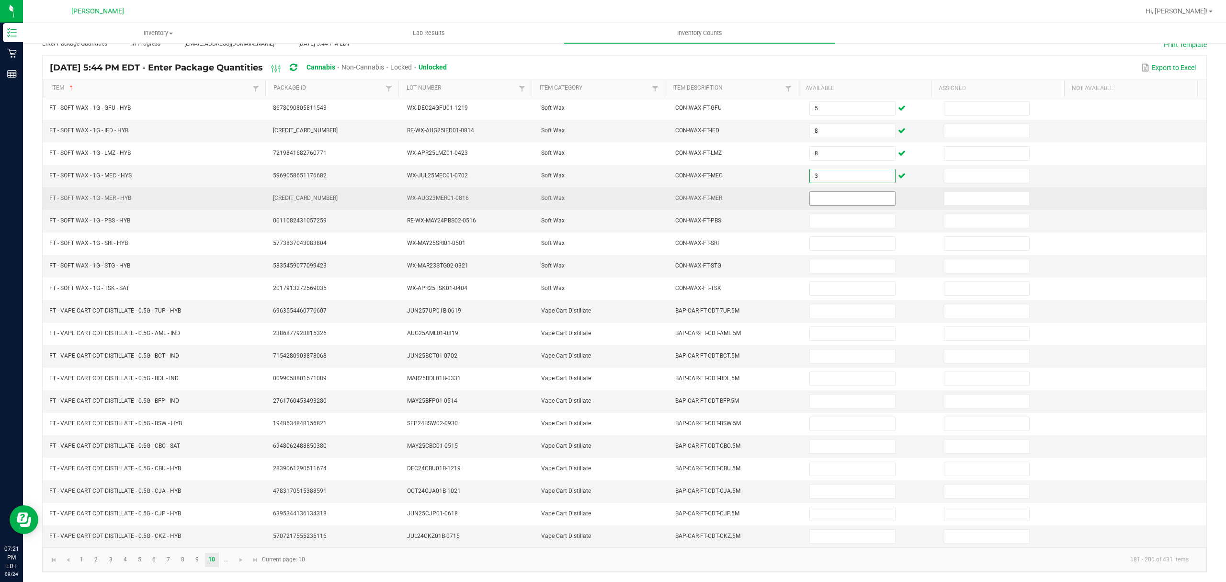
click at [829, 196] on input at bounding box center [852, 198] width 85 height 13
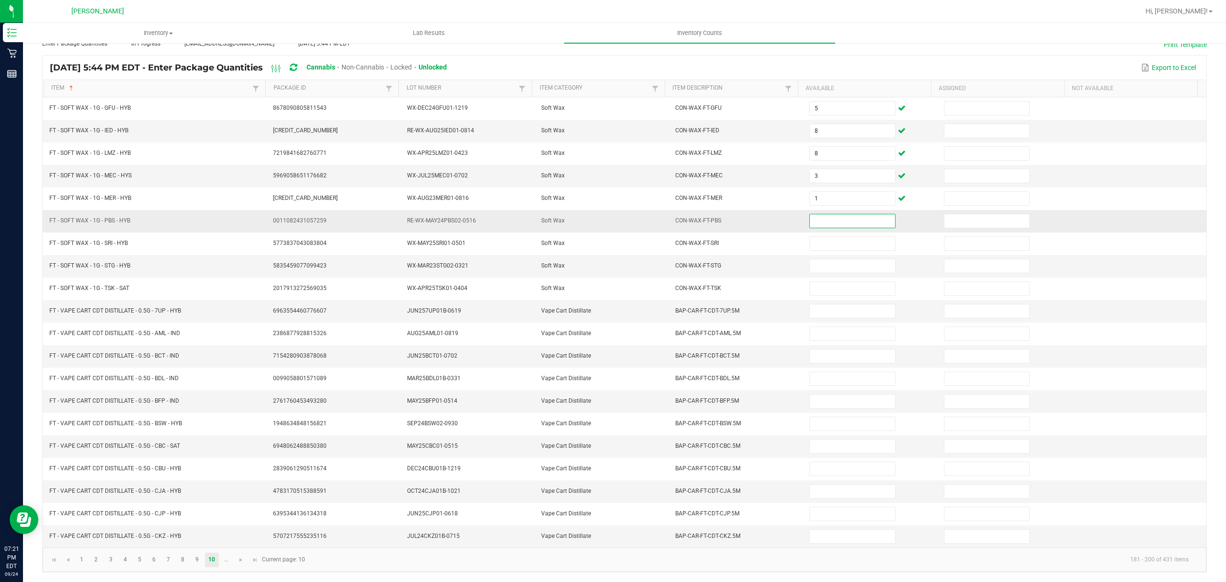
click at [830, 217] on input at bounding box center [852, 220] width 85 height 13
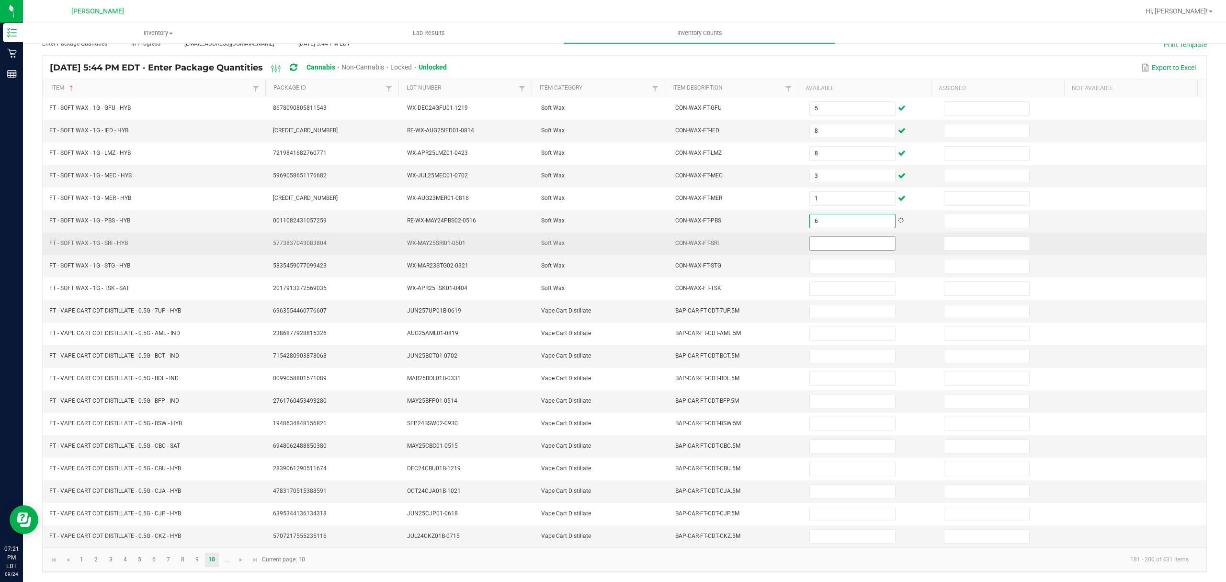
click at [829, 237] on input at bounding box center [852, 243] width 85 height 13
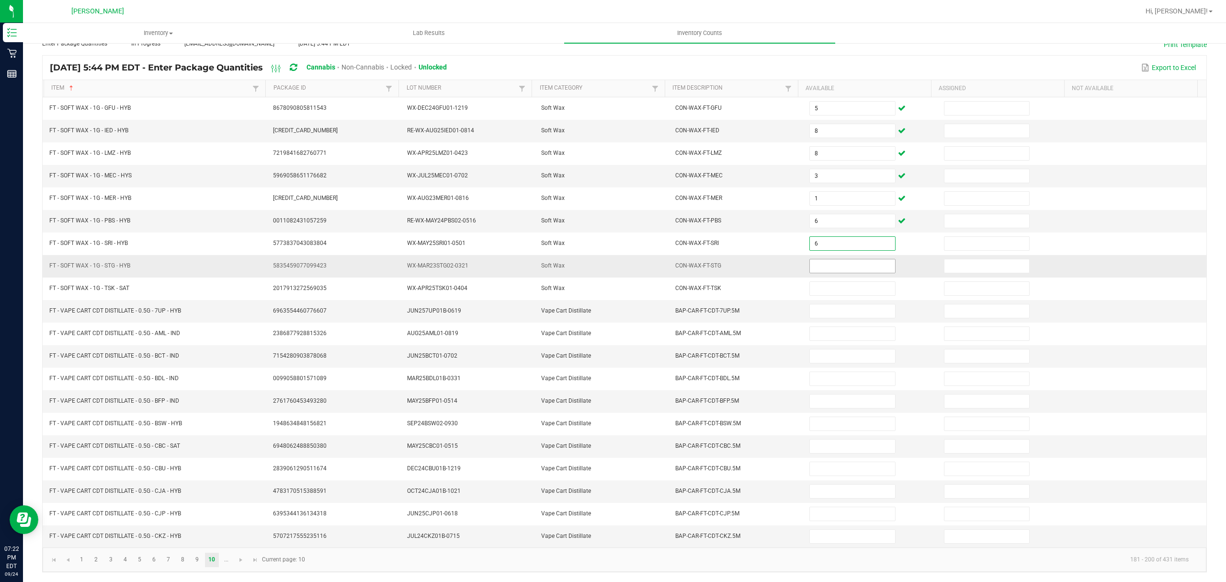
click at [821, 259] on input at bounding box center [852, 265] width 85 height 13
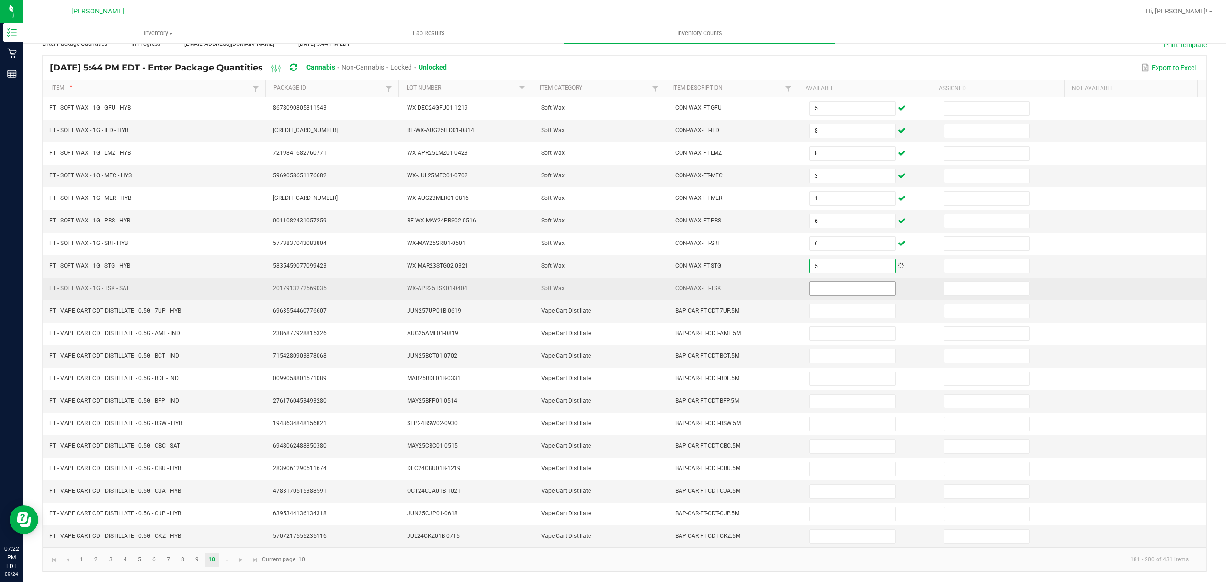
click at [842, 285] on input at bounding box center [852, 288] width 85 height 13
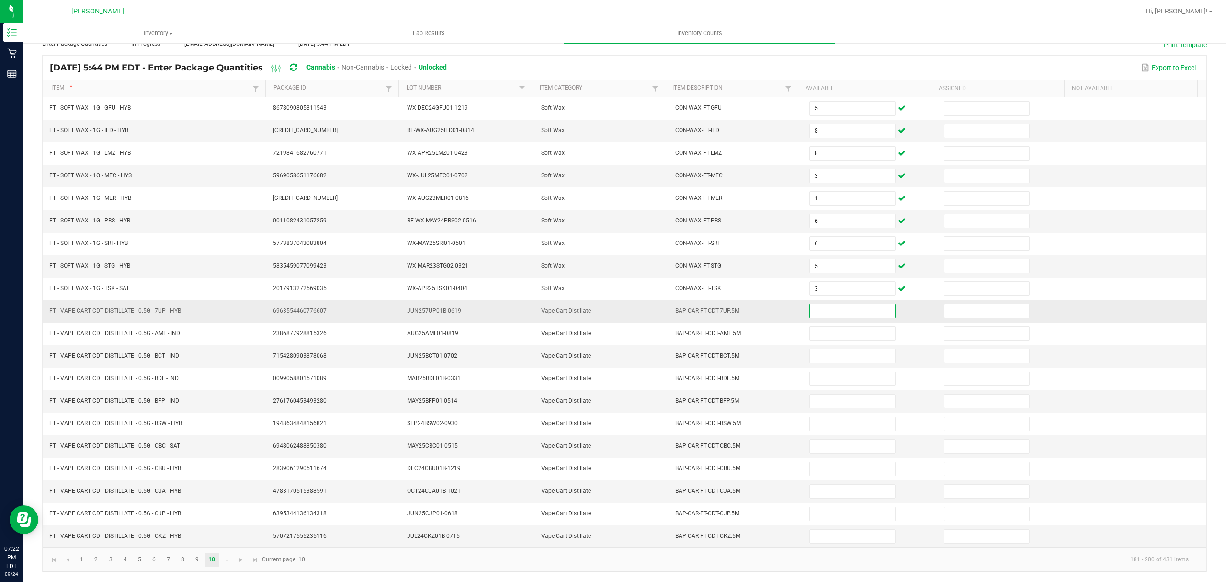
click at [811, 308] on input at bounding box center [852, 310] width 85 height 13
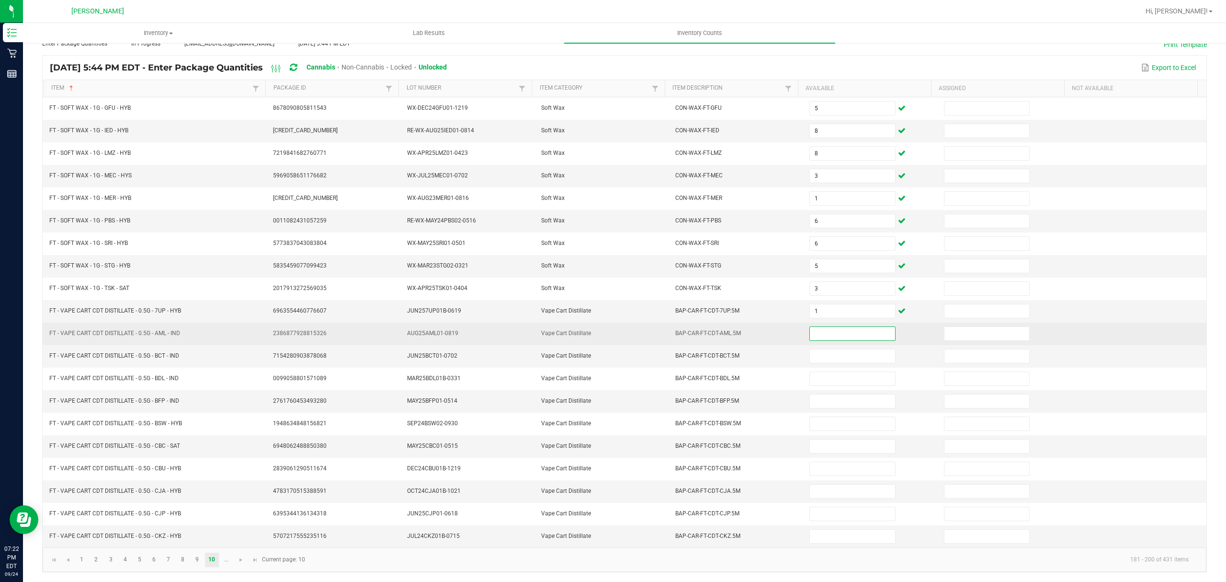
click at [842, 330] on input at bounding box center [852, 333] width 85 height 13
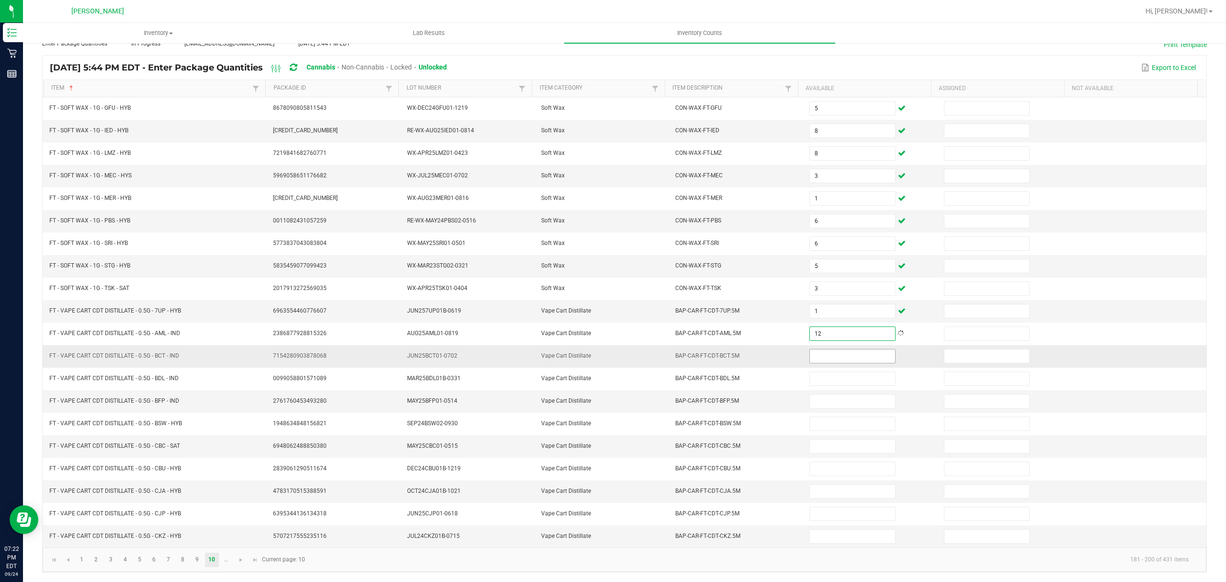
click at [828, 349] on input at bounding box center [852, 355] width 85 height 13
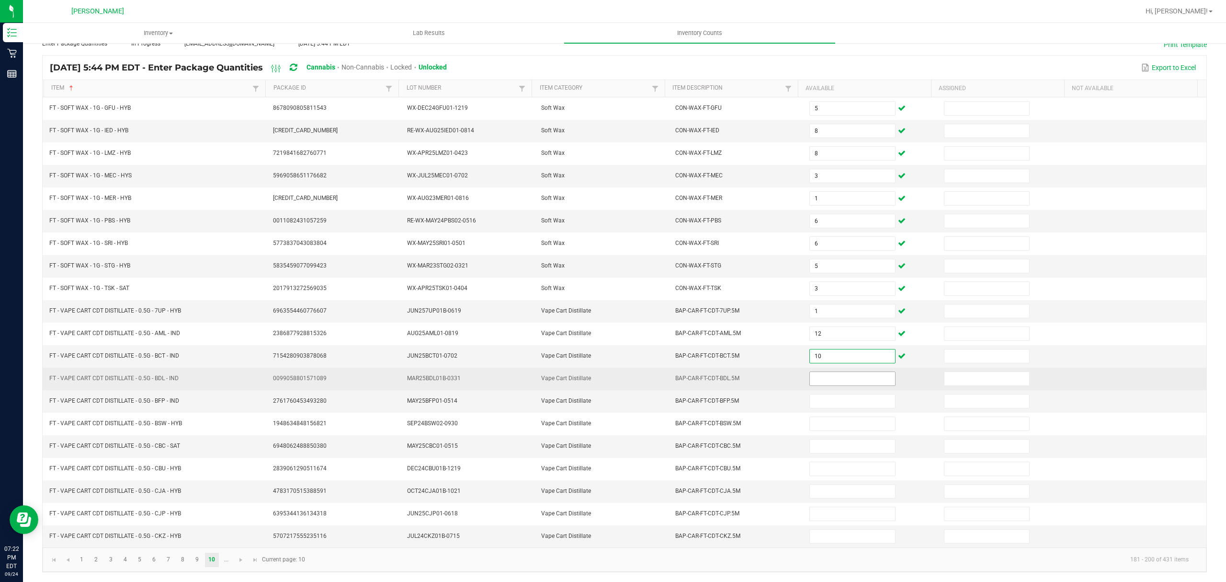
click at [815, 372] on input at bounding box center [852, 378] width 85 height 13
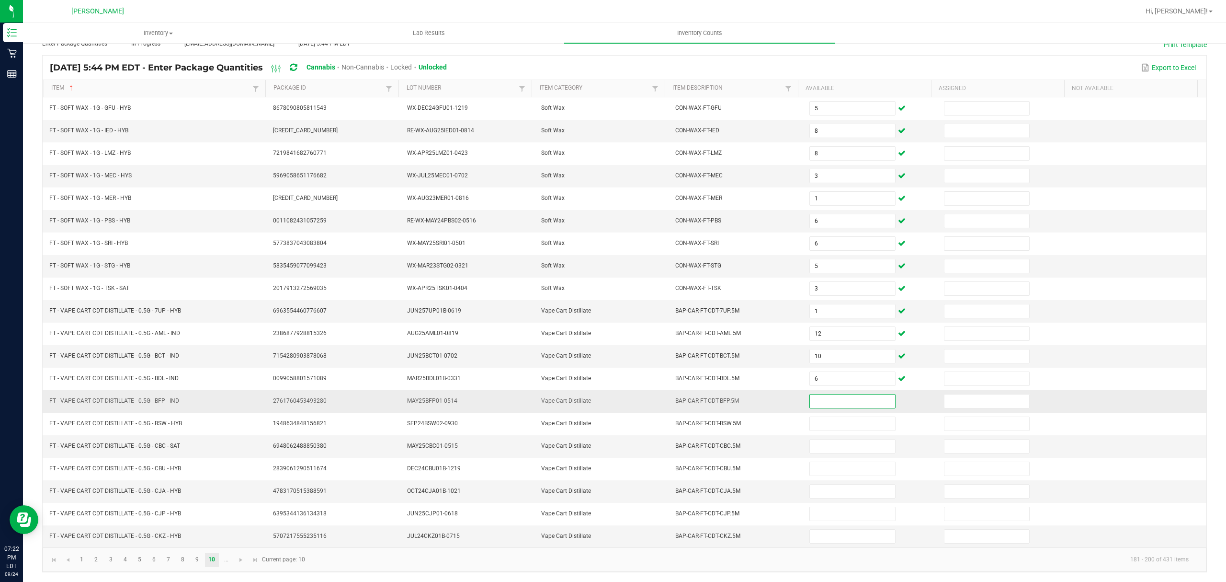
click at [815, 394] on input at bounding box center [852, 400] width 85 height 13
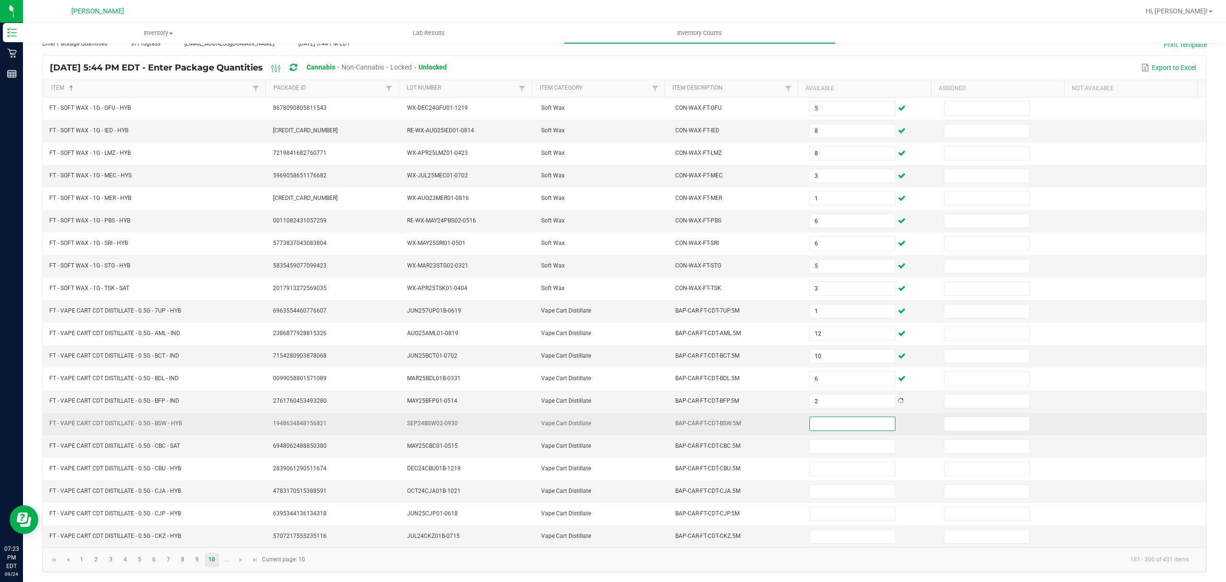
click at [814, 417] on input at bounding box center [852, 423] width 85 height 13
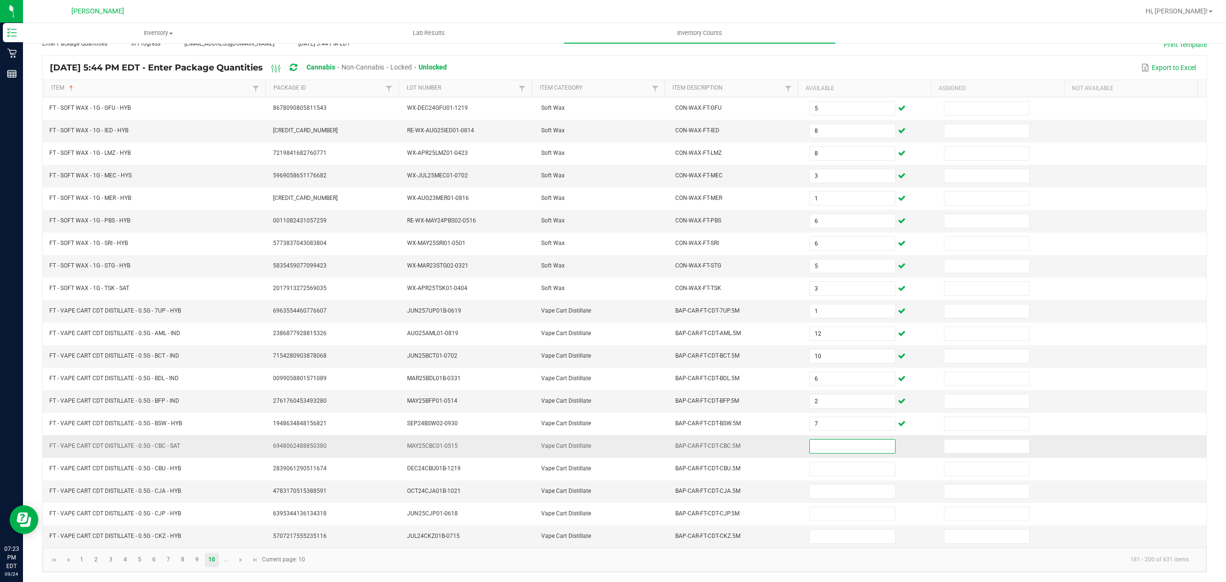
click at [817, 447] on input at bounding box center [852, 445] width 85 height 13
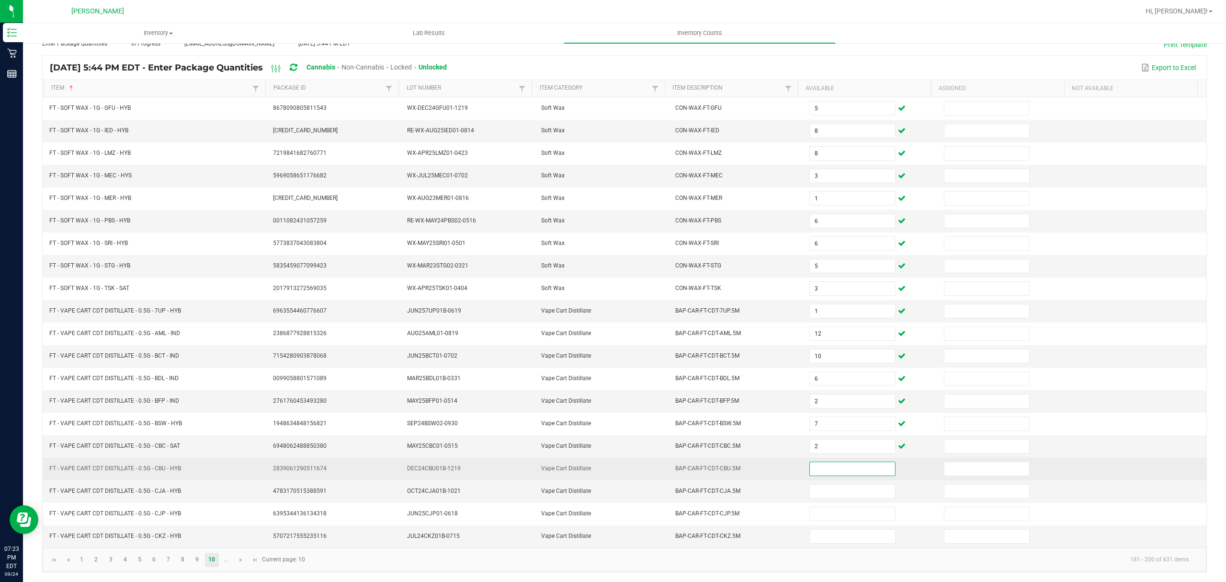
click at [818, 468] on input at bounding box center [852, 468] width 85 height 13
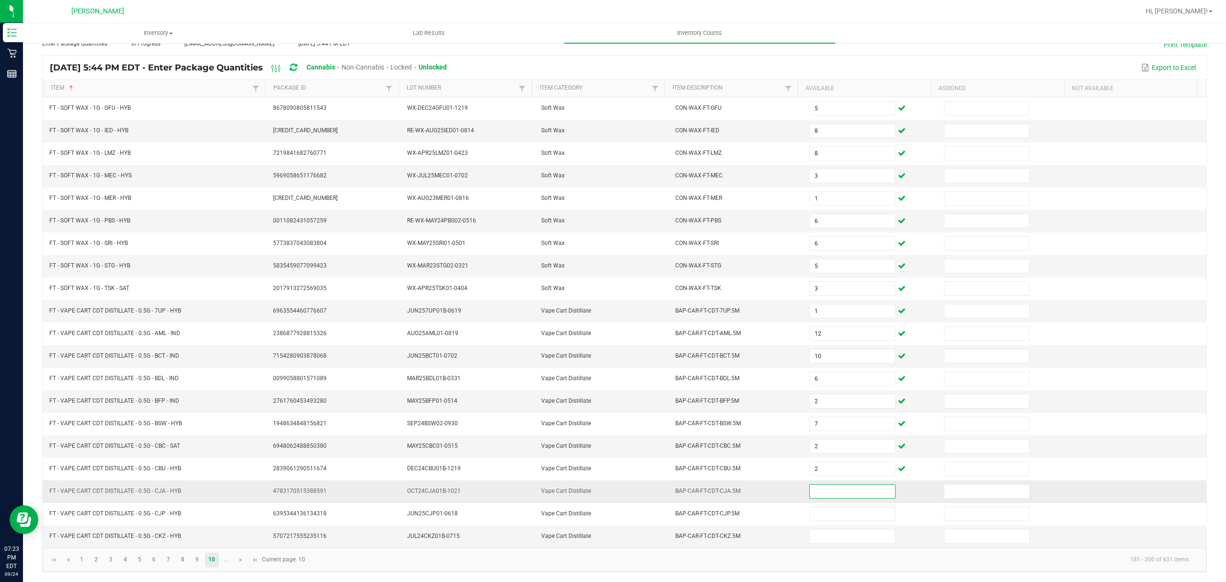
click at [813, 486] on input at bounding box center [852, 490] width 85 height 13
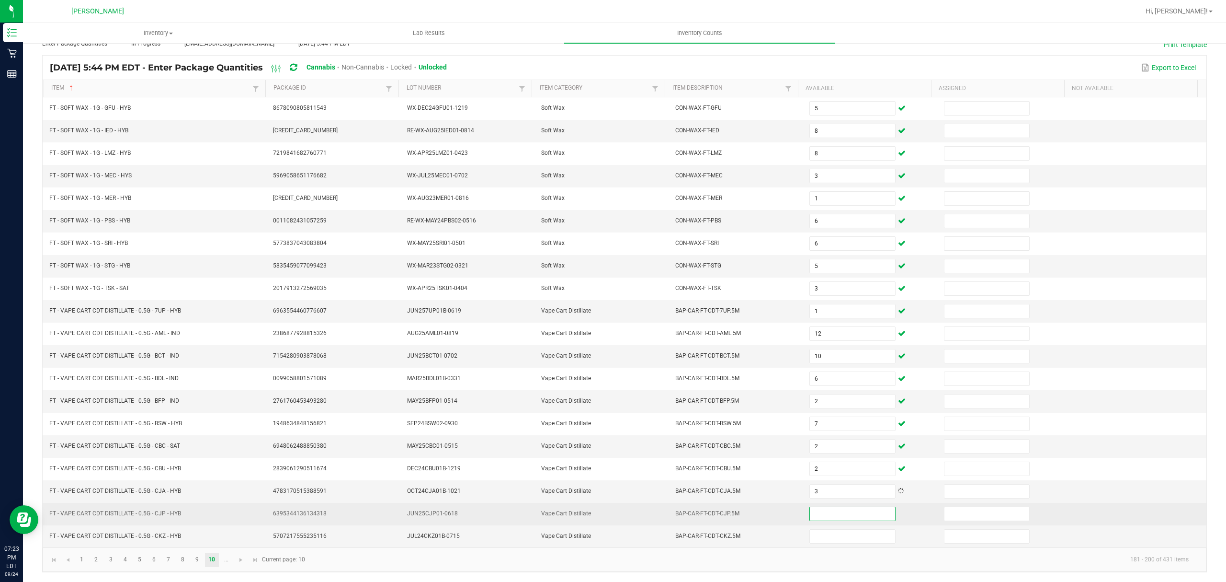
click at [824, 516] on input at bounding box center [852, 513] width 85 height 13
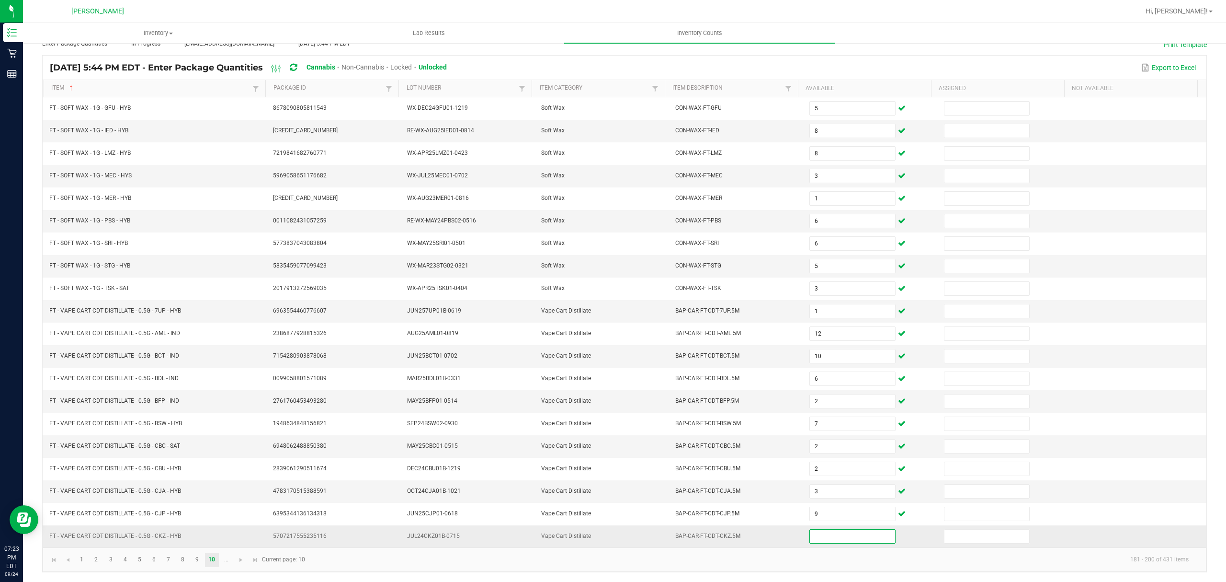
click at [821, 535] on input at bounding box center [852, 535] width 85 height 13
click at [815, 535] on input at bounding box center [852, 535] width 85 height 13
click at [242, 554] on link at bounding box center [241, 559] width 14 height 14
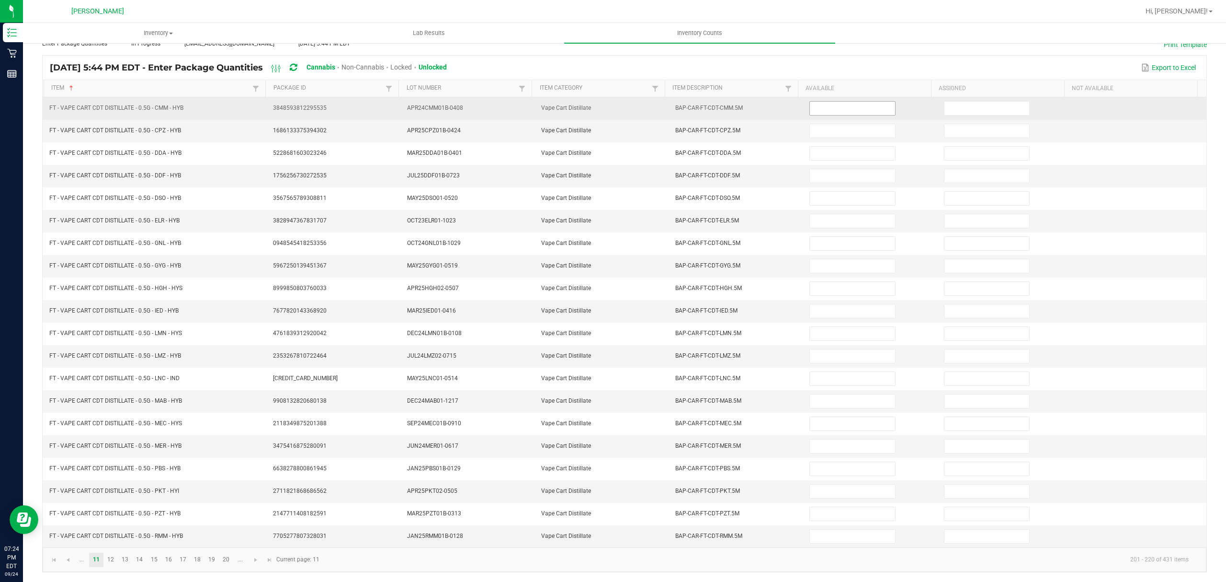
click at [829, 103] on input at bounding box center [852, 108] width 85 height 13
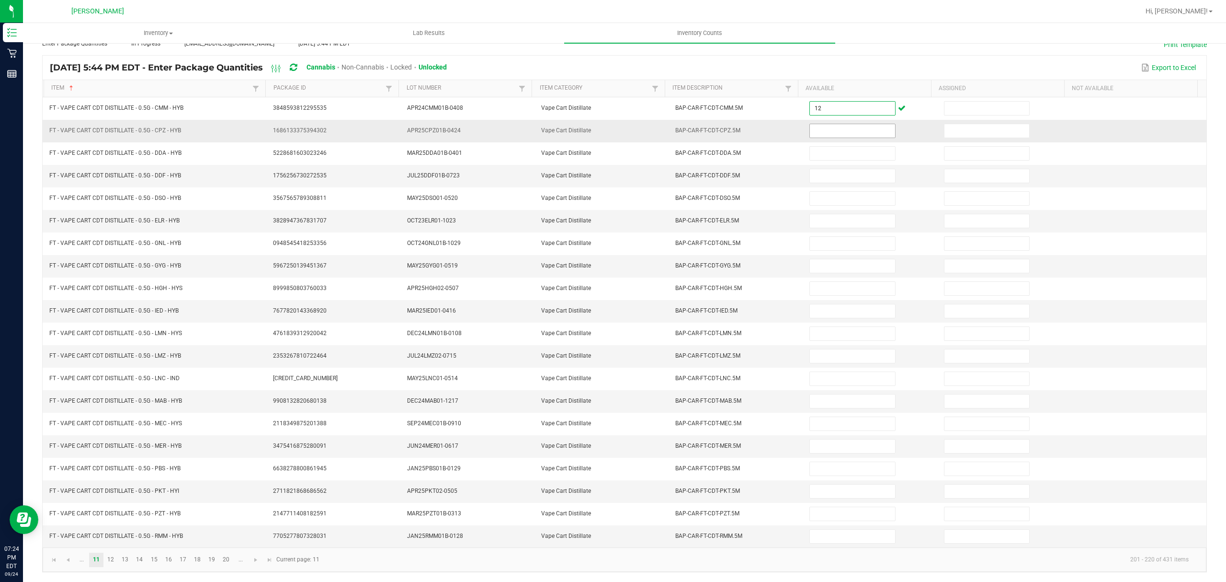
click at [814, 124] on input at bounding box center [852, 130] width 85 height 13
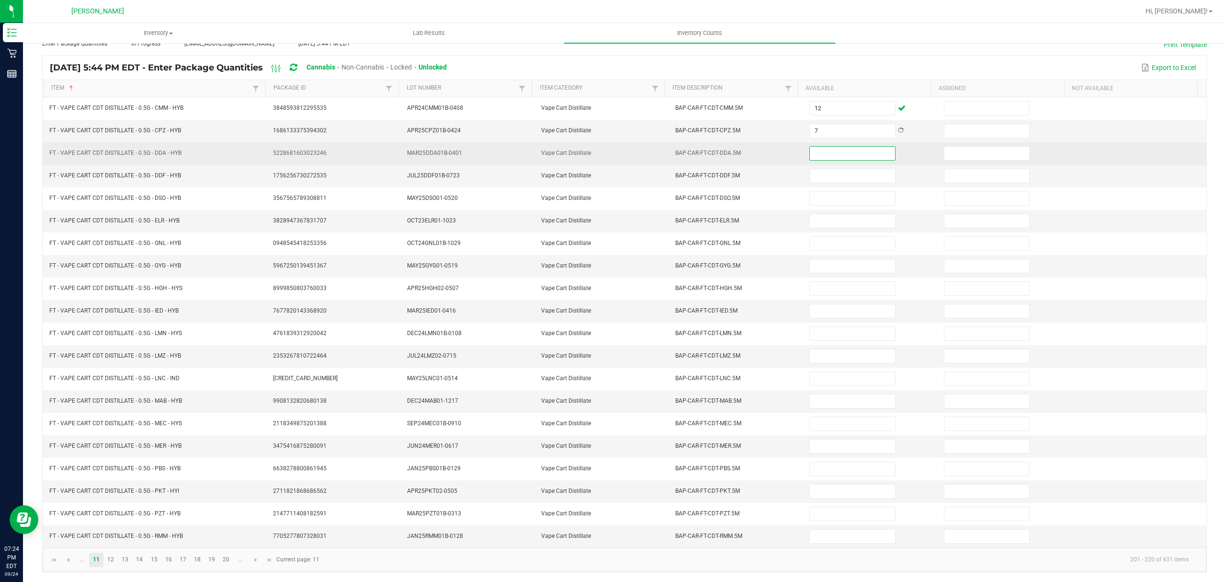
click at [854, 149] on input at bounding box center [852, 153] width 85 height 13
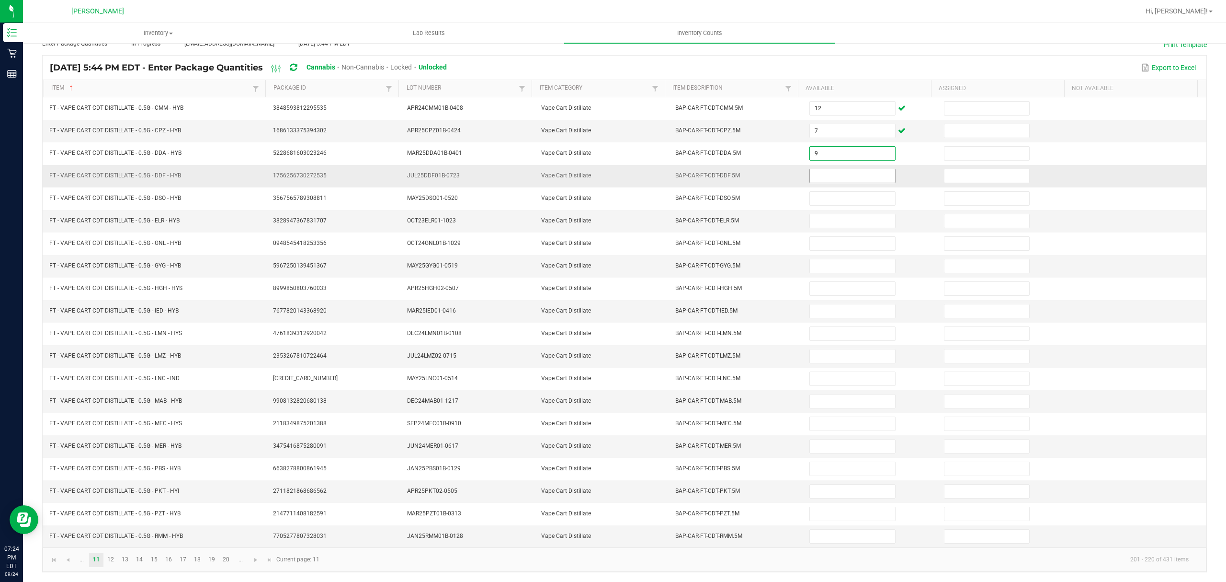
click at [833, 169] on input at bounding box center [852, 175] width 85 height 13
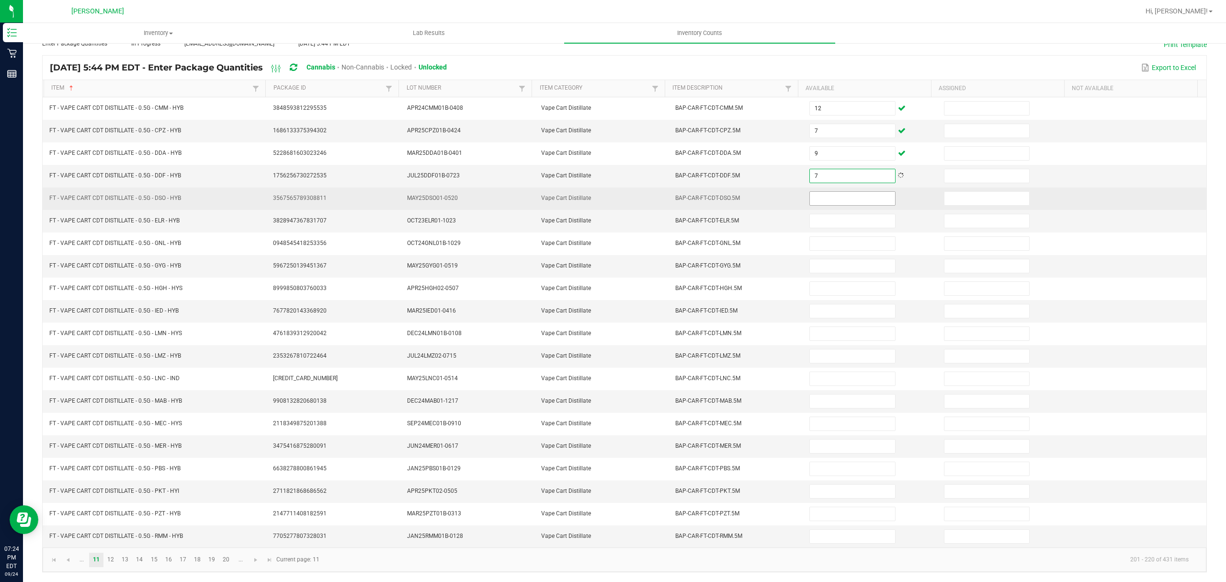
click at [826, 195] on input at bounding box center [852, 198] width 85 height 13
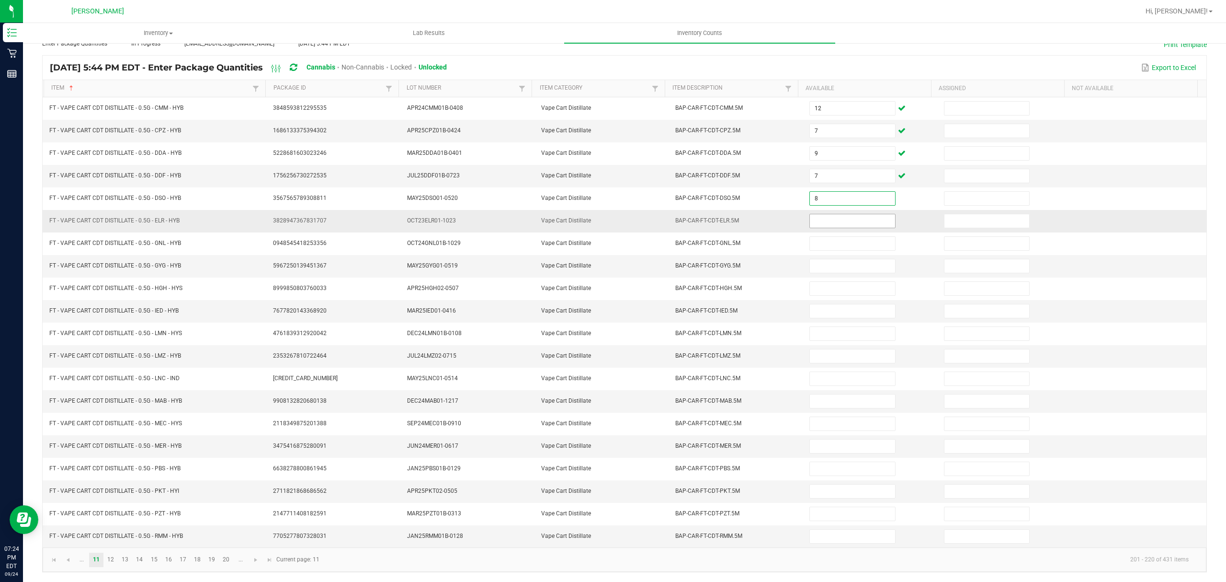
click at [810, 214] on input at bounding box center [852, 220] width 85 height 13
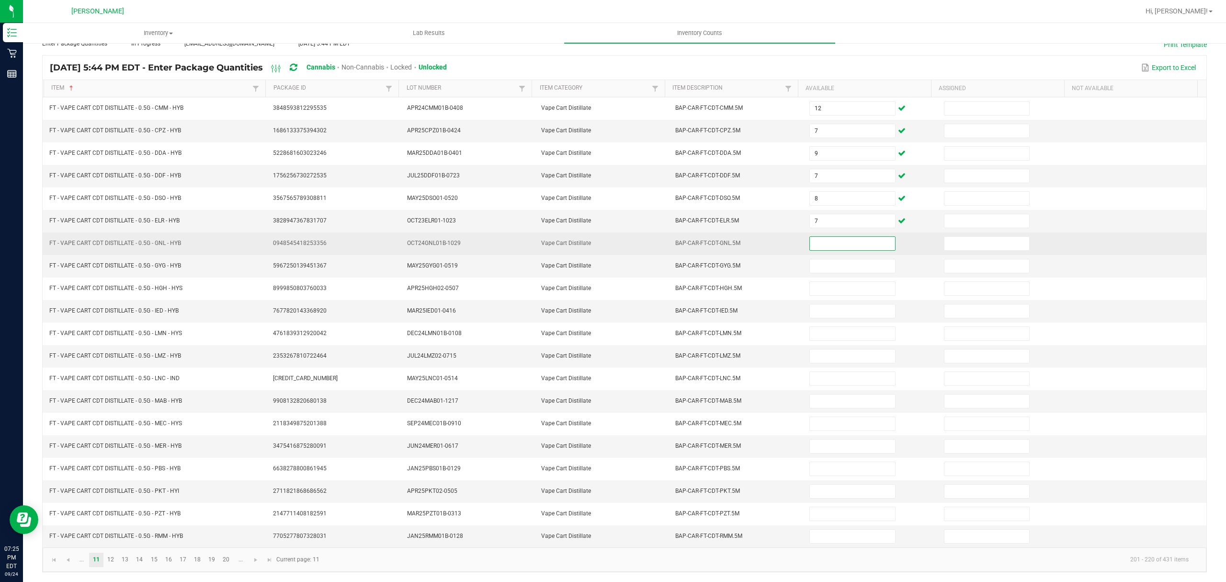
click at [817, 237] on input at bounding box center [852, 243] width 85 height 13
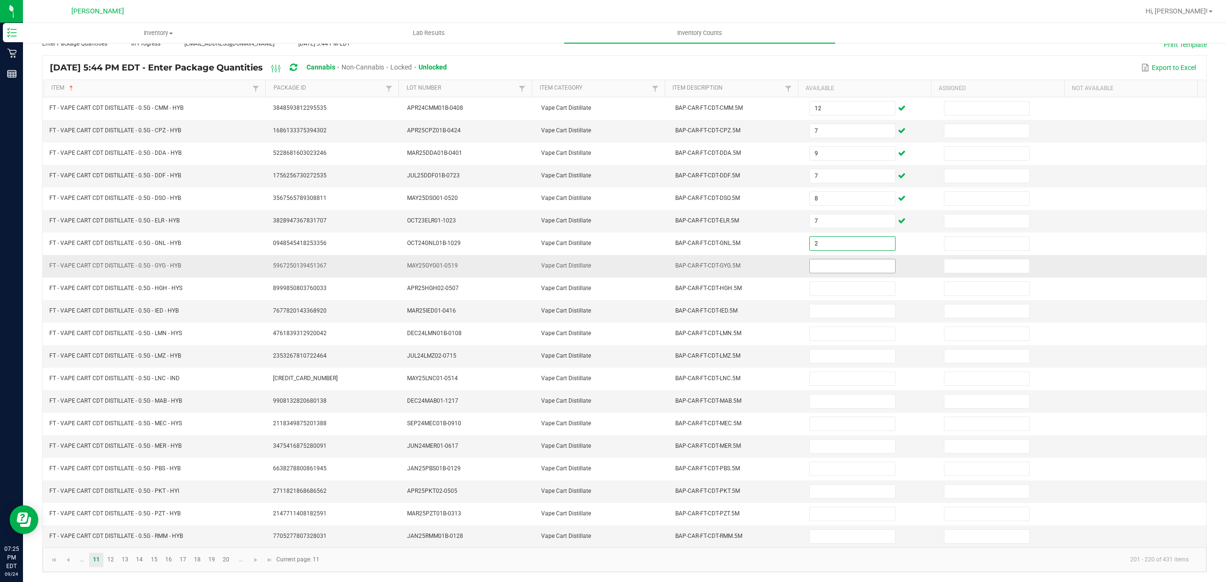
click at [810, 259] on input at bounding box center [852, 265] width 85 height 13
click at [503, 10] on div at bounding box center [656, 11] width 968 height 19
click at [826, 259] on input at bounding box center [852, 265] width 85 height 13
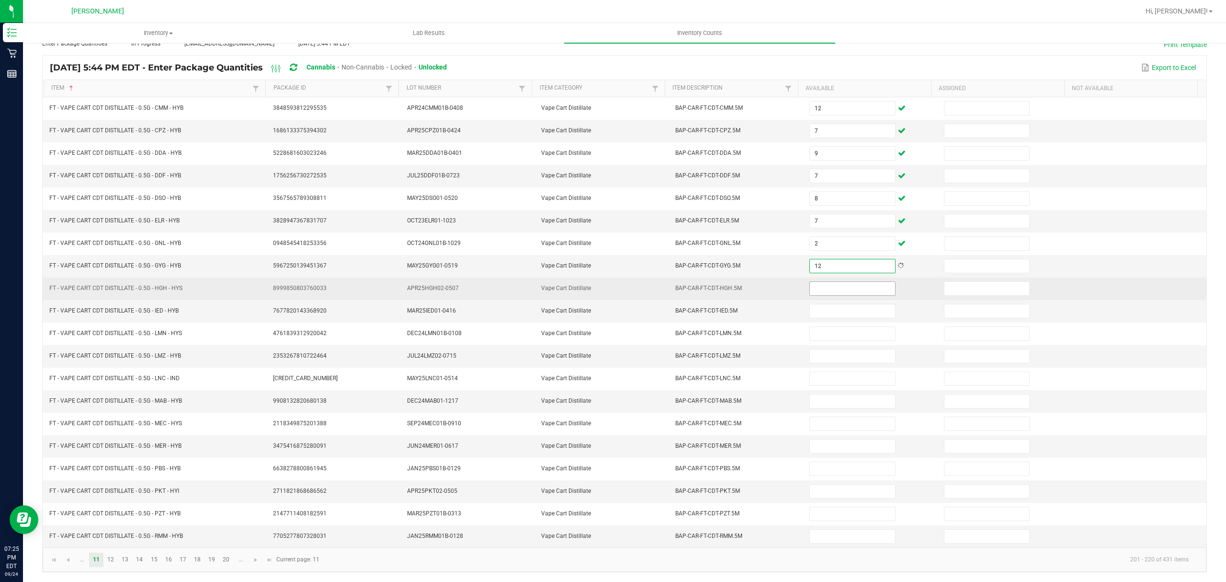
click at [821, 284] on input at bounding box center [852, 288] width 85 height 13
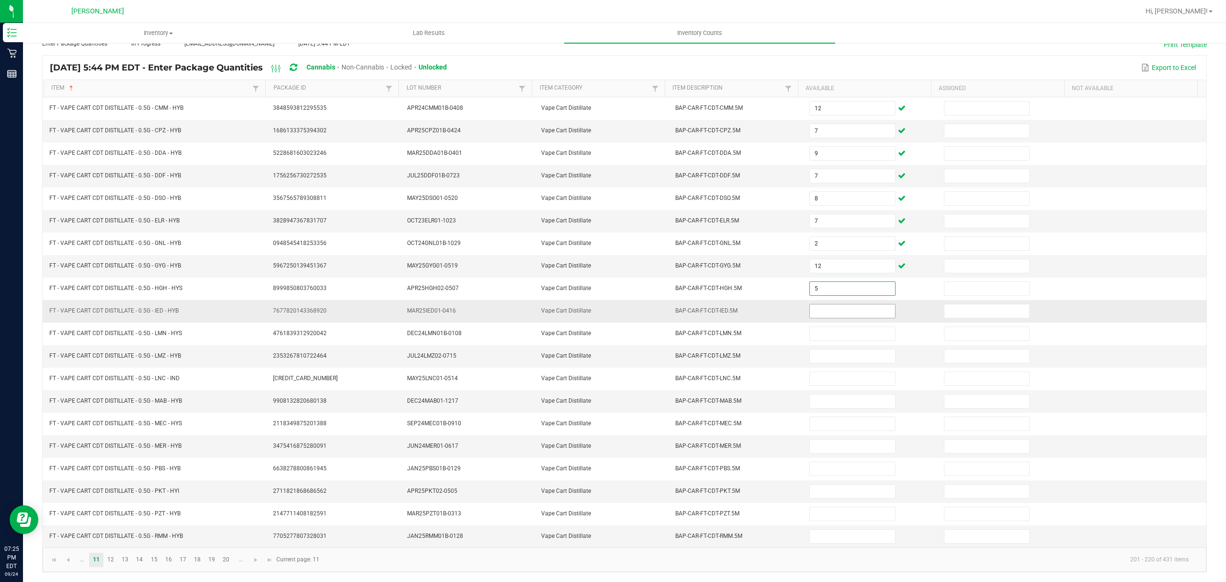
click at [815, 307] on input at bounding box center [852, 310] width 85 height 13
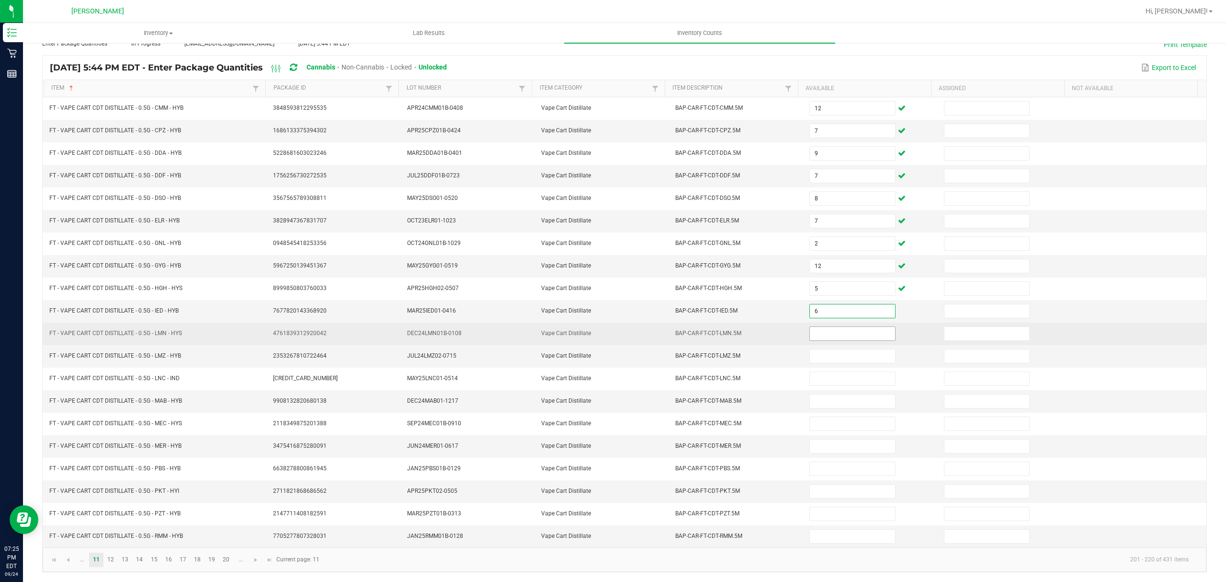
click at [831, 327] on input at bounding box center [852, 333] width 85 height 13
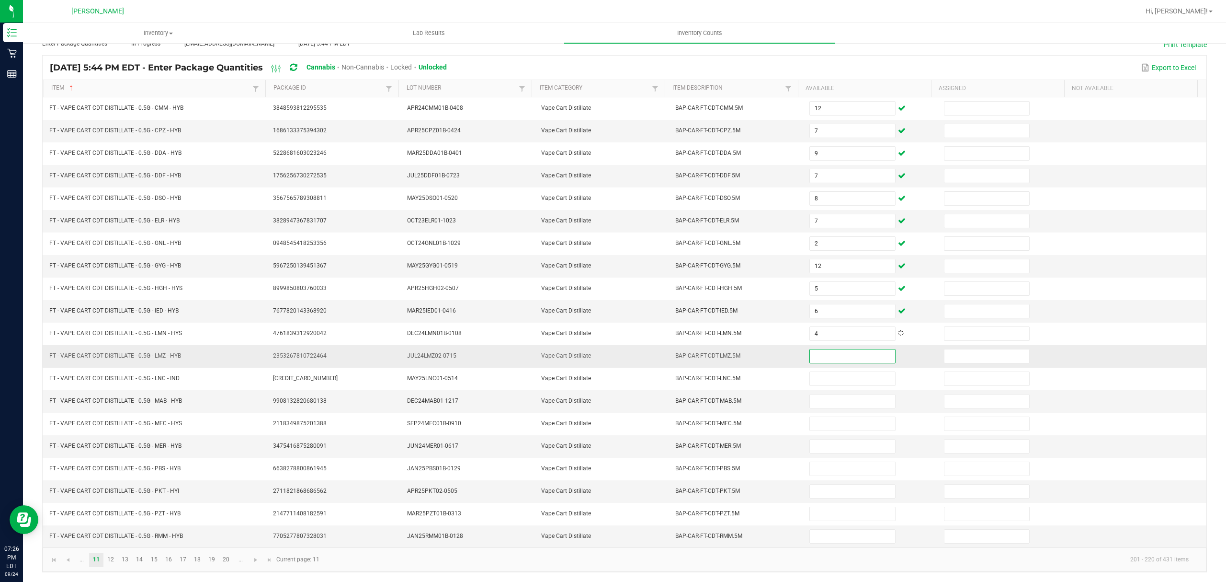
click at [833, 351] on input at bounding box center [852, 355] width 85 height 13
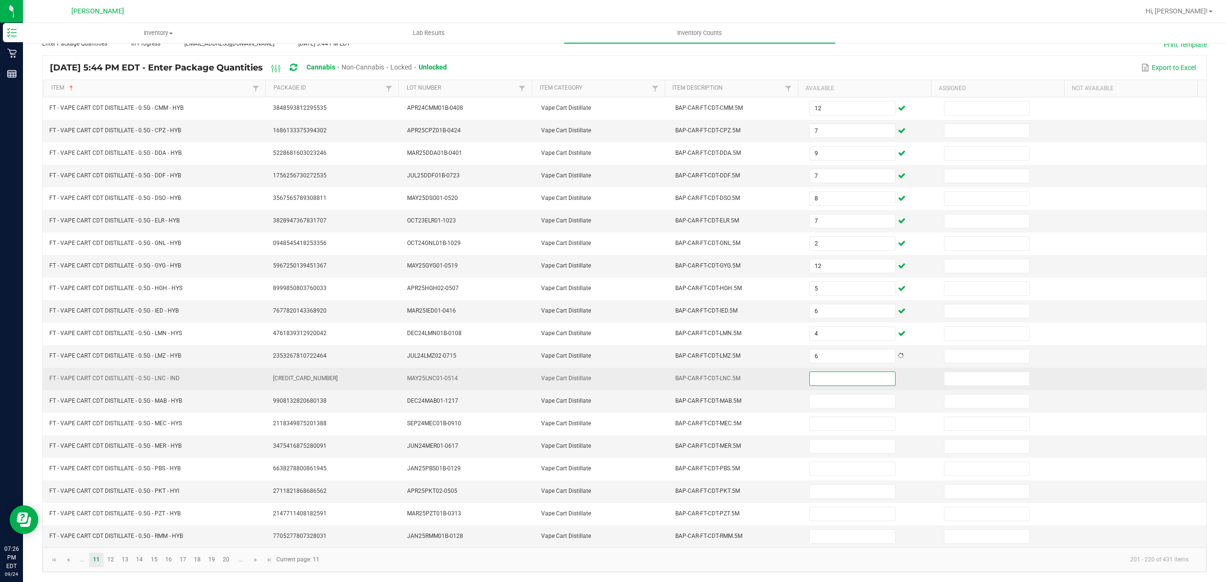
click at [828, 373] on input at bounding box center [852, 378] width 85 height 13
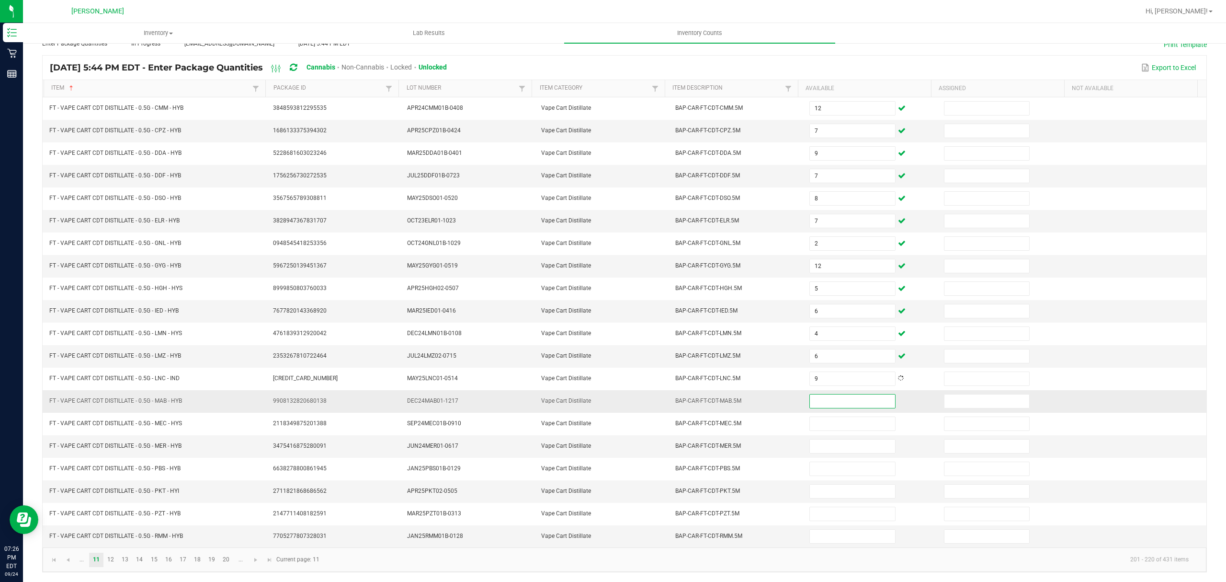
click at [824, 394] on input at bounding box center [852, 400] width 85 height 13
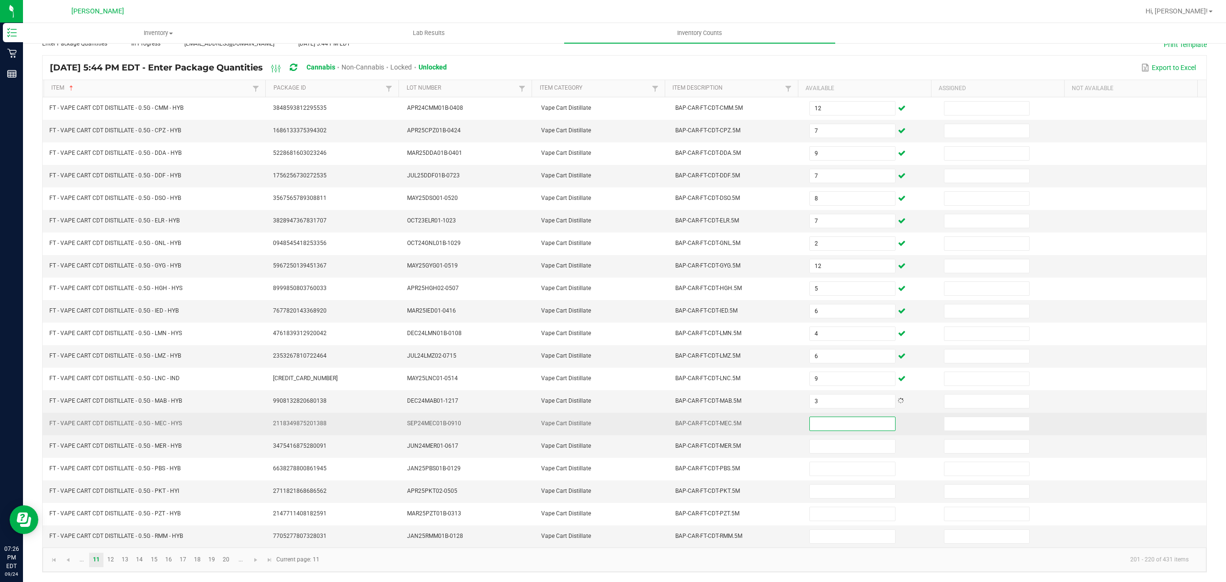
click at [811, 424] on input at bounding box center [852, 423] width 85 height 13
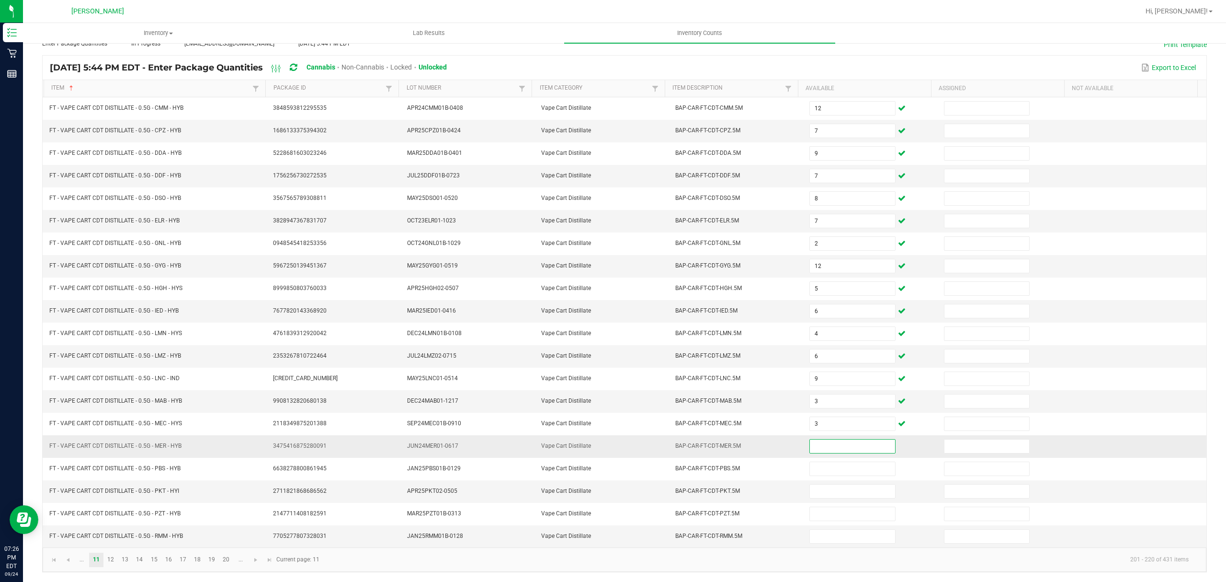
click at [814, 448] on input at bounding box center [852, 445] width 85 height 13
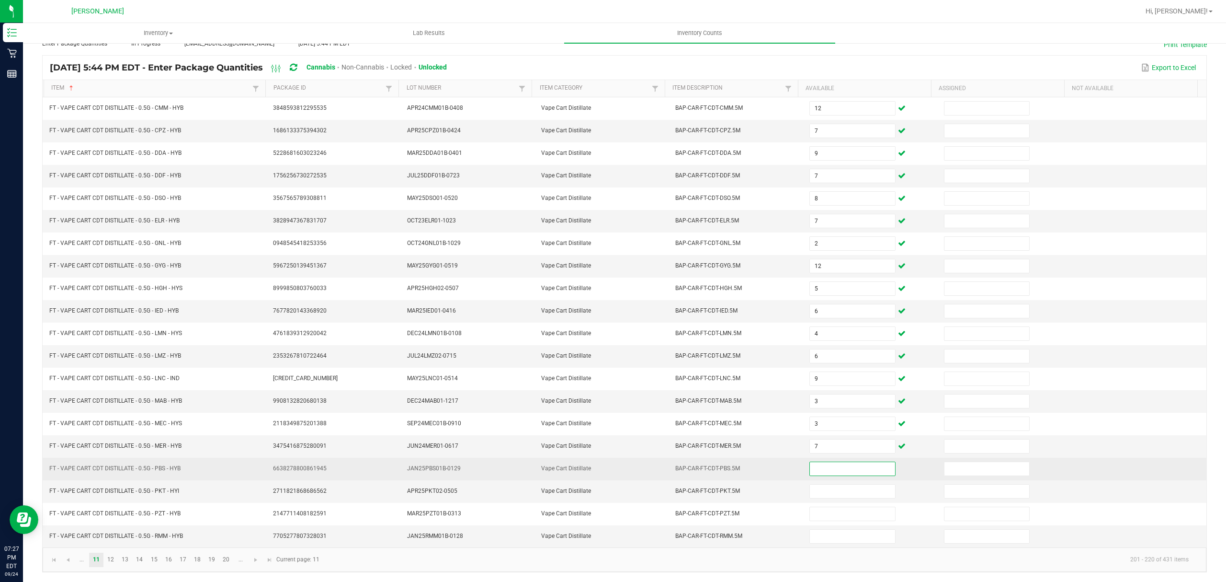
click at [813, 462] on input at bounding box center [852, 468] width 85 height 13
click at [812, 462] on input at bounding box center [852, 468] width 85 height 13
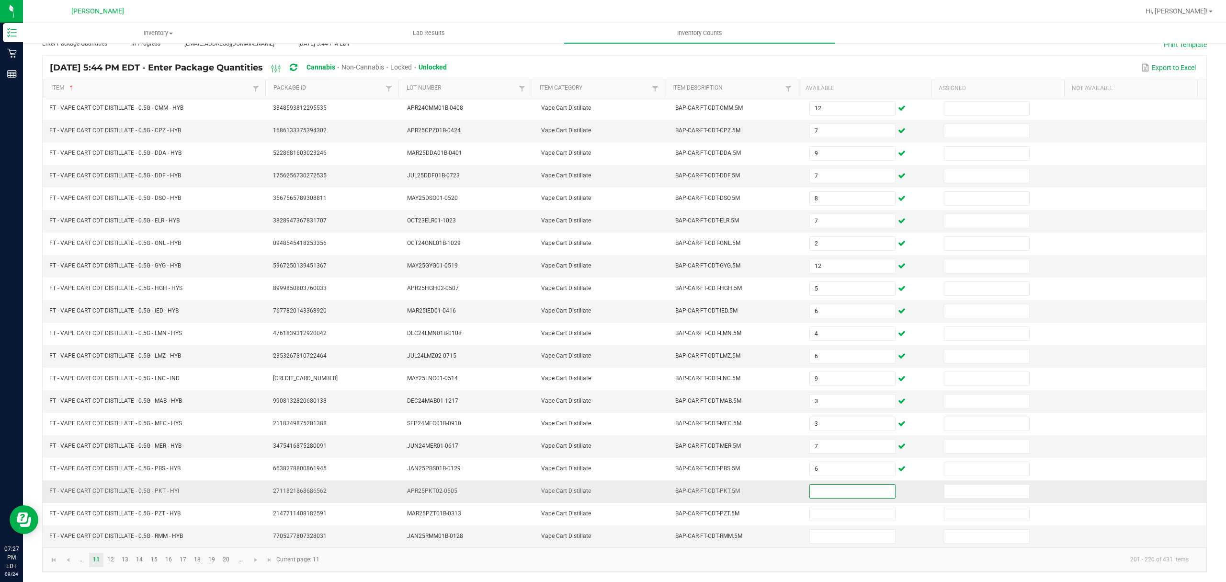
click at [810, 491] on input at bounding box center [852, 490] width 85 height 13
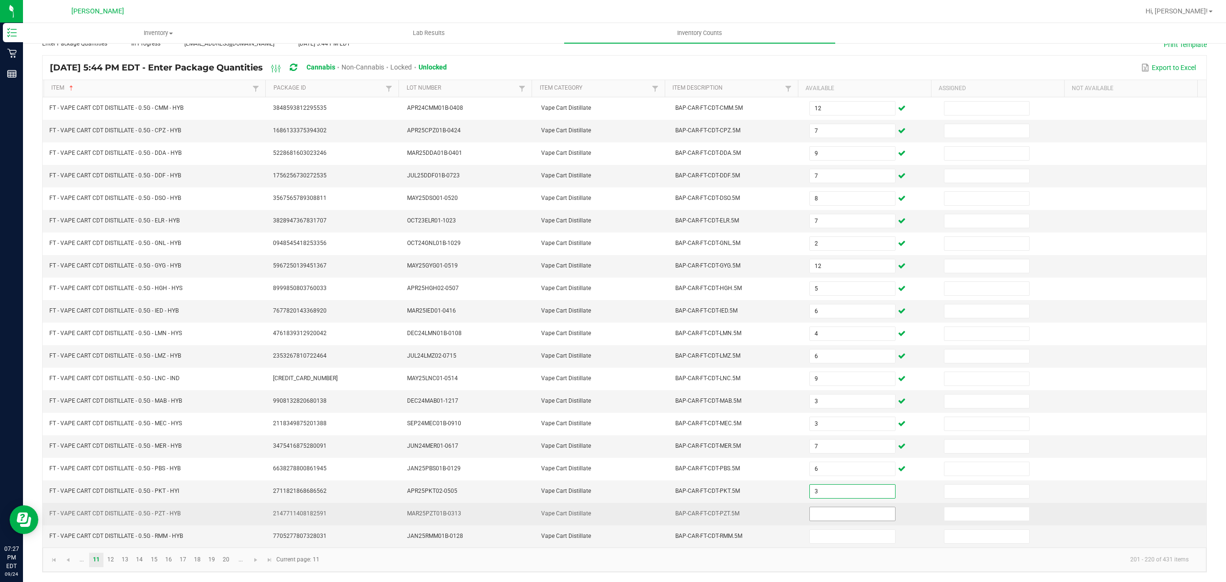
click at [810, 511] on input at bounding box center [852, 513] width 85 height 13
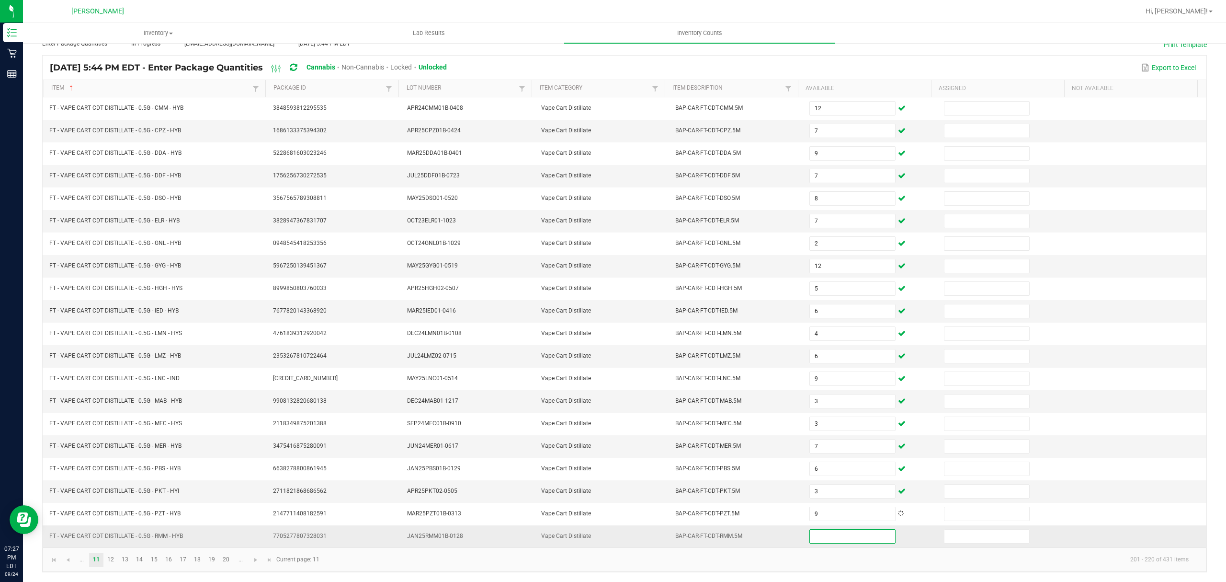
click at [820, 532] on input at bounding box center [852, 535] width 85 height 13
click at [111, 558] on link "12" at bounding box center [111, 559] width 14 height 14
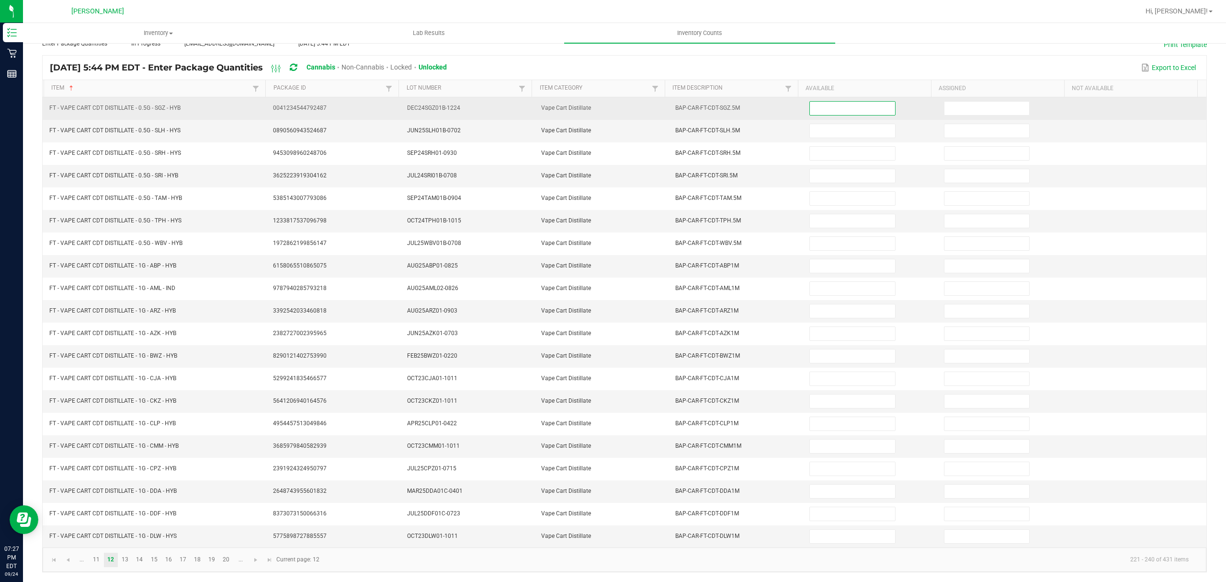
click at [816, 102] on input at bounding box center [852, 108] width 85 height 13
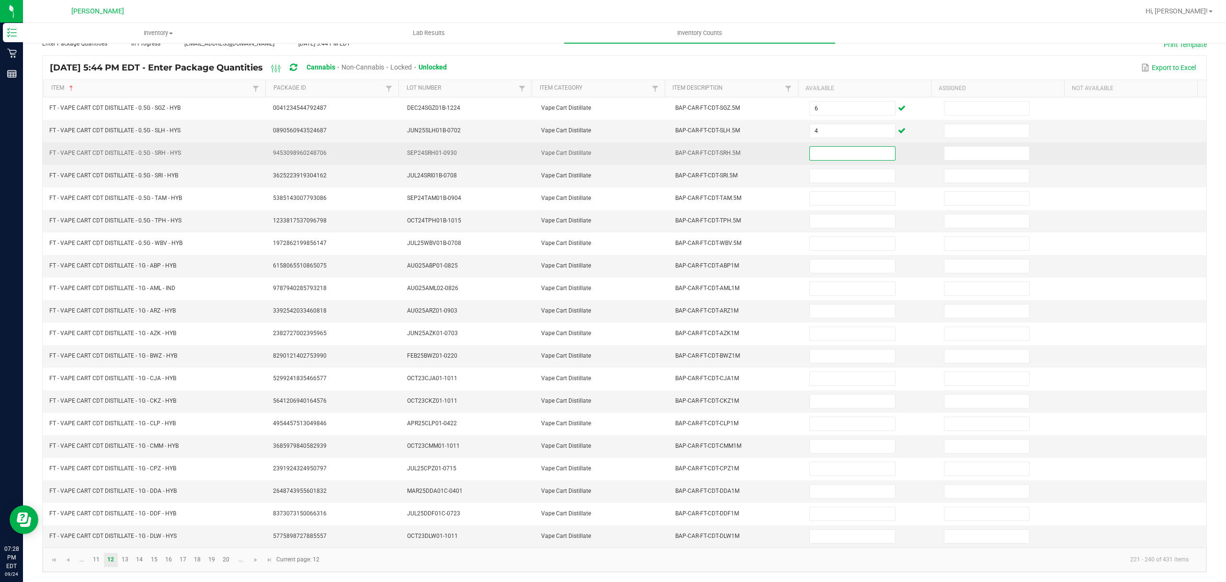
click at [811, 147] on input at bounding box center [852, 153] width 85 height 13
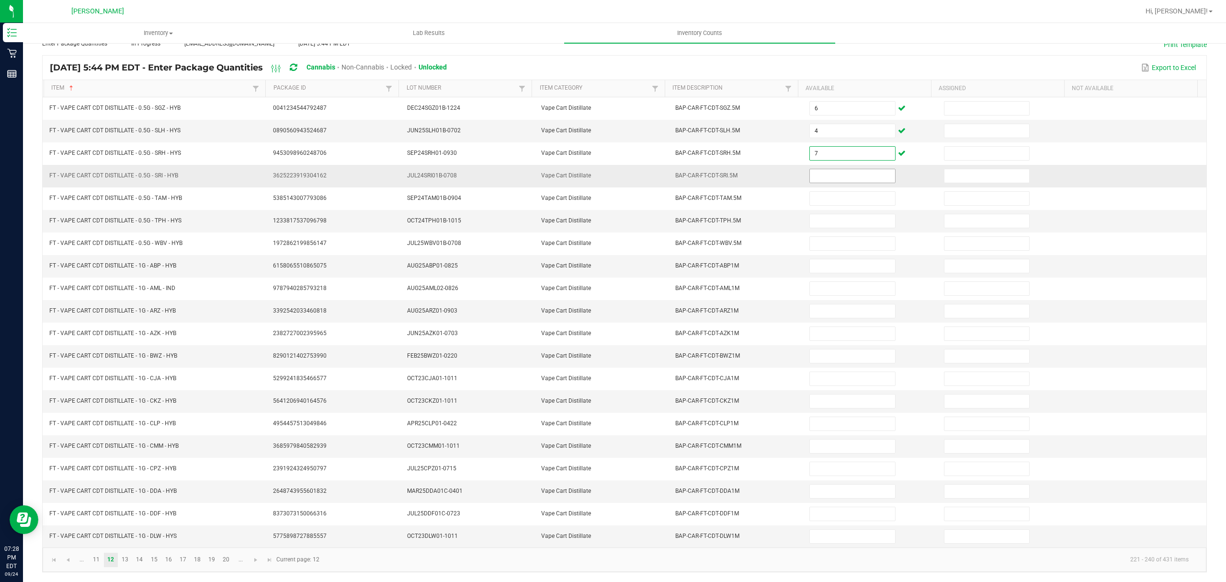
click at [831, 169] on input at bounding box center [852, 175] width 85 height 13
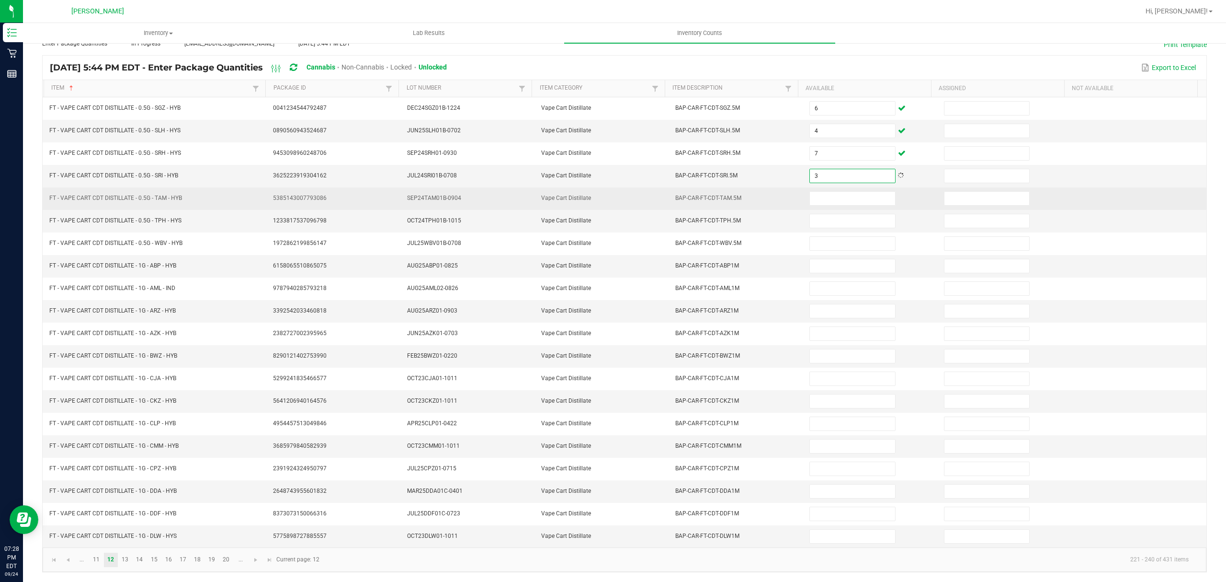
click at [818, 187] on td at bounding box center [871, 198] width 134 height 23
click at [814, 195] on input at bounding box center [852, 198] width 85 height 13
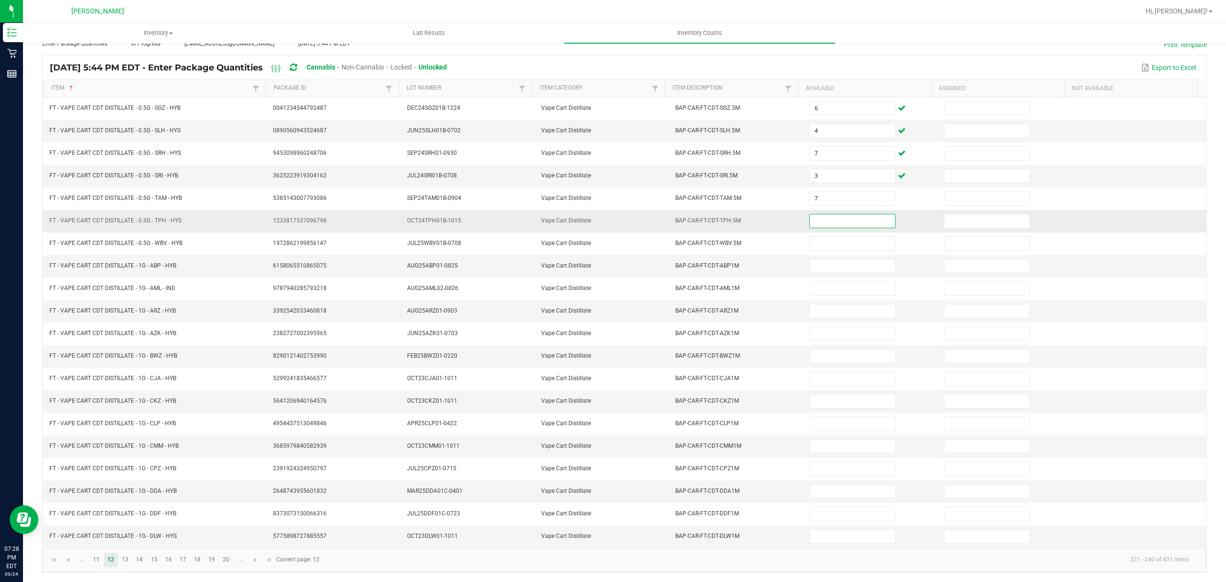
click at [813, 214] on input at bounding box center [852, 220] width 85 height 13
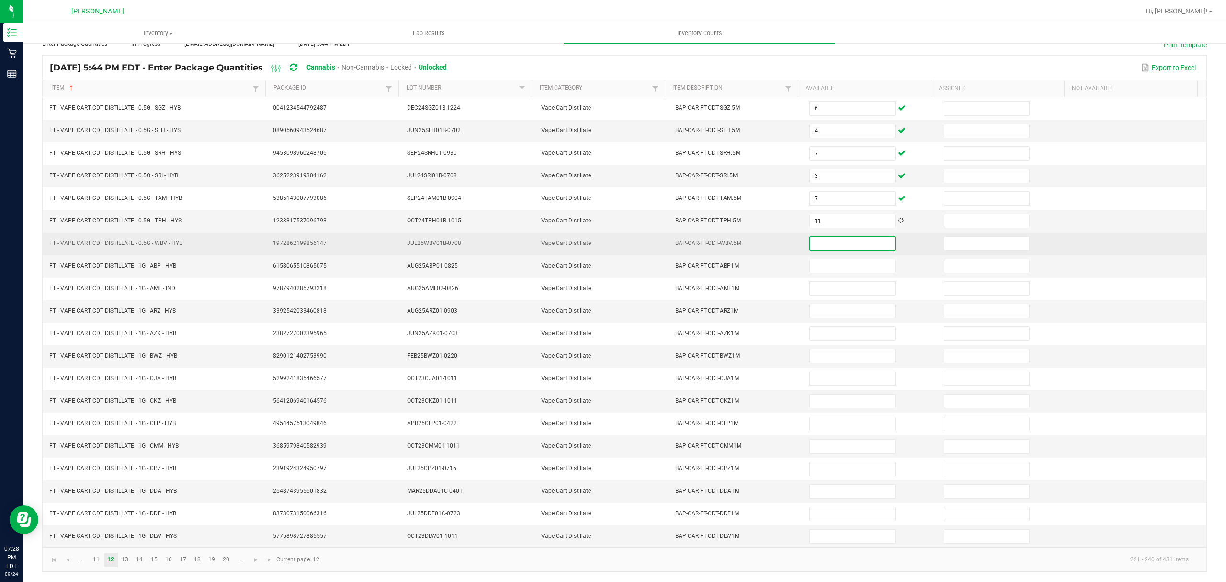
click at [818, 238] on input at bounding box center [852, 243] width 85 height 13
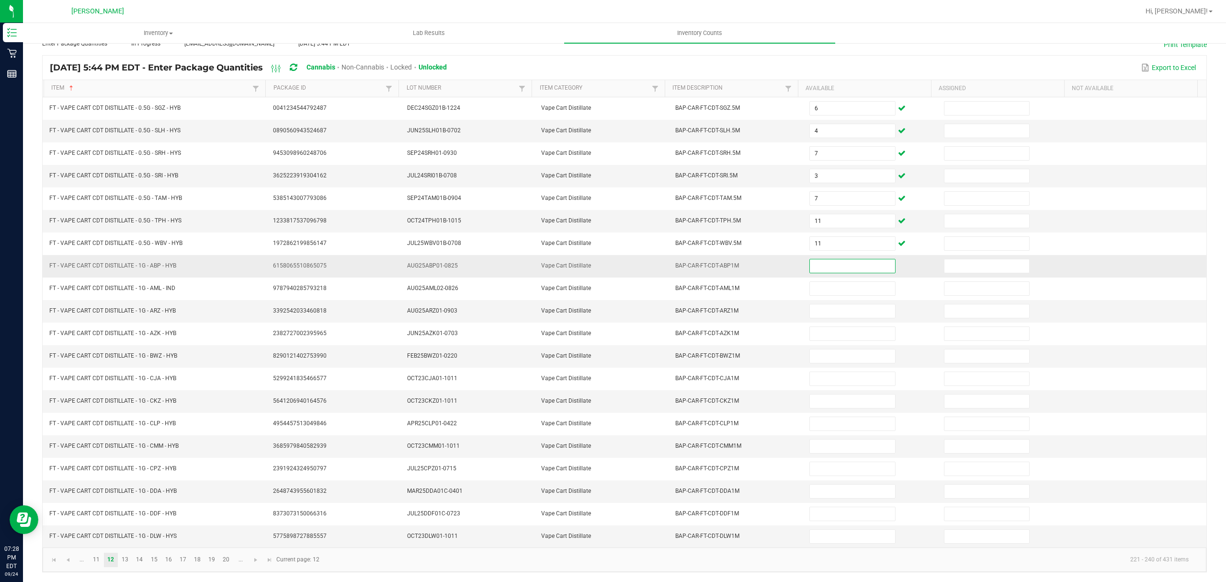
click at [820, 259] on input at bounding box center [852, 265] width 85 height 13
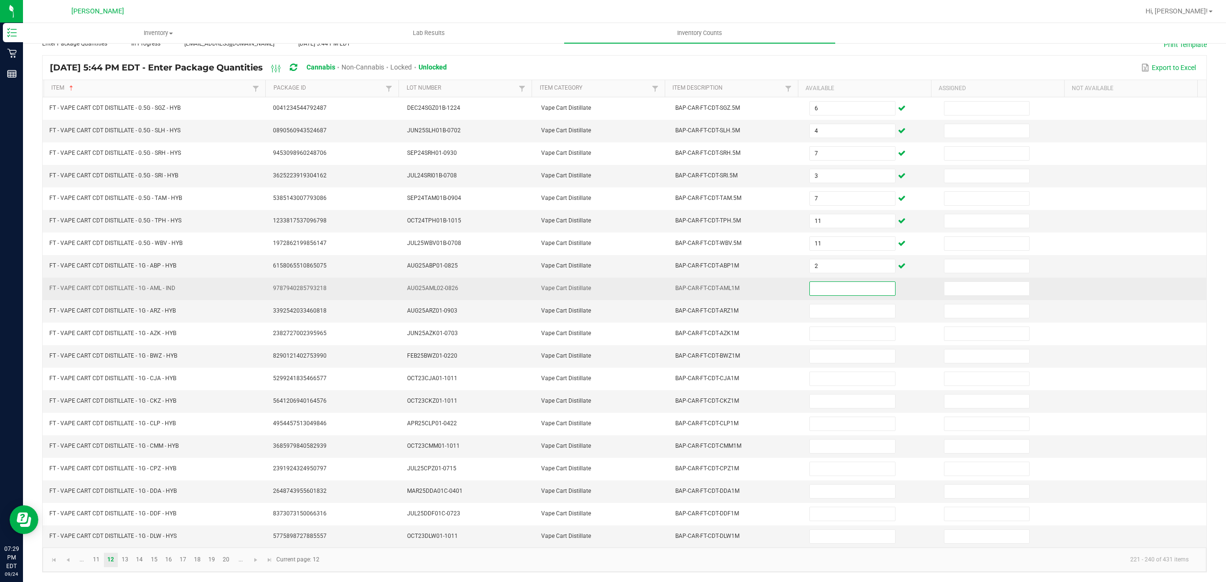
drag, startPoint x: 838, startPoint y: 280, endPoint x: 833, endPoint y: 285, distance: 6.8
click at [833, 285] on input at bounding box center [852, 288] width 85 height 13
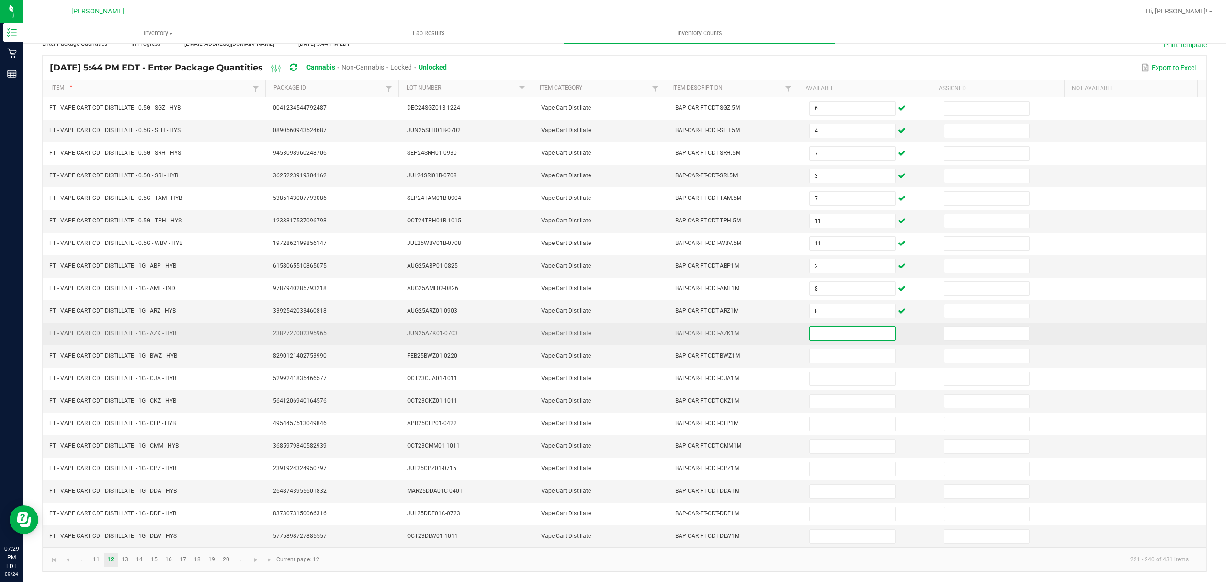
click at [810, 330] on input at bounding box center [852, 333] width 85 height 13
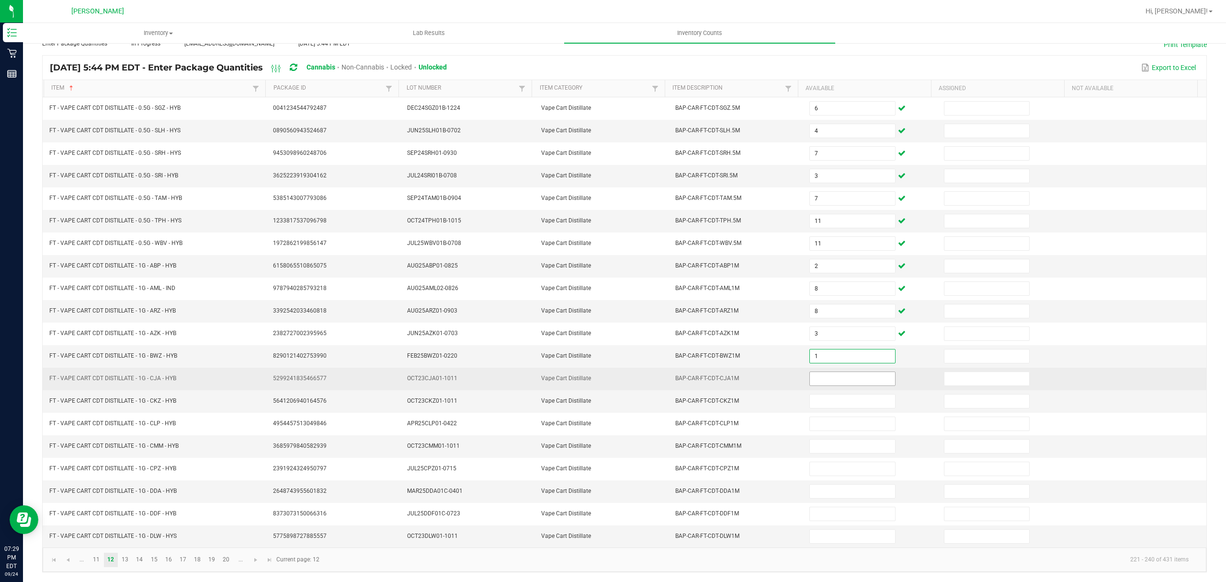
click at [826, 372] on input at bounding box center [852, 378] width 85 height 13
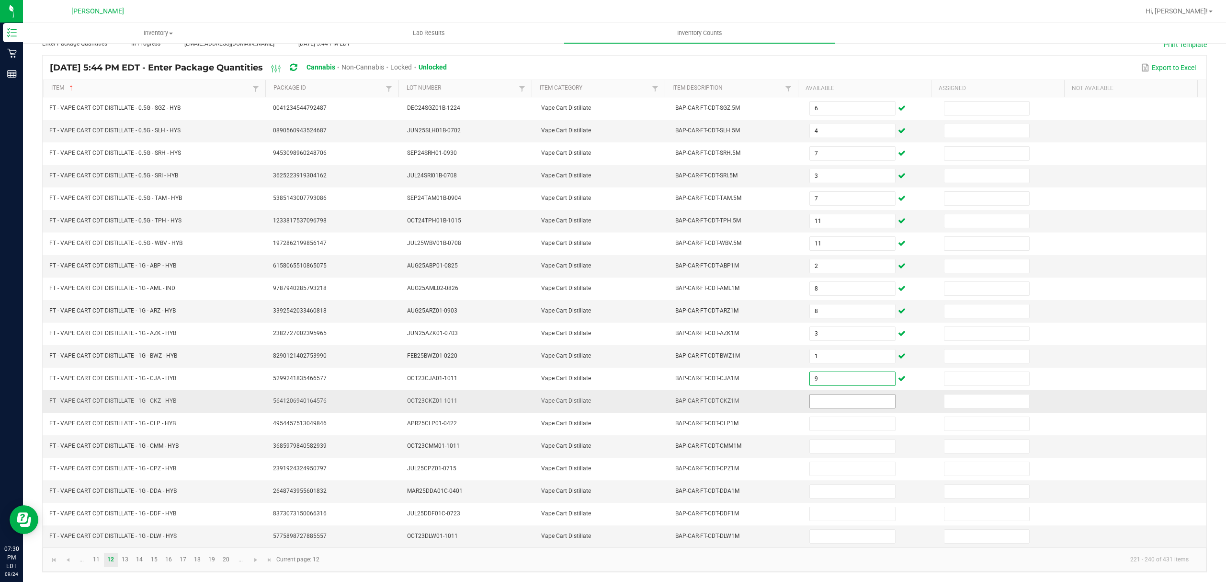
click at [827, 401] on input at bounding box center [852, 400] width 85 height 13
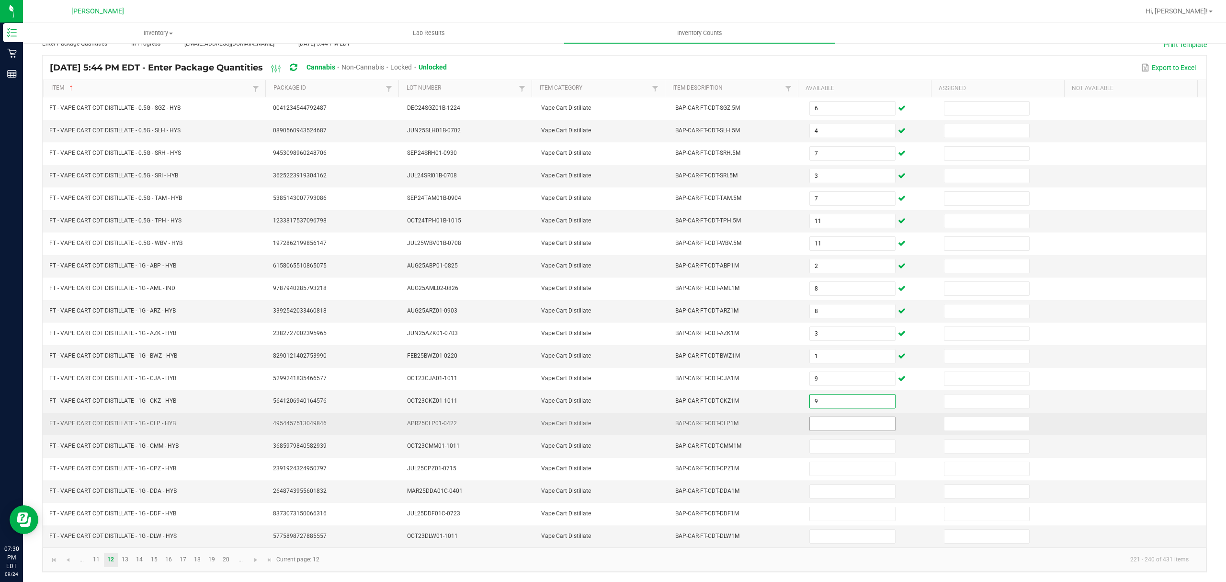
click at [817, 422] on input at bounding box center [852, 423] width 85 height 13
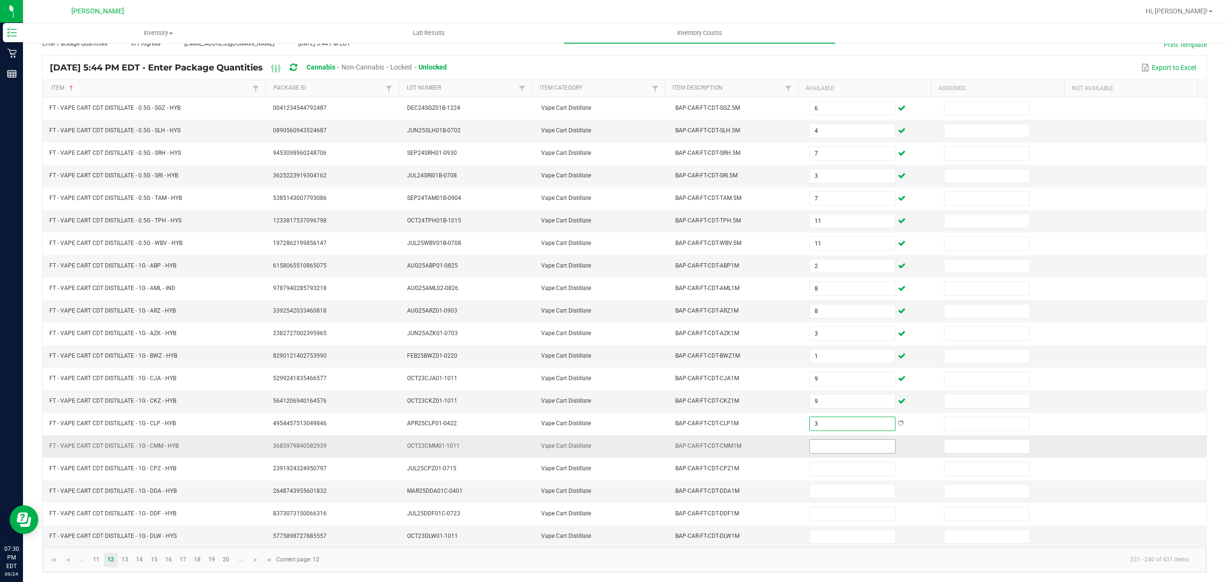
click at [810, 447] on input at bounding box center [852, 445] width 85 height 13
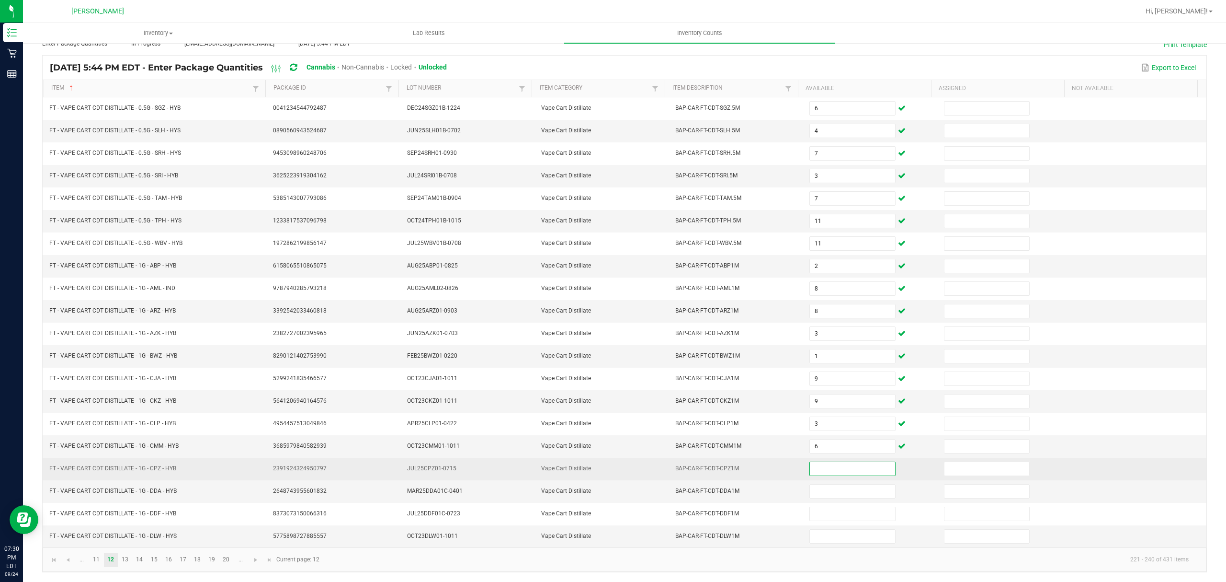
click at [823, 462] on input at bounding box center [852, 468] width 85 height 13
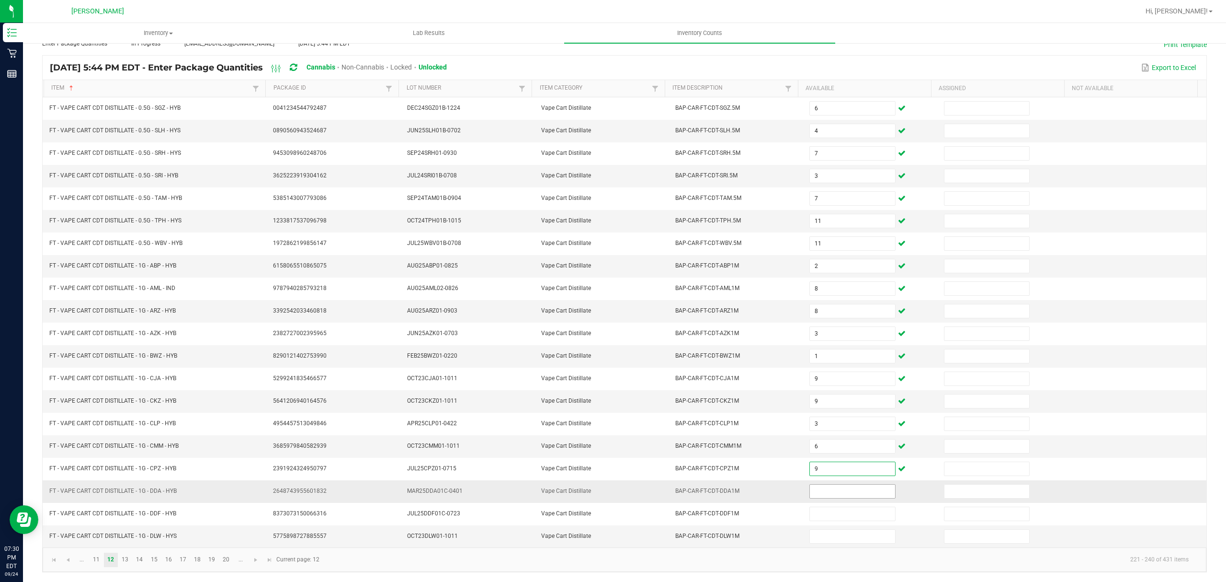
click at [825, 488] on input at bounding box center [852, 490] width 85 height 13
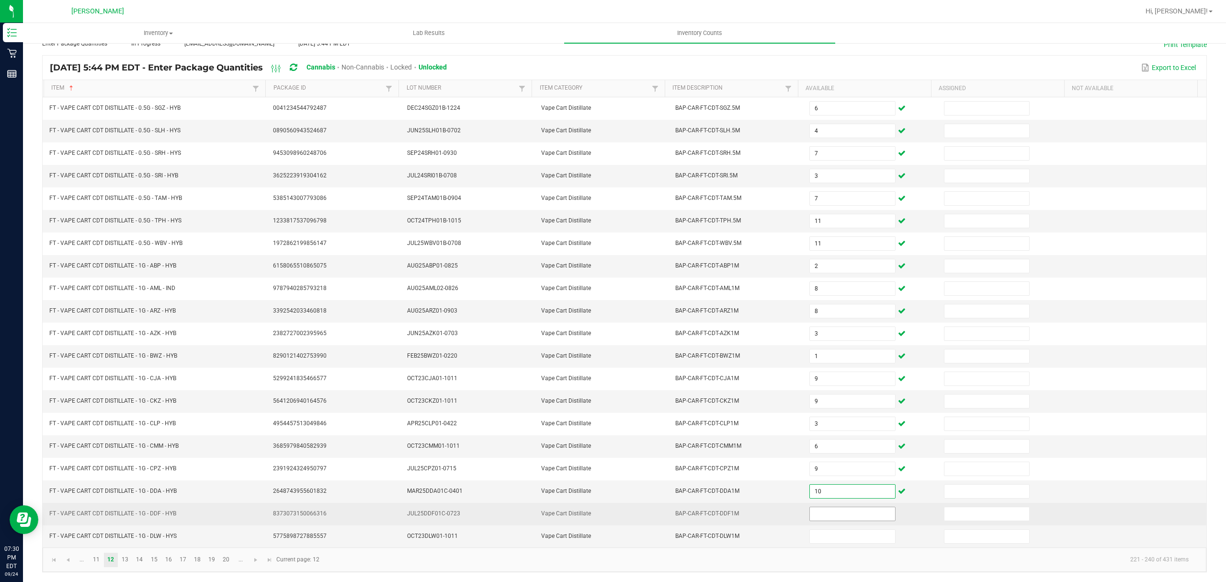
click at [810, 514] on input at bounding box center [852, 513] width 85 height 13
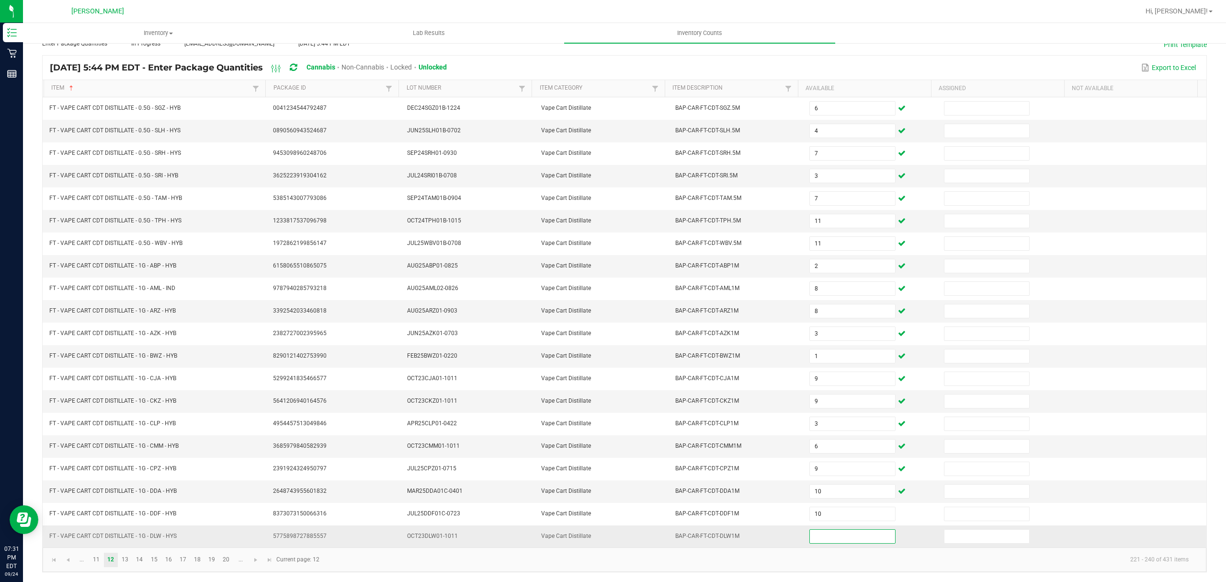
click at [828, 537] on input at bounding box center [852, 535] width 85 height 13
click at [125, 556] on link "13" at bounding box center [125, 559] width 14 height 14
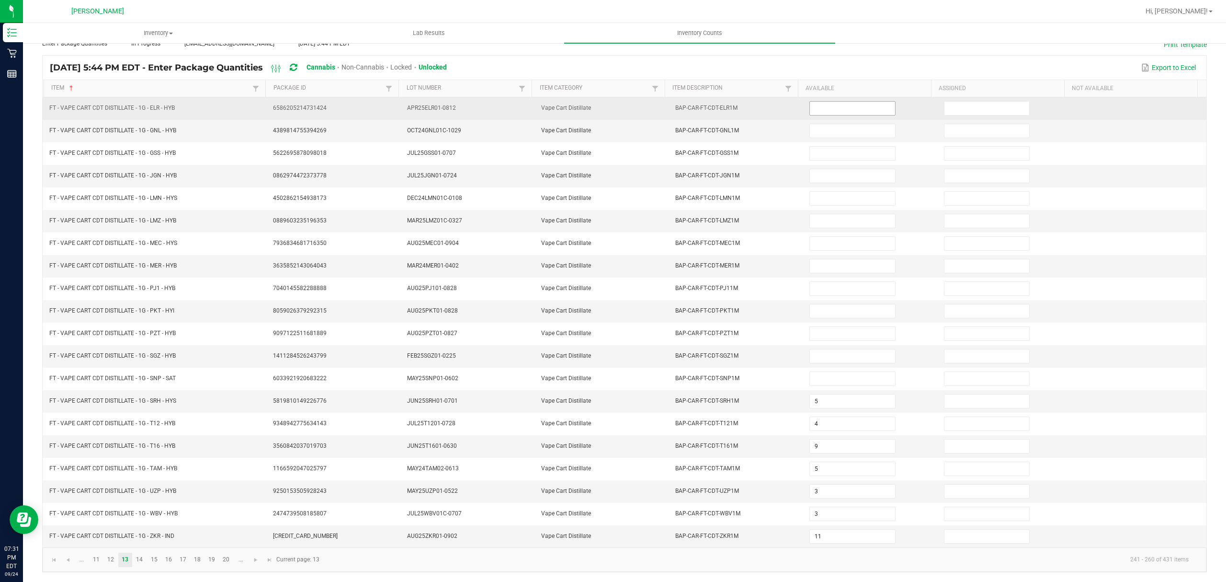
click at [816, 102] on input at bounding box center [852, 108] width 85 height 13
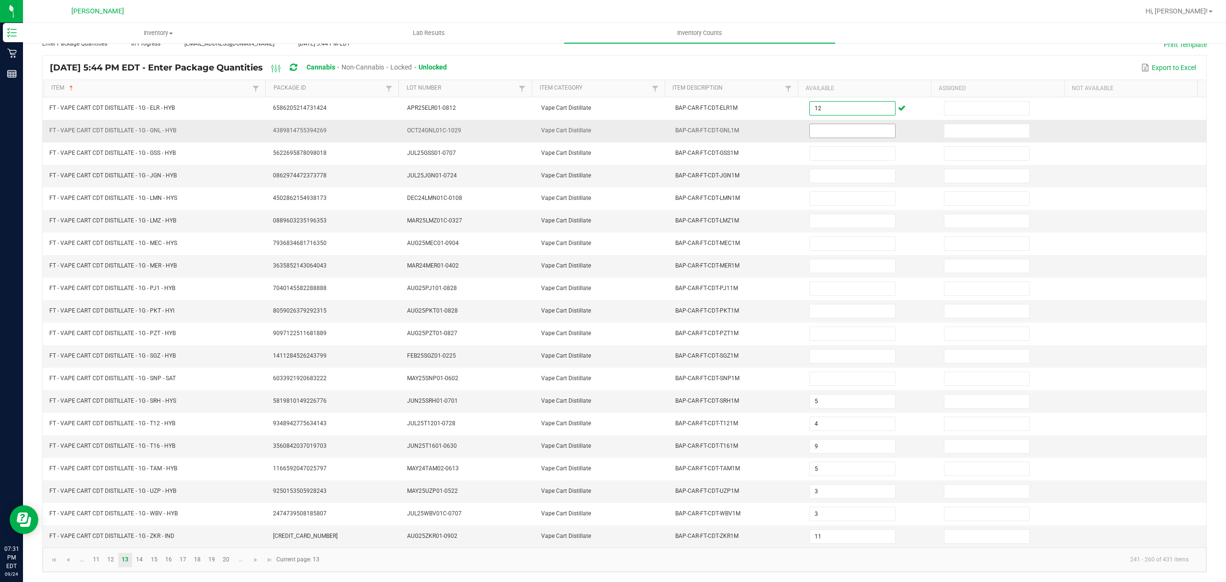
click at [829, 124] on input at bounding box center [852, 130] width 85 height 13
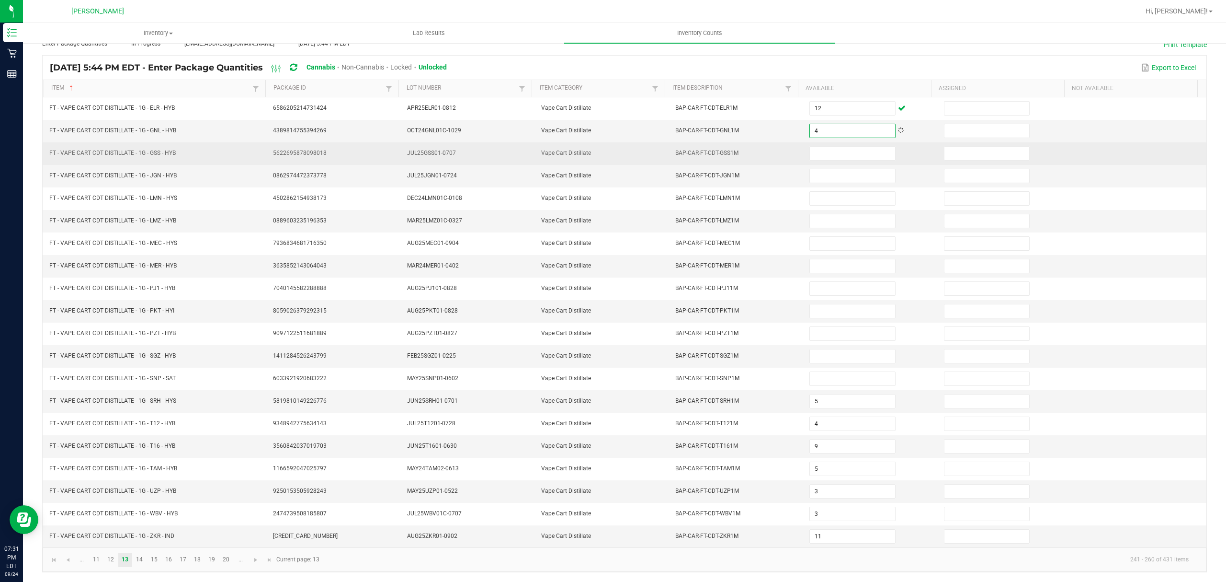
click at [827, 142] on td at bounding box center [871, 153] width 134 height 23
click at [823, 147] on input at bounding box center [852, 153] width 85 height 13
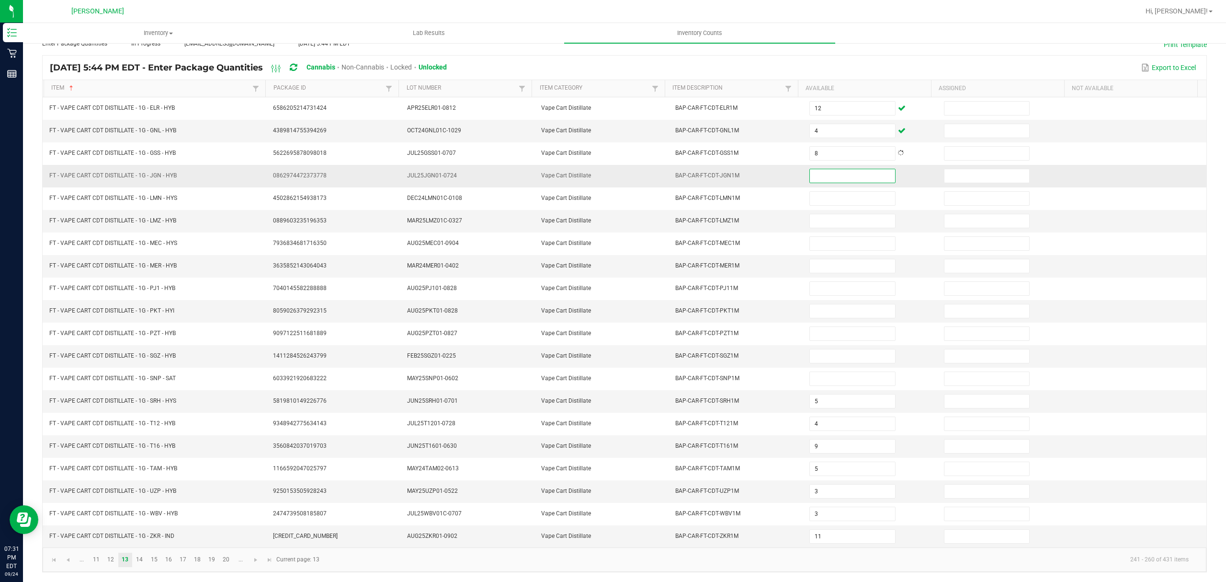
click at [825, 169] on input at bounding box center [852, 175] width 85 height 13
click at [818, 216] on input at bounding box center [852, 220] width 85 height 13
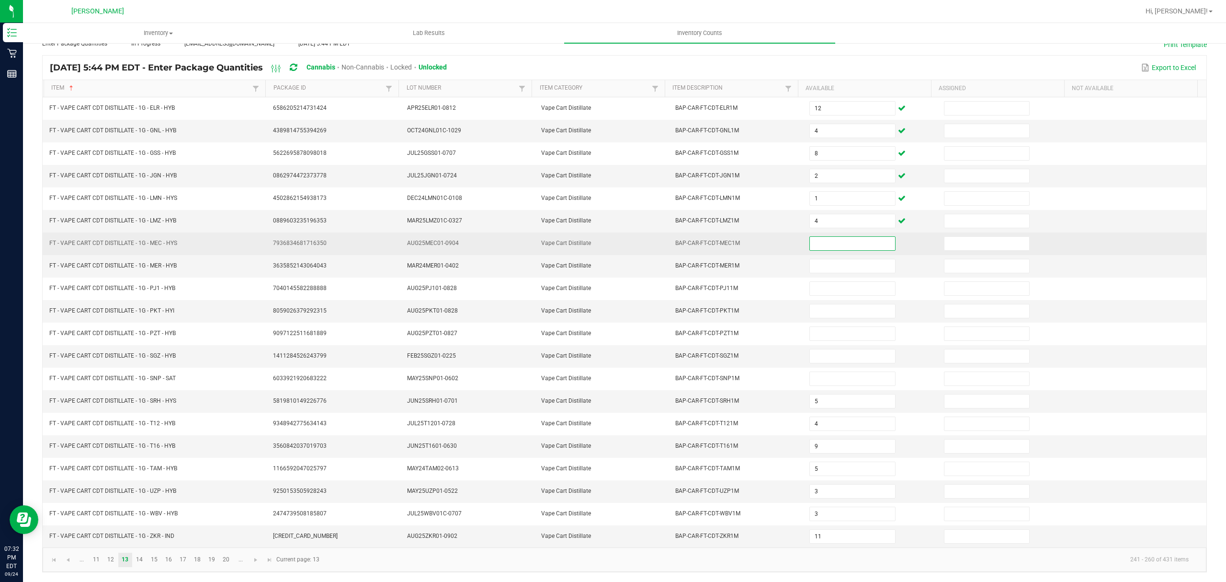
click at [815, 237] on input at bounding box center [852, 243] width 85 height 13
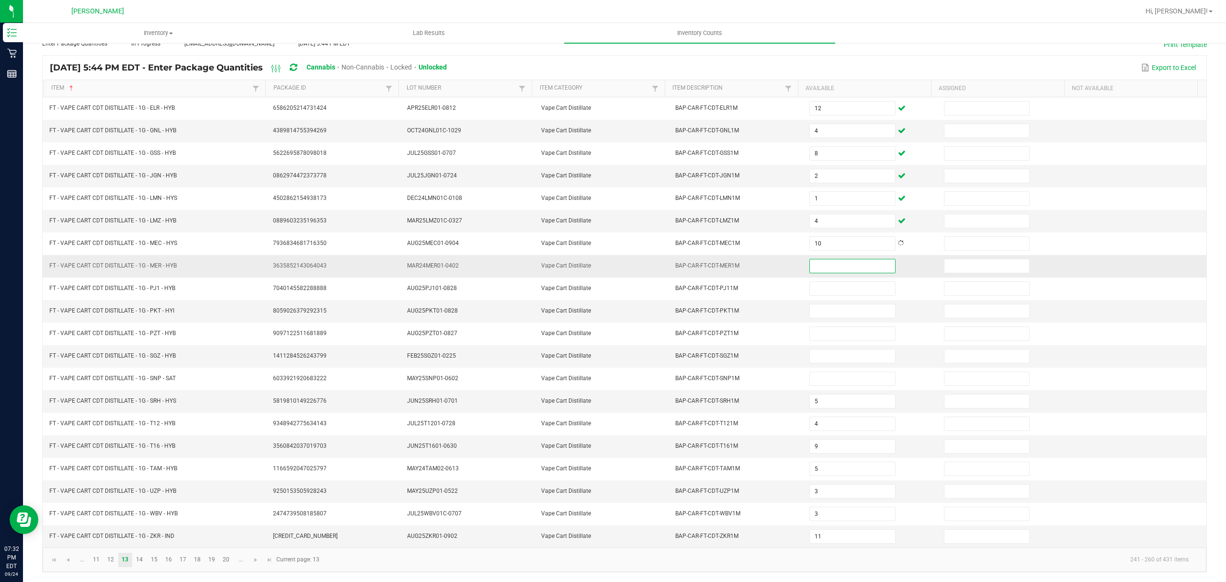
click at [825, 259] on input at bounding box center [852, 265] width 85 height 13
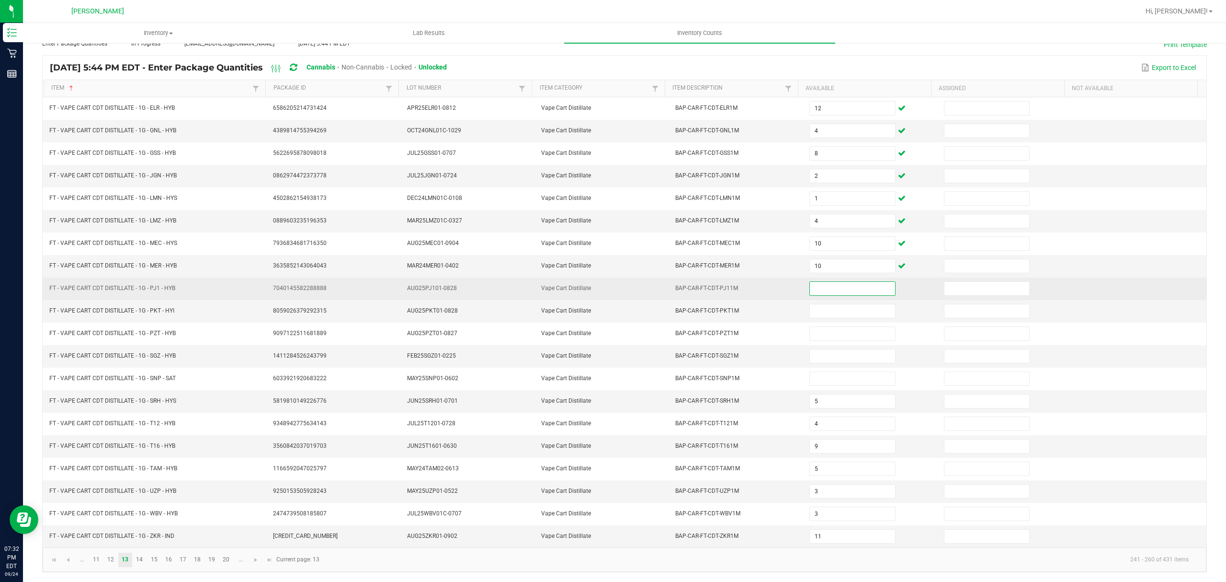
click at [826, 286] on input at bounding box center [852, 288] width 85 height 13
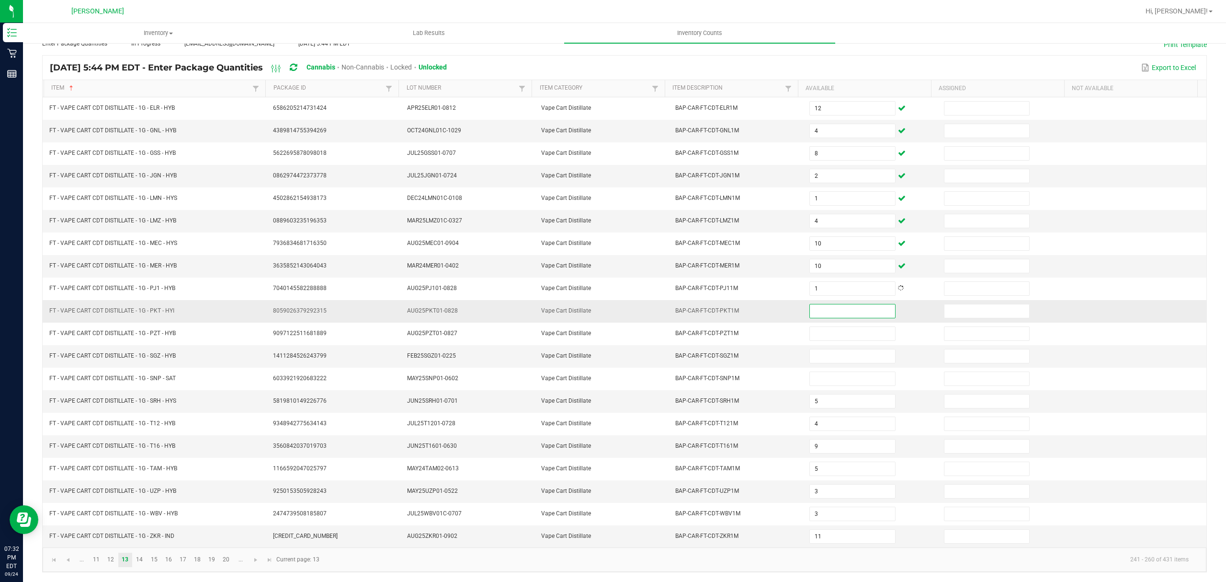
click at [823, 309] on input at bounding box center [852, 310] width 85 height 13
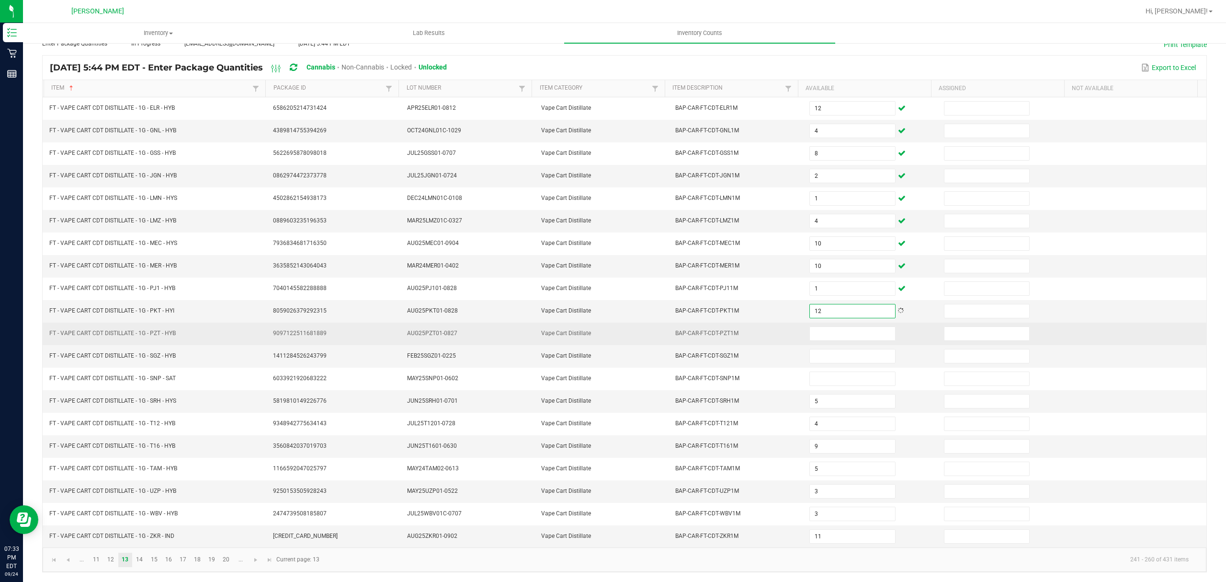
click at [811, 322] on td at bounding box center [871, 333] width 134 height 23
click at [811, 327] on input at bounding box center [852, 333] width 85 height 13
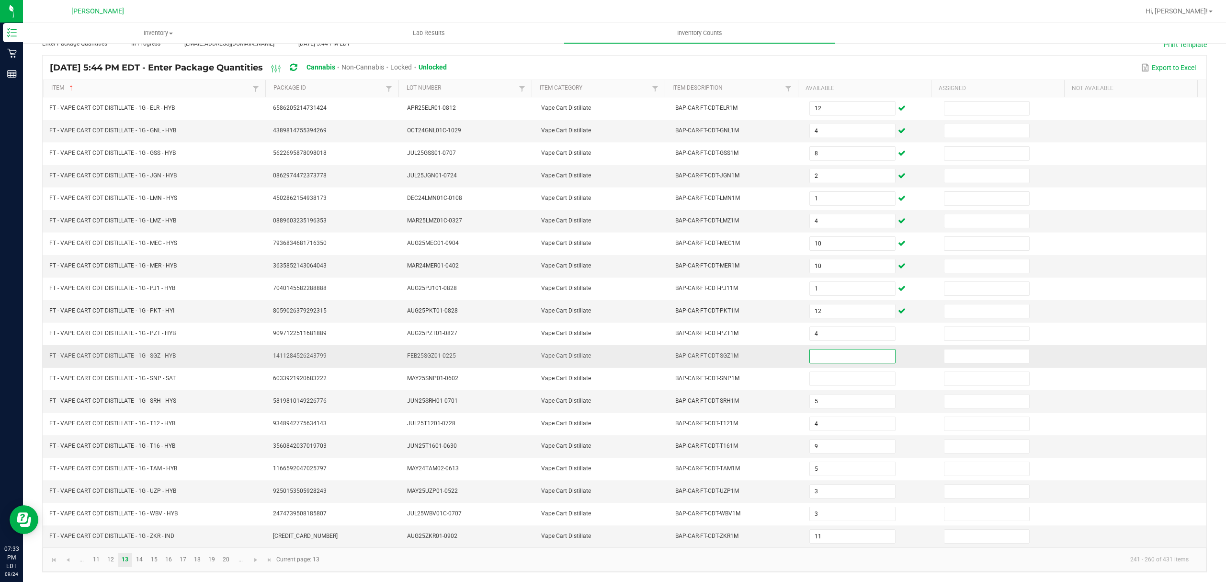
click at [824, 354] on input at bounding box center [852, 355] width 85 height 13
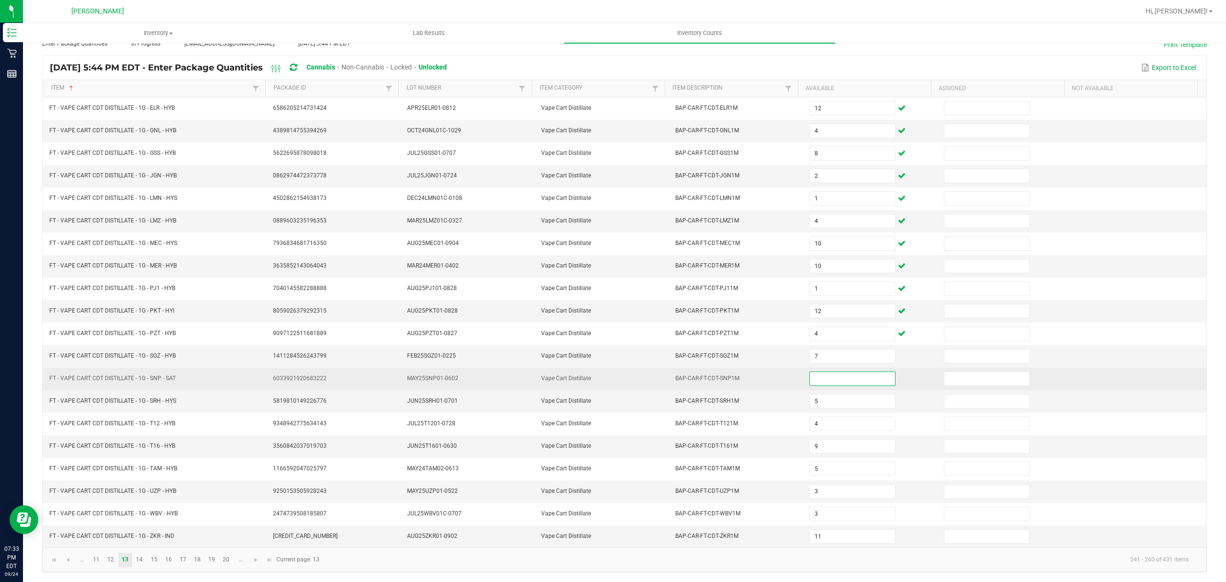
click at [843, 377] on input at bounding box center [852, 378] width 85 height 13
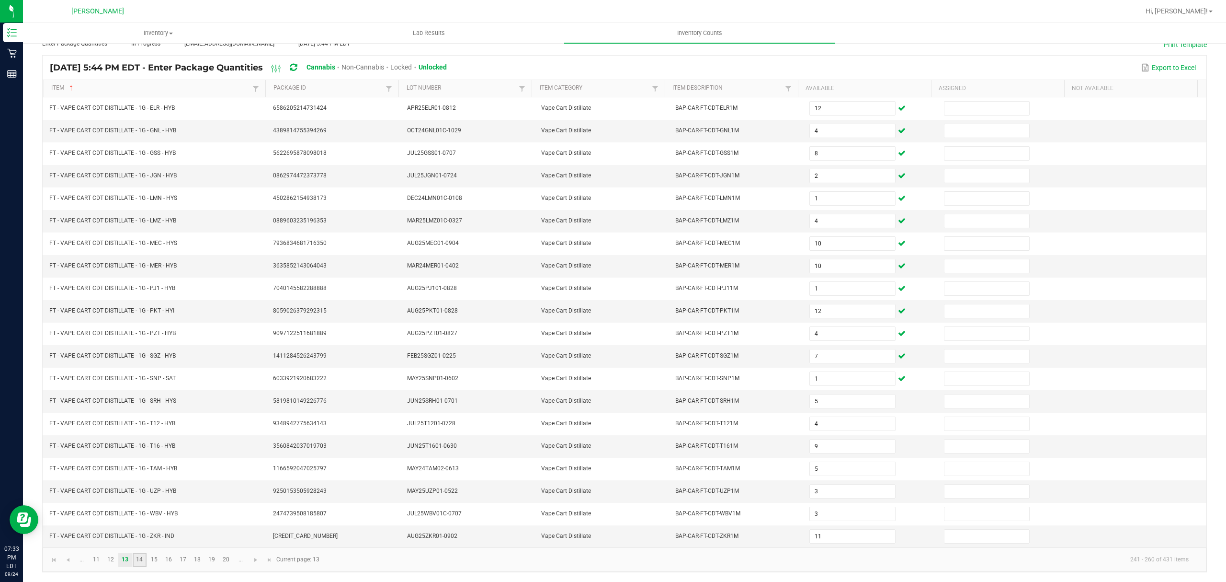
click at [141, 558] on link "14" at bounding box center [140, 559] width 14 height 14
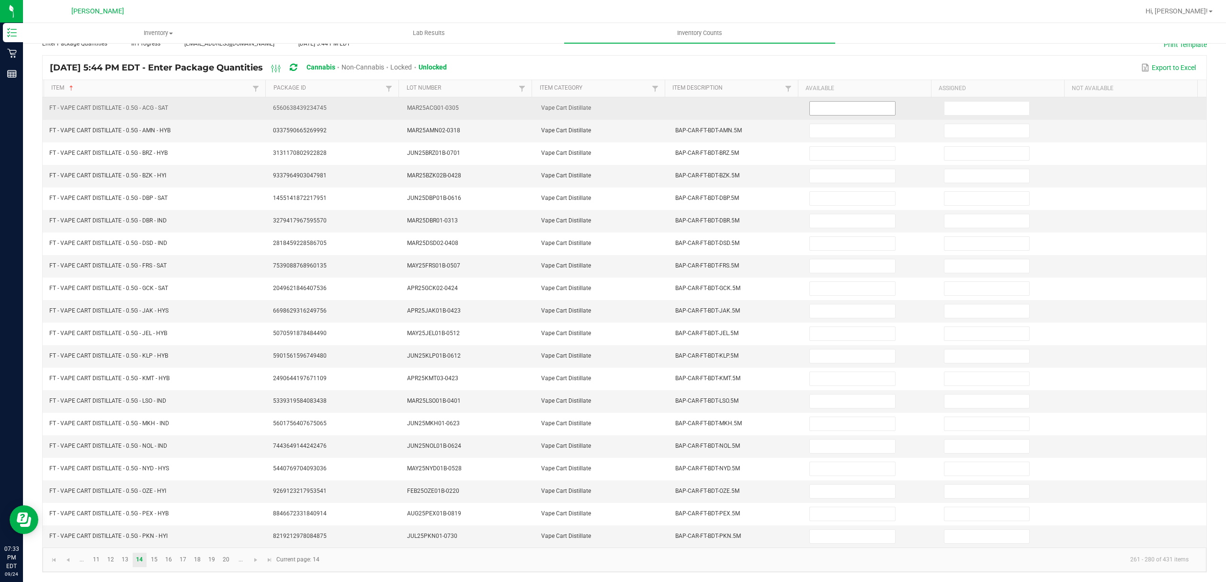
click at [810, 102] on input at bounding box center [852, 108] width 85 height 13
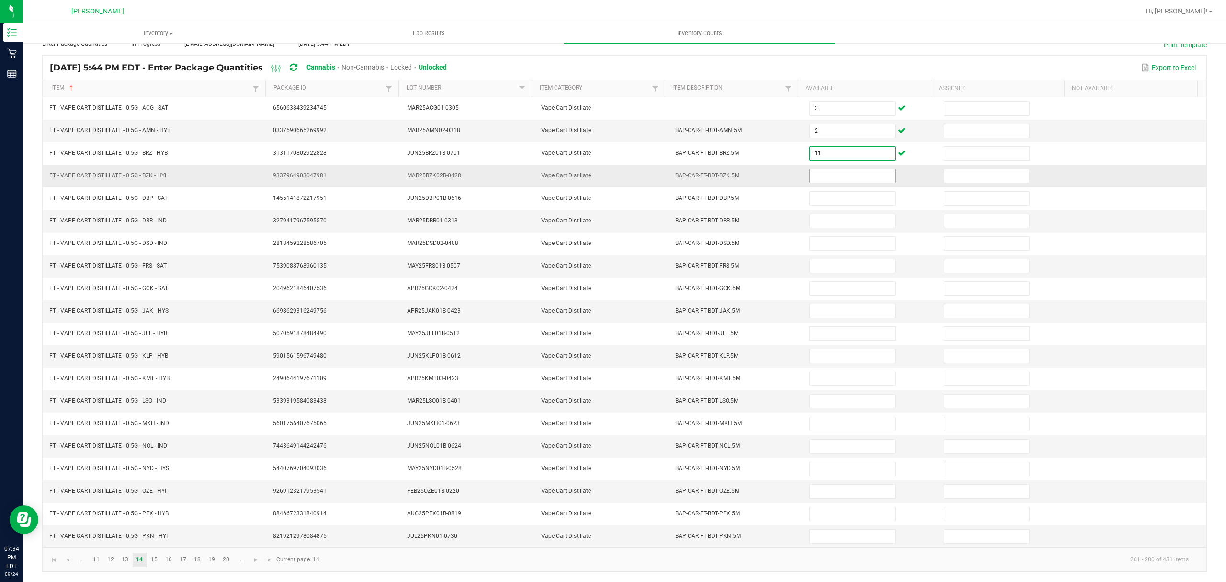
click at [826, 169] on input at bounding box center [852, 175] width 85 height 13
click at [816, 214] on input at bounding box center [852, 220] width 85 height 13
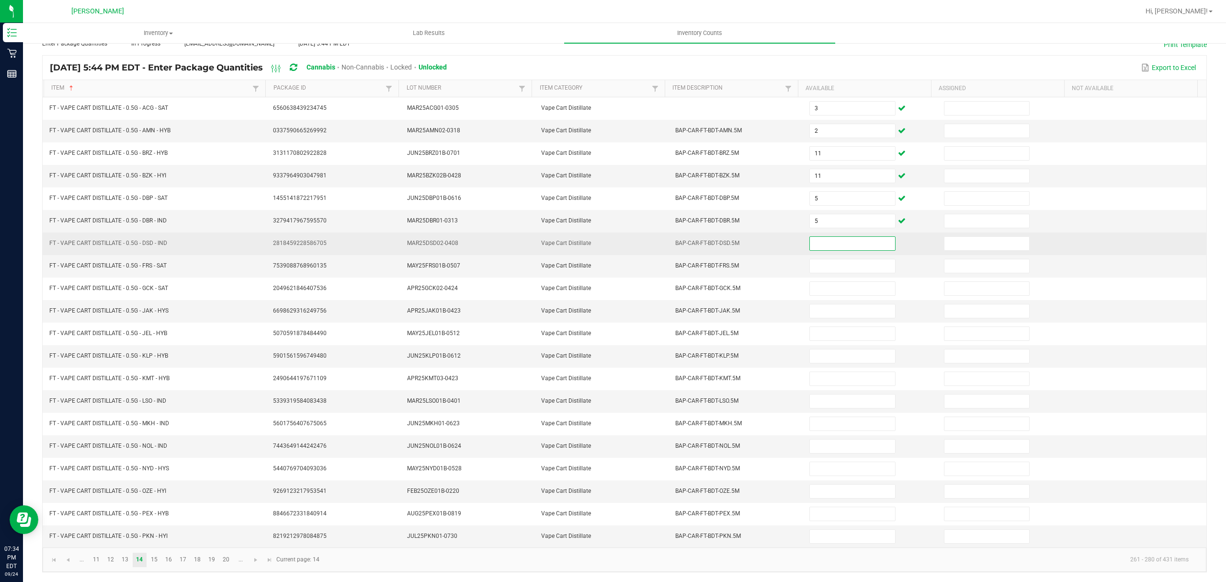
click at [811, 239] on input at bounding box center [852, 243] width 85 height 13
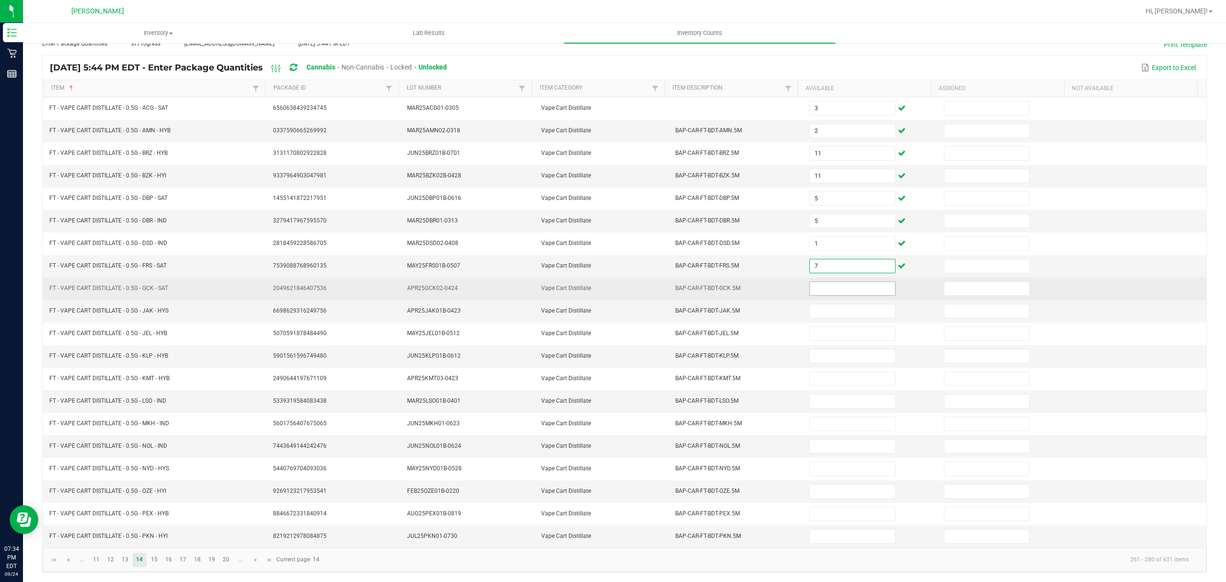
click at [817, 282] on input at bounding box center [852, 288] width 85 height 13
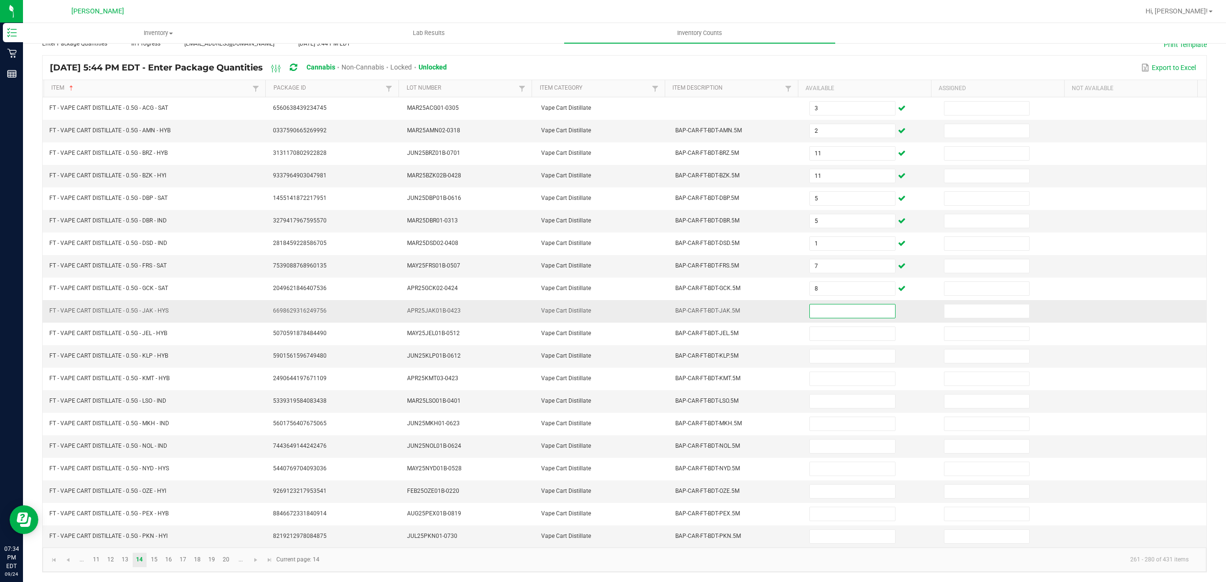
click at [829, 305] on input at bounding box center [852, 310] width 85 height 13
click at [821, 395] on input at bounding box center [852, 400] width 85 height 13
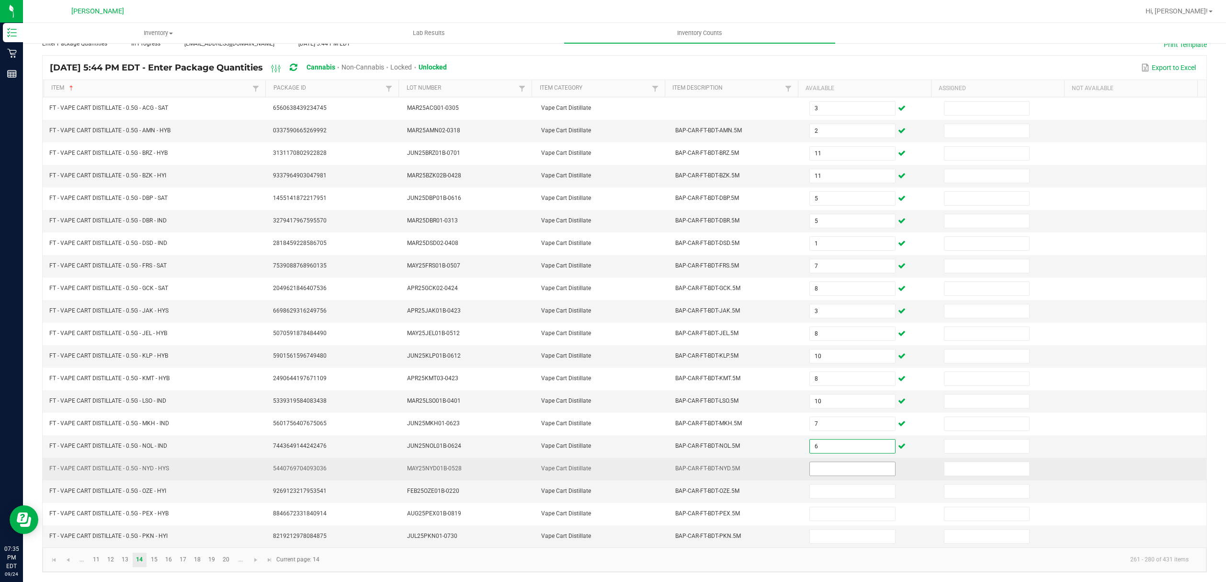
click at [815, 462] on input at bounding box center [852, 468] width 85 height 13
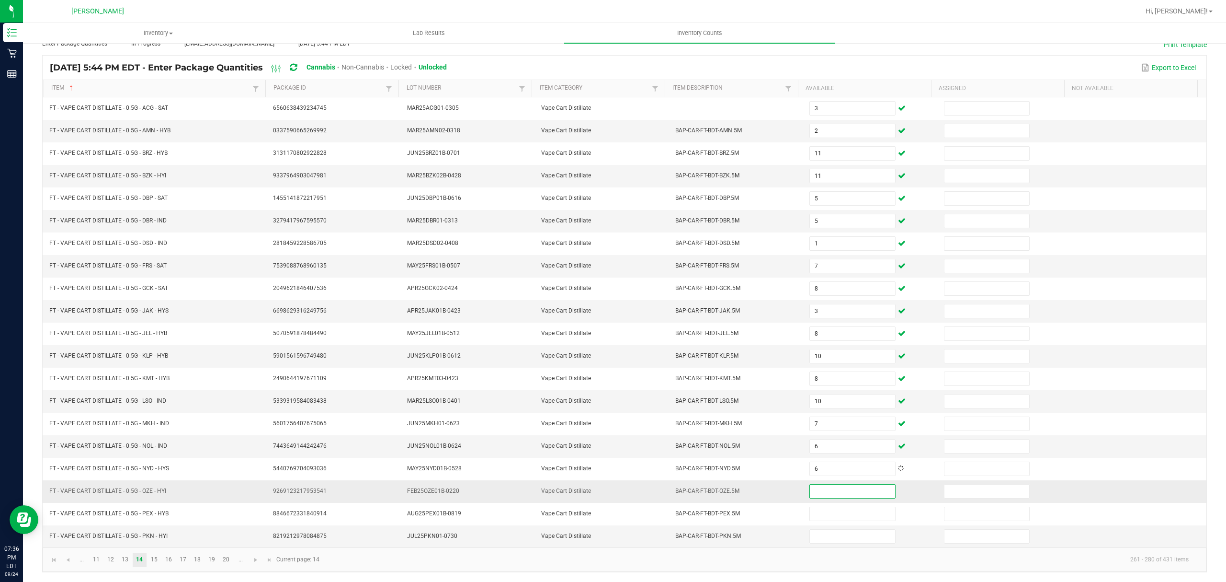
click at [820, 495] on input at bounding box center [852, 490] width 85 height 13
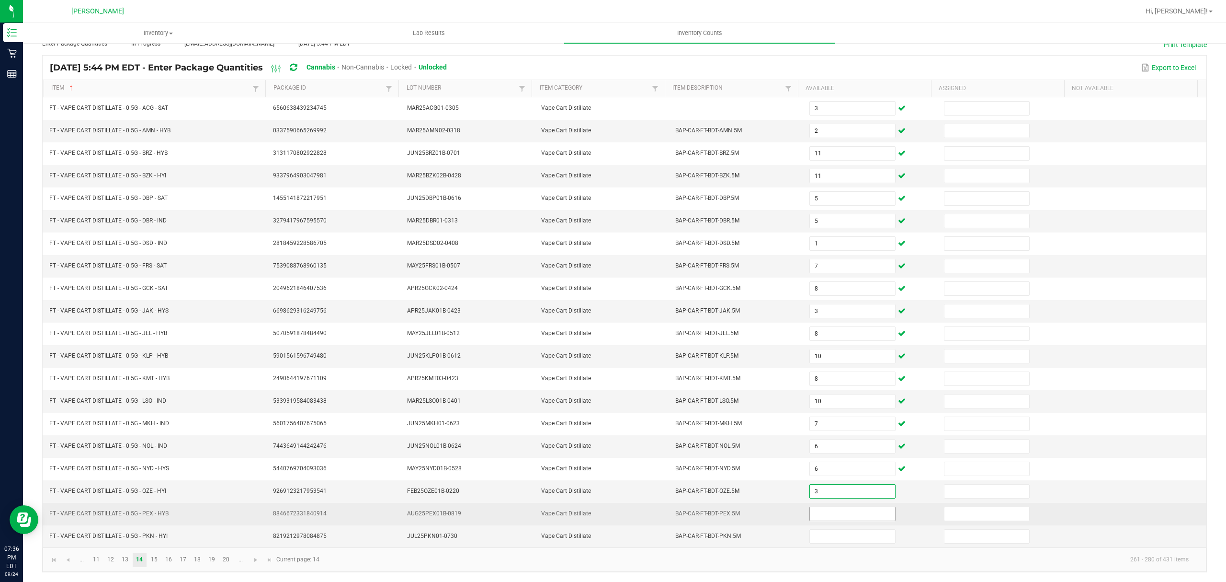
click at [810, 510] on input at bounding box center [852, 513] width 85 height 13
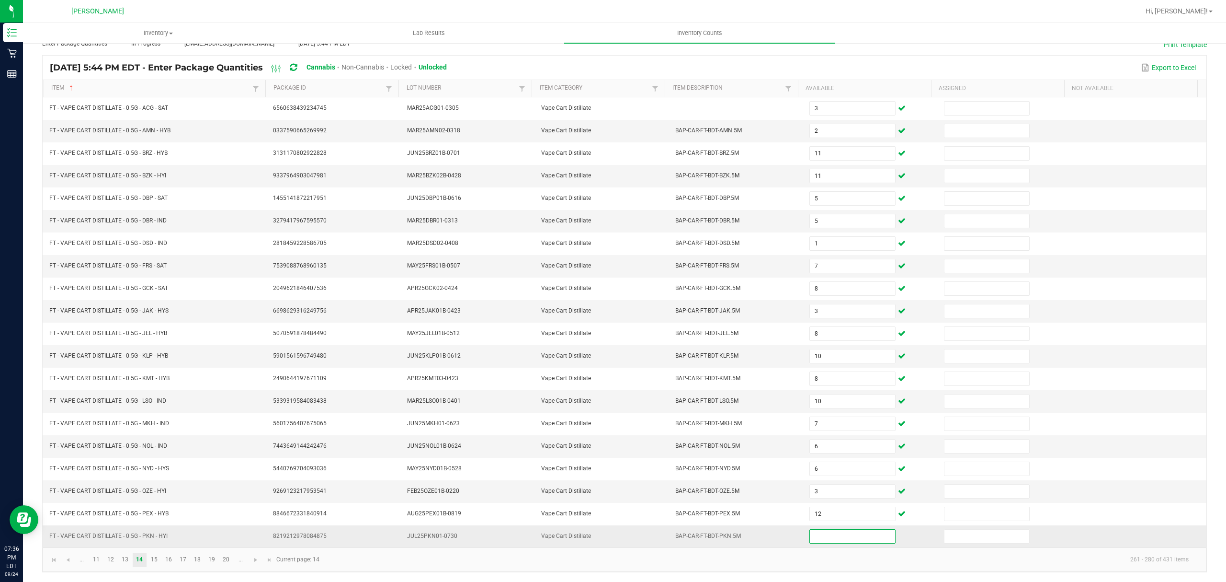
click at [820, 531] on input at bounding box center [852, 535] width 85 height 13
click at [153, 557] on link "15" at bounding box center [154, 559] width 14 height 14
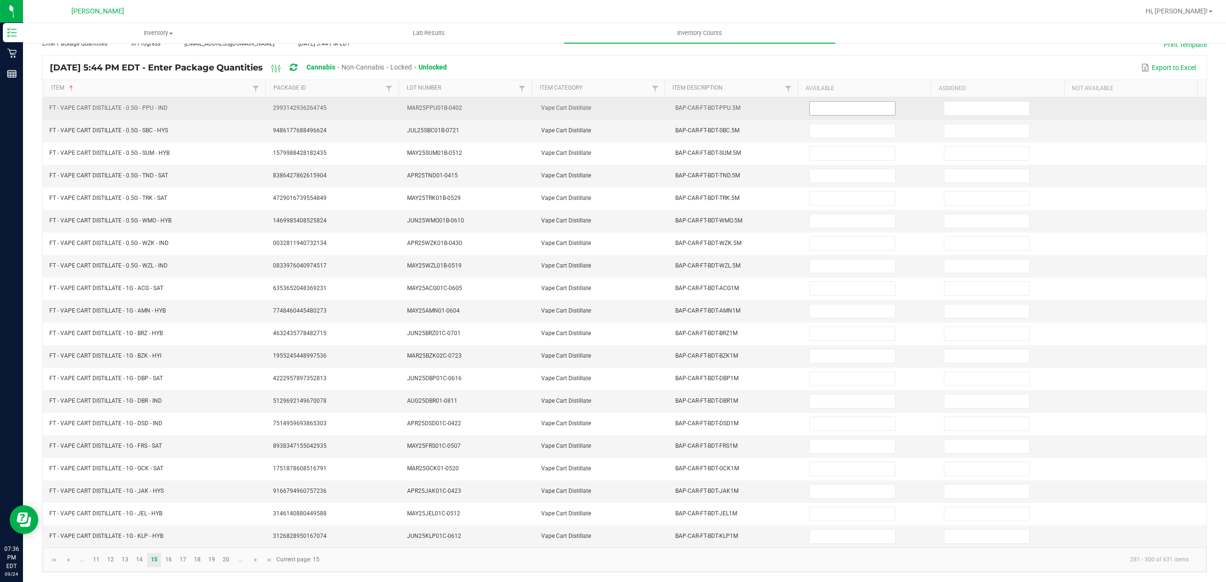
click at [811, 103] on input at bounding box center [852, 108] width 85 height 13
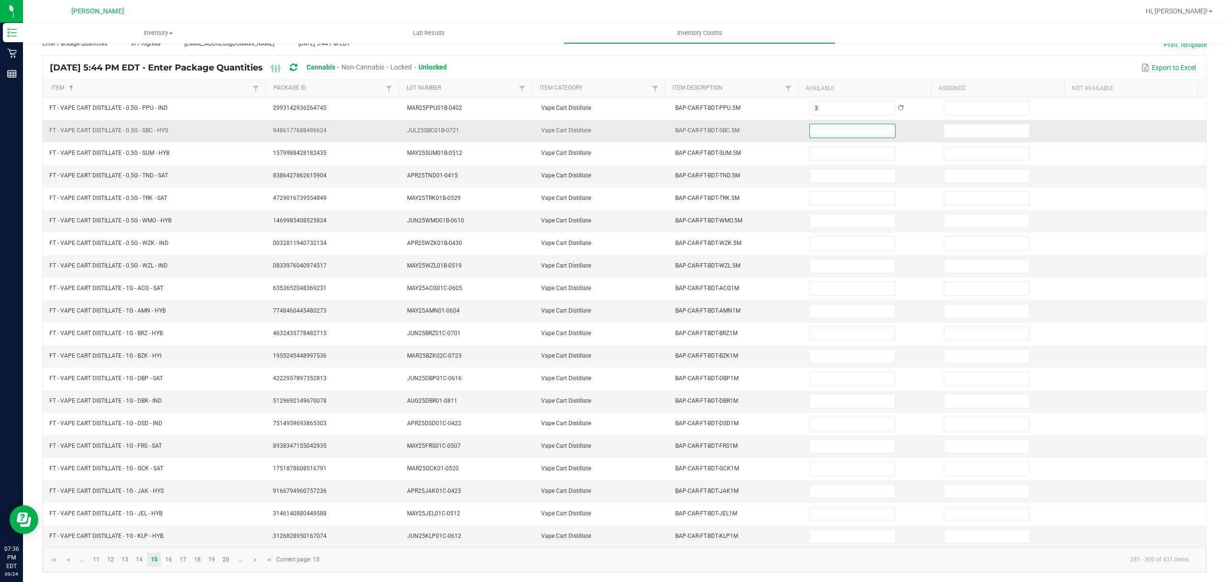
click at [817, 124] on input at bounding box center [852, 130] width 85 height 13
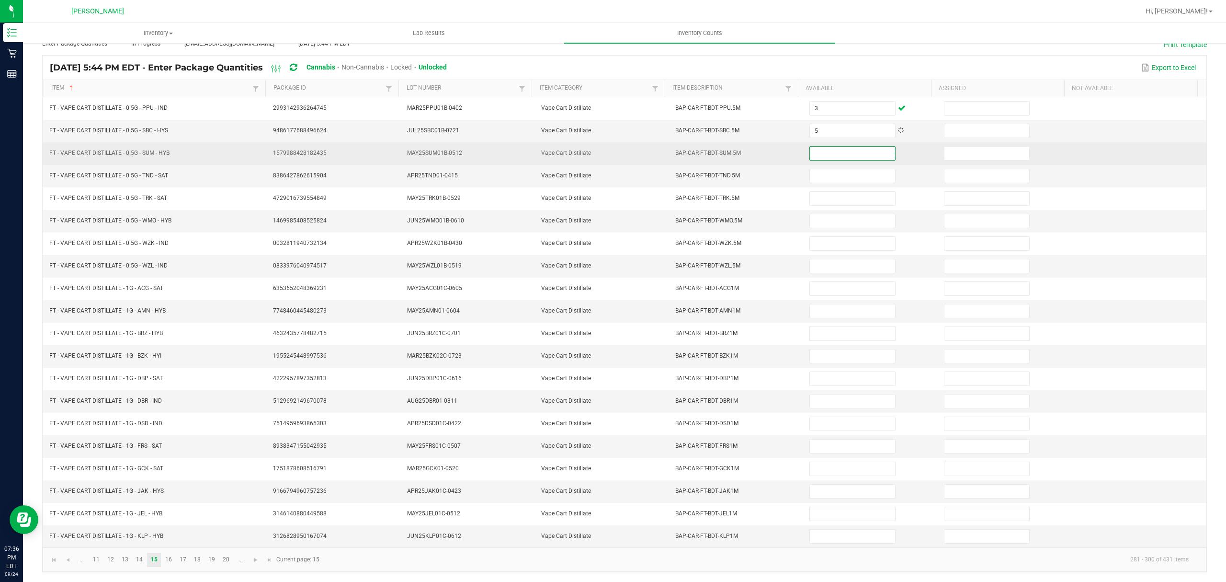
click at [813, 147] on input at bounding box center [852, 153] width 85 height 13
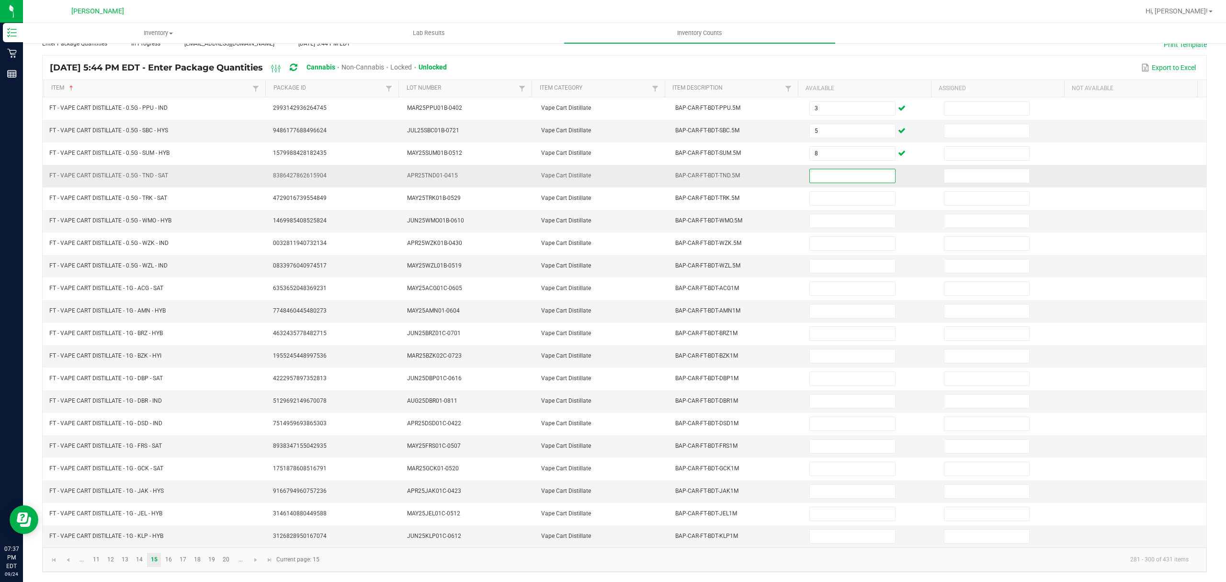
click at [819, 173] on input at bounding box center [852, 175] width 85 height 13
click at [815, 217] on input at bounding box center [852, 220] width 85 height 13
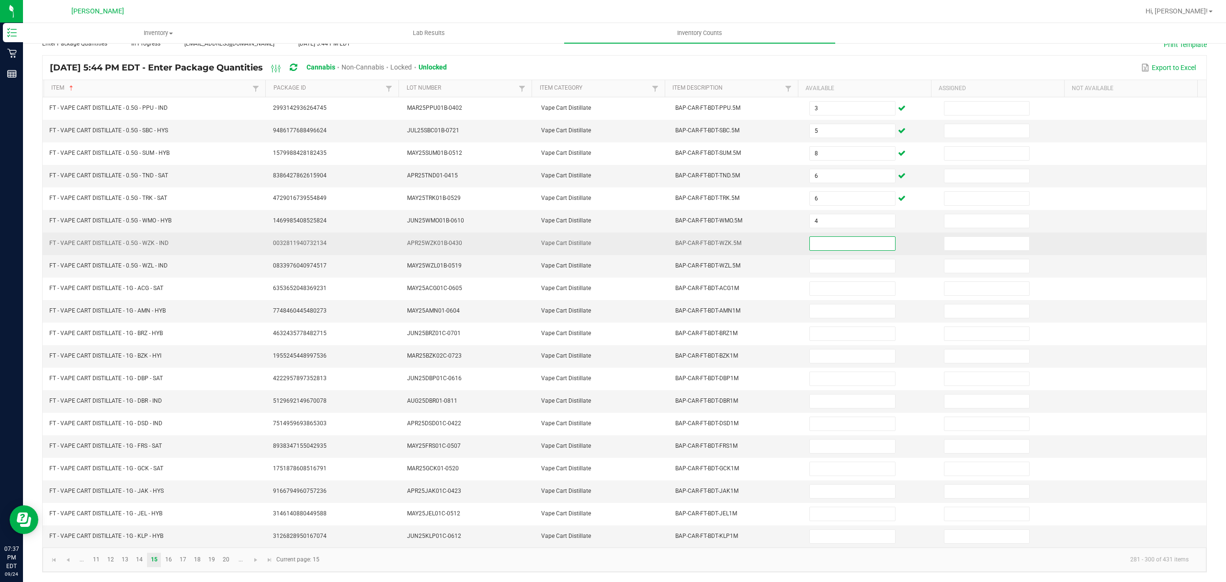
click at [823, 237] on input at bounding box center [852, 243] width 85 height 13
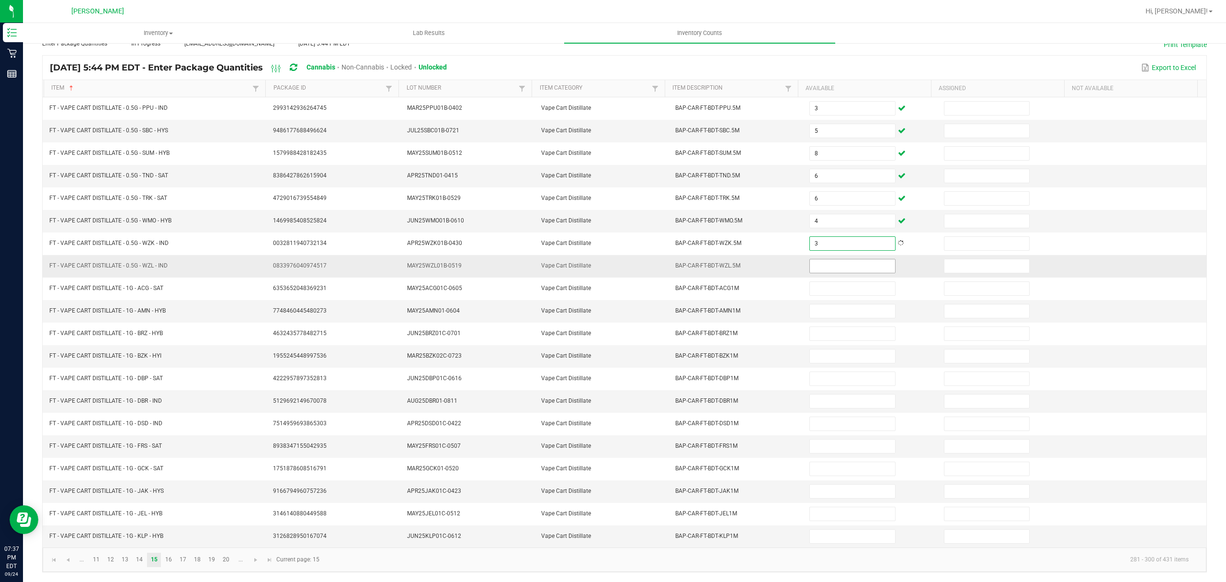
click at [828, 261] on input at bounding box center [852, 265] width 85 height 13
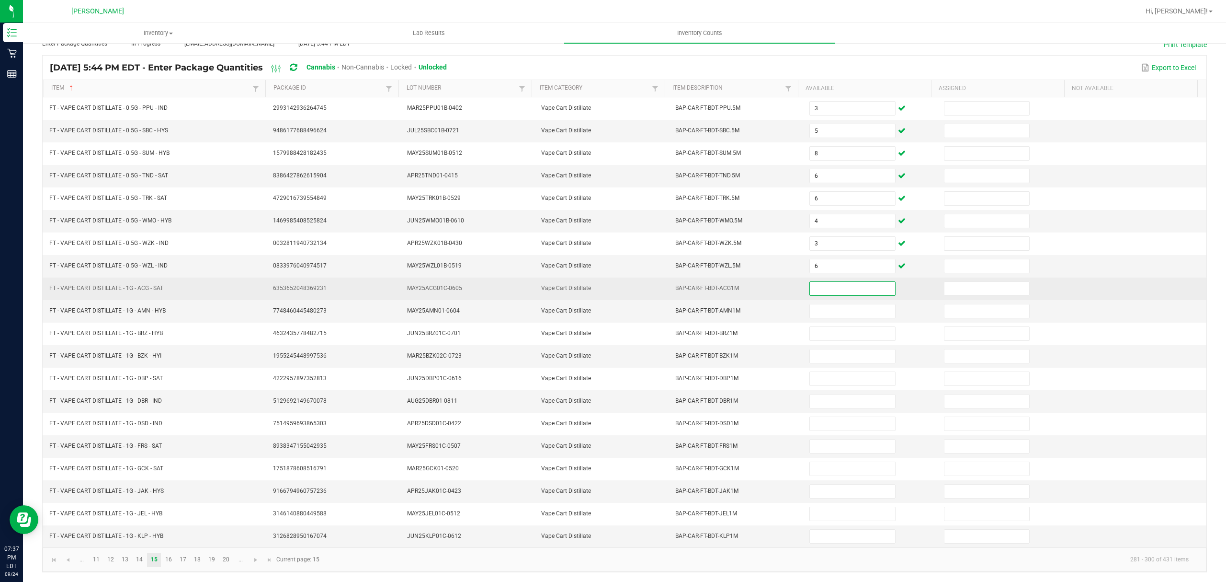
click at [826, 282] on input at bounding box center [852, 288] width 85 height 13
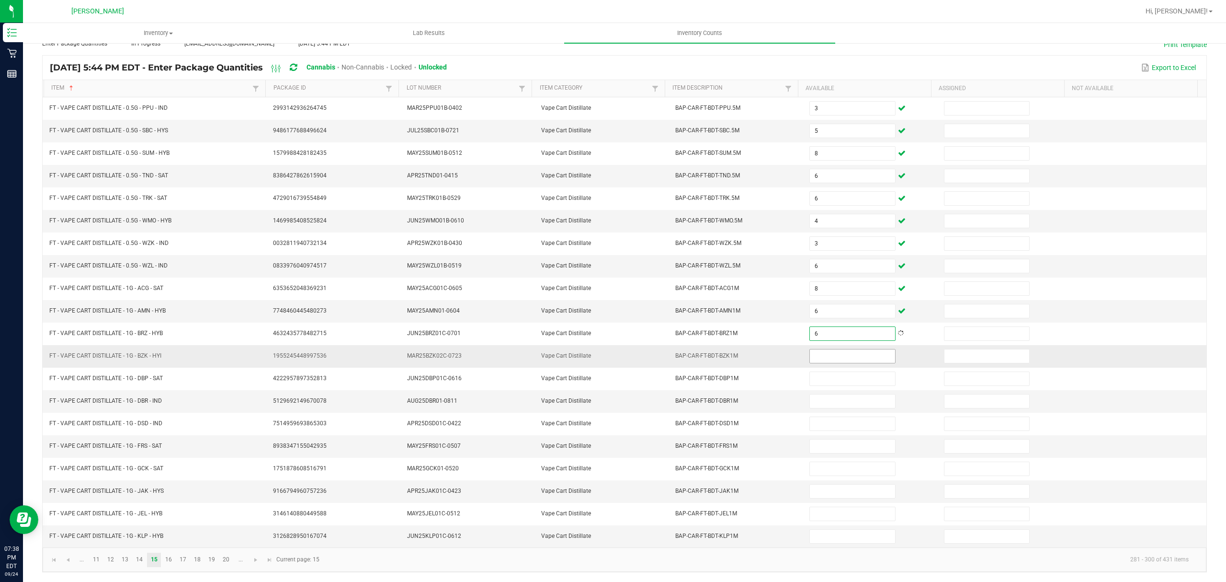
click at [822, 349] on input at bounding box center [852, 355] width 85 height 13
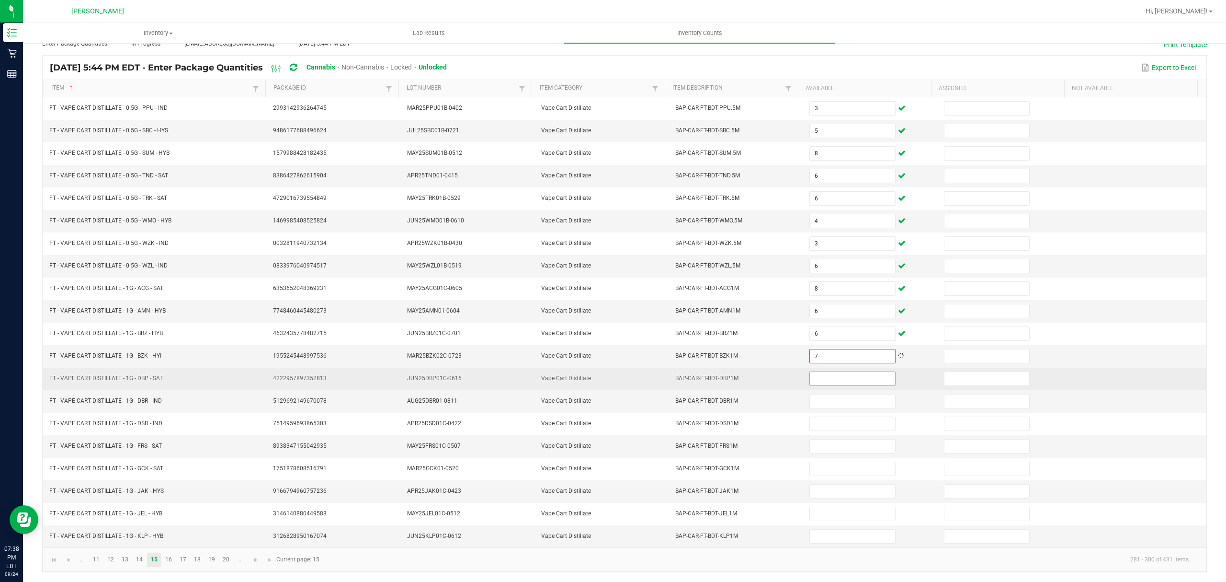
click at [832, 372] on input at bounding box center [852, 378] width 85 height 13
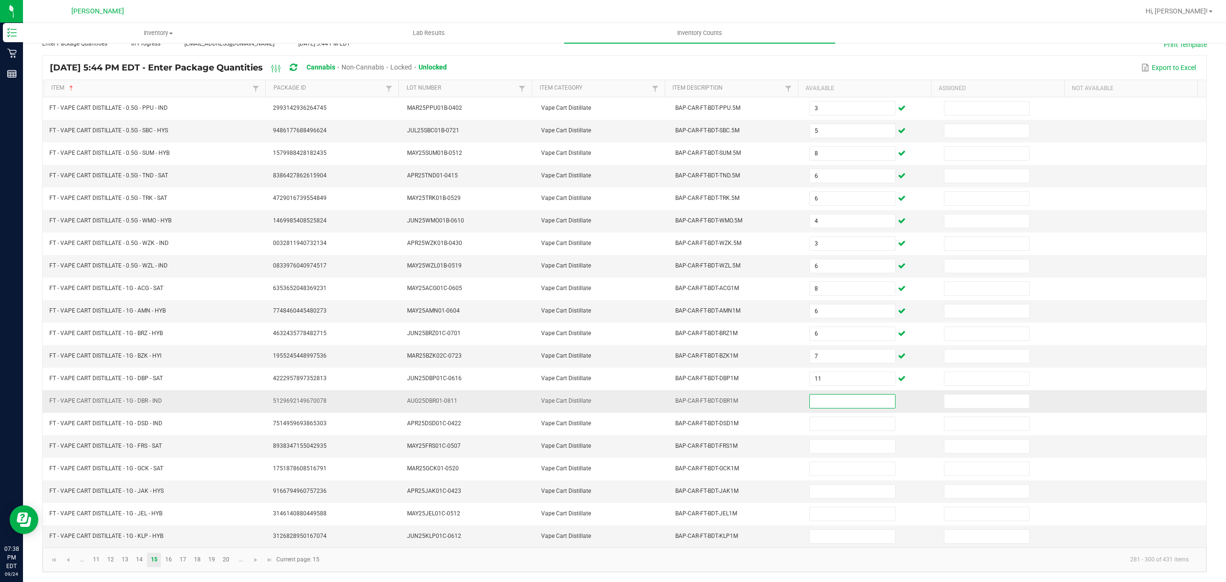
click at [836, 395] on input at bounding box center [852, 400] width 85 height 13
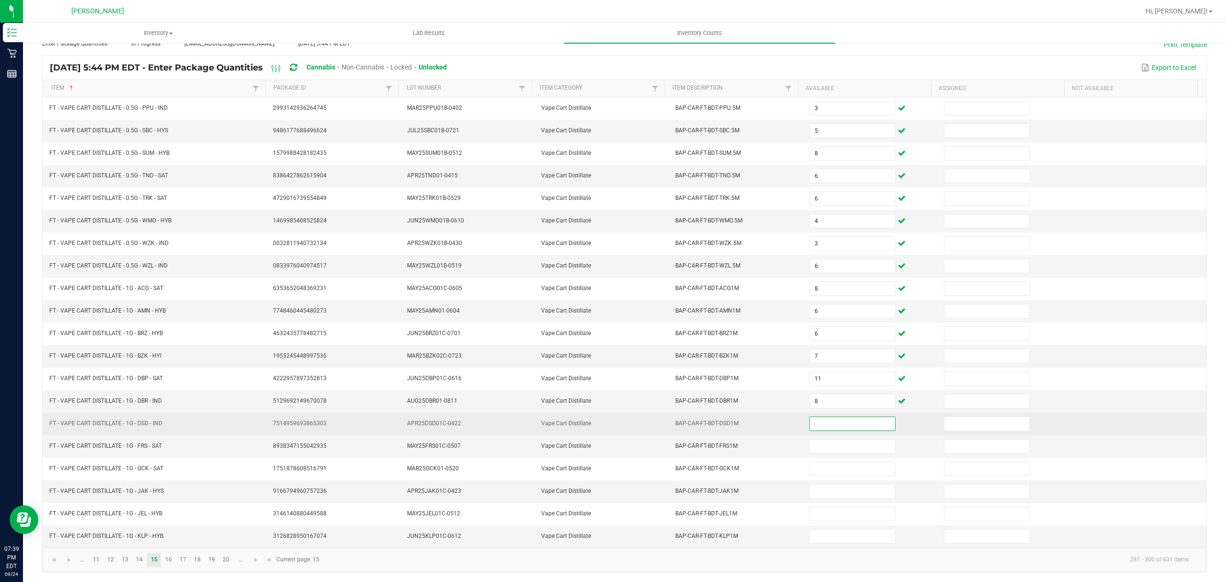
click at [819, 419] on input at bounding box center [852, 423] width 85 height 13
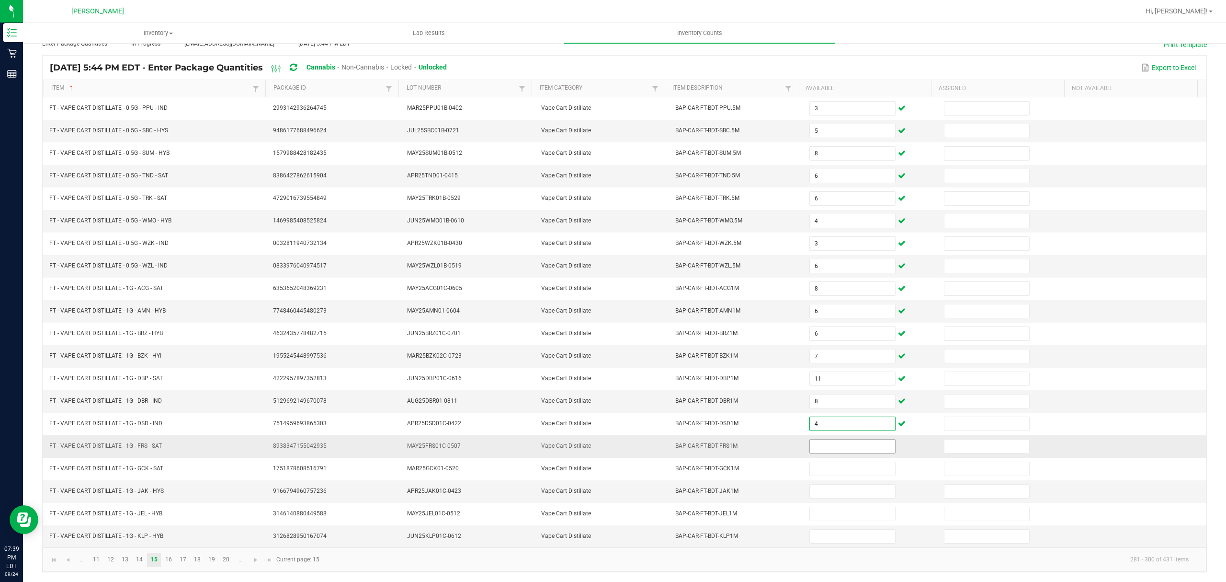
click at [814, 445] on input at bounding box center [852, 445] width 85 height 13
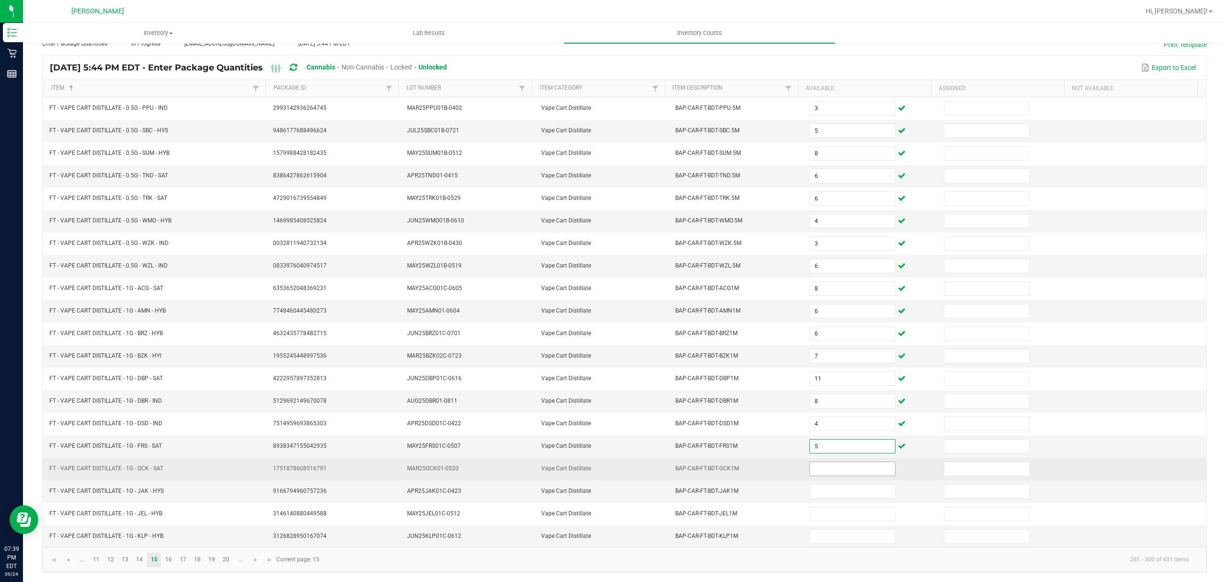
click at [827, 466] on input at bounding box center [852, 468] width 85 height 13
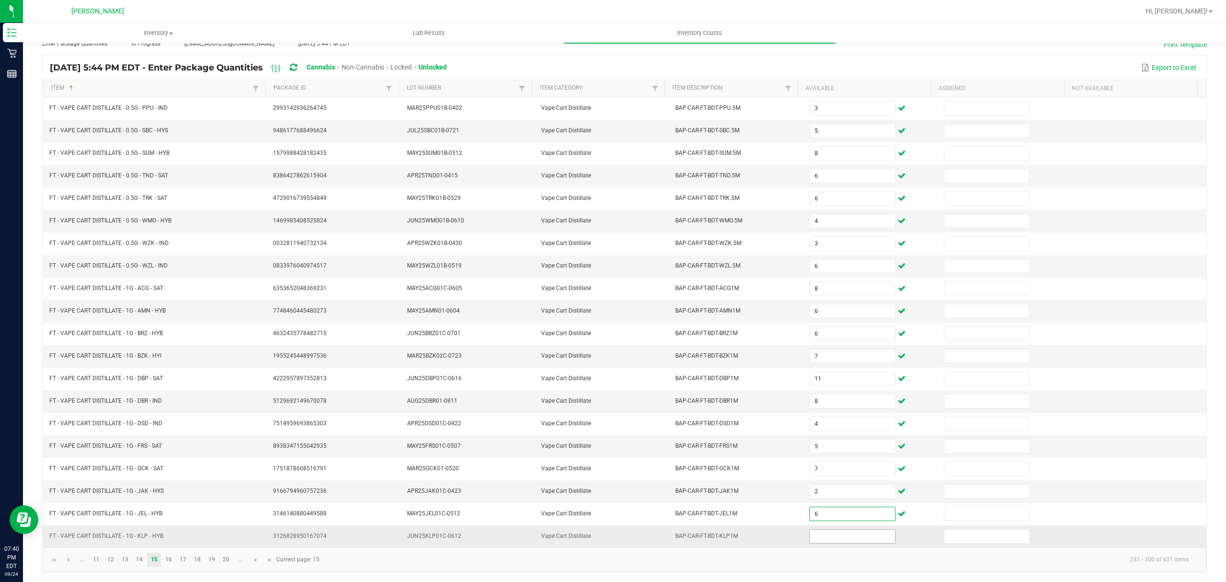
click at [816, 533] on input at bounding box center [852, 535] width 85 height 13
click at [168, 561] on link "16" at bounding box center [168, 559] width 14 height 14
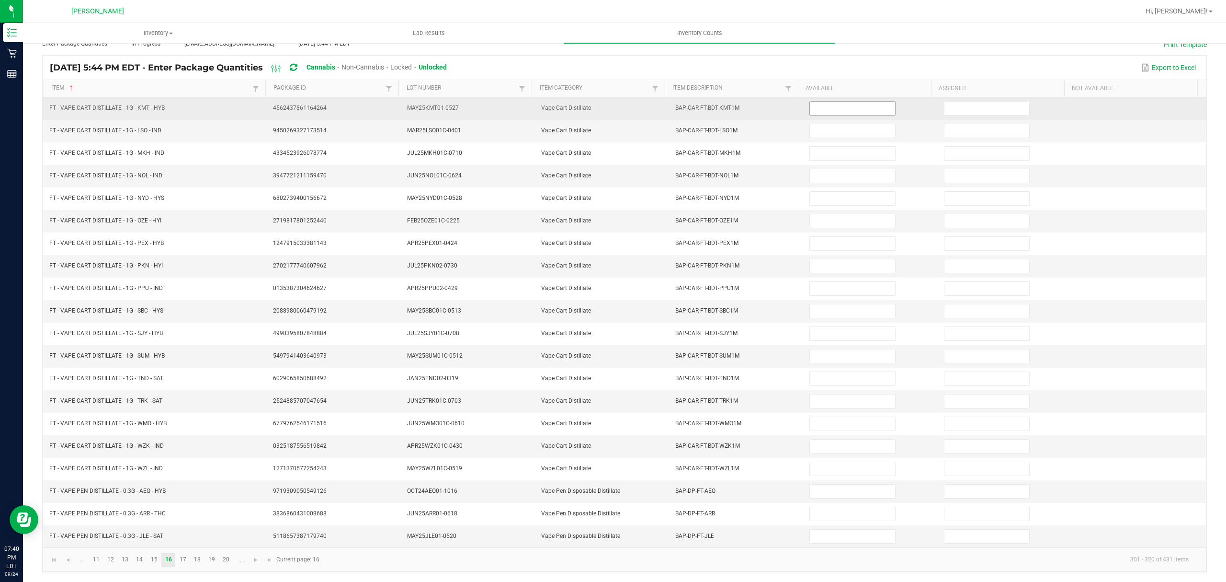
click at [823, 102] on input at bounding box center [852, 108] width 85 height 13
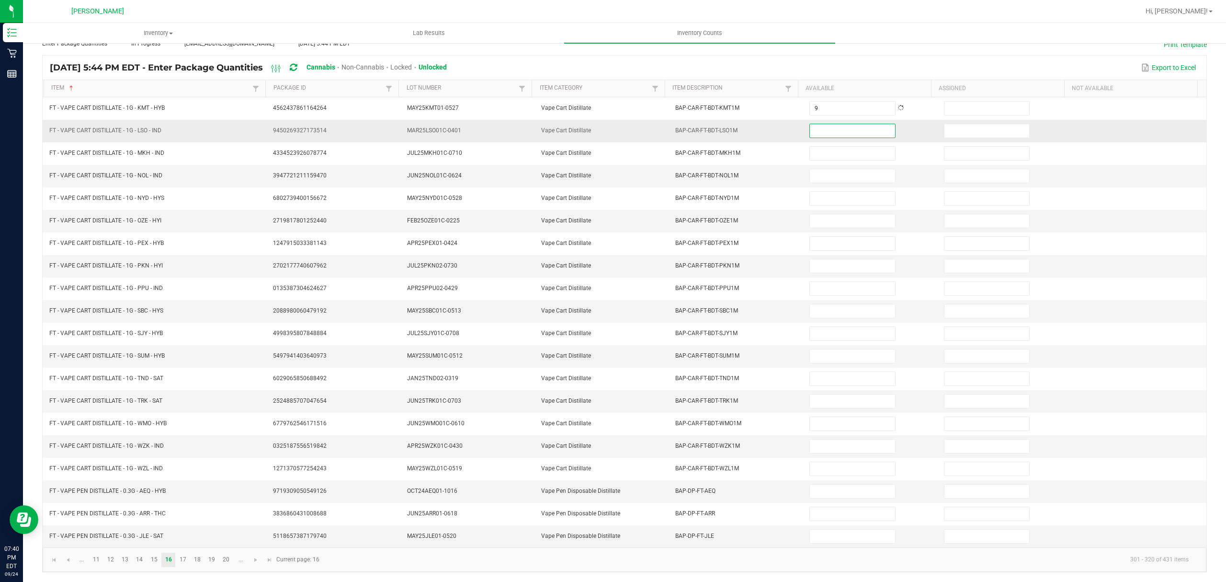
click at [816, 124] on input at bounding box center [852, 130] width 85 height 13
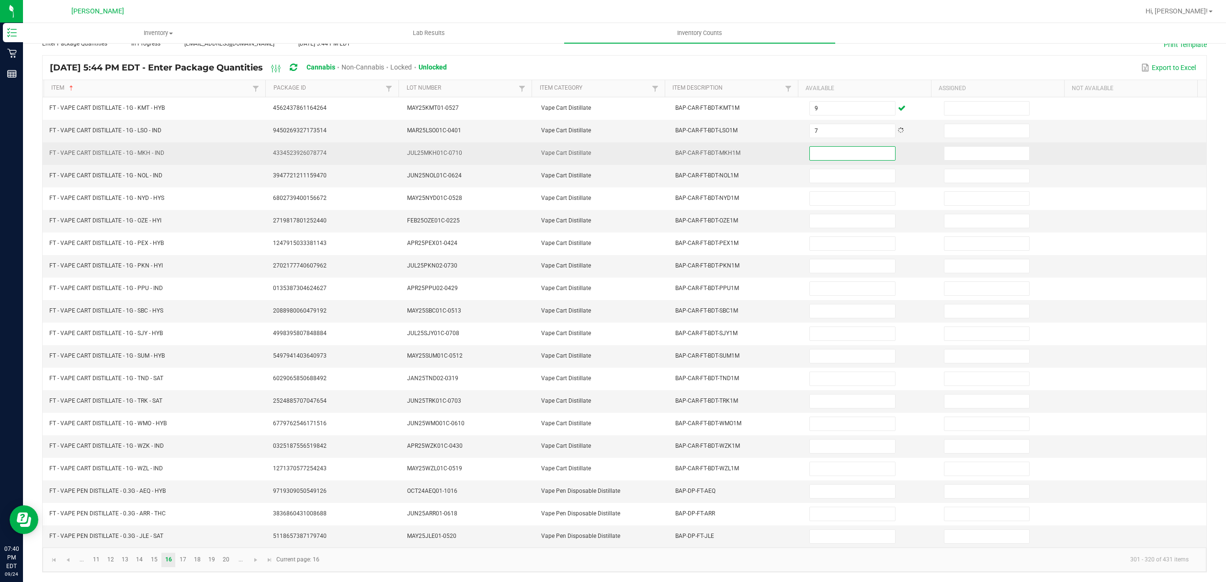
click at [821, 148] on input at bounding box center [852, 153] width 85 height 13
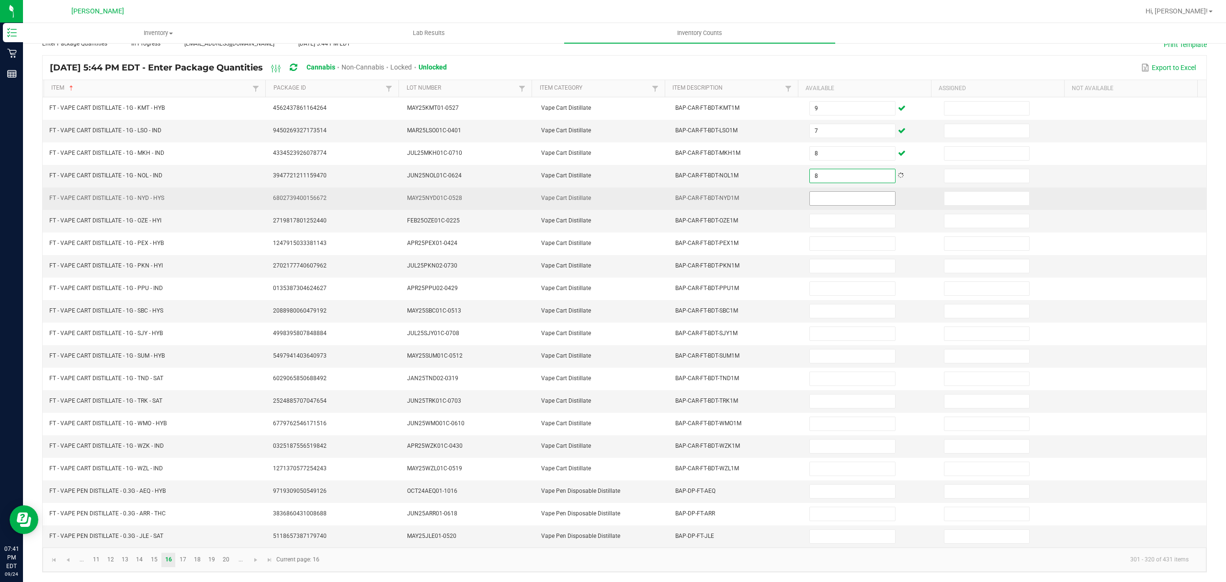
click at [824, 192] on input at bounding box center [852, 198] width 85 height 13
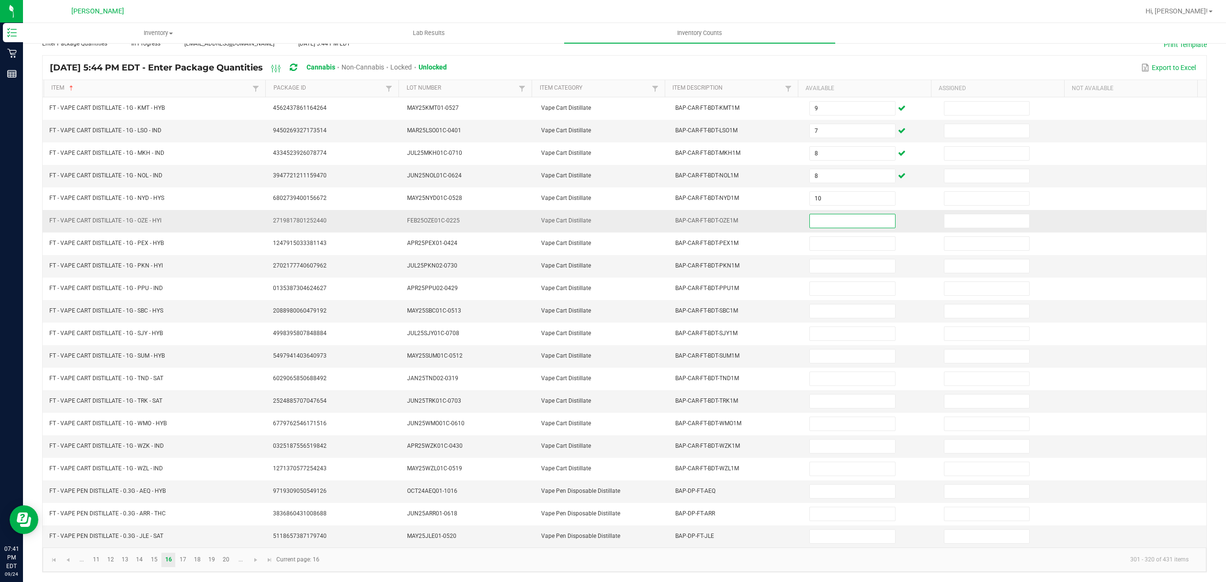
click at [810, 214] on input at bounding box center [852, 220] width 85 height 13
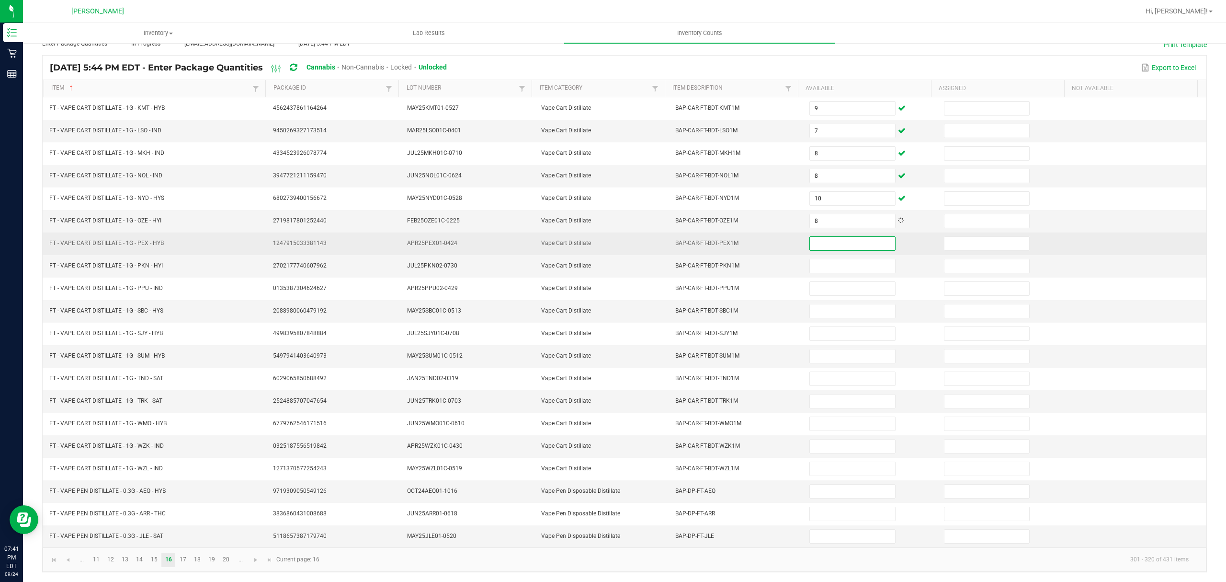
click at [824, 241] on input at bounding box center [852, 243] width 85 height 13
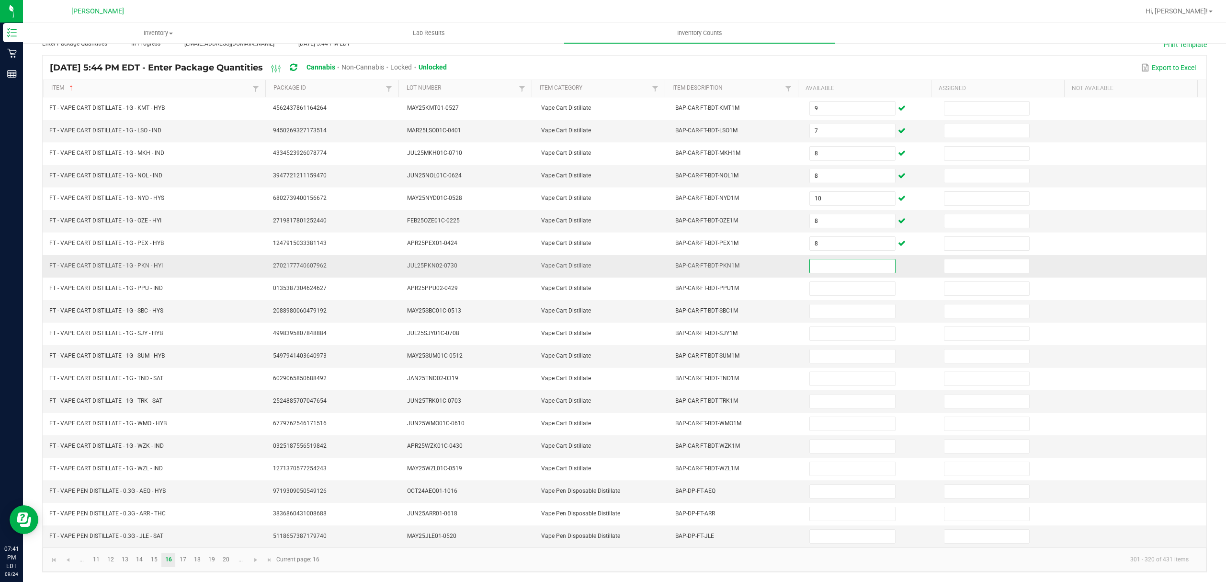
click at [811, 265] on input at bounding box center [852, 265] width 85 height 13
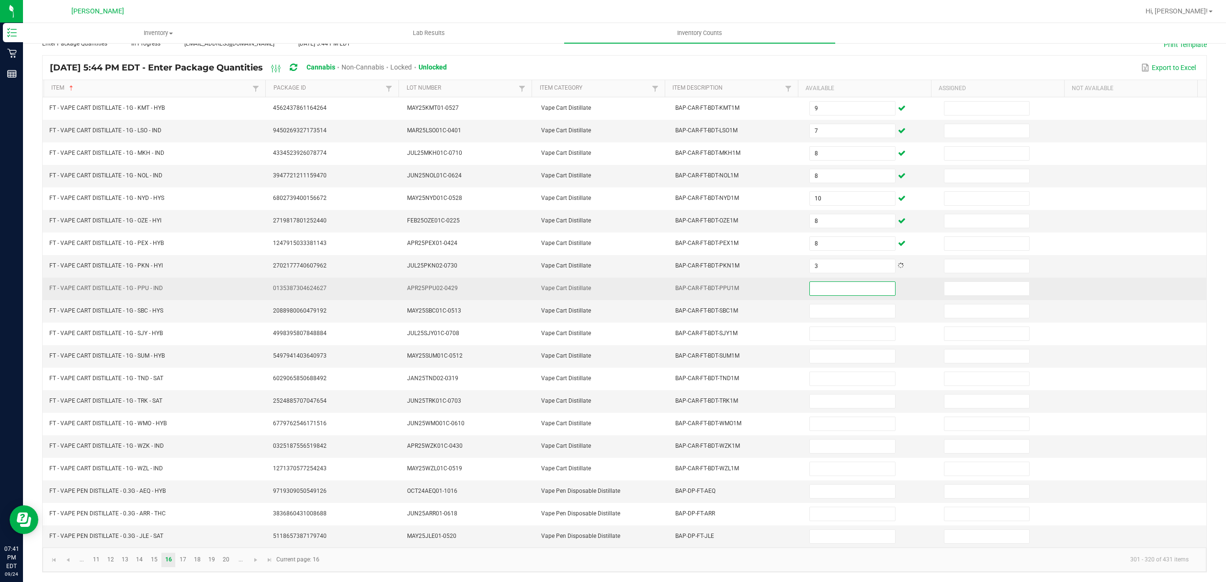
click at [810, 286] on input at bounding box center [852, 288] width 85 height 13
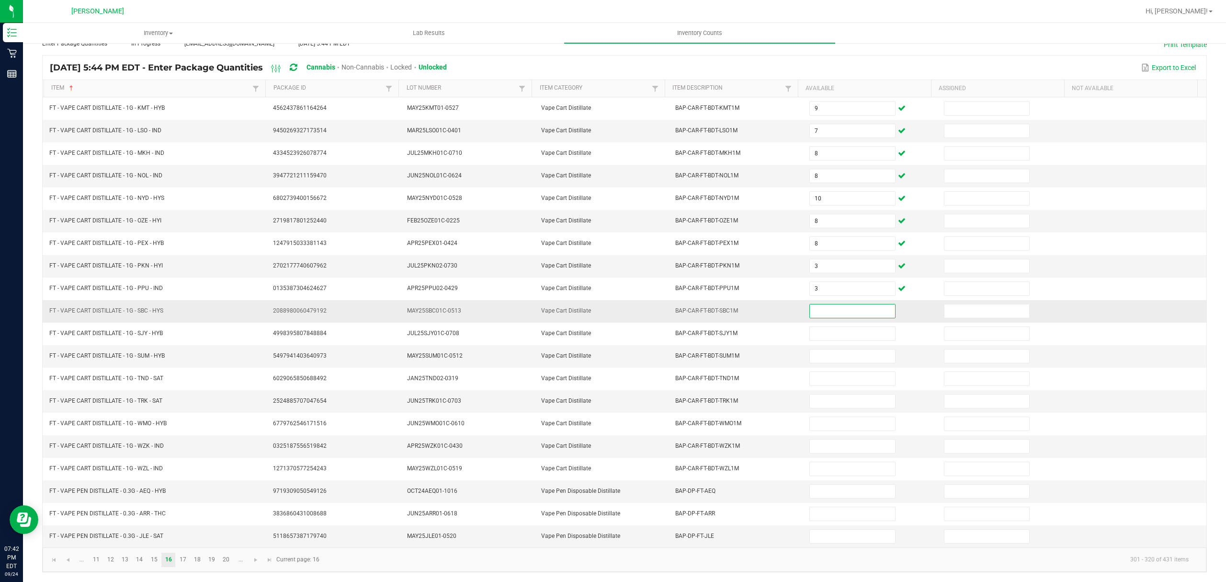
click at [825, 304] on input at bounding box center [852, 310] width 85 height 13
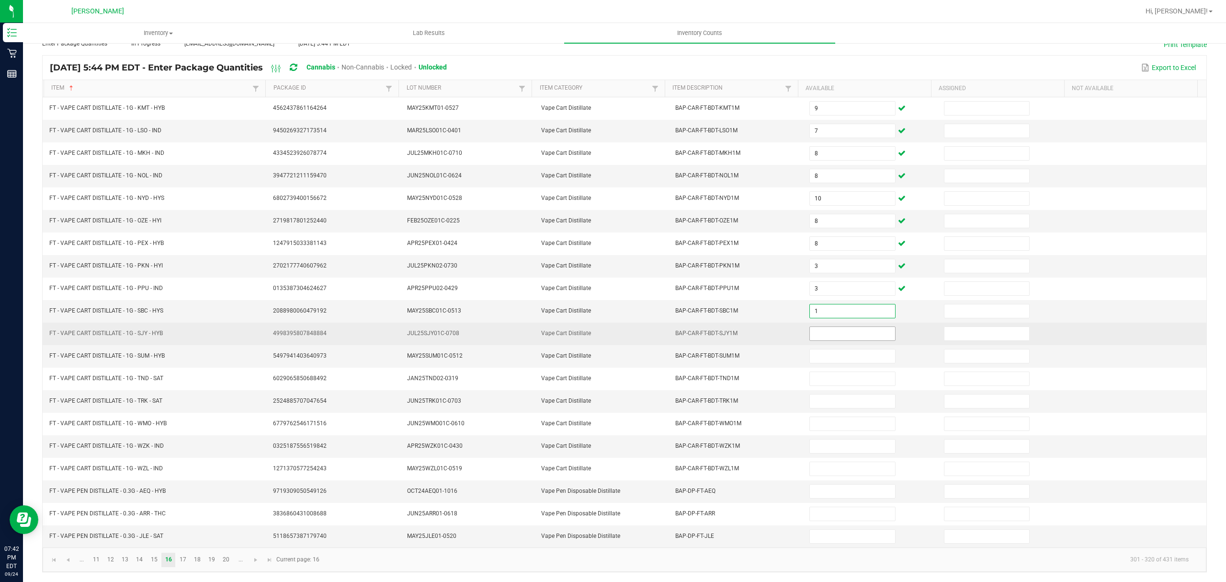
click at [816, 333] on input at bounding box center [852, 333] width 85 height 13
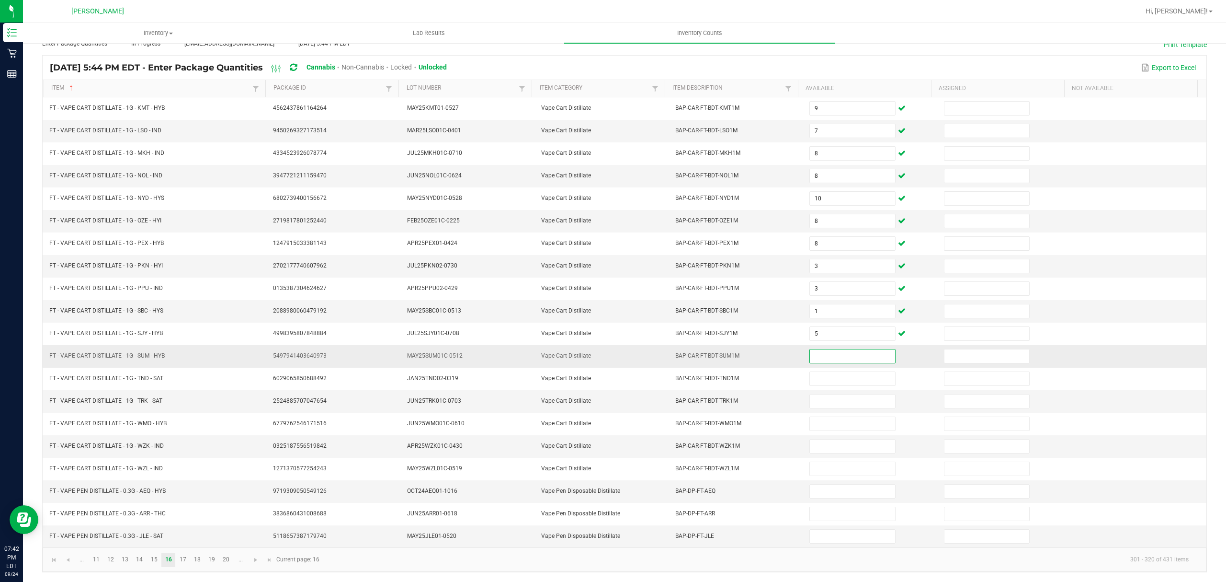
click at [814, 351] on input at bounding box center [852, 355] width 85 height 13
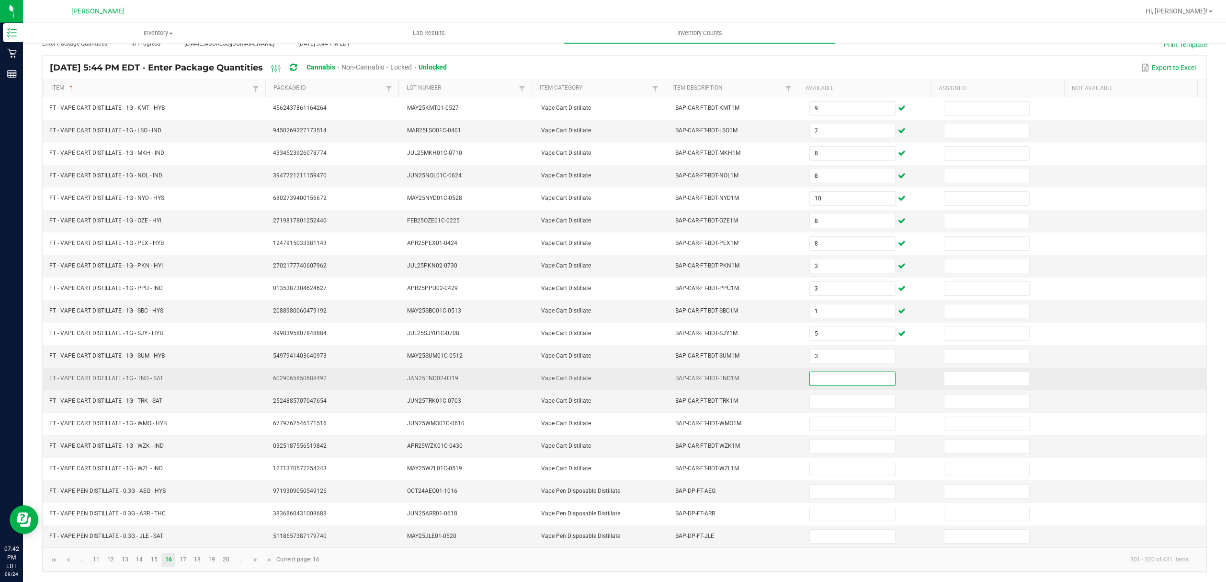
click at [812, 376] on input at bounding box center [852, 378] width 85 height 13
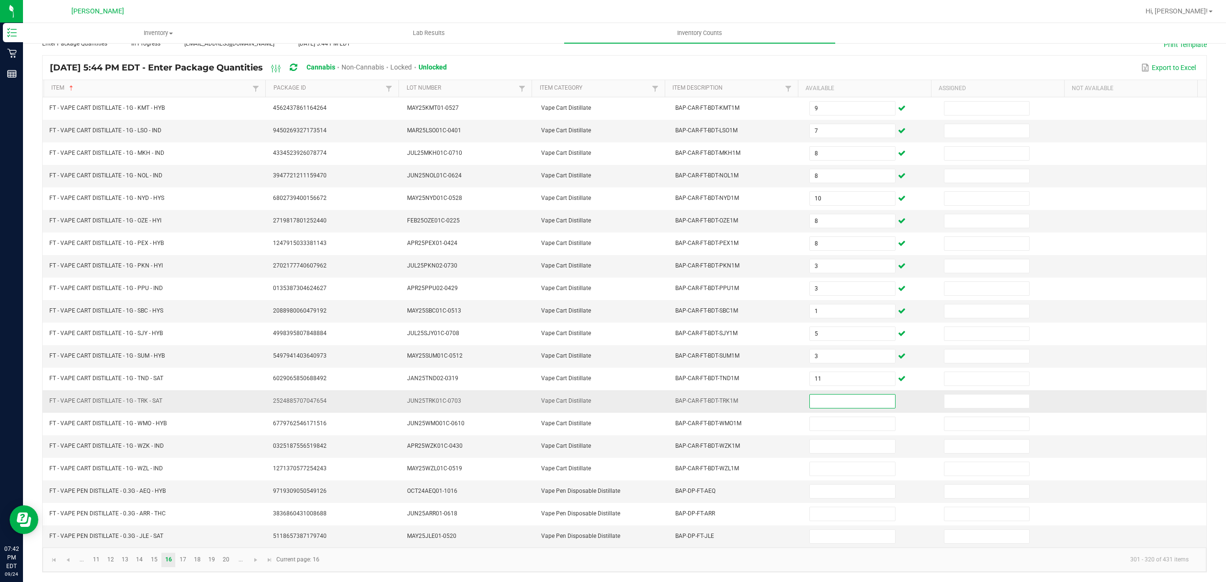
click at [817, 394] on input at bounding box center [852, 400] width 85 height 13
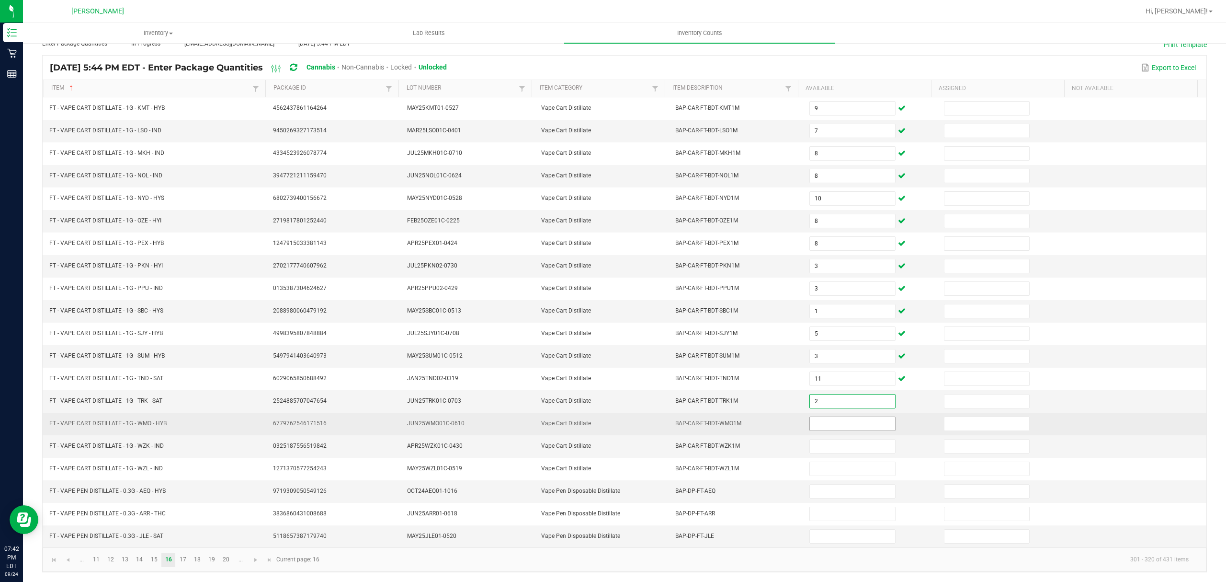
click at [819, 422] on input at bounding box center [852, 423] width 85 height 13
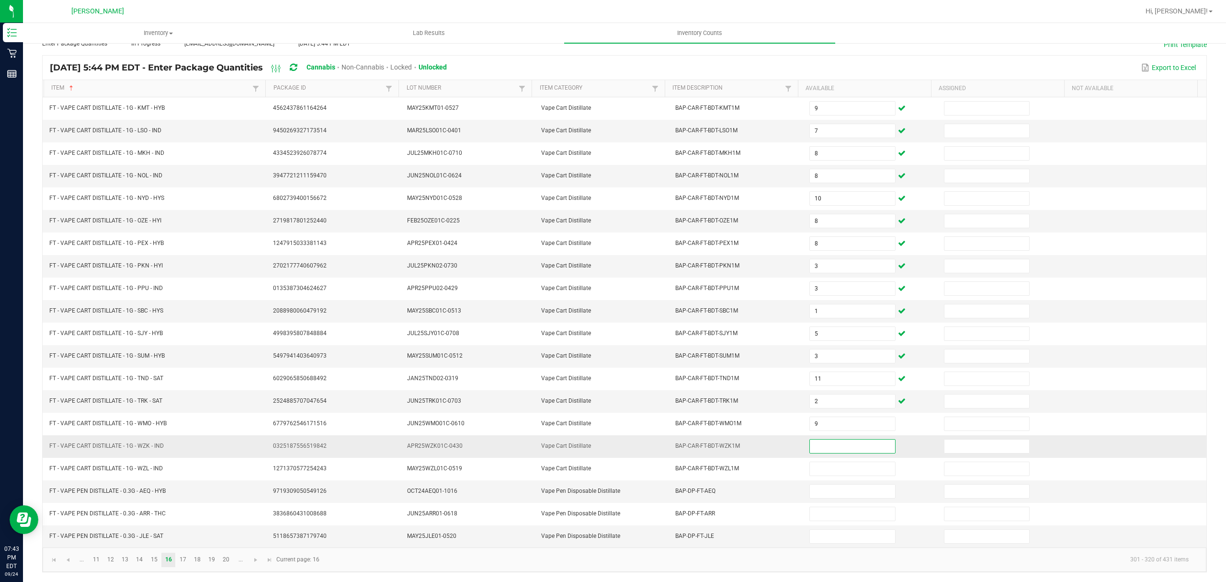
click at [844, 447] on input at bounding box center [852, 445] width 85 height 13
click at [825, 484] on input at bounding box center [852, 490] width 85 height 13
click at [853, 539] on input at bounding box center [852, 535] width 85 height 13
click at [189, 554] on link "17" at bounding box center [183, 559] width 14 height 14
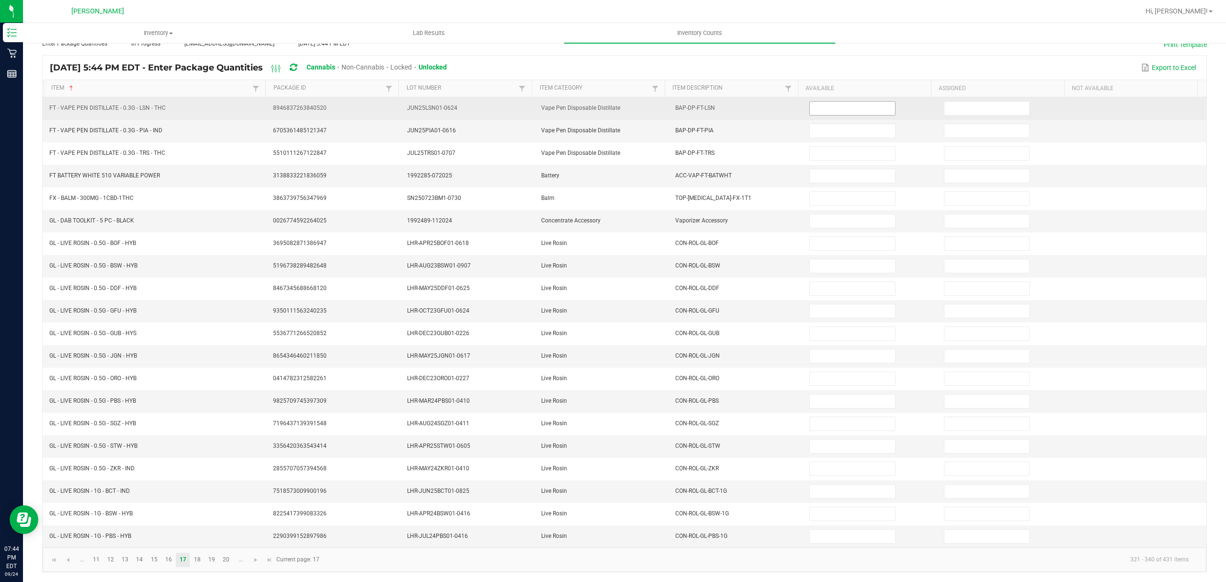
click at [823, 102] on input at bounding box center [852, 108] width 85 height 13
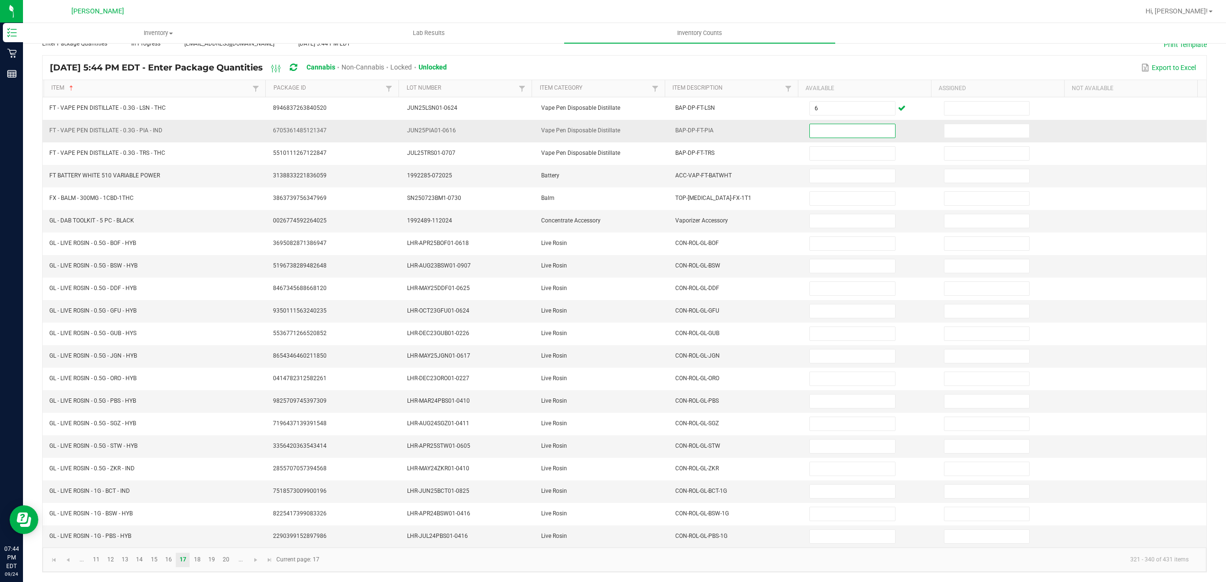
click at [810, 127] on input at bounding box center [852, 130] width 85 height 13
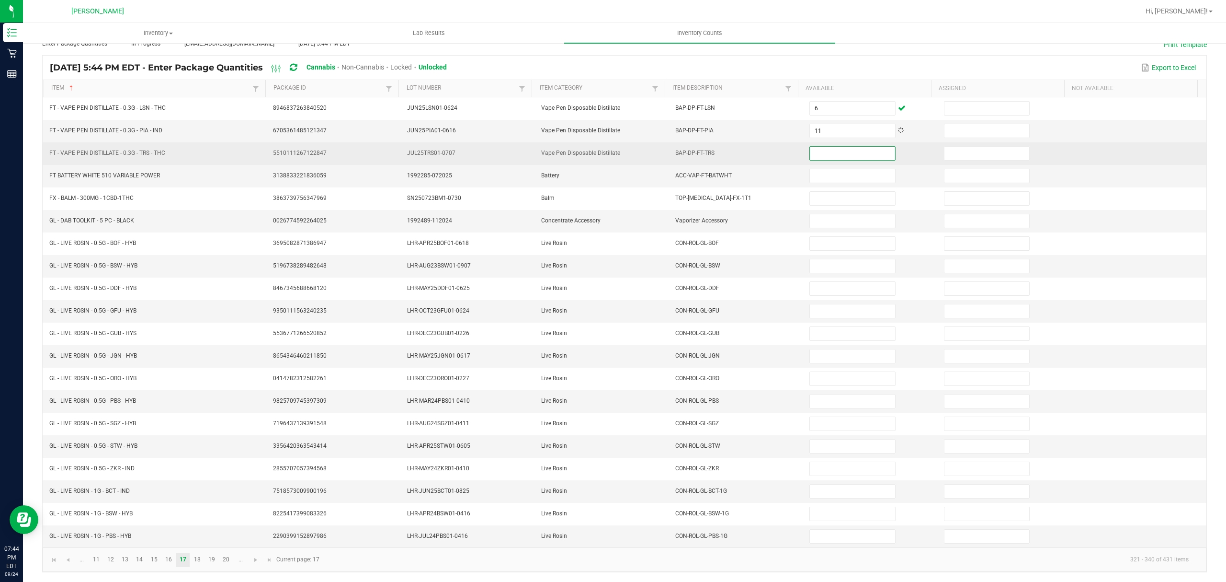
click at [810, 148] on input at bounding box center [852, 153] width 85 height 13
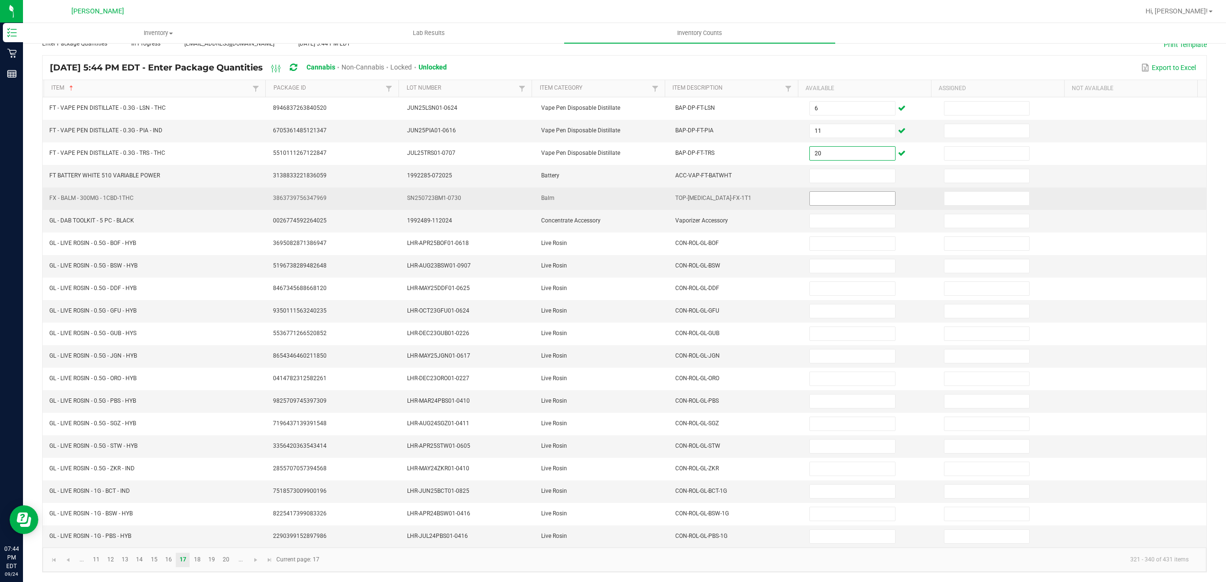
click at [810, 192] on input at bounding box center [852, 198] width 85 height 13
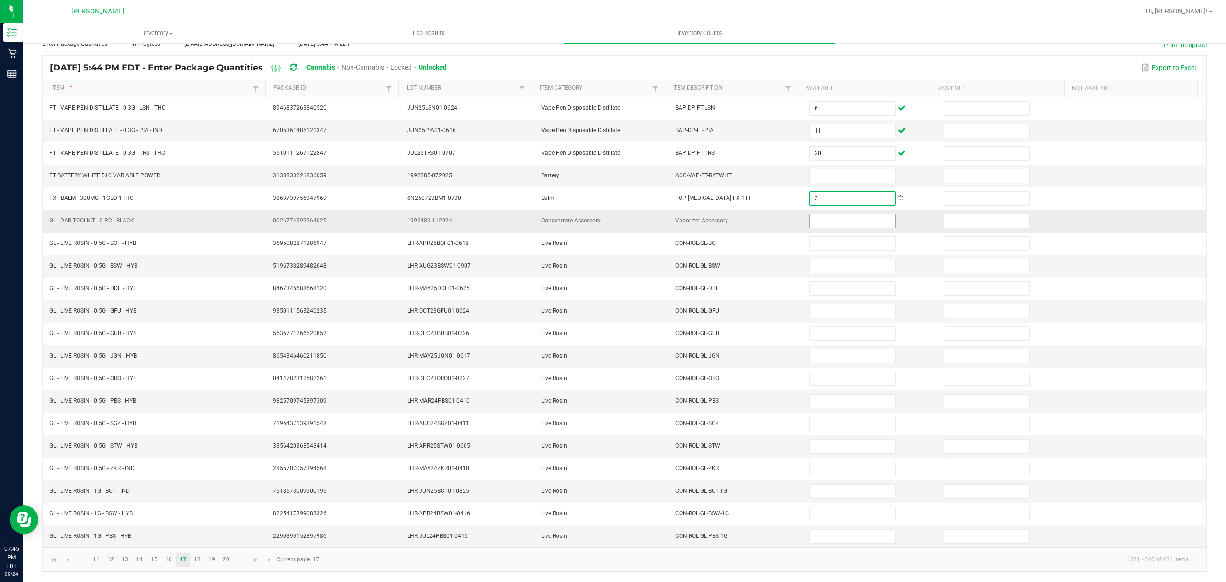
click at [815, 214] on input at bounding box center [852, 220] width 85 height 13
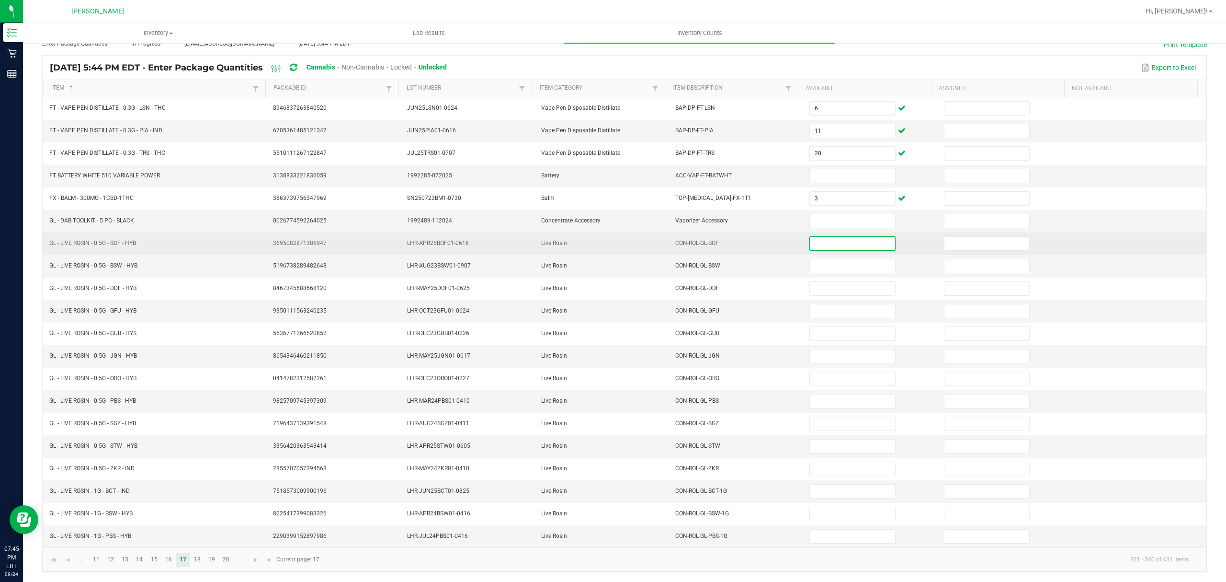
click at [825, 237] on input at bounding box center [852, 243] width 85 height 13
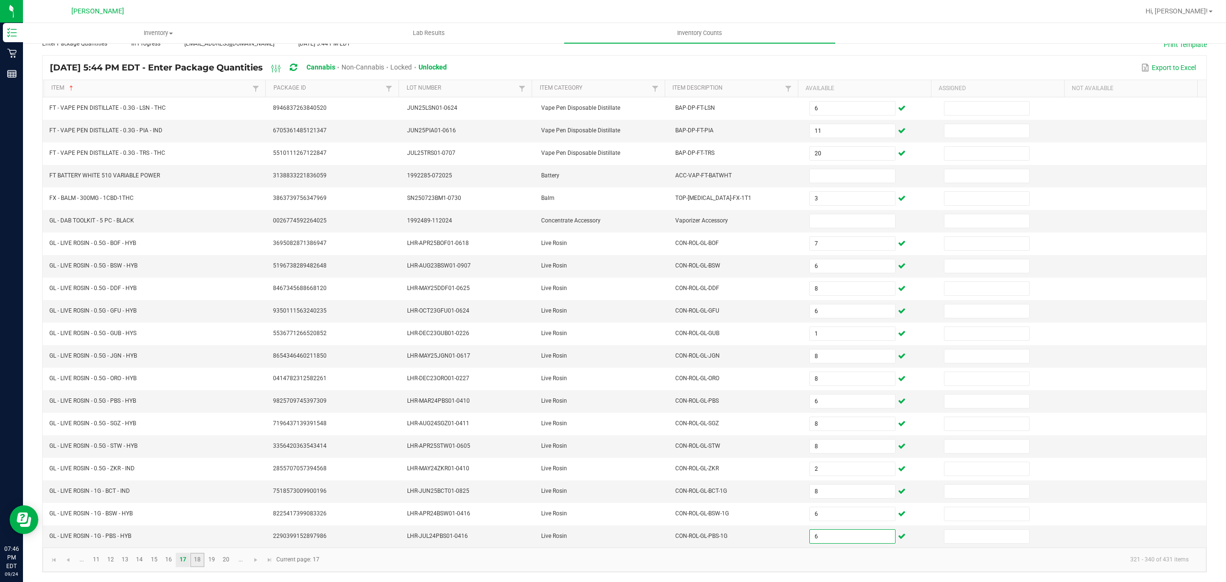
click at [196, 560] on link "18" at bounding box center [197, 559] width 14 height 14
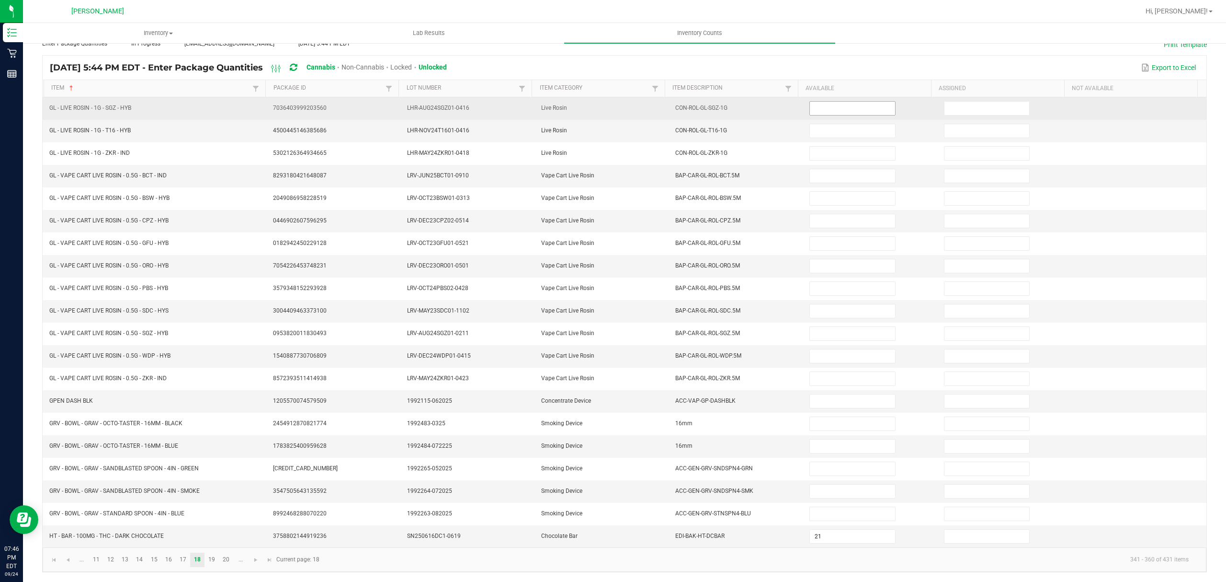
click at [810, 102] on input at bounding box center [852, 108] width 85 height 13
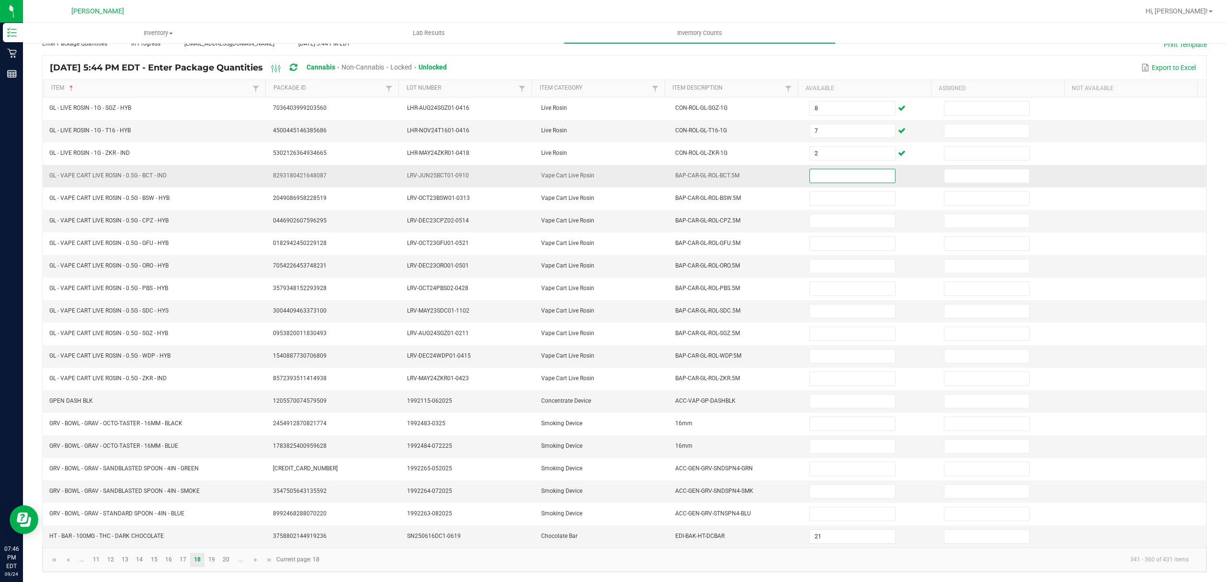
click at [828, 172] on input at bounding box center [852, 175] width 85 height 13
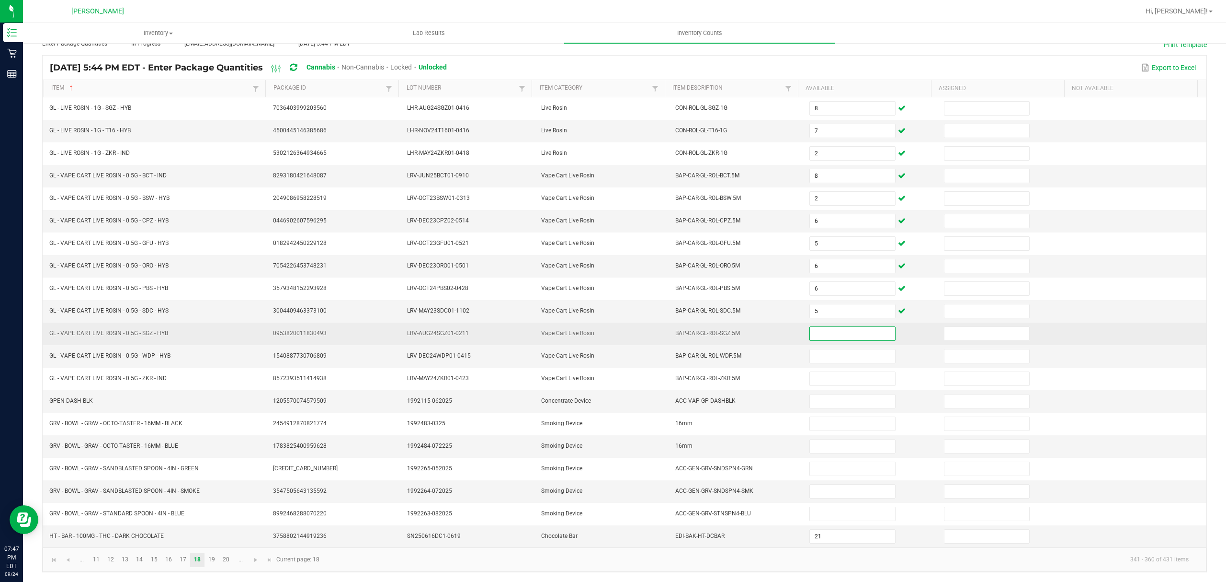
click at [810, 332] on input at bounding box center [852, 333] width 85 height 13
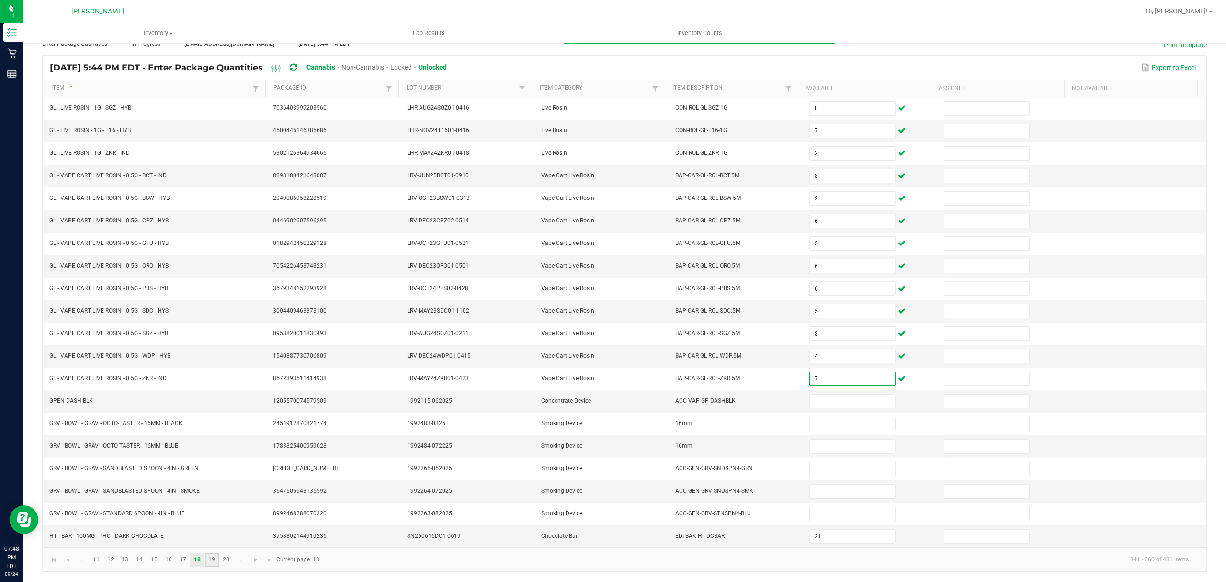
click at [217, 556] on link "19" at bounding box center [212, 559] width 14 height 14
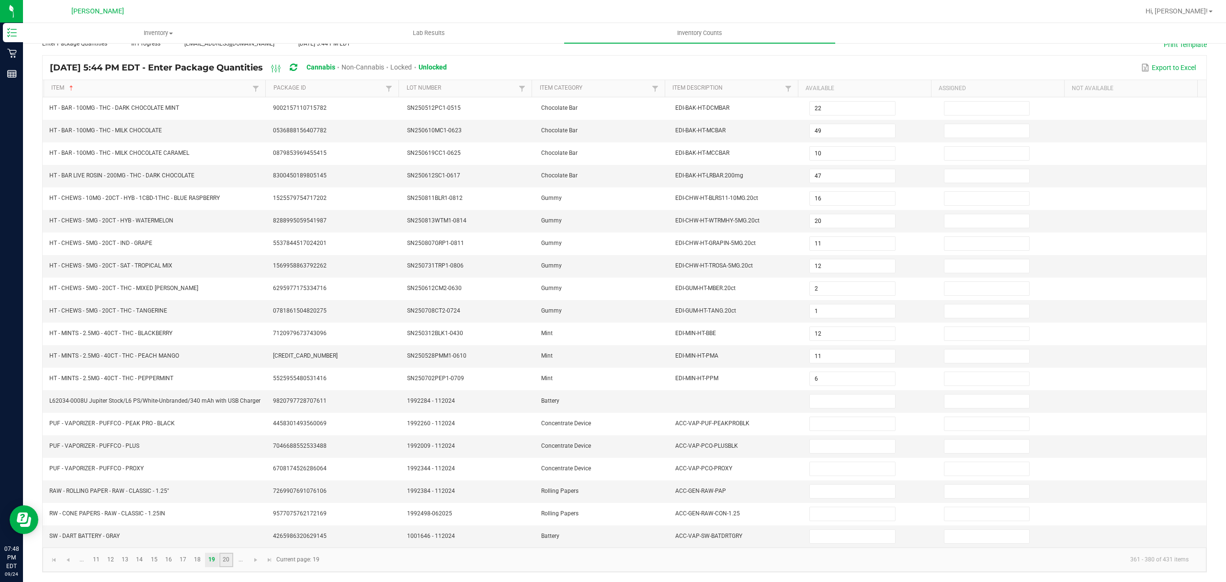
click at [228, 559] on link "20" at bounding box center [226, 559] width 14 height 14
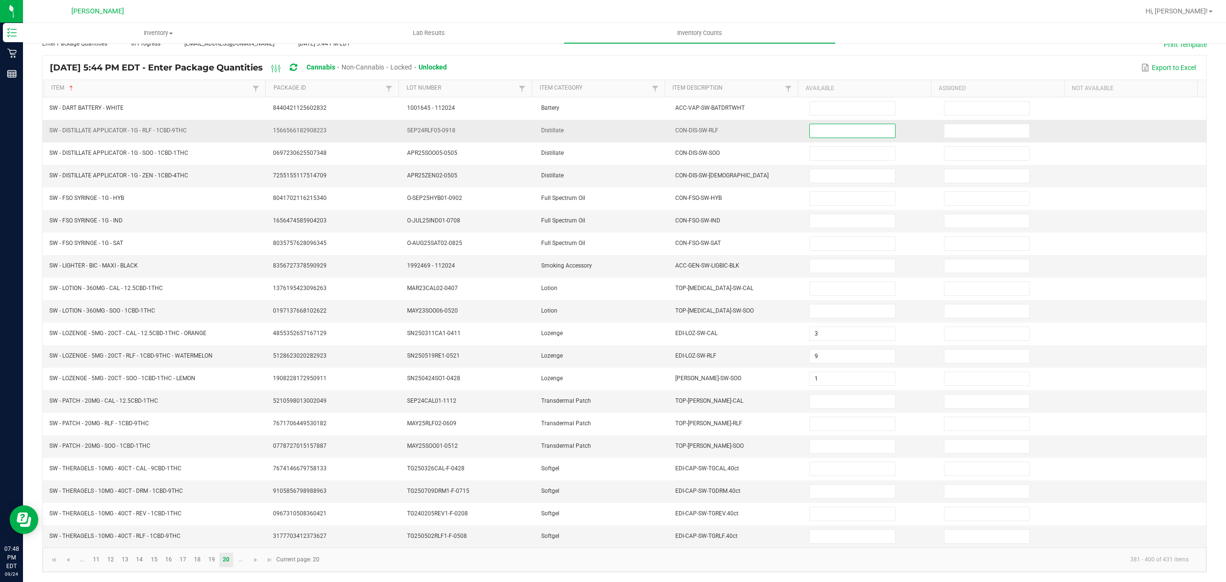
click at [810, 128] on input at bounding box center [852, 130] width 85 height 13
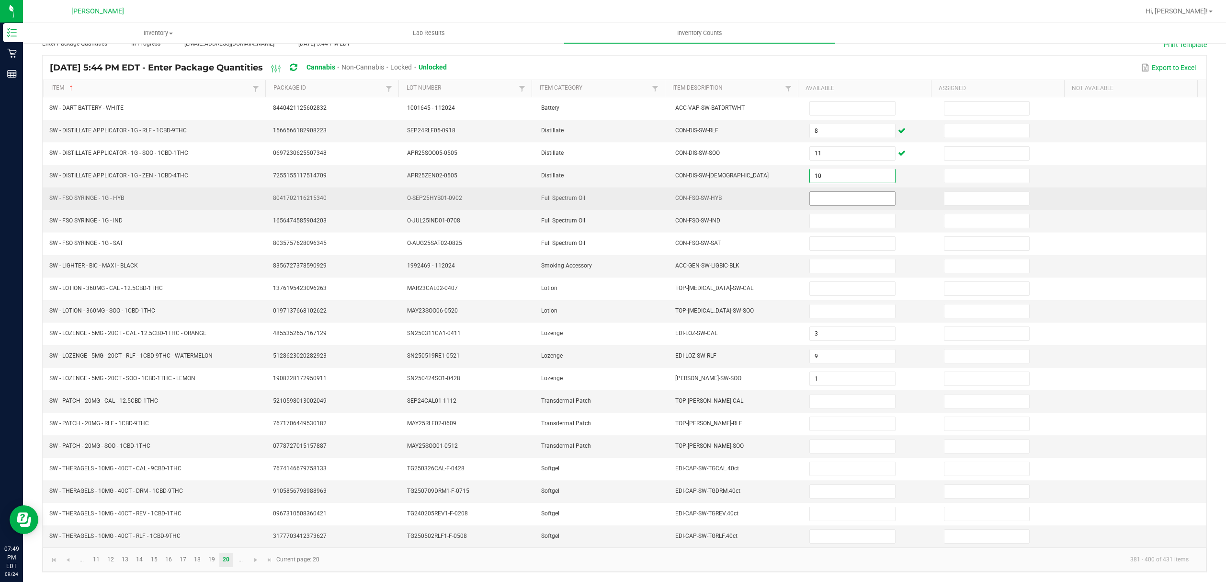
click at [815, 192] on input at bounding box center [852, 198] width 85 height 13
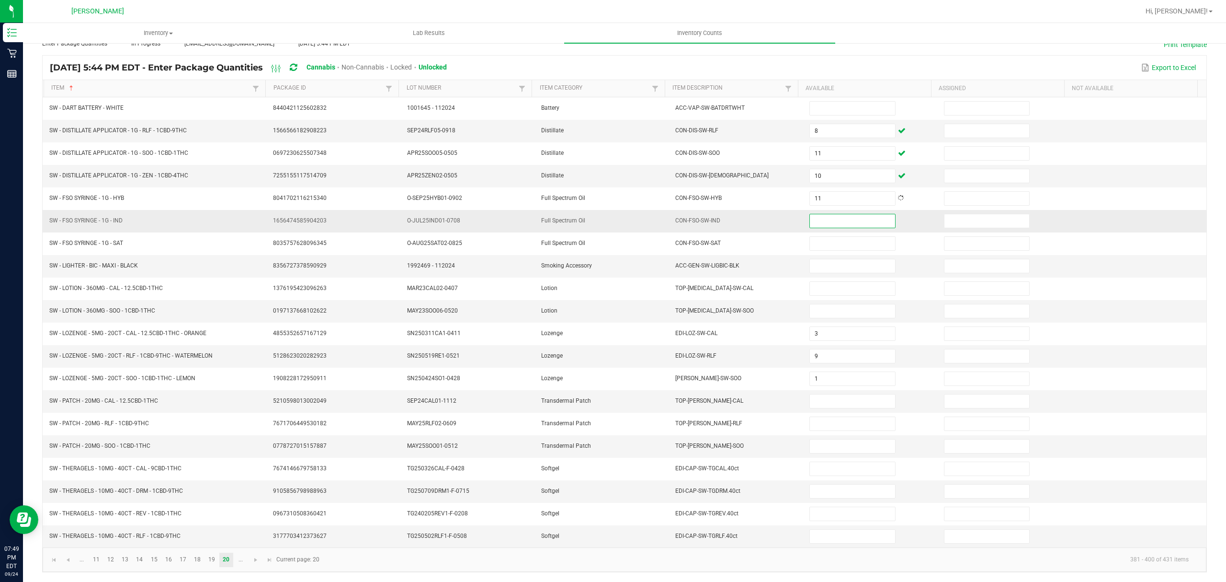
click at [810, 214] on input at bounding box center [852, 220] width 85 height 13
click at [810, 261] on input at bounding box center [852, 265] width 85 height 13
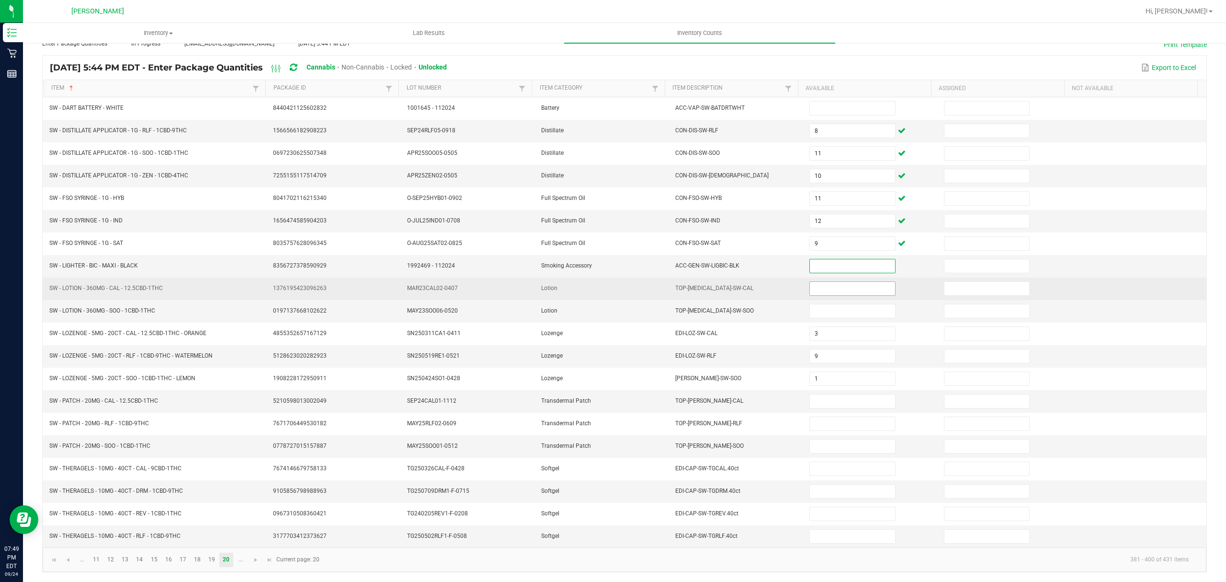
click at [810, 286] on input at bounding box center [852, 288] width 85 height 13
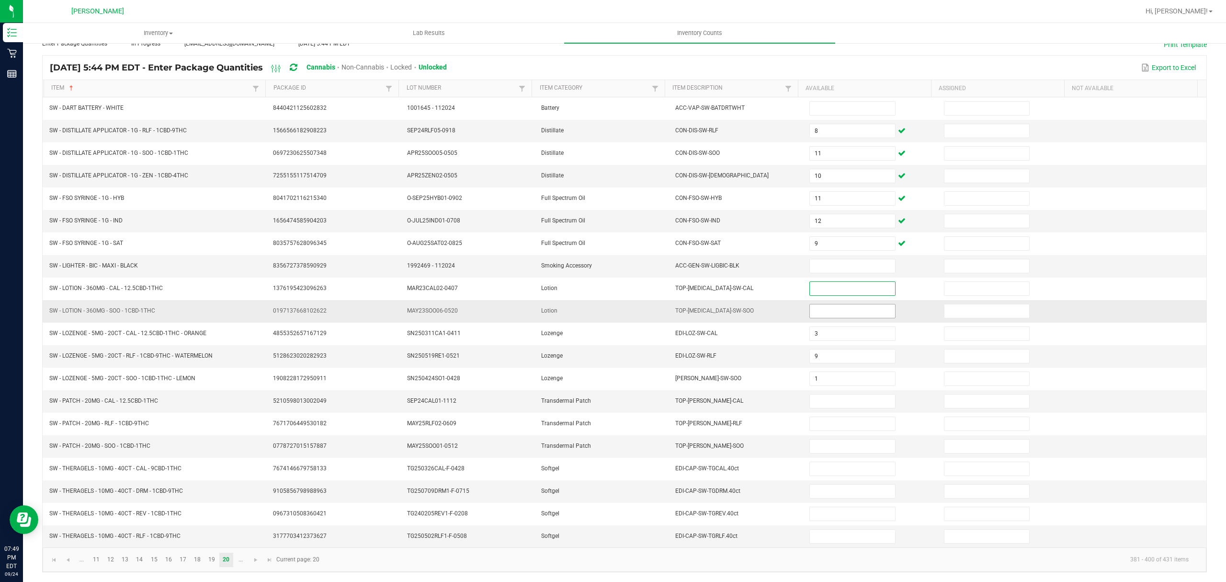
click at [811, 304] on input at bounding box center [852, 310] width 85 height 13
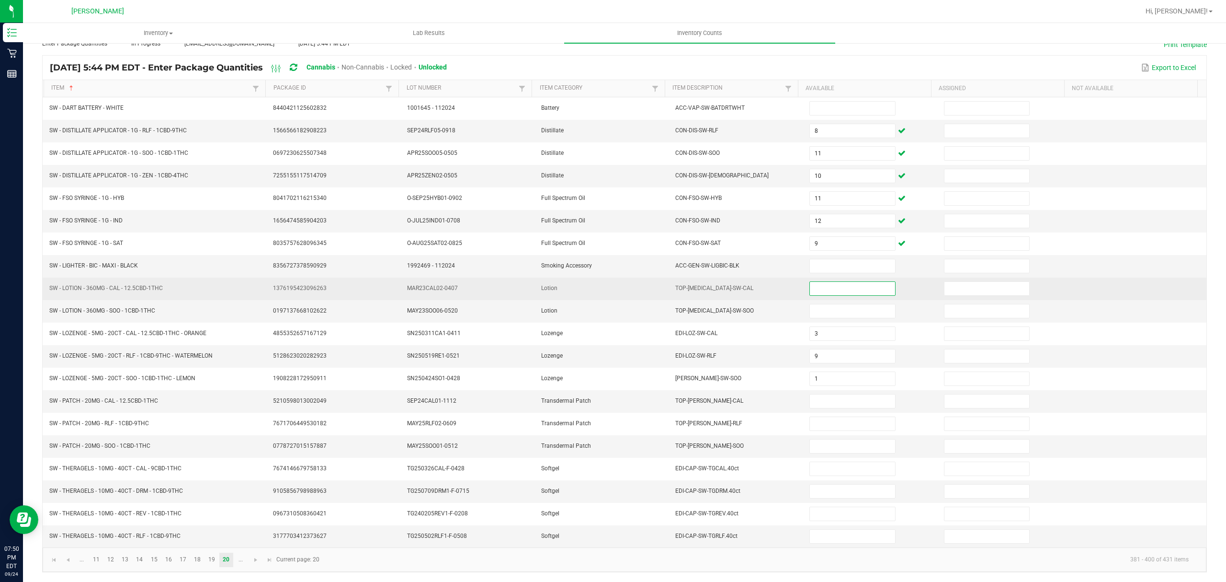
click at [829, 286] on input at bounding box center [852, 288] width 85 height 13
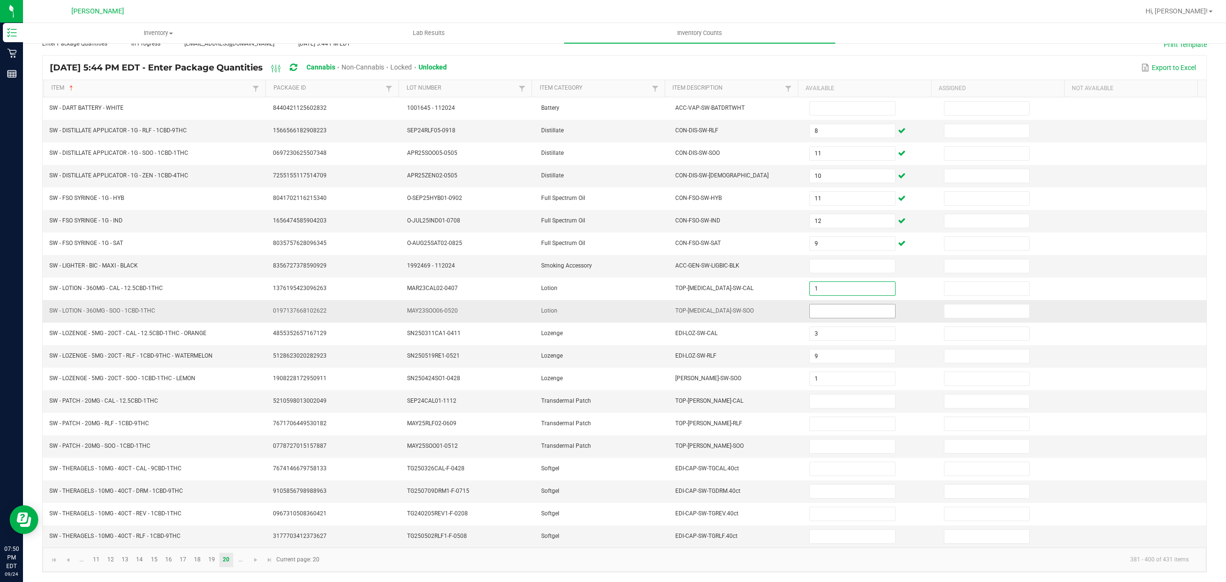
click at [814, 304] on input at bounding box center [852, 310] width 85 height 13
click at [821, 397] on input at bounding box center [852, 400] width 85 height 13
click at [816, 447] on input at bounding box center [852, 445] width 85 height 13
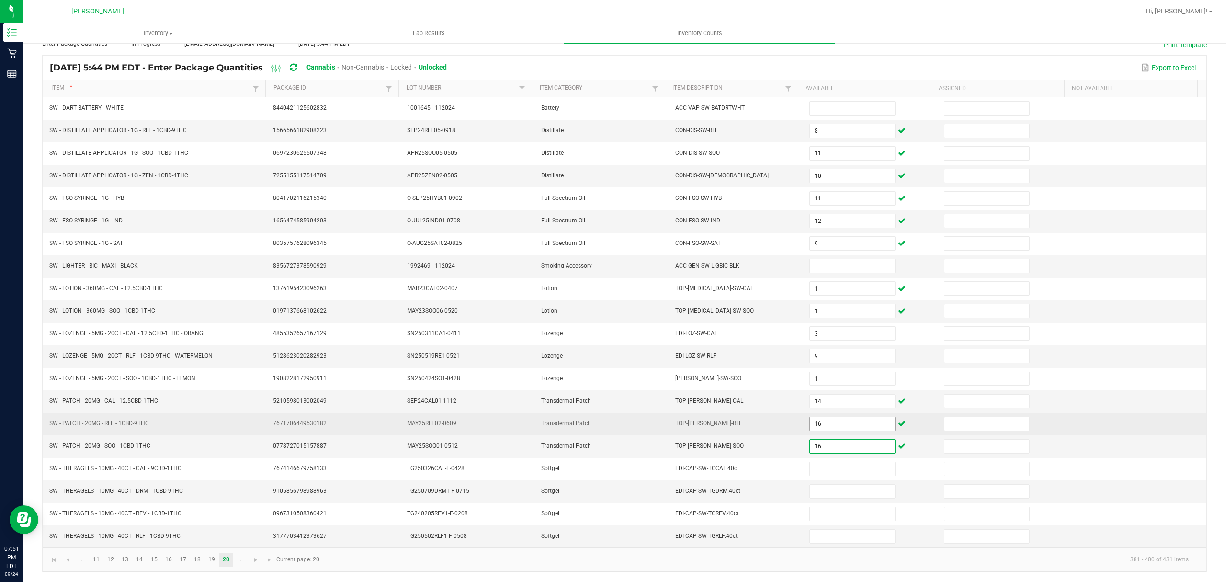
click at [828, 426] on input "16" at bounding box center [852, 423] width 85 height 13
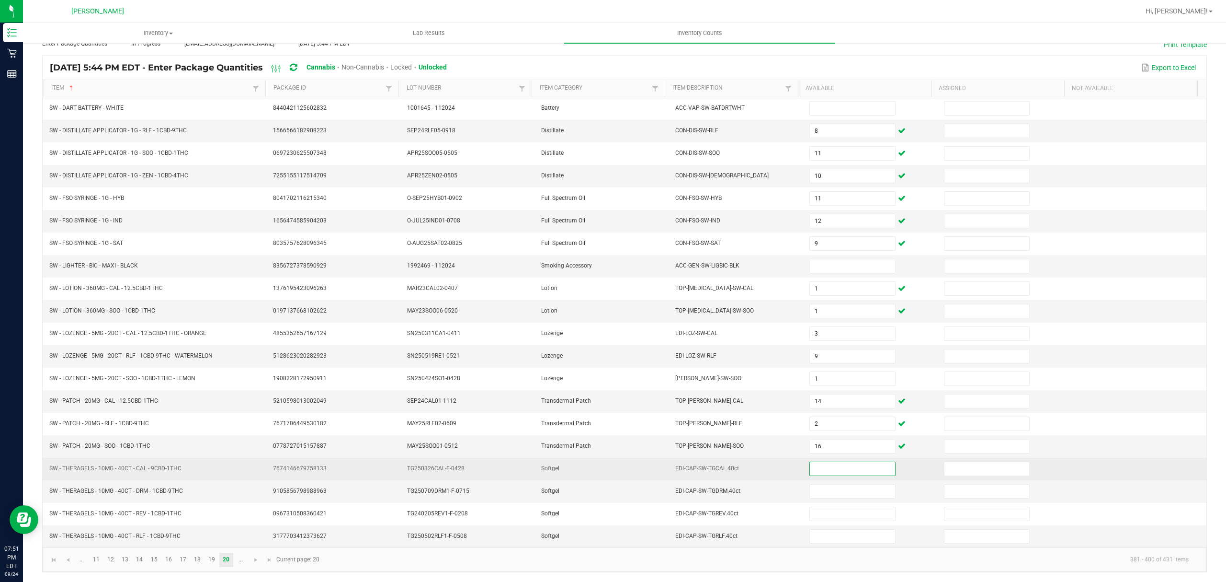
click at [839, 470] on input at bounding box center [852, 468] width 85 height 13
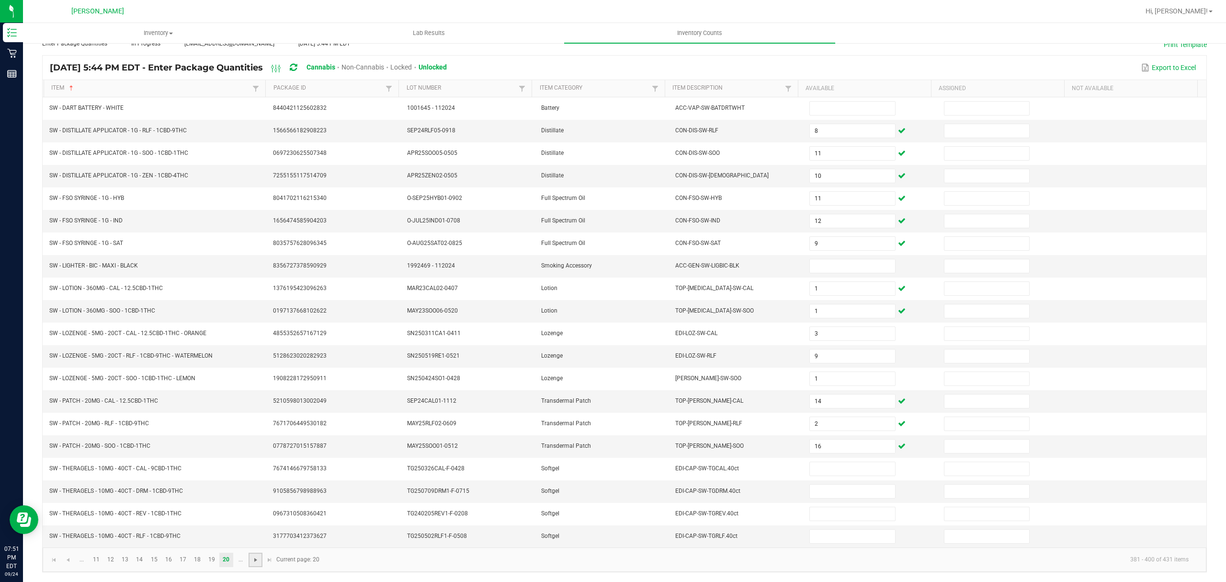
click at [252, 557] on span "Go to the next page" at bounding box center [256, 560] width 8 height 8
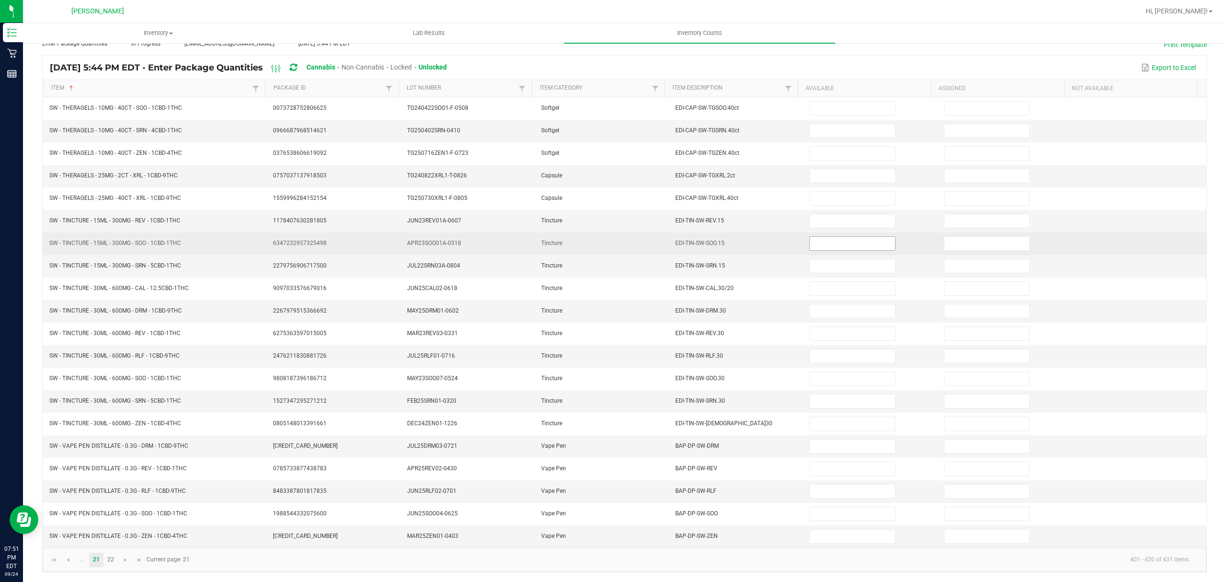
click at [828, 242] on input at bounding box center [852, 243] width 85 height 13
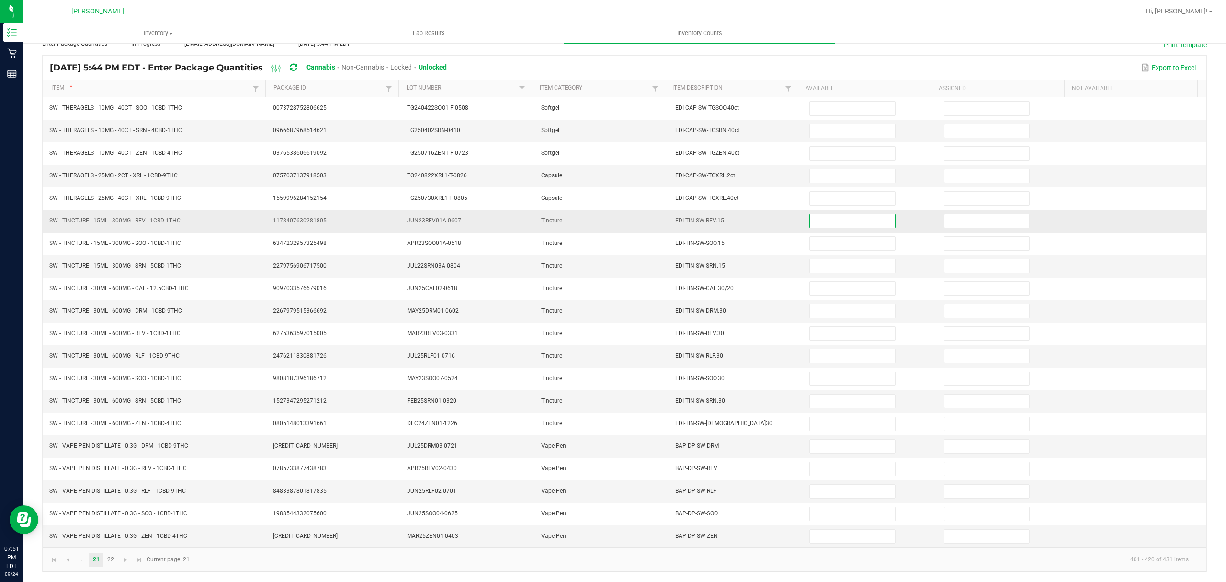
click at [810, 214] on input at bounding box center [852, 220] width 85 height 13
click at [835, 261] on input at bounding box center [852, 265] width 85 height 13
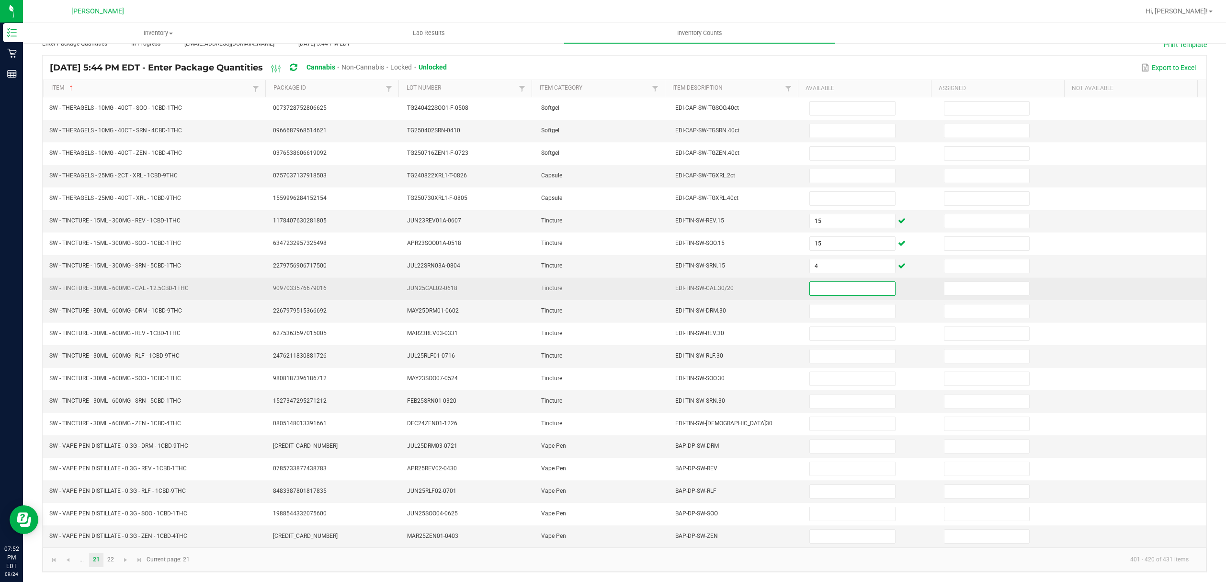
click at [819, 286] on input at bounding box center [852, 288] width 85 height 13
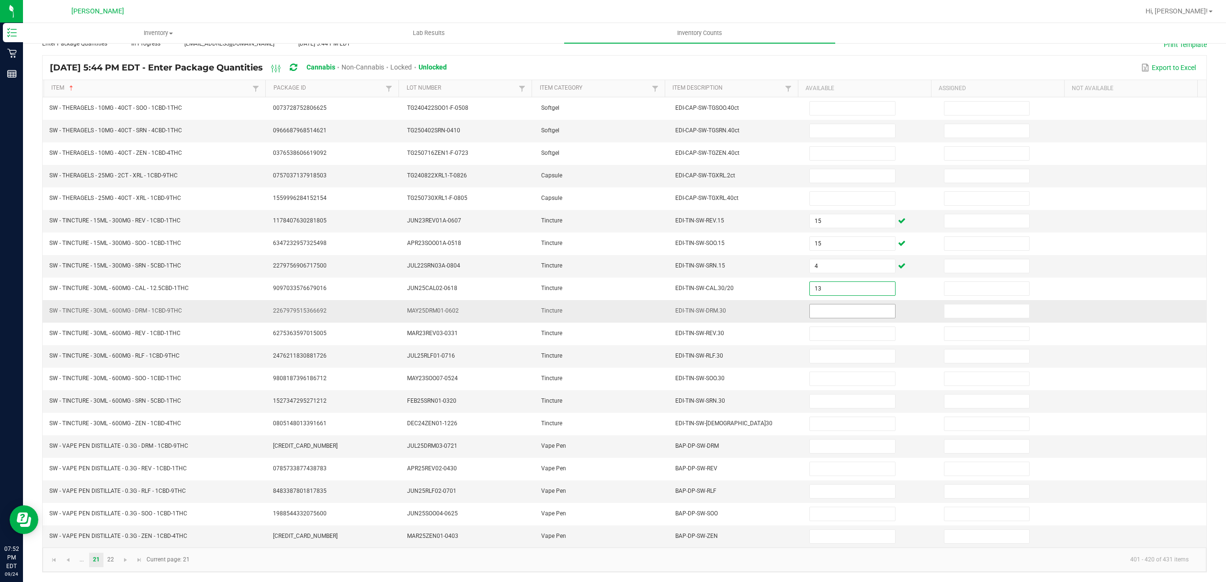
click at [832, 304] on input at bounding box center [852, 310] width 85 height 13
click at [822, 349] on input at bounding box center [852, 355] width 85 height 13
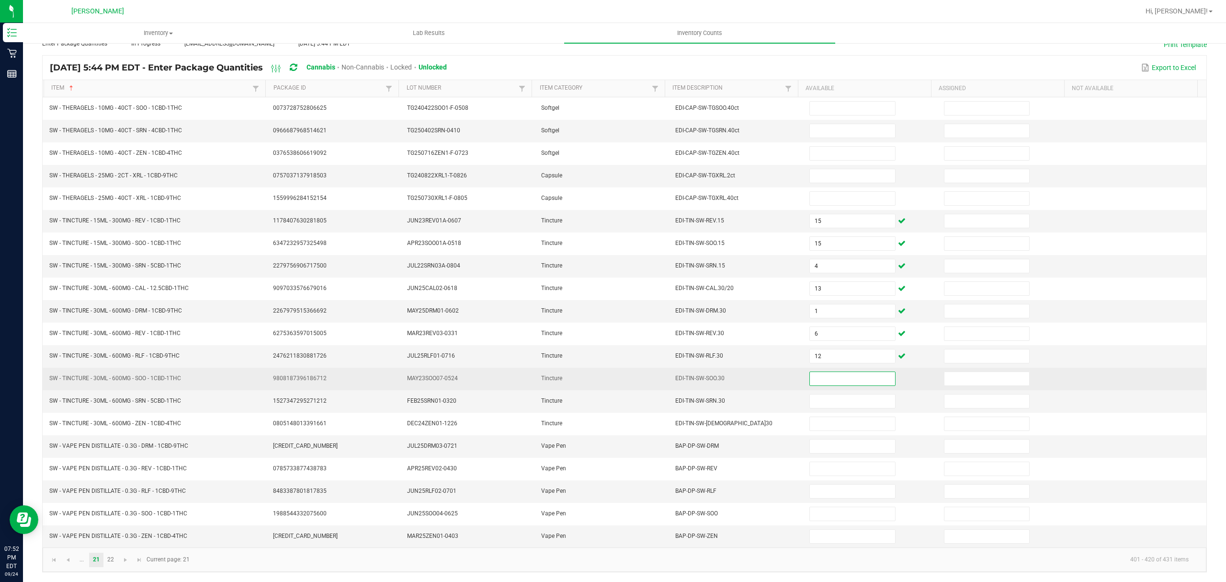
click at [814, 372] on input at bounding box center [852, 378] width 85 height 13
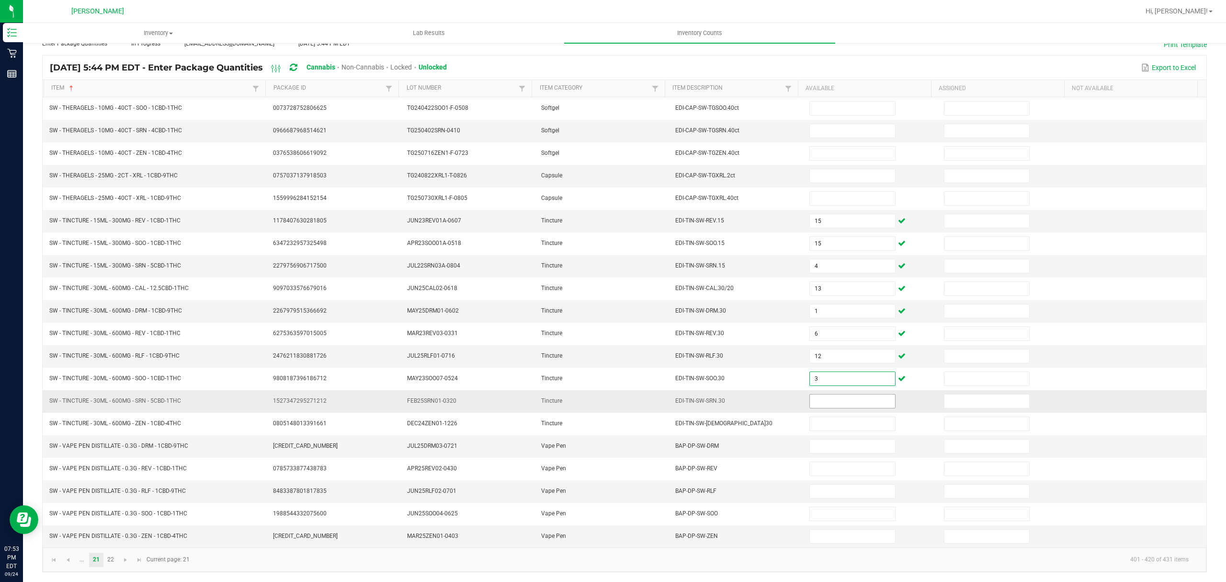
click at [819, 399] on input at bounding box center [852, 400] width 85 height 13
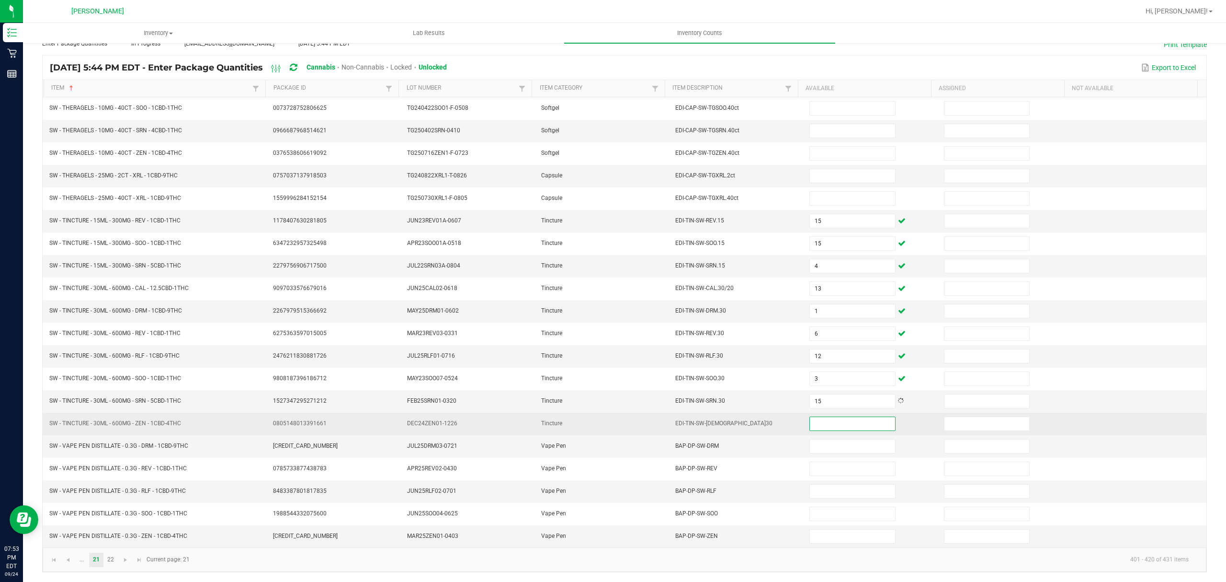
click at [823, 423] on input at bounding box center [852, 423] width 85 height 13
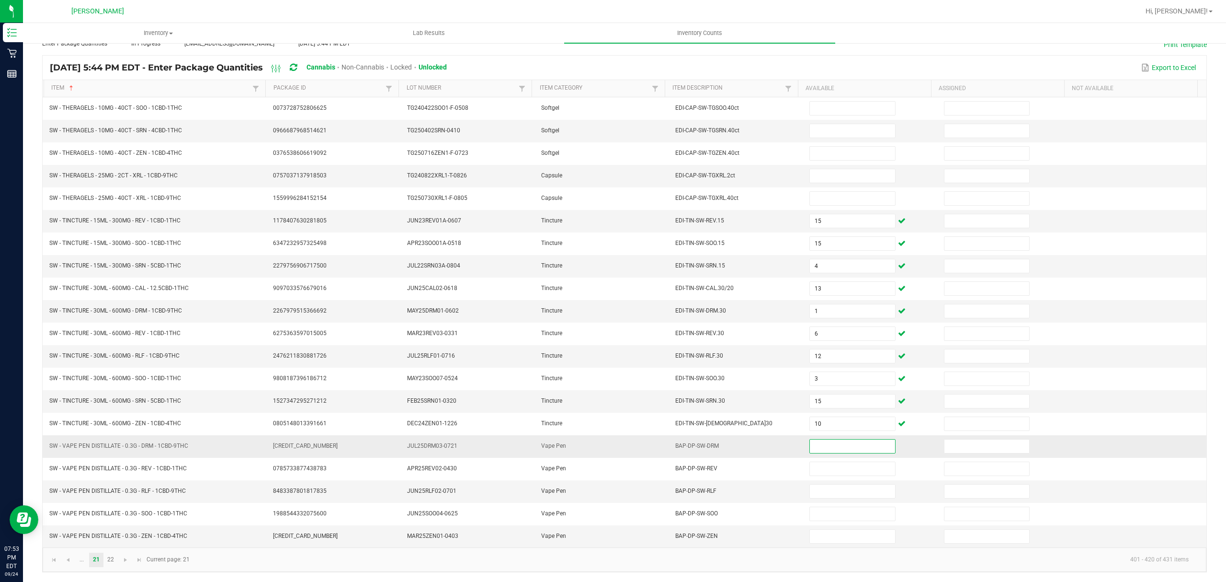
click at [838, 442] on input at bounding box center [852, 445] width 85 height 13
click at [66, 562] on span "Go to the previous page" at bounding box center [68, 560] width 8 height 8
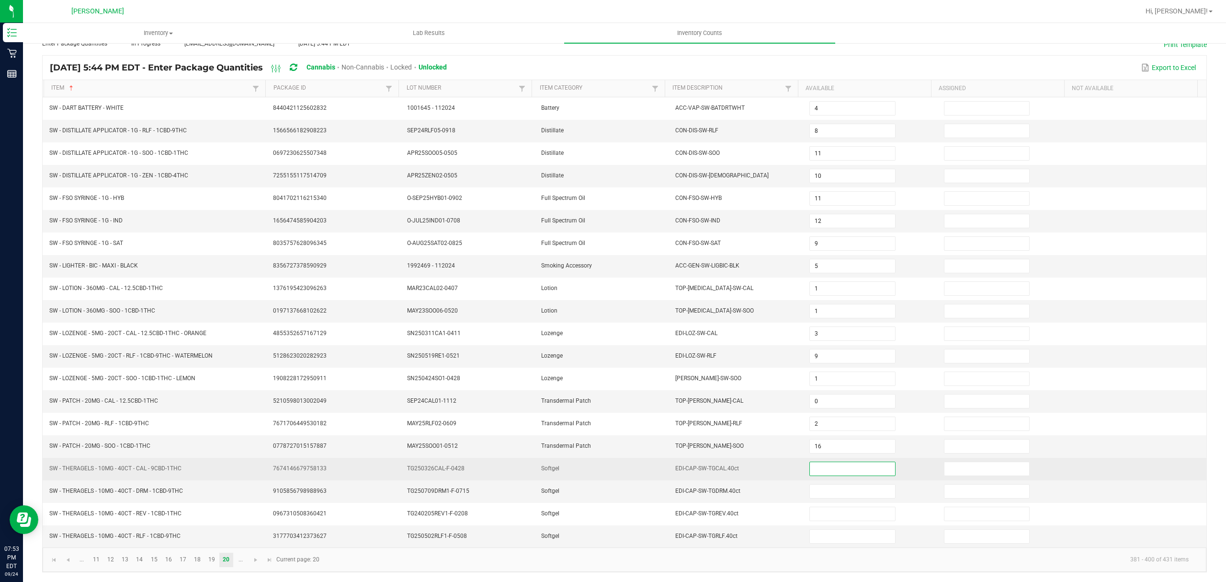
click at [811, 464] on input at bounding box center [852, 468] width 85 height 13
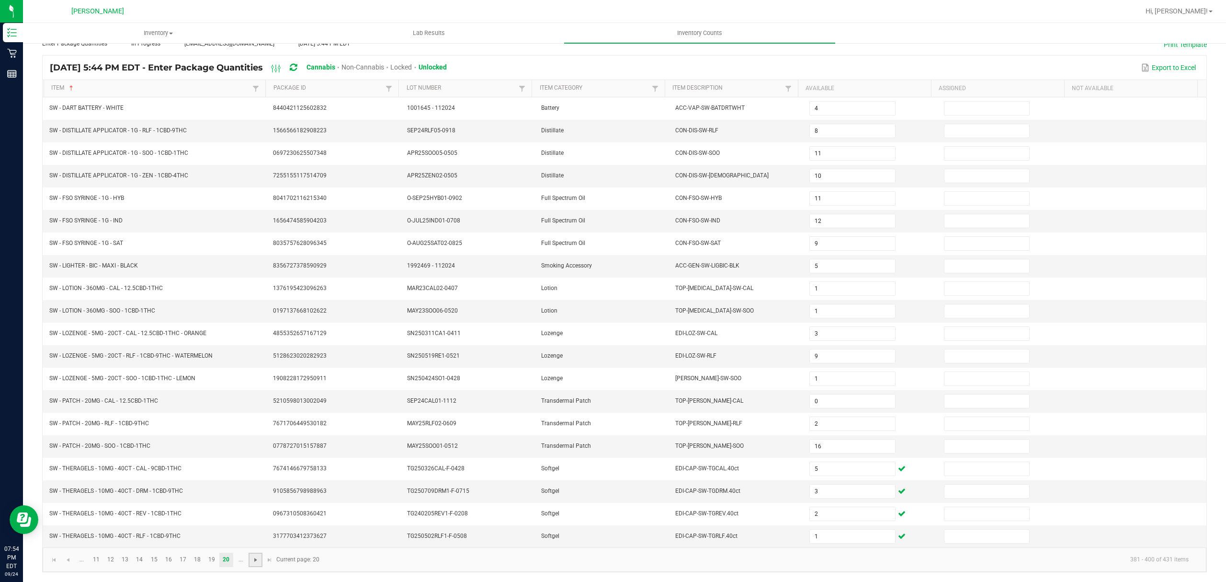
click at [259, 561] on span "Go to the next page" at bounding box center [256, 560] width 8 height 8
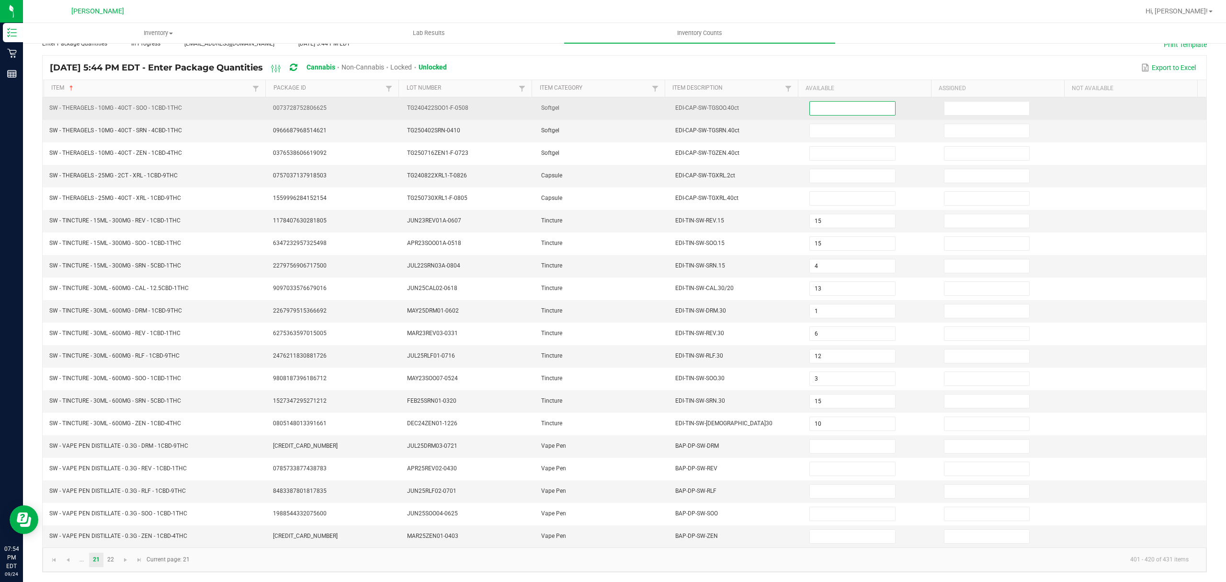
click at [815, 102] on input at bounding box center [852, 108] width 85 height 13
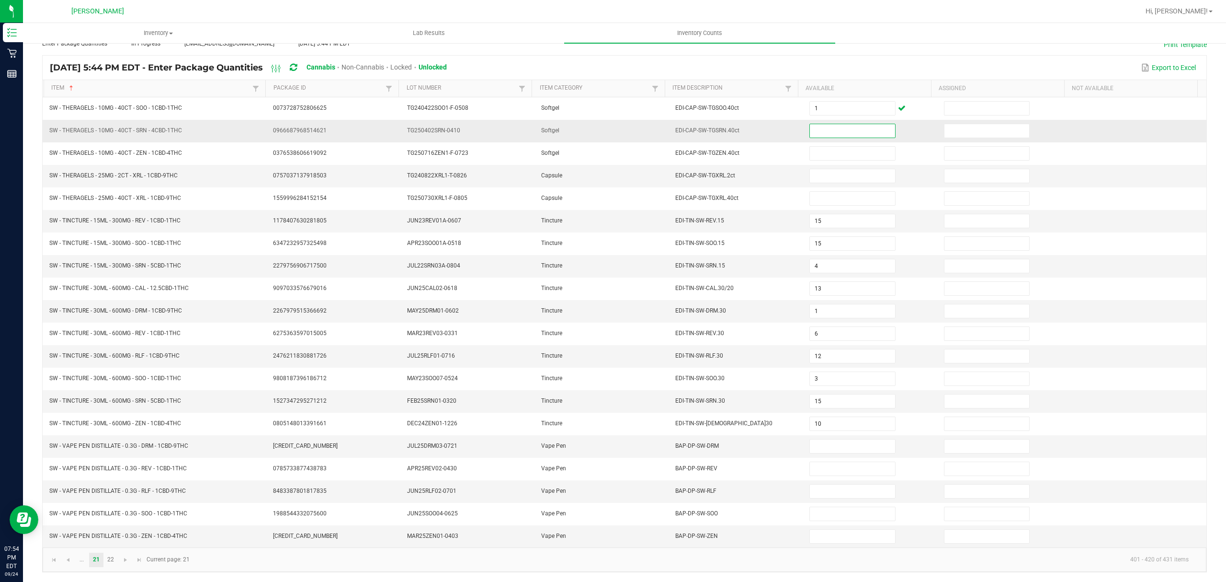
click at [815, 124] on input at bounding box center [852, 130] width 85 height 13
click at [823, 445] on input at bounding box center [852, 445] width 85 height 13
click at [823, 444] on input at bounding box center [852, 445] width 85 height 13
click at [811, 493] on input at bounding box center [852, 490] width 85 height 13
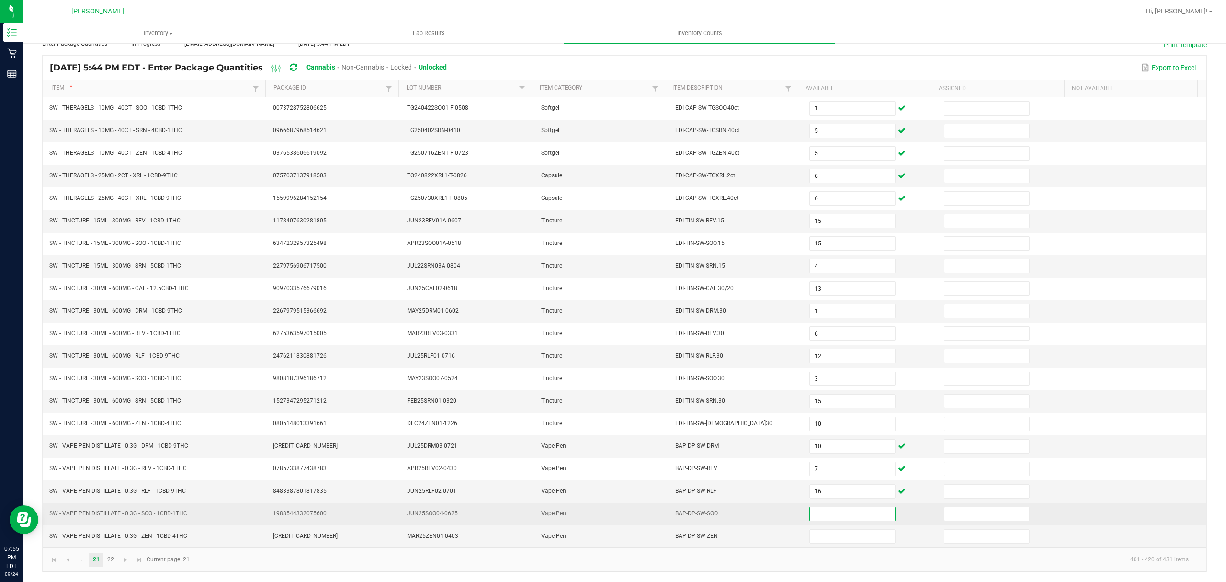
click at [845, 518] on input at bounding box center [852, 513] width 85 height 13
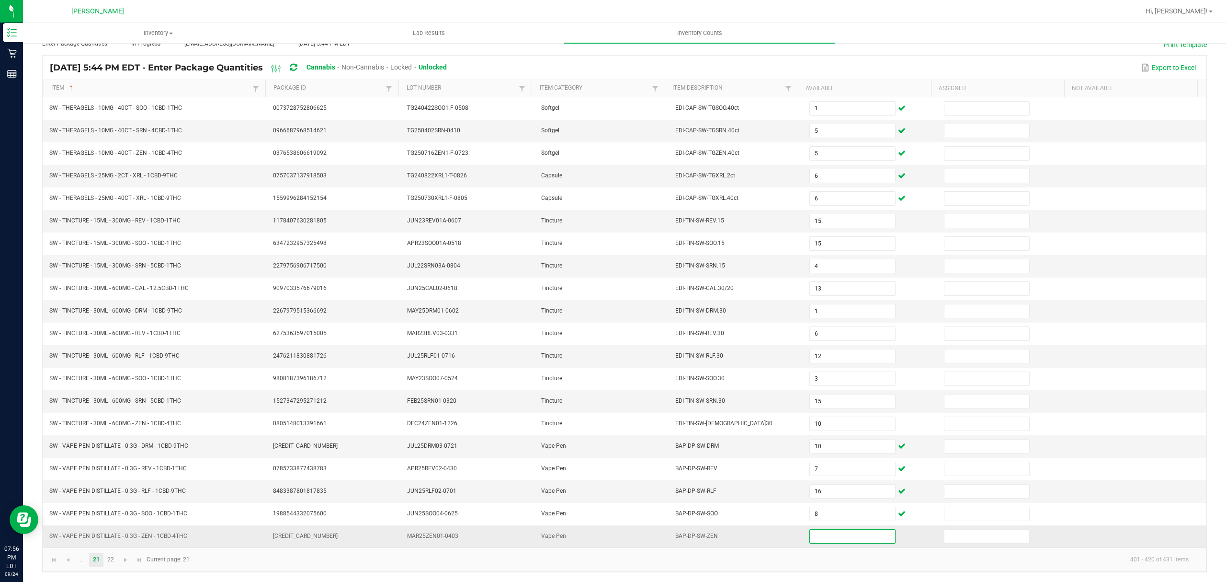
click at [821, 536] on input at bounding box center [852, 535] width 85 height 13
click at [110, 558] on link "22" at bounding box center [111, 559] width 14 height 14
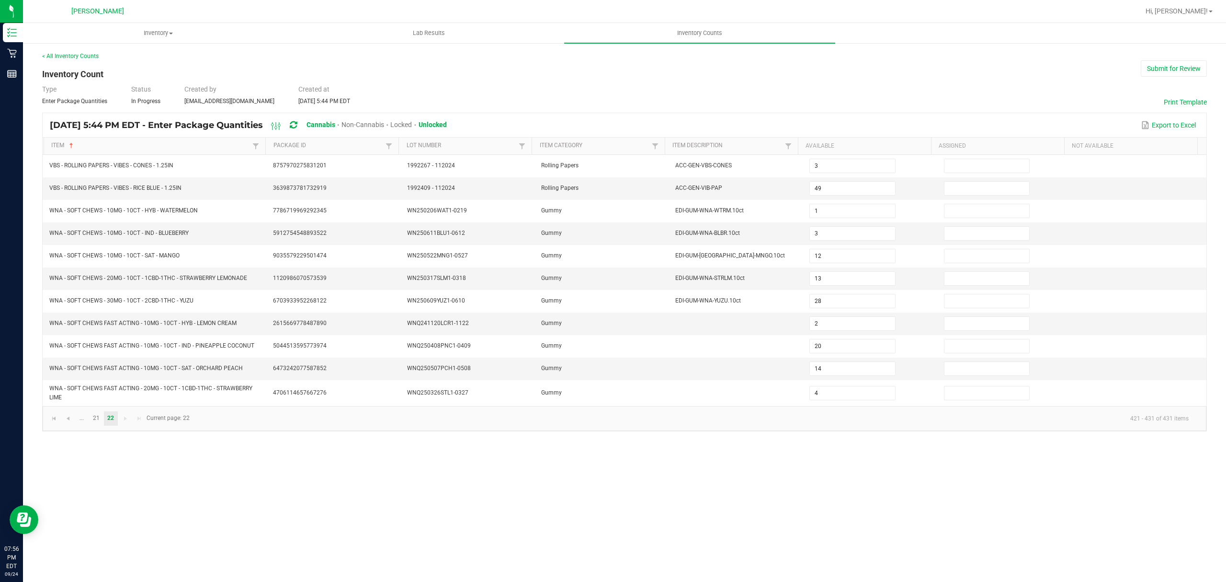
click at [314, 125] on div "[DATE] 5:44 PM EDT - Enter Package Quantities Cannabis Non-Cannabis Locked Unlo…" at bounding box center [252, 125] width 404 height 18
click at [297, 125] on icon at bounding box center [293, 125] width 7 height 9
click at [57, 422] on span "Go to the first page" at bounding box center [54, 418] width 8 height 8
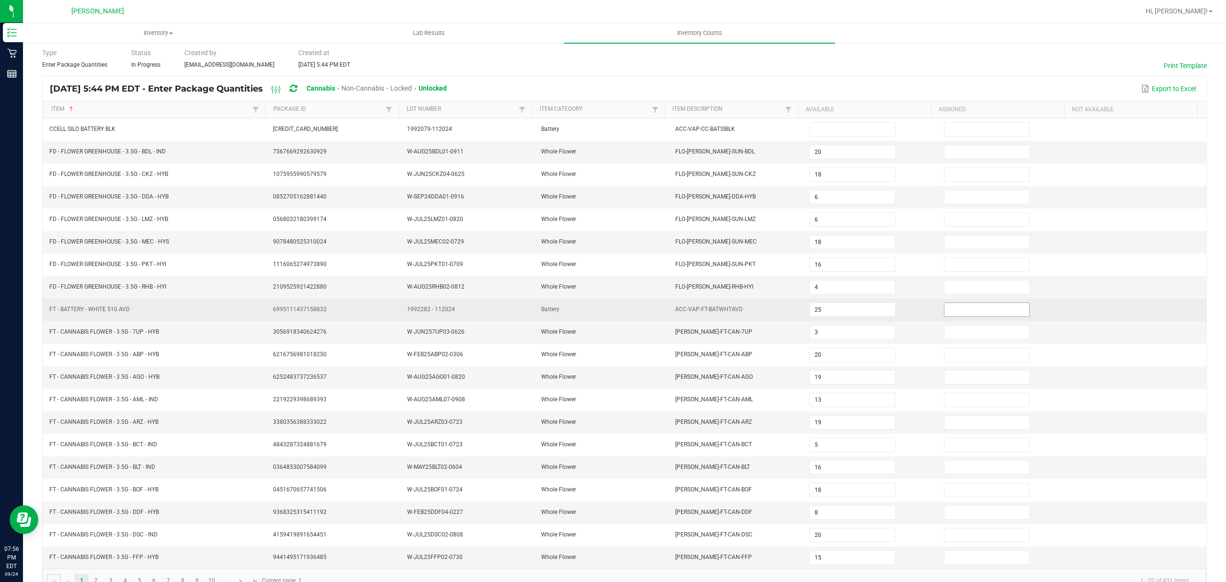
scroll to position [68, 0]
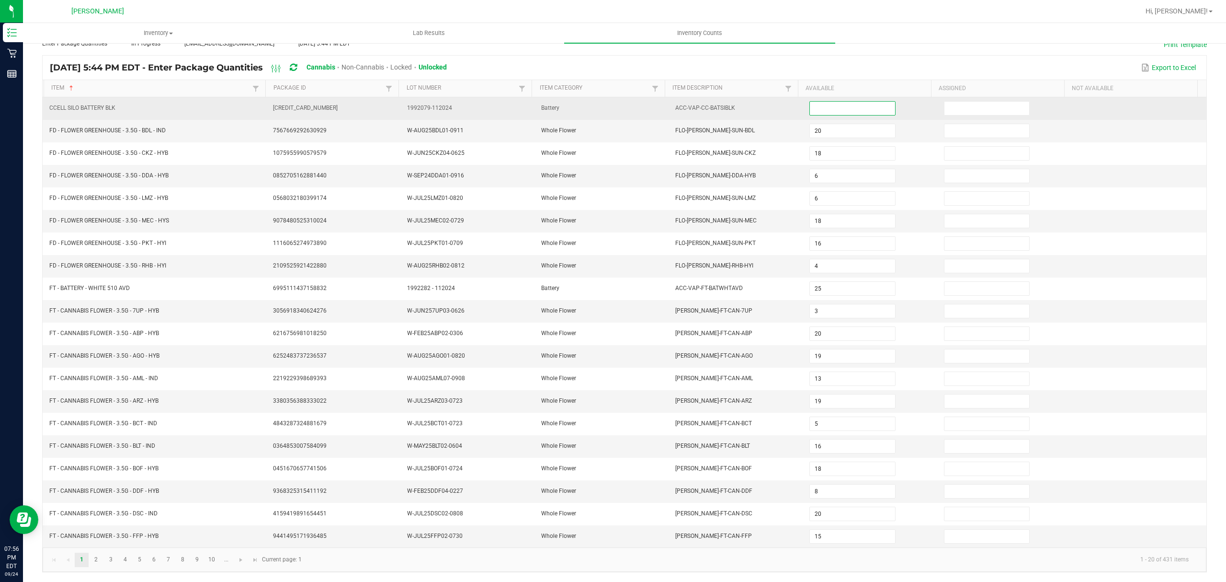
click at [831, 104] on input at bounding box center [852, 108] width 85 height 13
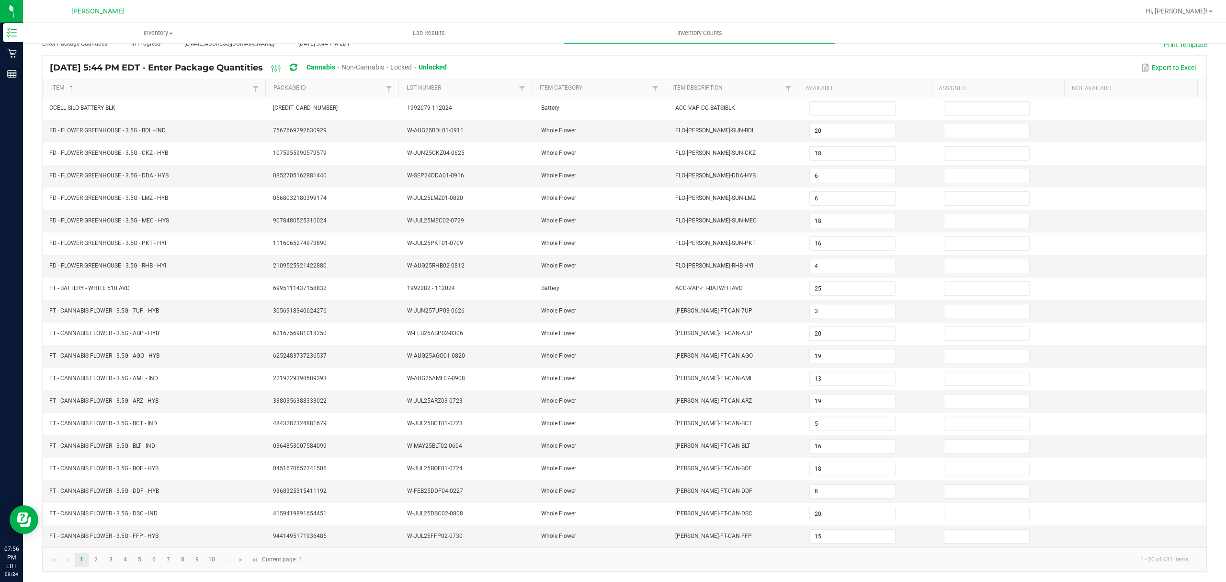
click at [297, 63] on icon at bounding box center [293, 67] width 7 height 9
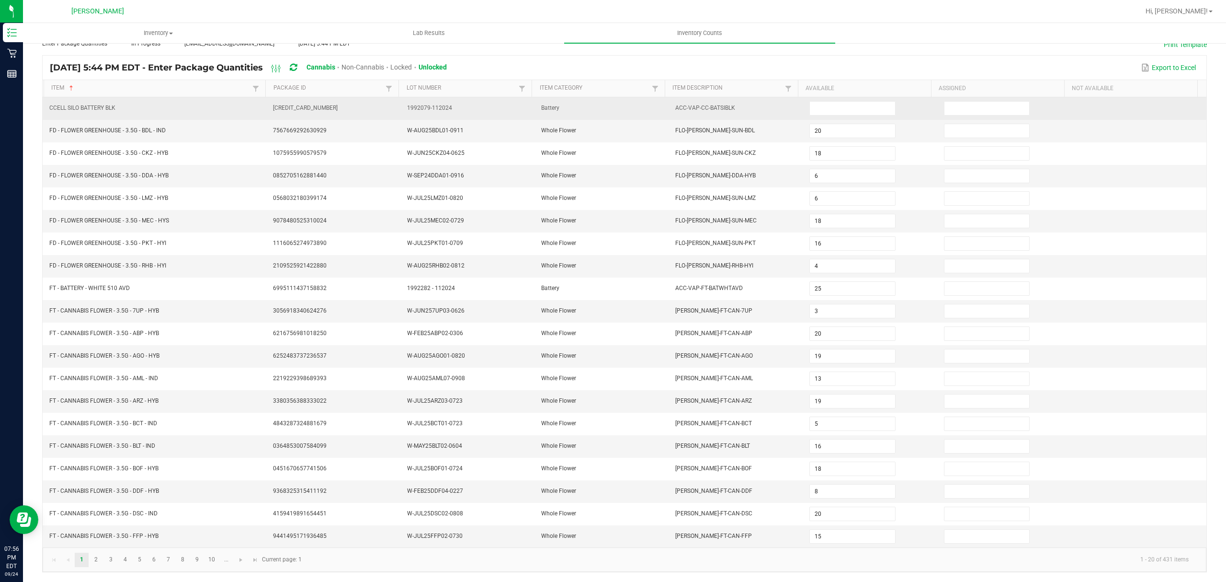
click at [849, 106] on td at bounding box center [871, 108] width 134 height 23
click at [835, 102] on input at bounding box center [852, 108] width 85 height 13
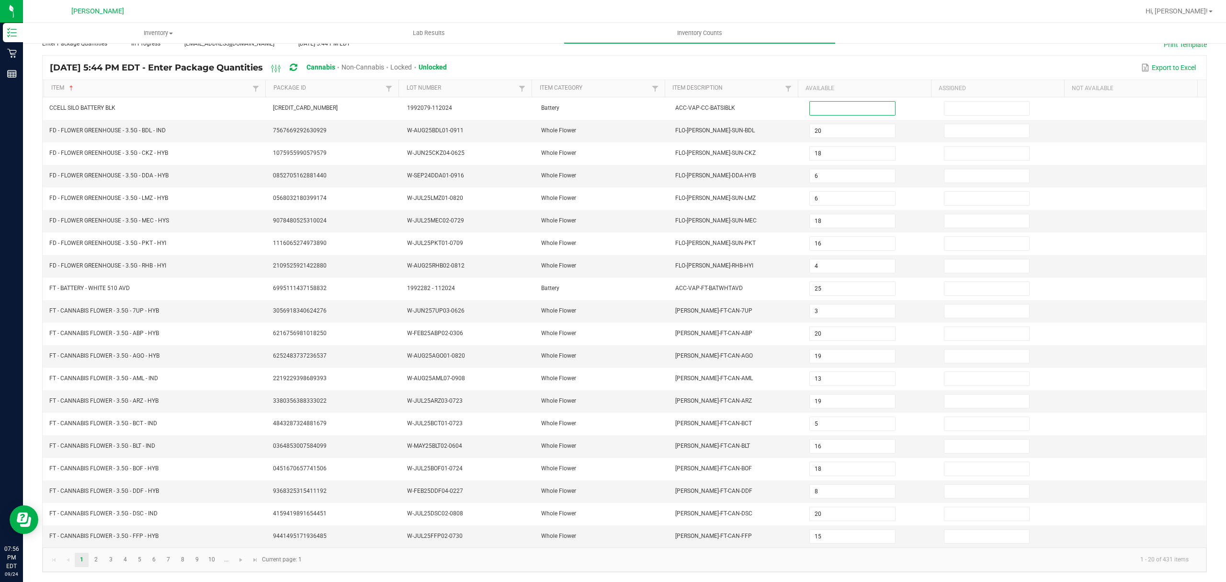
click at [297, 63] on icon at bounding box center [293, 67] width 7 height 9
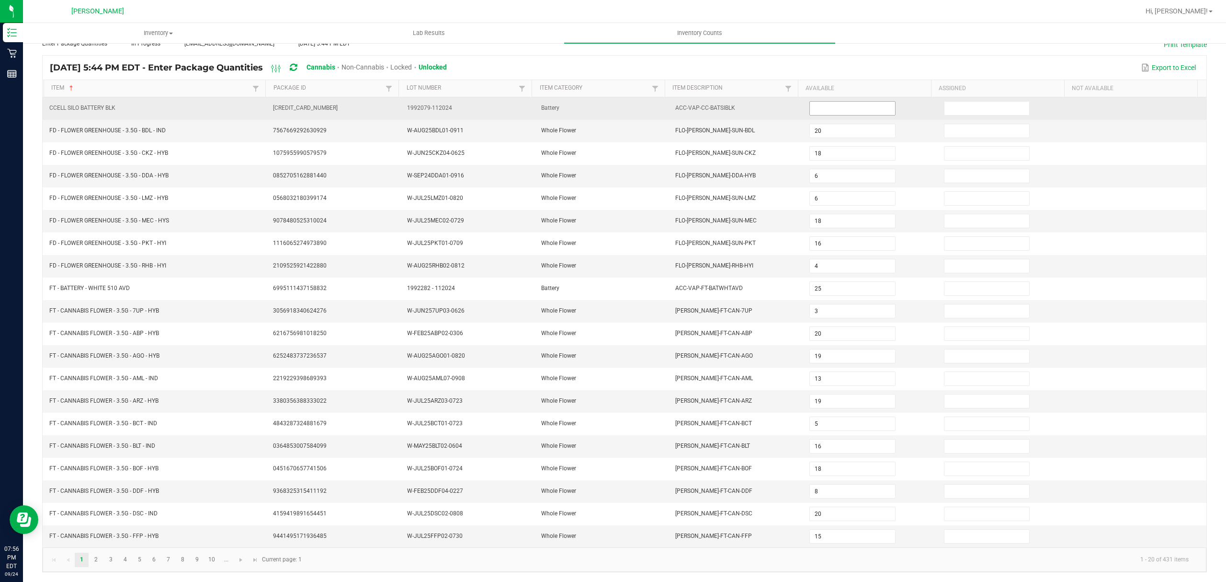
click at [828, 102] on input at bounding box center [852, 108] width 85 height 13
